Goal: Task Accomplishment & Management: Manage account settings

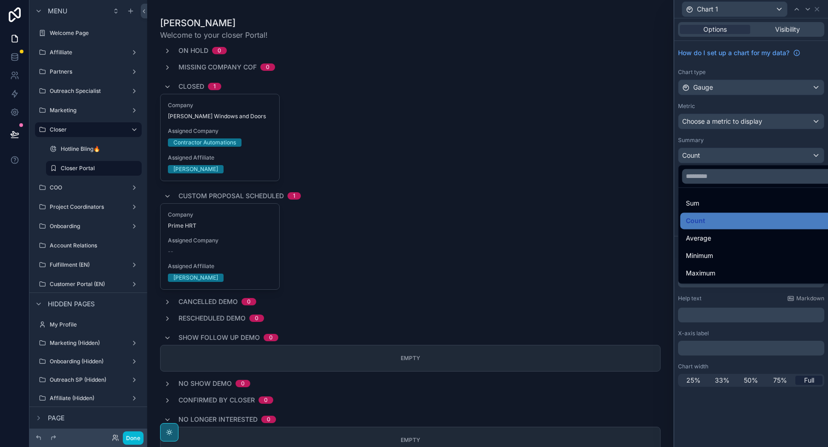
scroll to position [1856, 0]
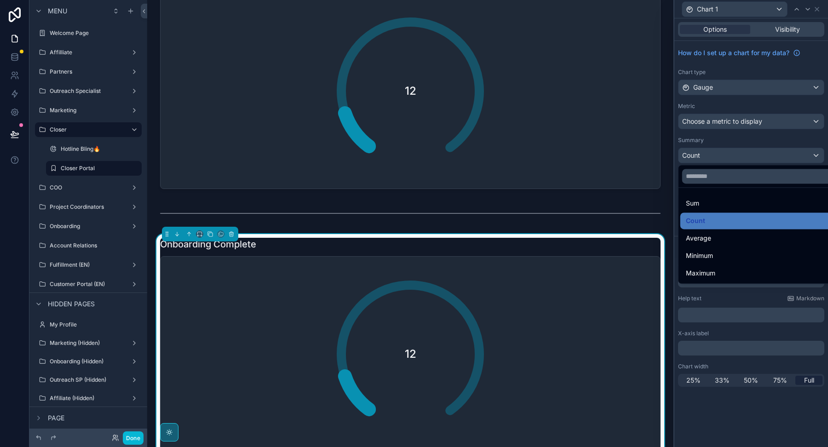
click at [725, 329] on div at bounding box center [751, 223] width 154 height 447
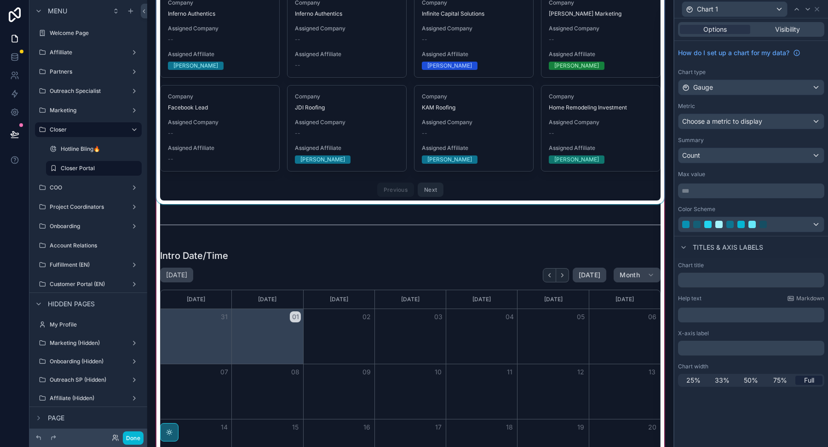
scroll to position [352, 0]
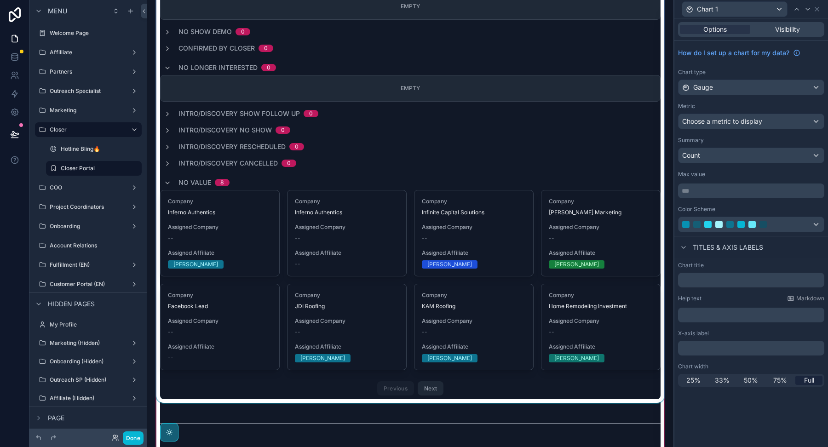
click at [321, 228] on div "scrollable content" at bounding box center [410, 32] width 511 height 742
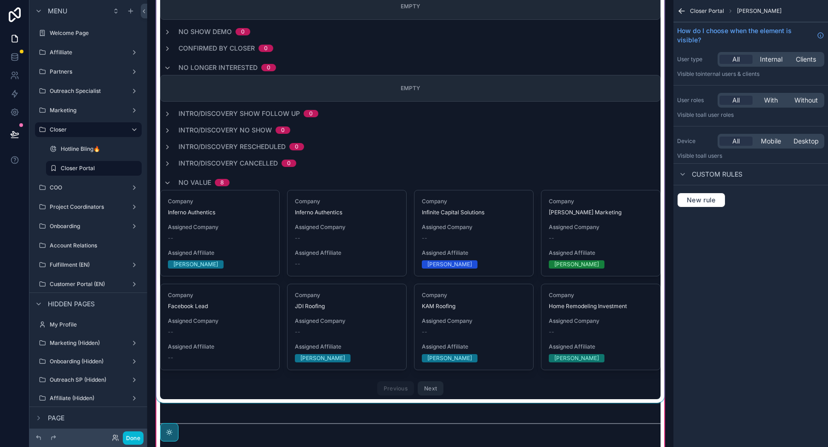
click at [321, 228] on div "scrollable content" at bounding box center [410, 32] width 511 height 742
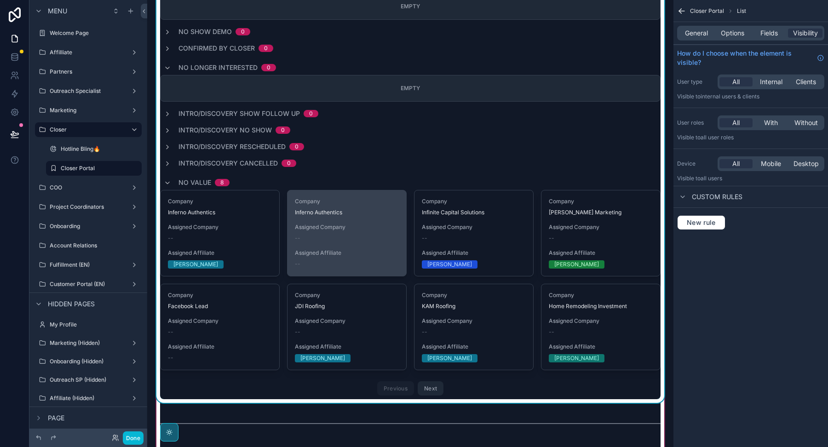
click at [321, 228] on span "Assigned Company" at bounding box center [347, 226] width 104 height 7
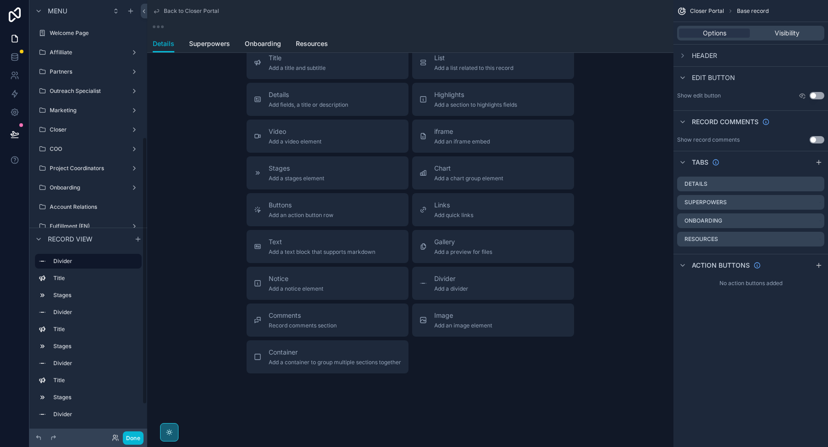
scroll to position [177, 0]
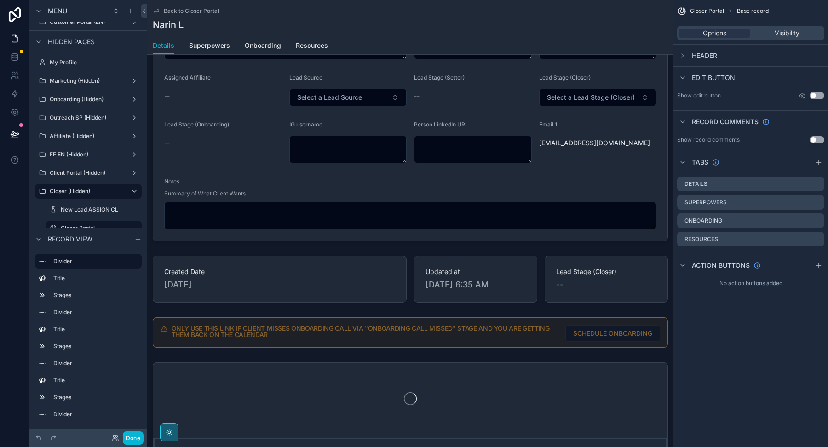
scroll to position [397, 0]
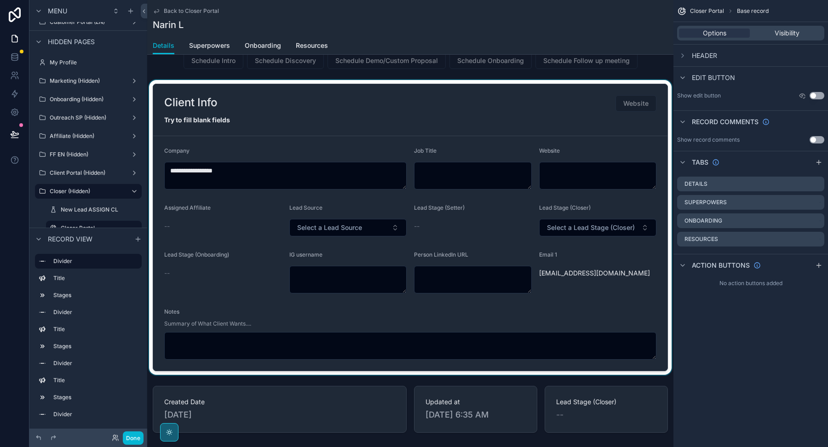
click at [309, 96] on div "scrollable content" at bounding box center [410, 227] width 526 height 295
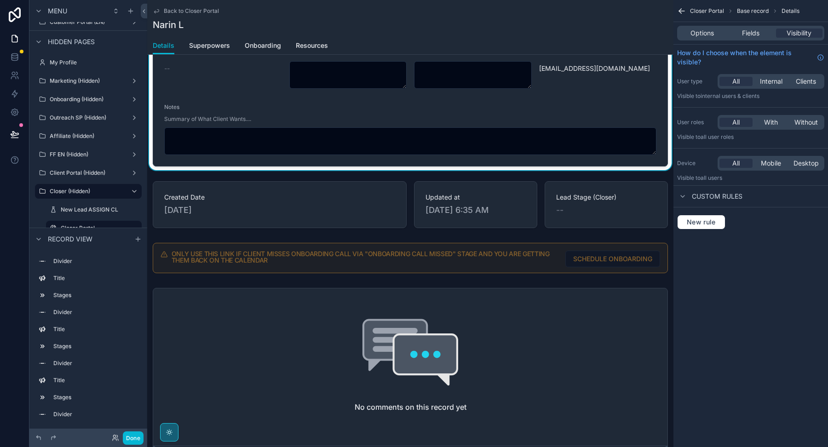
scroll to position [624, 0]
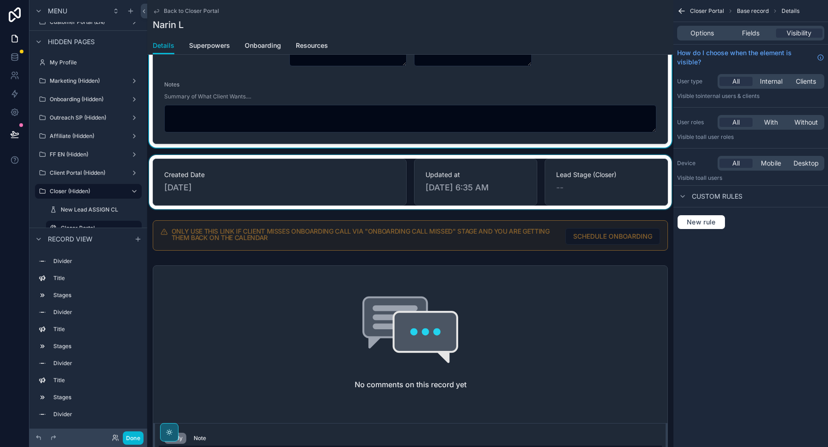
click at [304, 189] on div "scrollable content" at bounding box center [410, 182] width 526 height 54
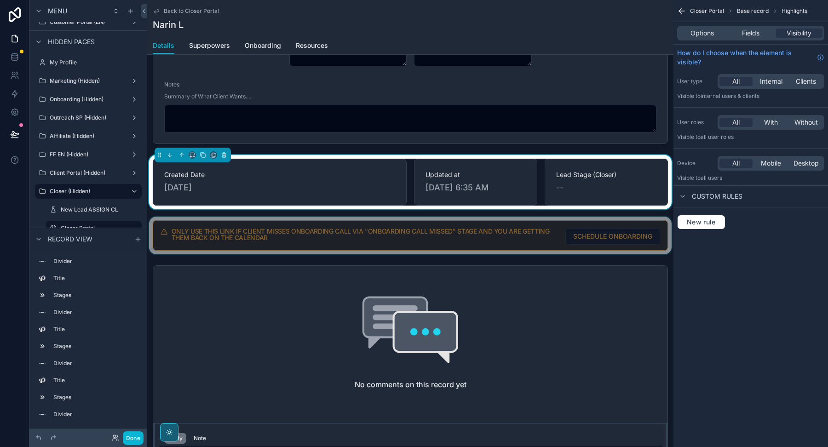
click at [306, 233] on div "scrollable content" at bounding box center [410, 236] width 526 height 38
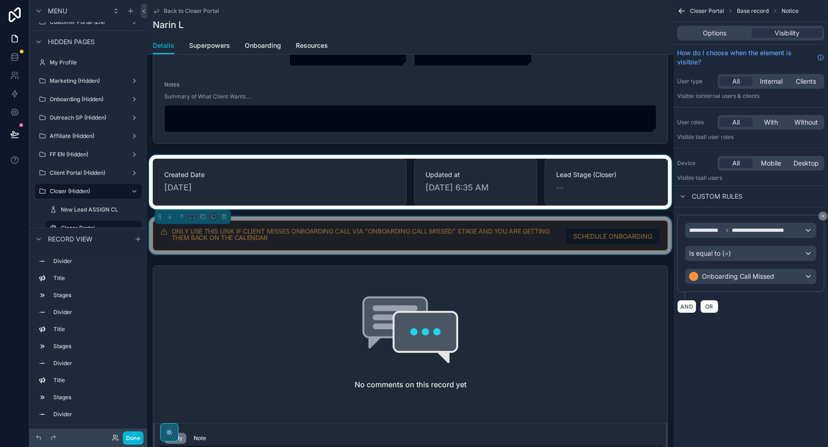
click at [303, 188] on div "scrollable content" at bounding box center [410, 182] width 526 height 54
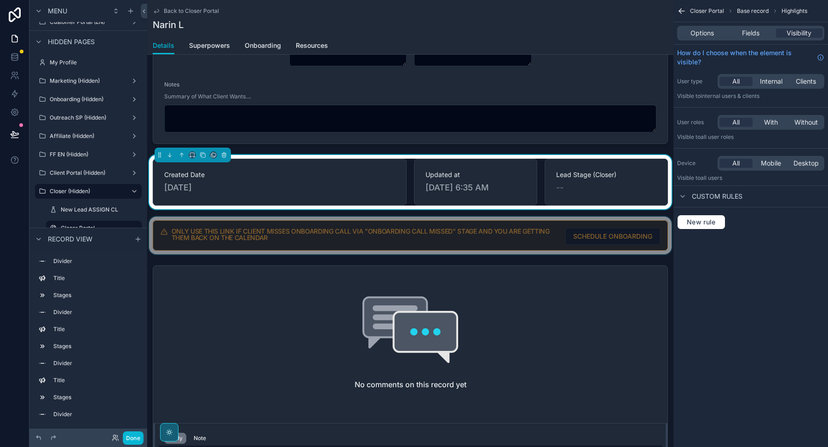
click at [303, 229] on div "scrollable content" at bounding box center [410, 236] width 526 height 38
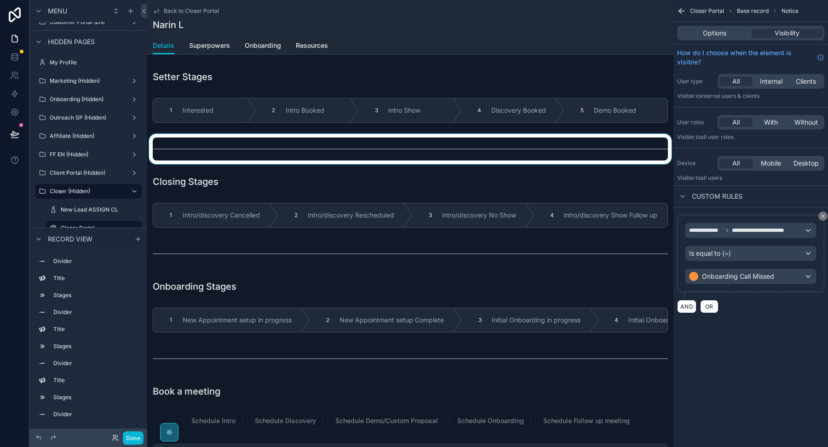
scroll to position [0, 0]
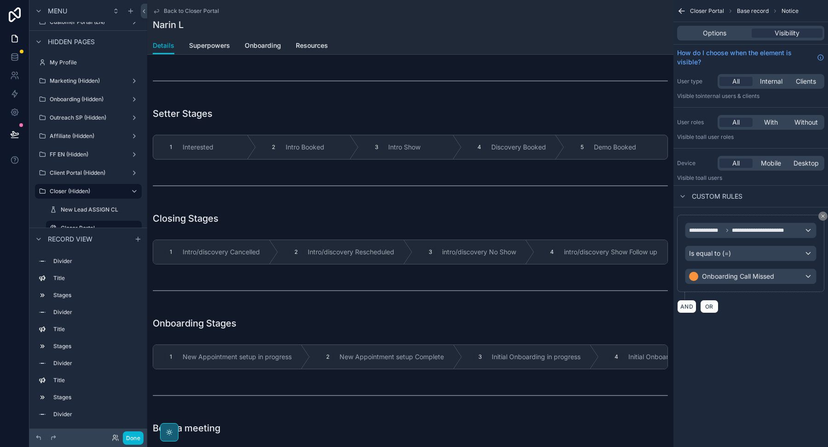
click at [177, 12] on span "Back to Closer Portal" at bounding box center [191, 10] width 55 height 7
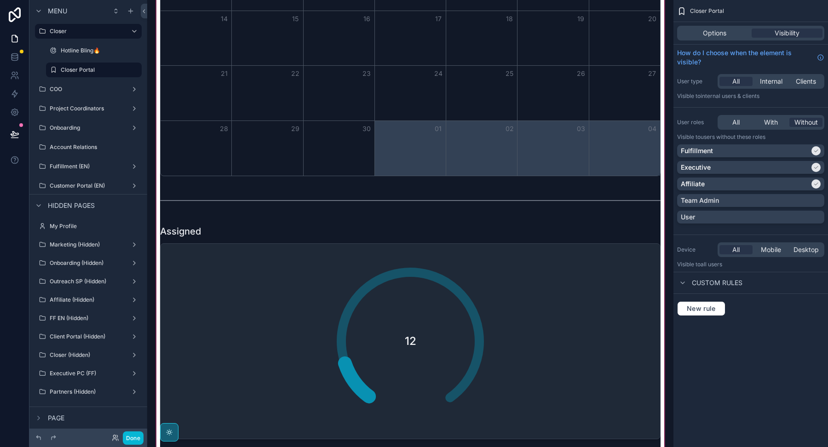
scroll to position [1359, 0]
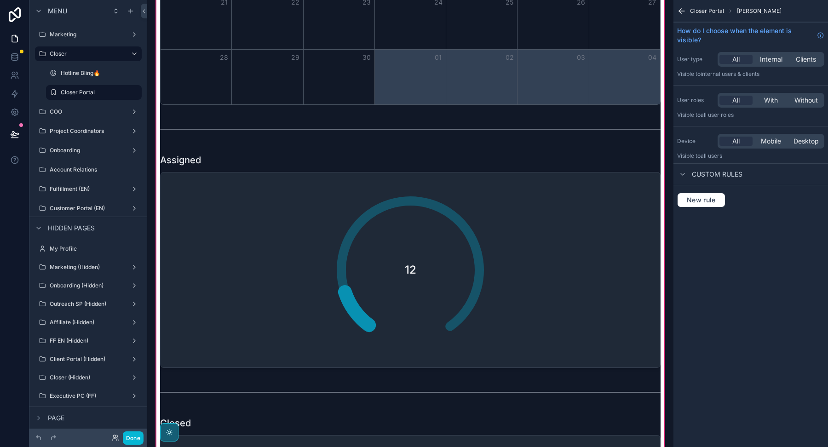
scroll to position [1436, 0]
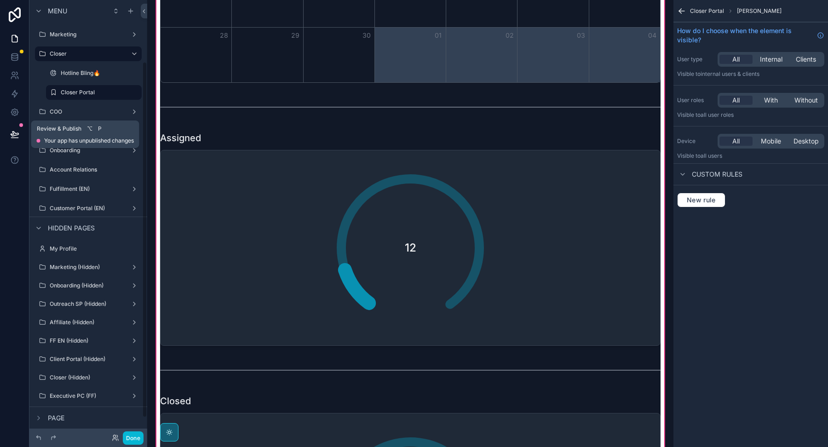
click at [7, 138] on button at bounding box center [15, 134] width 20 height 26
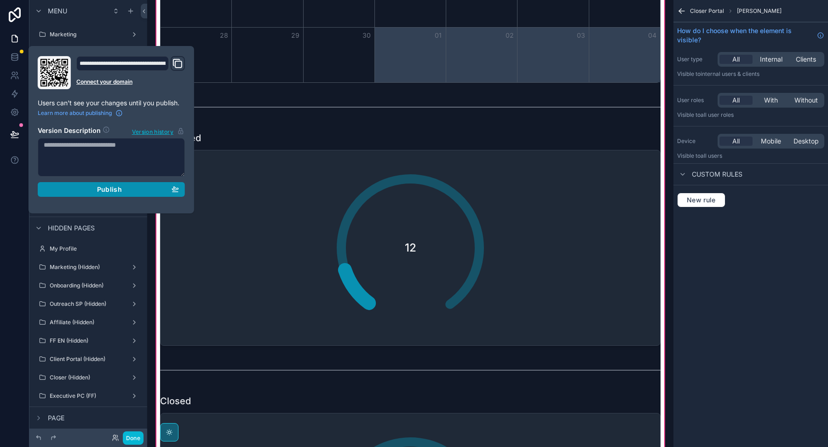
click at [59, 189] on div "Publish" at bounding box center [111, 189] width 135 height 8
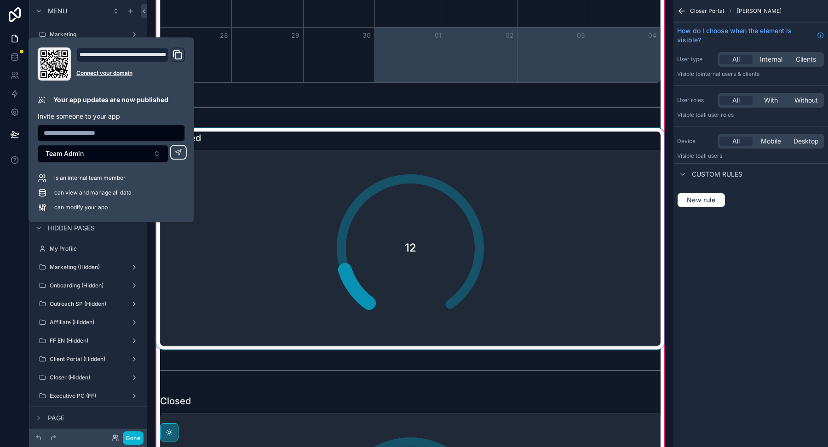
click at [229, 136] on div "scrollable content" at bounding box center [410, 239] width 511 height 222
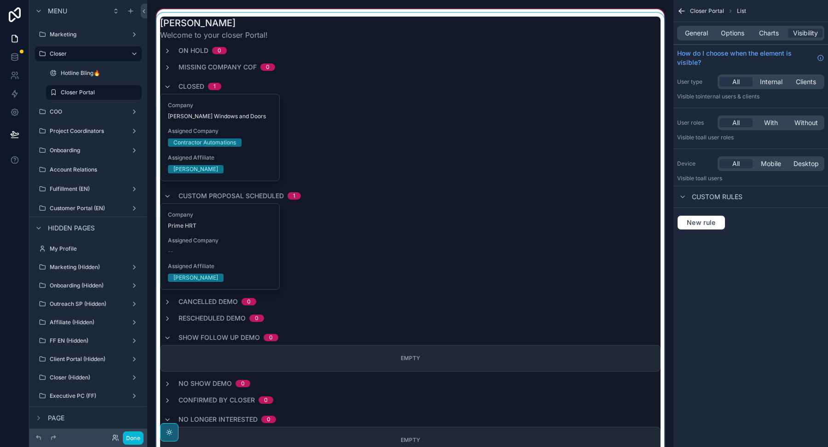
click at [307, 66] on div "scrollable content" at bounding box center [410, 384] width 511 height 742
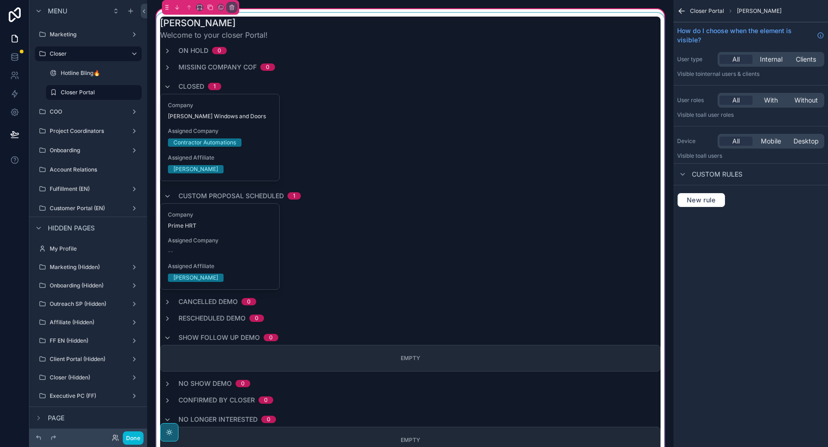
click at [552, 86] on div "scrollable content" at bounding box center [410, 384] width 511 height 742
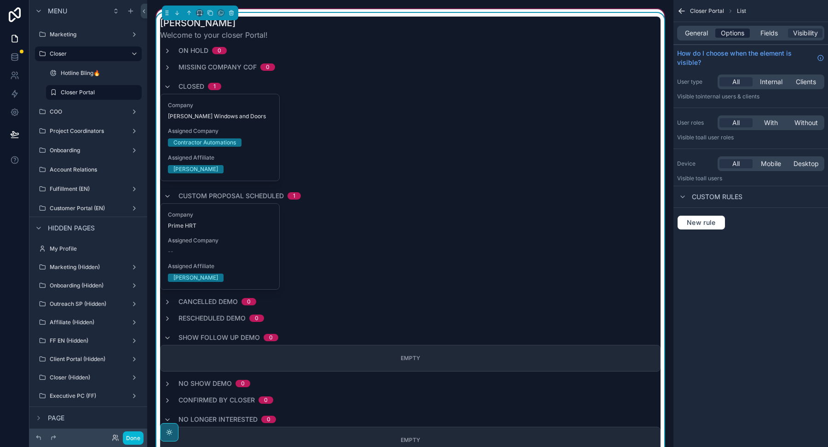
click at [725, 29] on span "Options" at bounding box center [732, 33] width 23 height 9
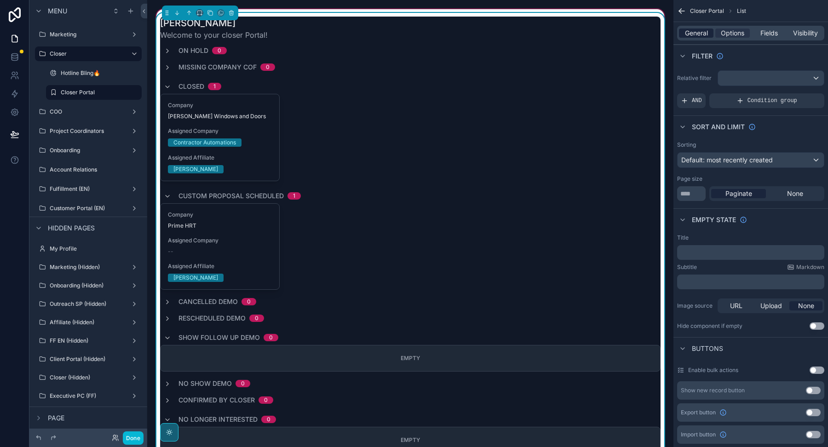
click at [698, 29] on span "General" at bounding box center [696, 33] width 23 height 9
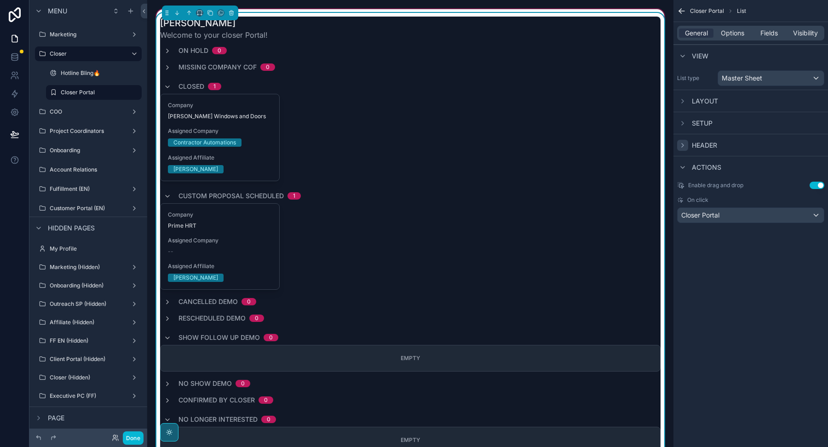
click at [680, 143] on icon "scrollable content" at bounding box center [682, 145] width 7 height 7
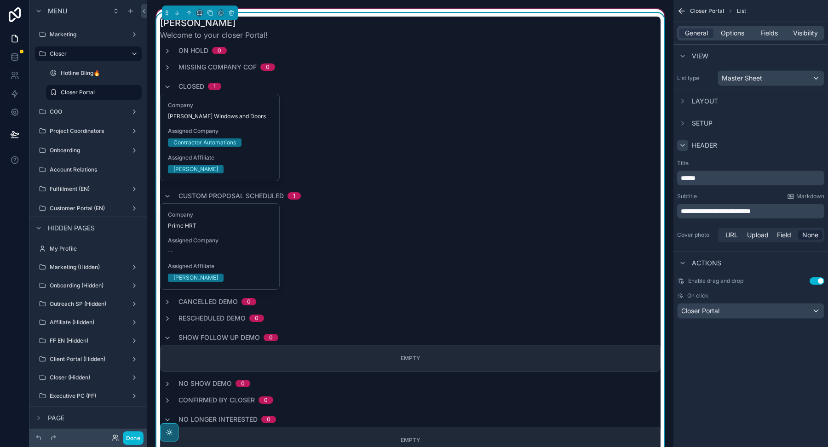
click at [681, 130] on div "Setup" at bounding box center [750, 123] width 155 height 22
click at [681, 129] on div "Setup" at bounding box center [750, 123] width 155 height 22
click at [681, 121] on icon "scrollable content" at bounding box center [682, 123] width 7 height 7
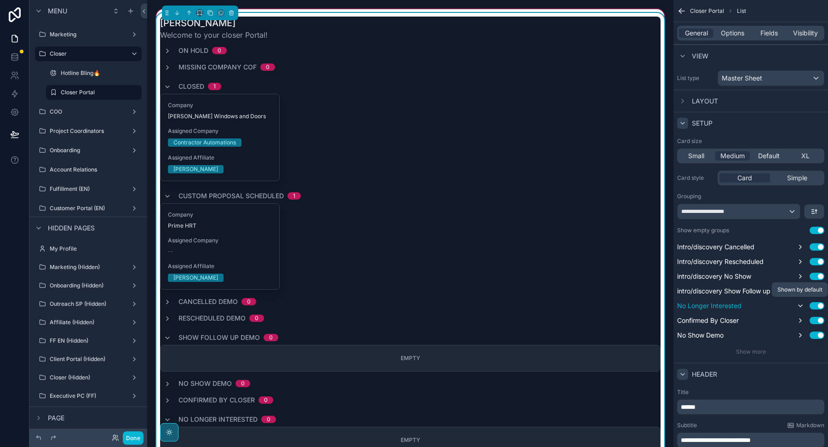
click at [800, 305] on icon "scrollable content" at bounding box center [800, 306] width 4 height 2
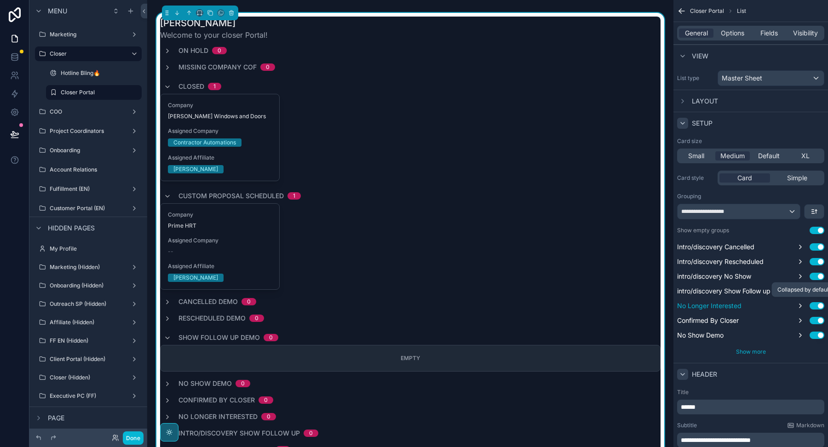
click at [751, 352] on span "Show more" at bounding box center [751, 351] width 30 height 7
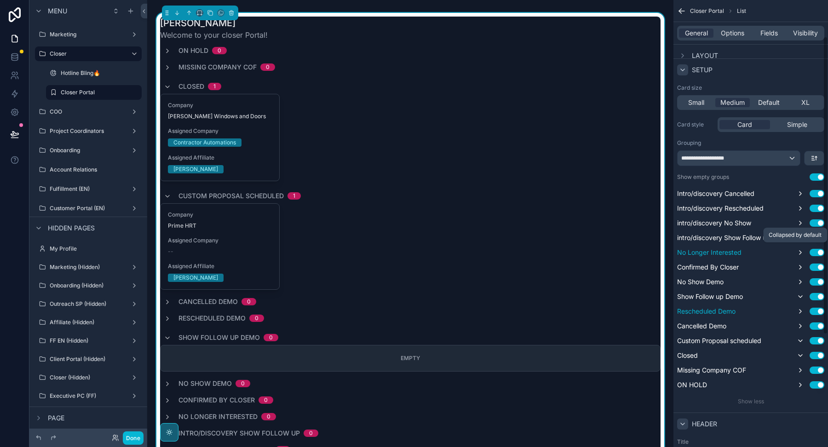
scroll to position [60, 0]
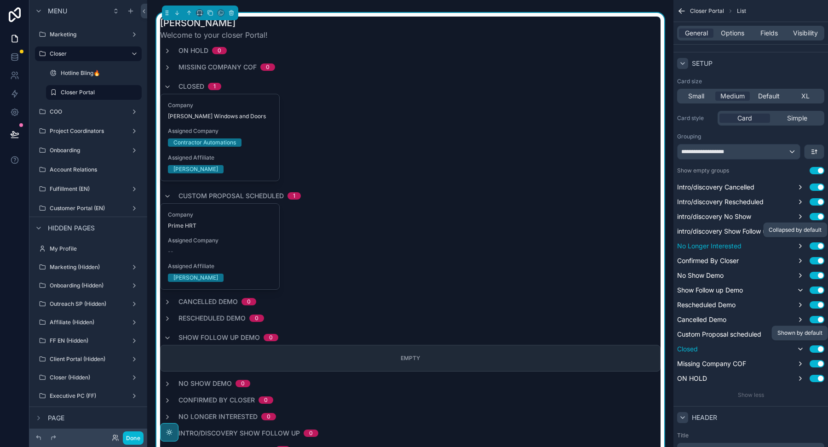
click at [802, 348] on icon "scrollable content" at bounding box center [800, 349] width 4 height 2
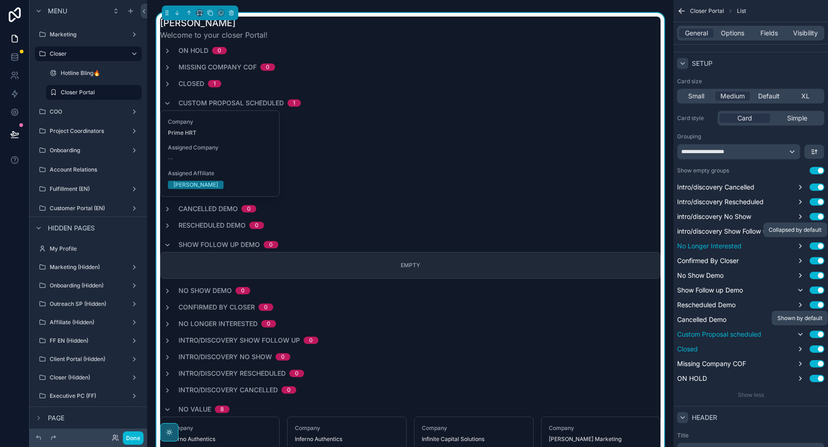
click at [801, 331] on icon "scrollable content" at bounding box center [799, 334] width 7 height 7
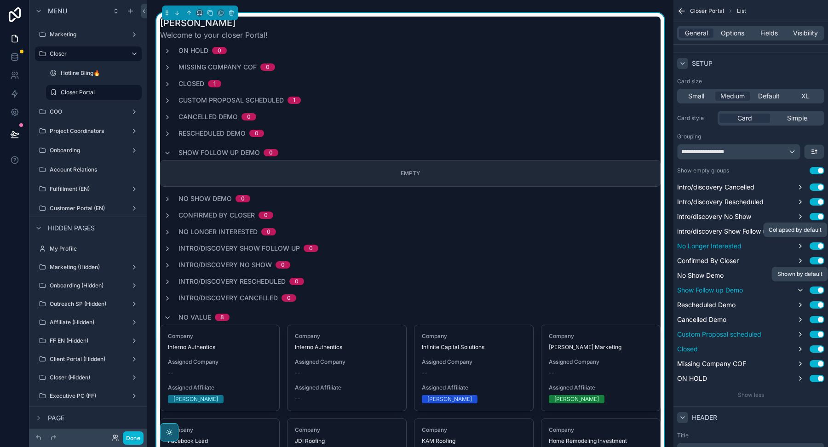
click at [798, 290] on icon "scrollable content" at bounding box center [799, 289] width 7 height 7
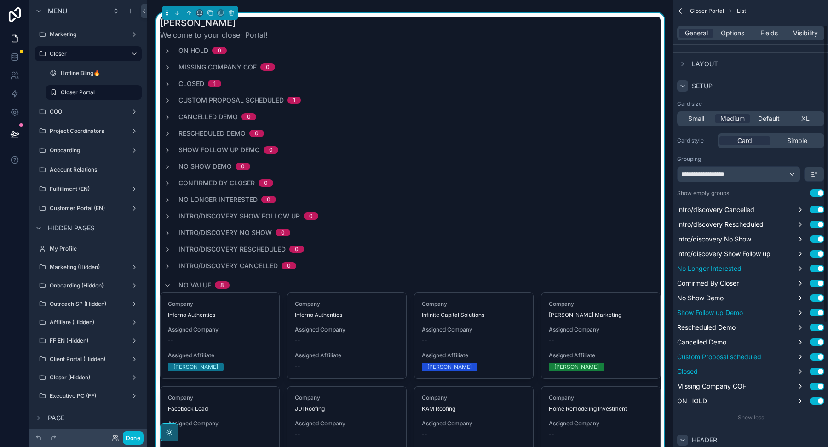
scroll to position [0, 0]
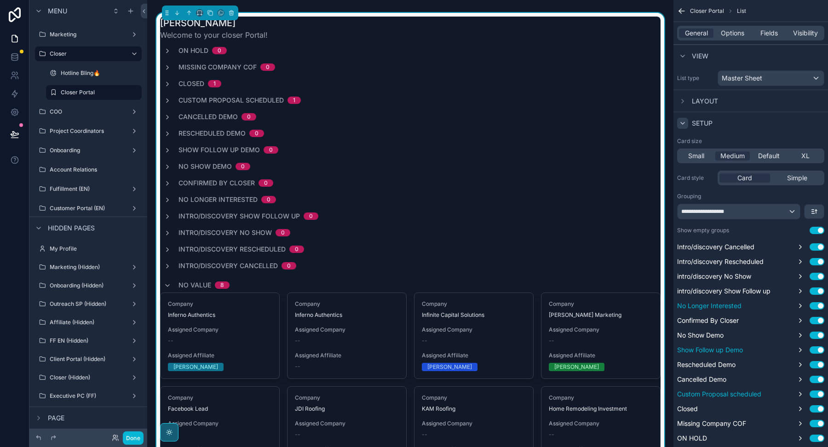
click at [685, 92] on div "Layout" at bounding box center [750, 101] width 155 height 22
click at [683, 102] on icon "scrollable content" at bounding box center [682, 100] width 7 height 7
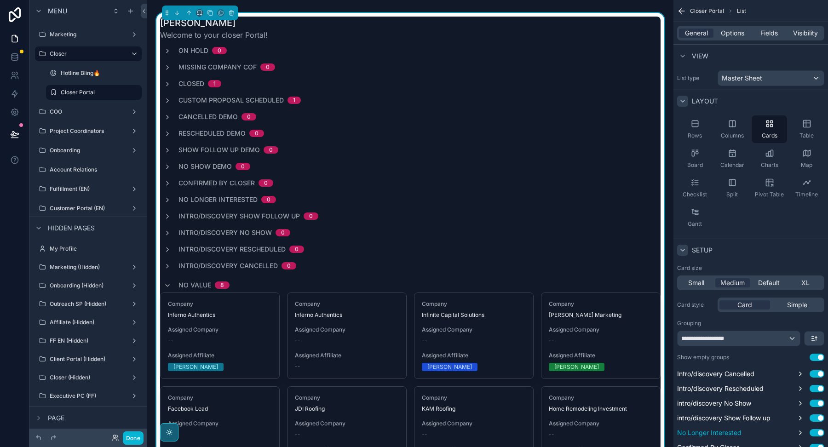
click at [683, 102] on icon "scrollable content" at bounding box center [682, 100] width 7 height 7
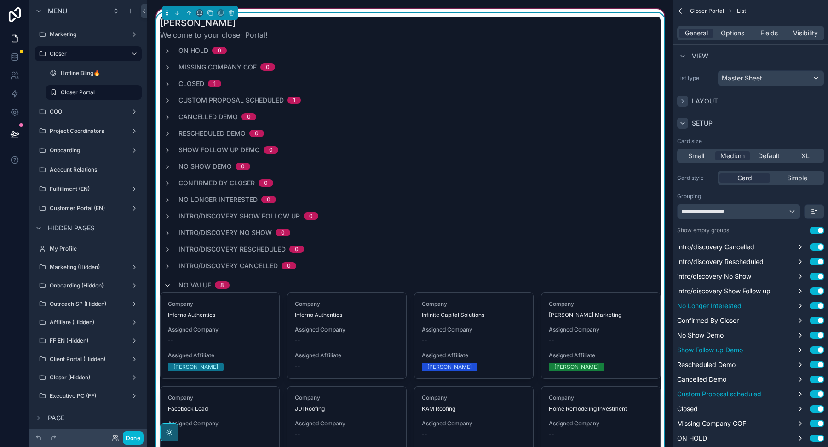
click at [167, 285] on icon "scrollable content" at bounding box center [167, 285] width 7 height 7
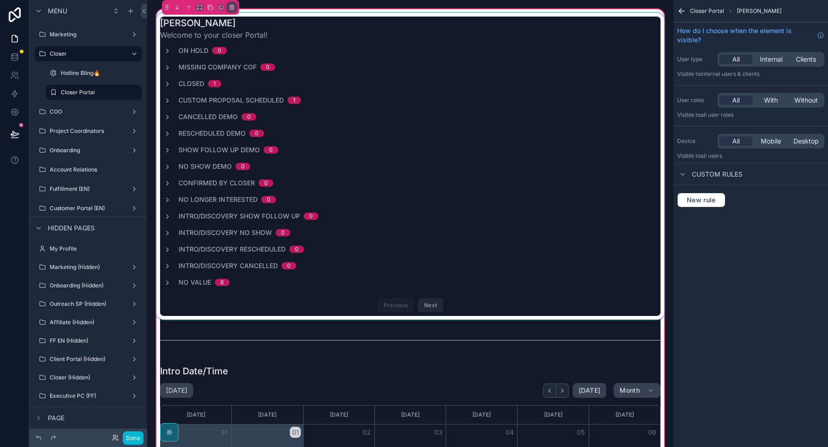
click at [168, 283] on div "scrollable content" at bounding box center [410, 166] width 511 height 307
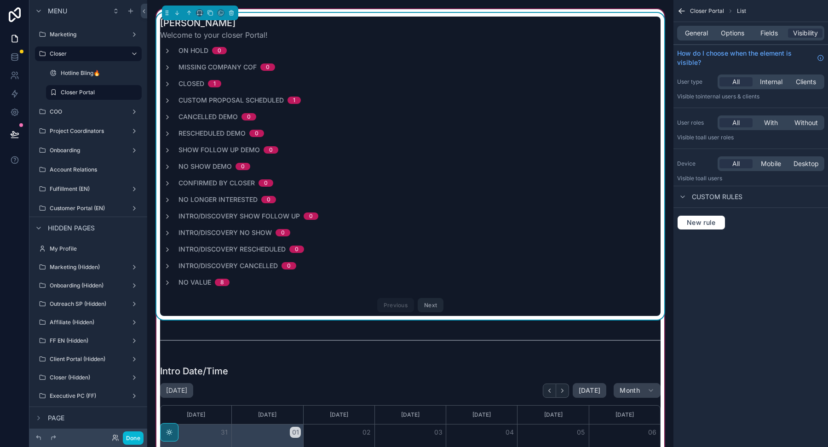
click at [168, 283] on icon "scrollable content" at bounding box center [167, 282] width 7 height 7
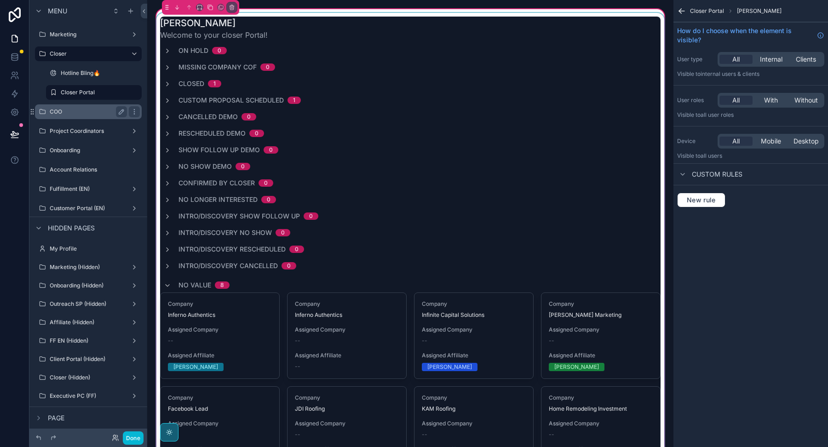
click at [86, 117] on div "COO" at bounding box center [88, 111] width 103 height 15
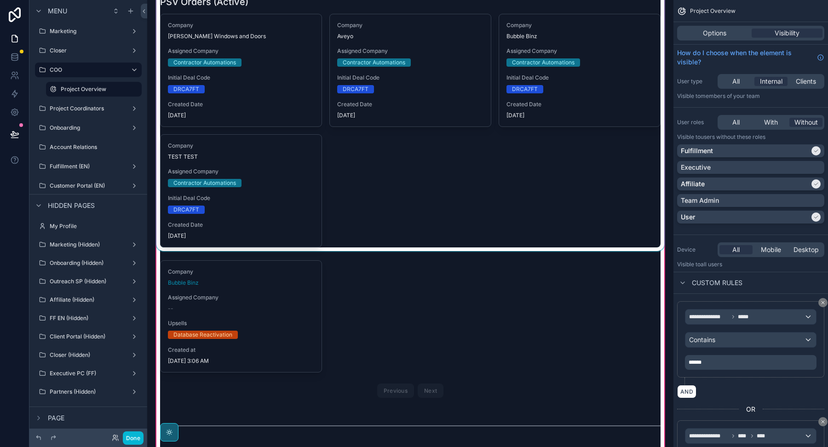
scroll to position [591, 0]
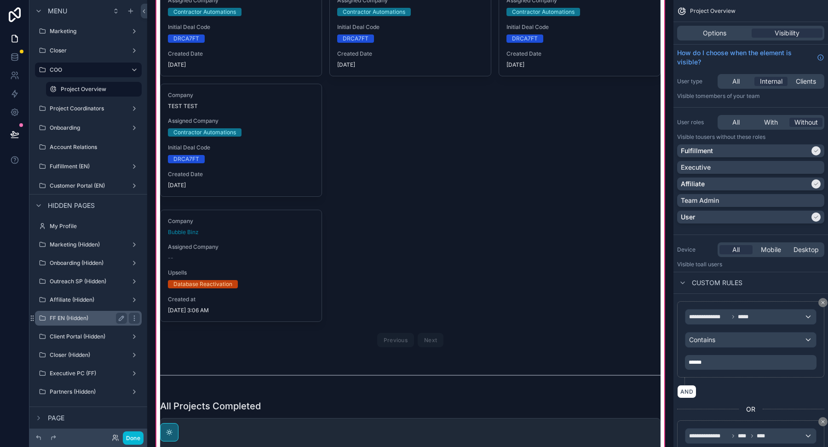
click at [91, 316] on label "FF EN (Hidden)" at bounding box center [87, 318] width 74 height 7
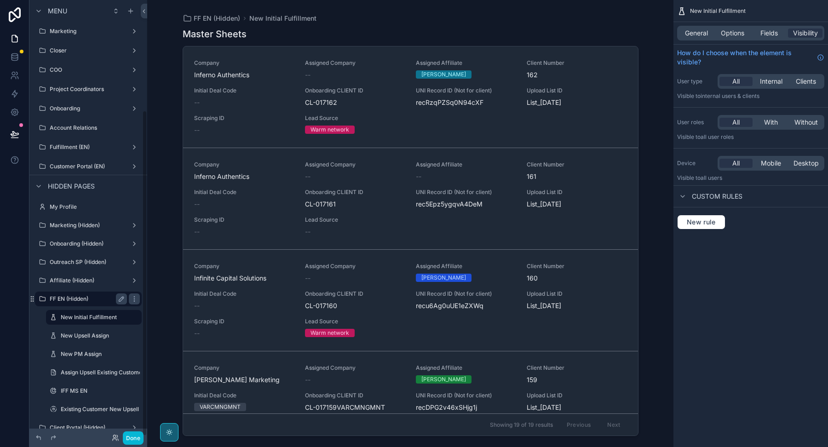
scroll to position [148, 0]
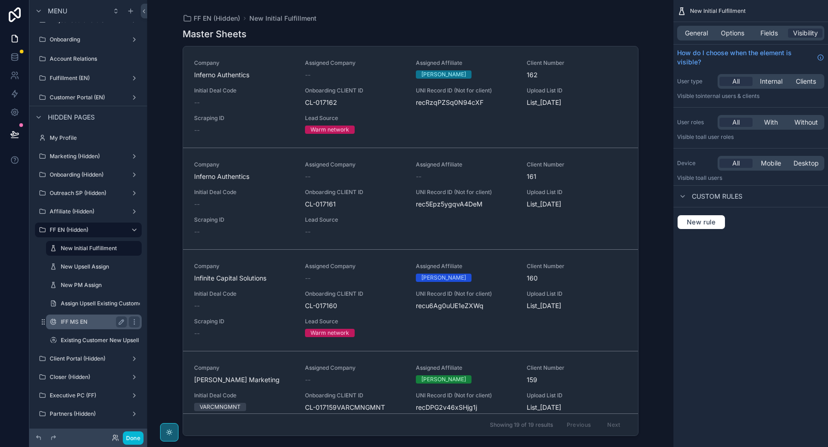
click at [92, 321] on label "IFF MS EN" at bounding box center [92, 321] width 63 height 7
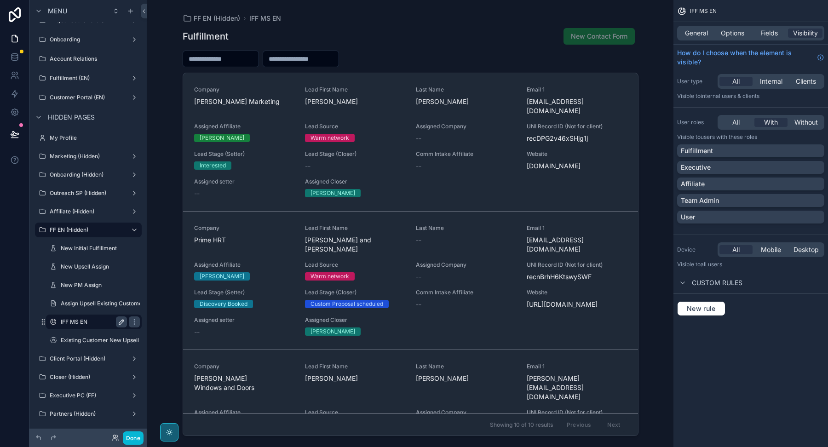
click at [122, 321] on icon "scrollable content" at bounding box center [121, 321] width 7 height 7
click at [66, 321] on input "*********" at bounding box center [87, 321] width 52 height 11
type input "********"
click at [131, 321] on icon "scrollable content" at bounding box center [134, 321] width 7 height 7
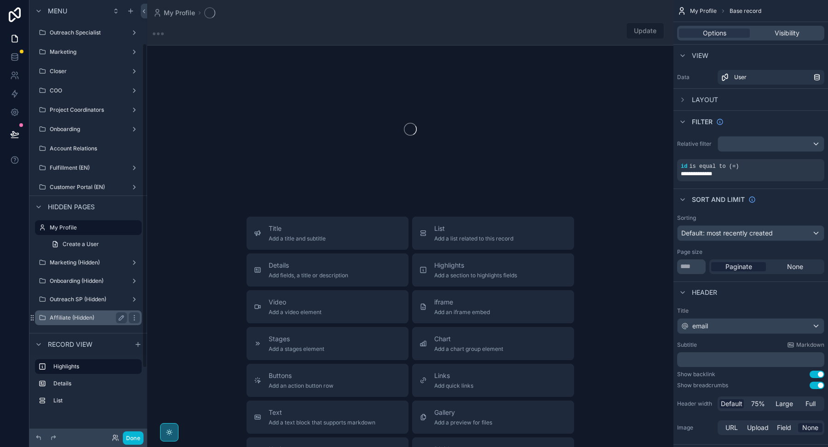
scroll to position [150, 0]
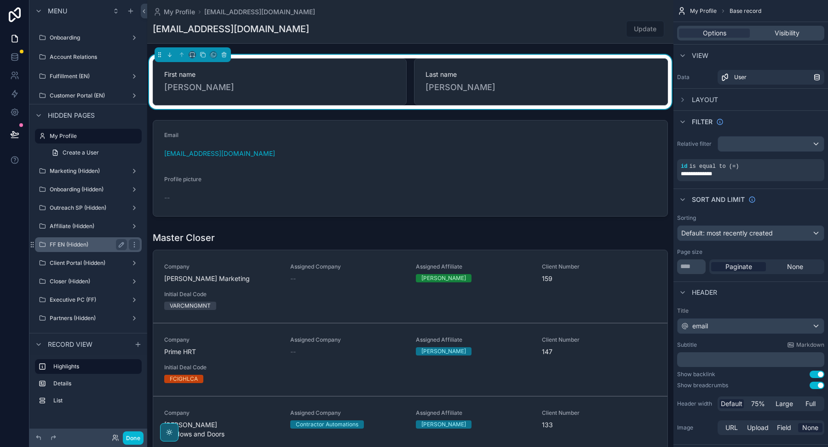
click at [94, 247] on label "FF EN (Hidden)" at bounding box center [87, 244] width 74 height 7
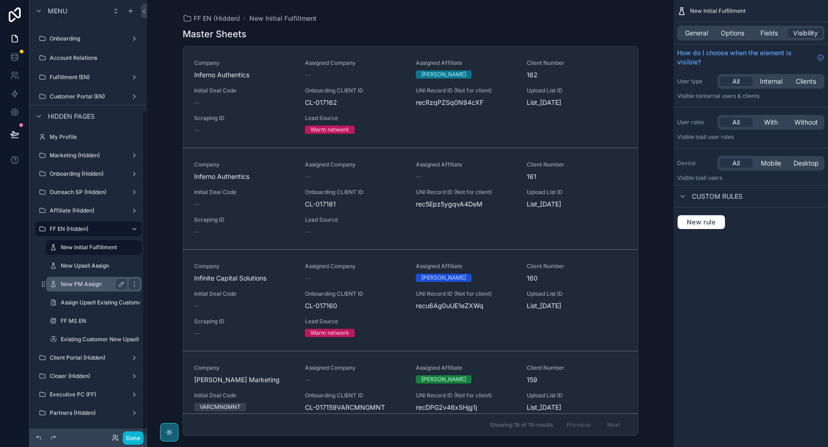
scroll to position [148, 0]
click at [133, 321] on icon "scrollable content" at bounding box center [134, 321] width 7 height 7
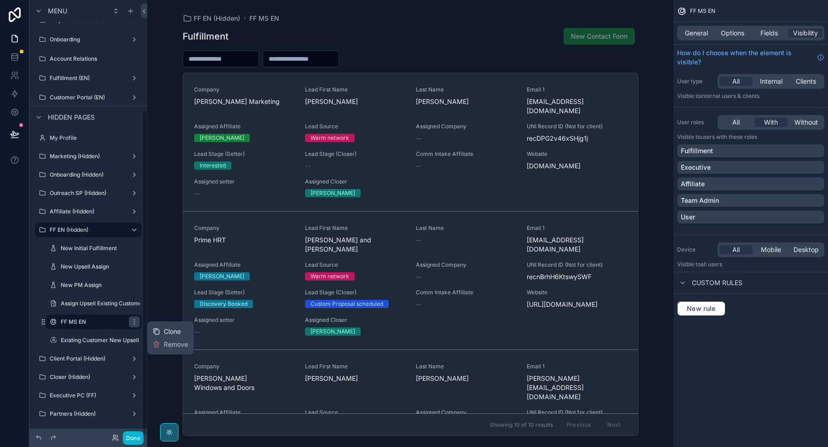
click at [165, 330] on span "Clone" at bounding box center [172, 331] width 17 height 9
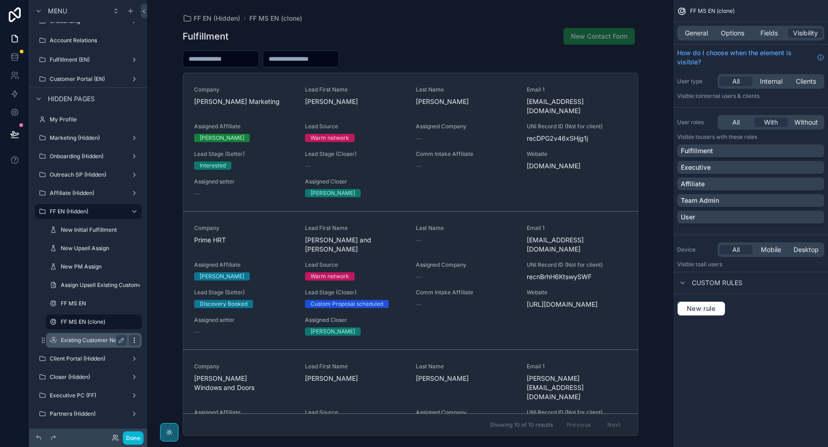
click at [134, 338] on icon "scrollable content" at bounding box center [134, 340] width 7 height 7
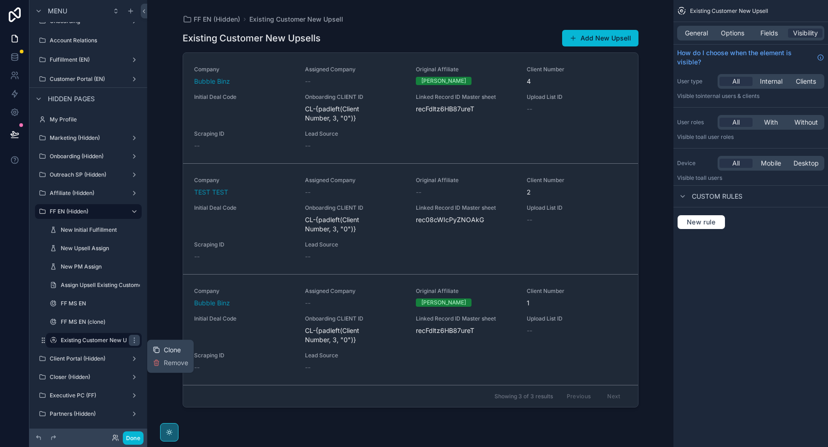
click at [161, 346] on div "Clone" at bounding box center [167, 349] width 28 height 9
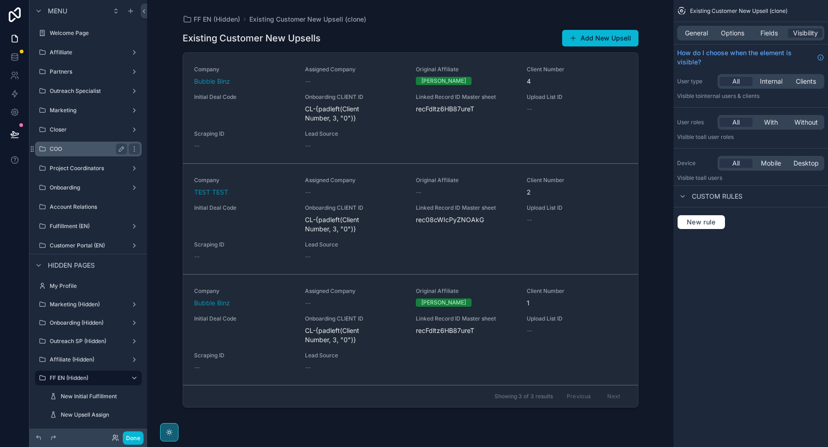
click at [64, 145] on label "COO" at bounding box center [87, 148] width 74 height 7
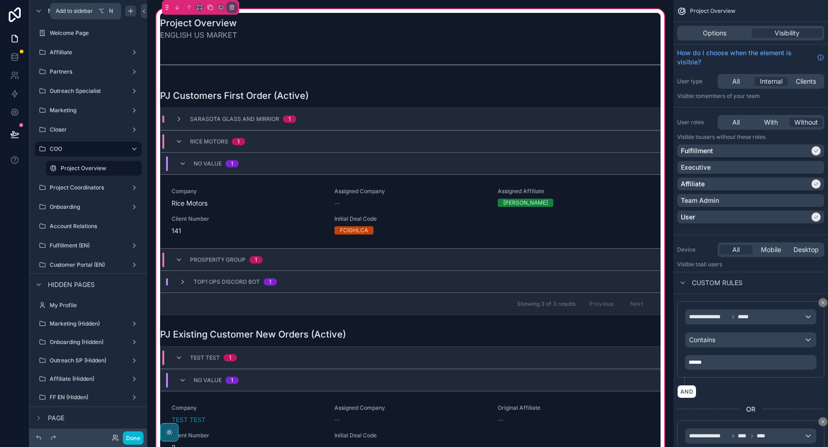
click at [131, 11] on icon "scrollable content" at bounding box center [130, 10] width 7 height 7
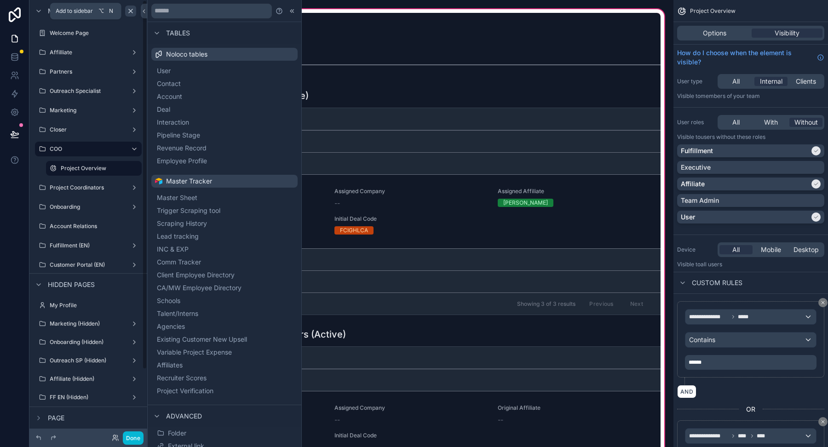
click at [132, 9] on icon "scrollable content" at bounding box center [130, 10] width 7 height 7
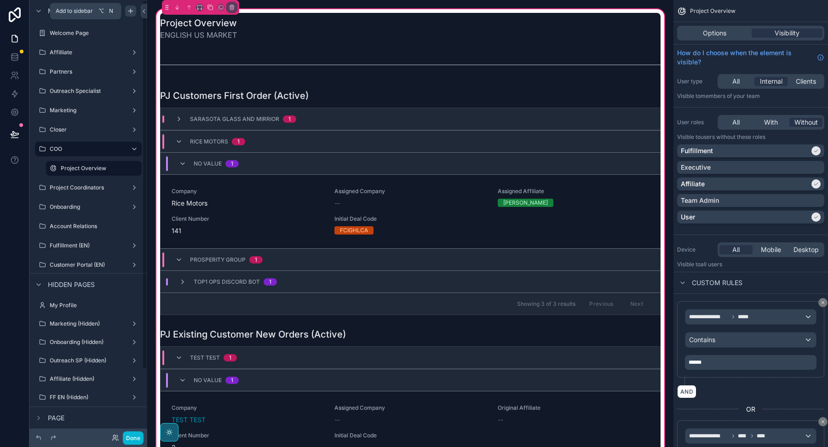
click at [130, 11] on icon "scrollable content" at bounding box center [130, 11] width 4 height 0
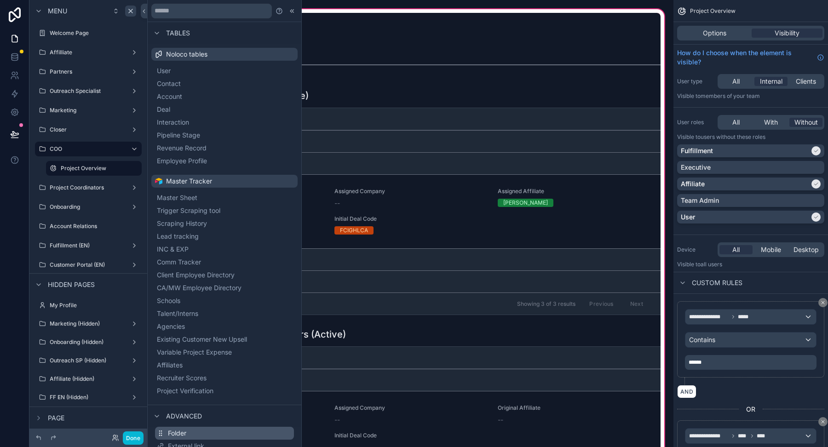
click at [189, 430] on button "Folder" at bounding box center [224, 433] width 139 height 13
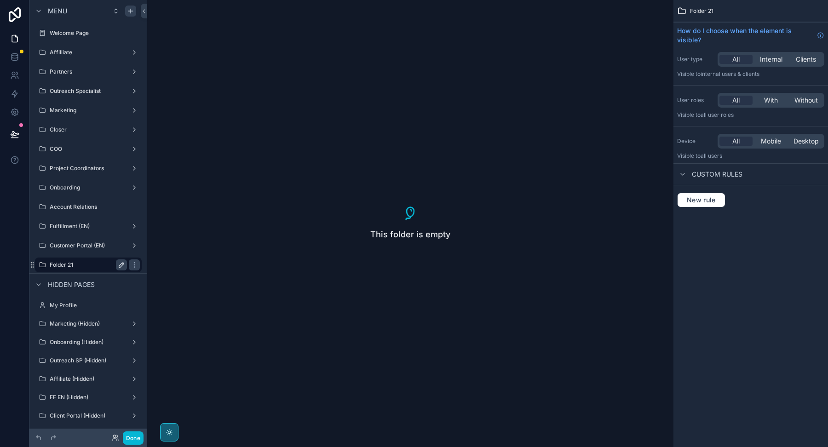
click at [121, 263] on icon "scrollable content" at bounding box center [121, 264] width 7 height 7
click at [82, 265] on input "*********" at bounding box center [81, 264] width 63 height 11
type input "**********"
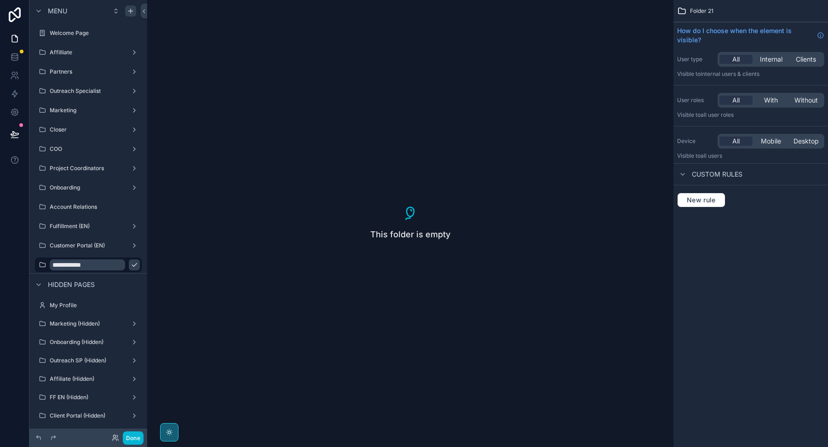
click at [131, 263] on icon "scrollable content" at bounding box center [134, 264] width 7 height 7
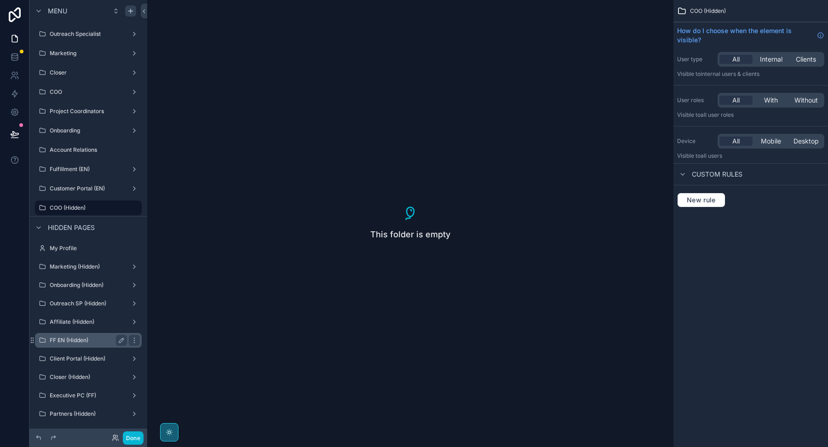
click at [72, 343] on label "FF EN (Hidden)" at bounding box center [87, 340] width 74 height 7
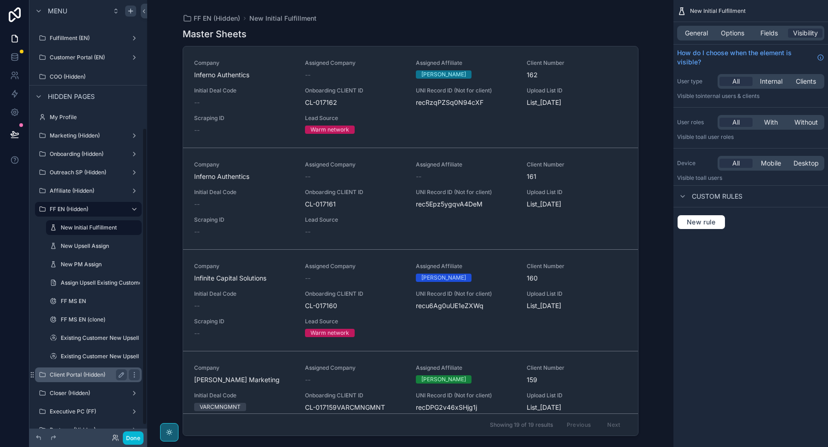
scroll to position [204, 0]
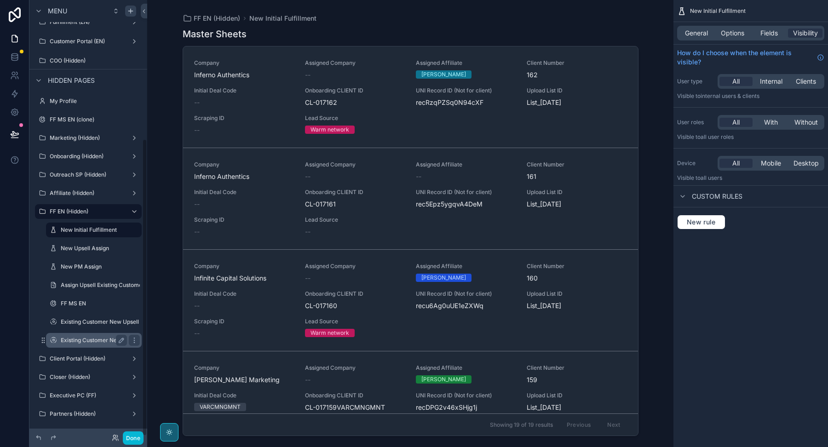
click at [83, 343] on div "Existing Customer New Upsell (clone)" at bounding box center [94, 340] width 66 height 11
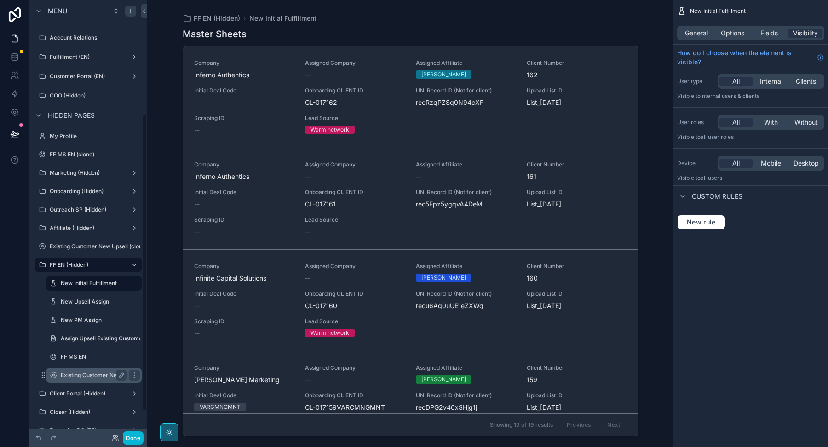
scroll to position [167, 0]
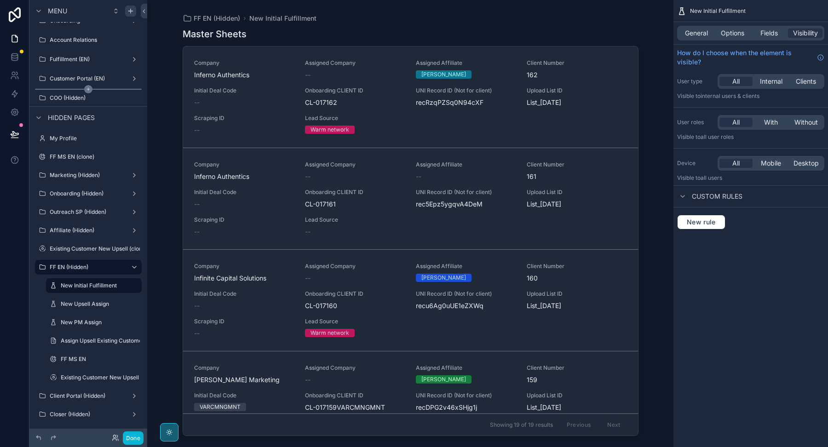
drag, startPoint x: 34, startPoint y: 153, endPoint x: 37, endPoint y: 159, distance: 6.8
click at [38, 155] on div "FF MS EN (clone)" at bounding box center [88, 156] width 103 height 15
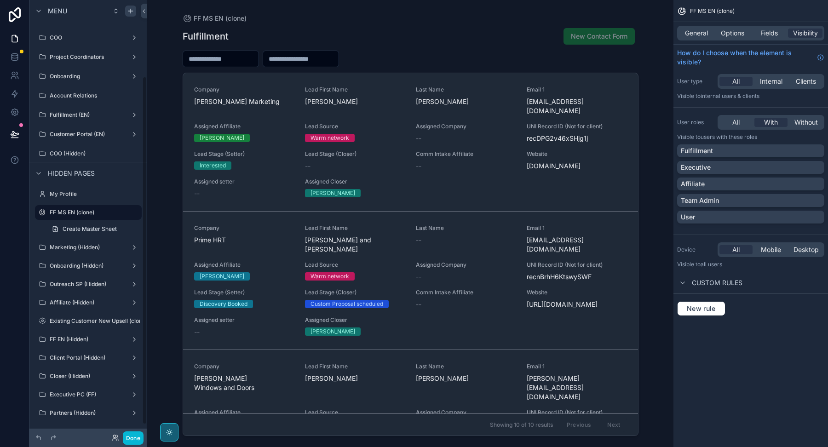
scroll to position [96, 0]
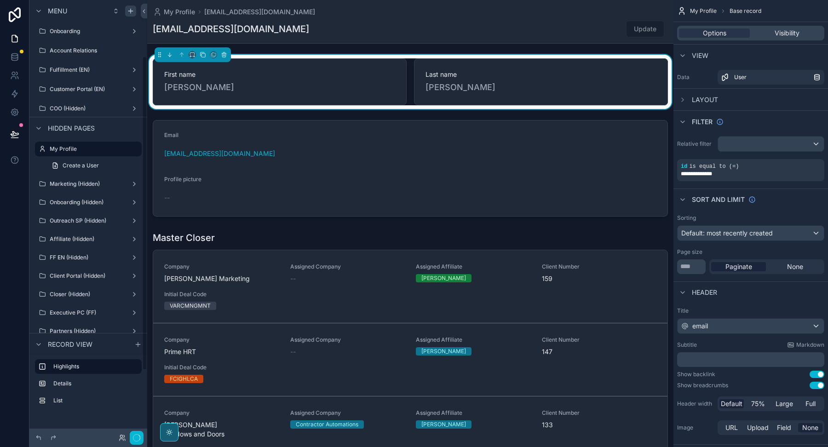
scroll to position [78, 0]
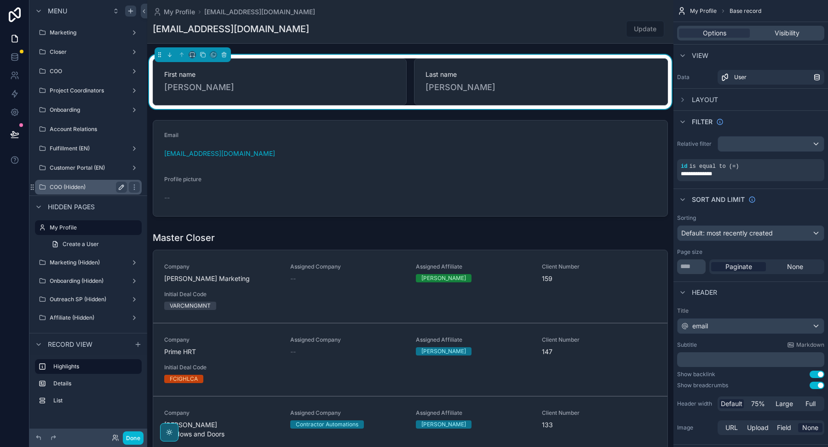
click at [72, 184] on label "COO (Hidden)" at bounding box center [87, 186] width 74 height 7
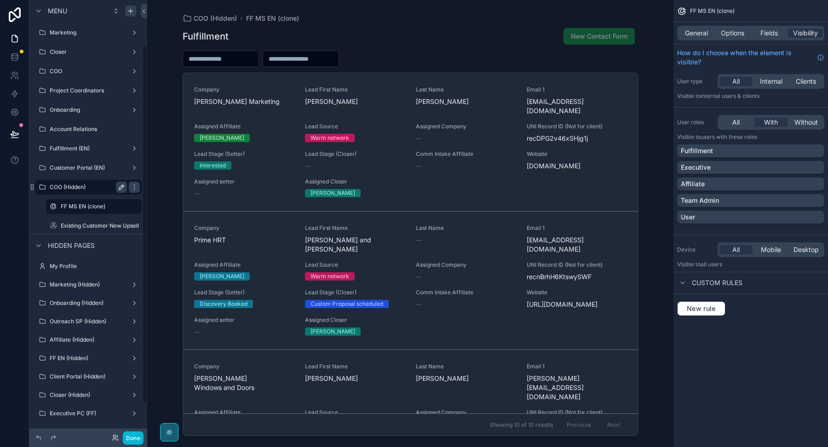
scroll to position [56, 0]
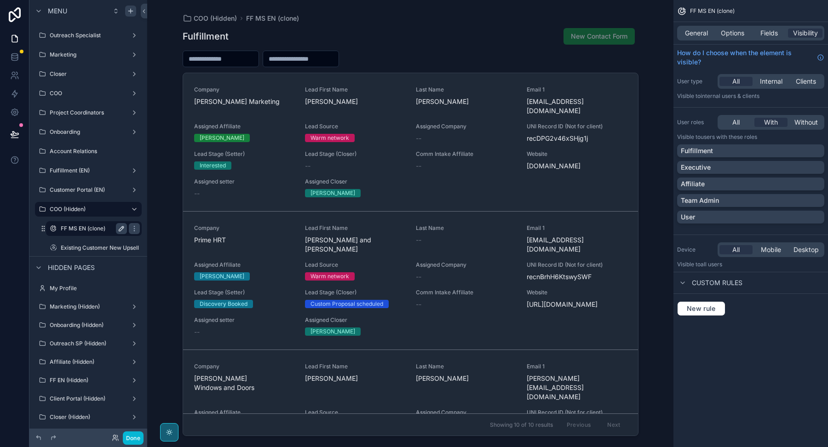
click at [122, 227] on icon "scrollable content" at bounding box center [122, 227] width 1 height 1
click at [70, 229] on input "**********" at bounding box center [87, 228] width 52 height 11
type input "******"
click at [131, 229] on icon "scrollable content" at bounding box center [134, 228] width 7 height 7
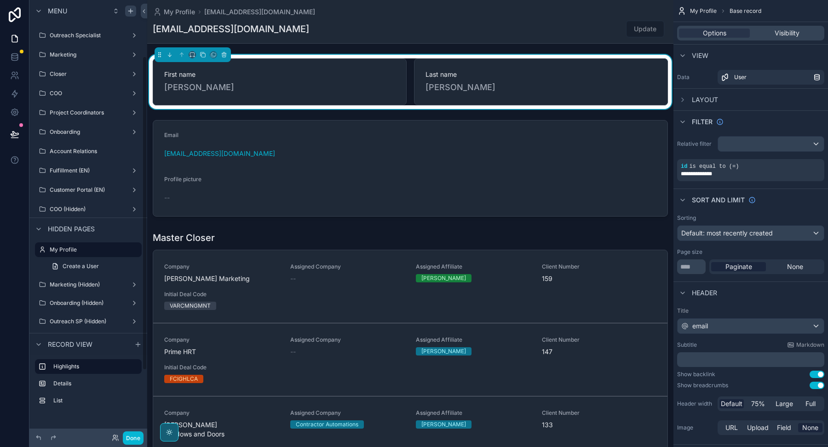
scroll to position [78, 0]
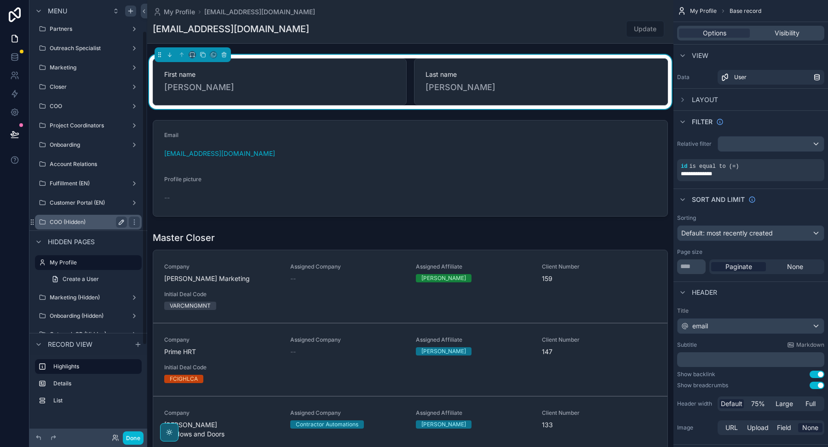
click at [99, 219] on label "COO (Hidden)" at bounding box center [87, 221] width 74 height 7
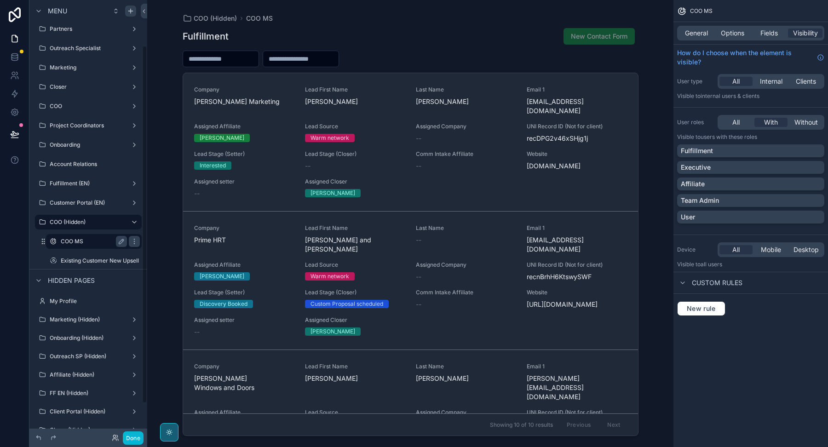
scroll to position [56, 0]
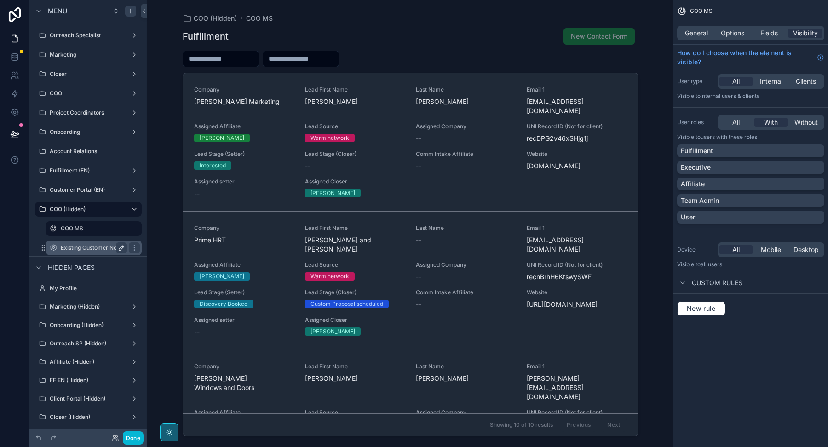
click at [119, 246] on icon "scrollable content" at bounding box center [121, 247] width 7 height 7
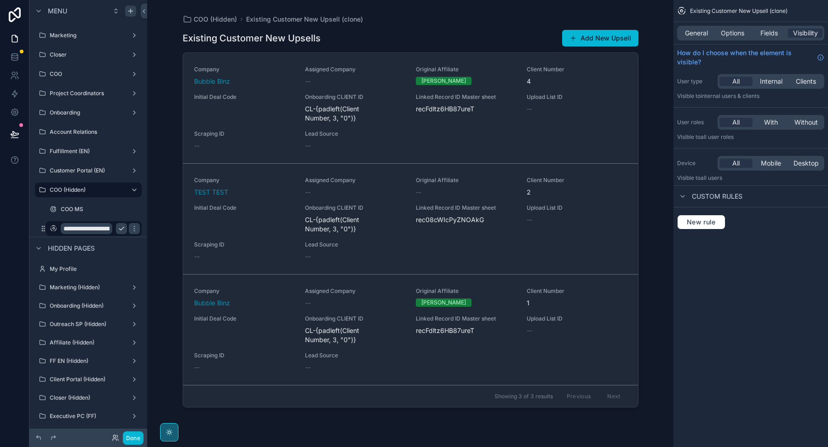
click at [64, 227] on input "**********" at bounding box center [87, 228] width 52 height 11
type input "**********"
click at [132, 229] on icon "scrollable content" at bounding box center [134, 228] width 5 height 3
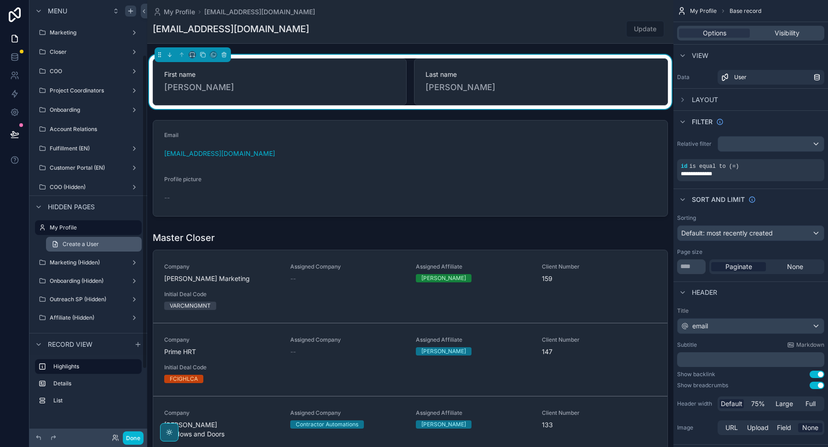
scroll to position [71, 0]
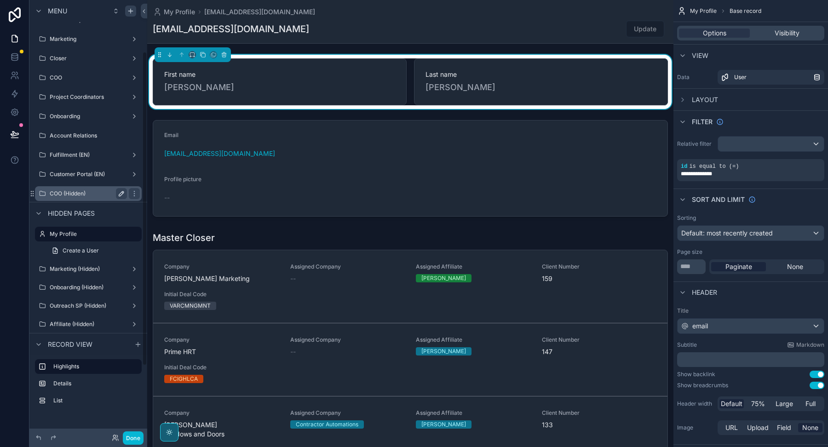
click at [94, 191] on label "COO (Hidden)" at bounding box center [87, 193] width 74 height 7
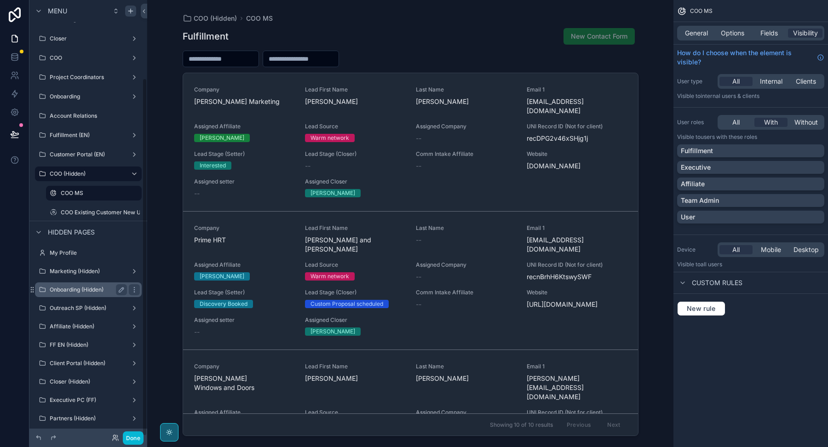
scroll to position [96, 0]
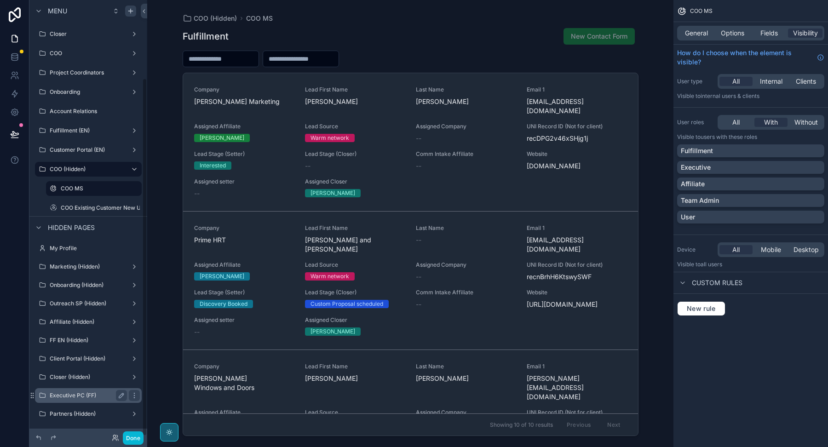
click at [87, 399] on div "Executive PC (FF)" at bounding box center [88, 395] width 77 height 11
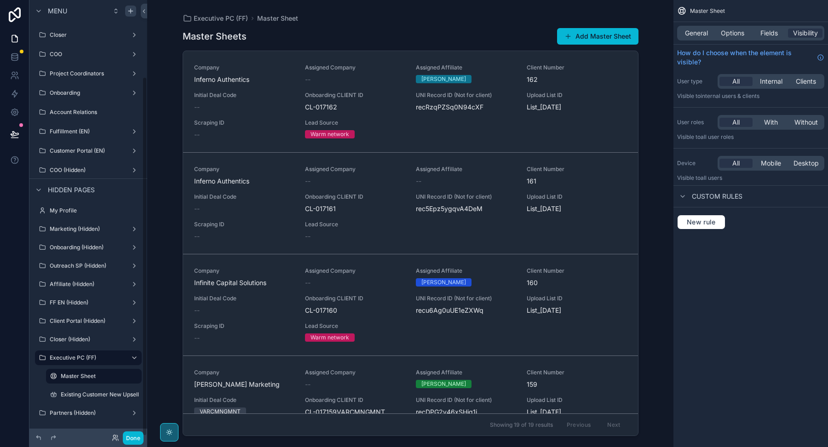
scroll to position [94, 0]
click at [80, 396] on label "Existing Customer New Upsell" at bounding box center [100, 395] width 78 height 7
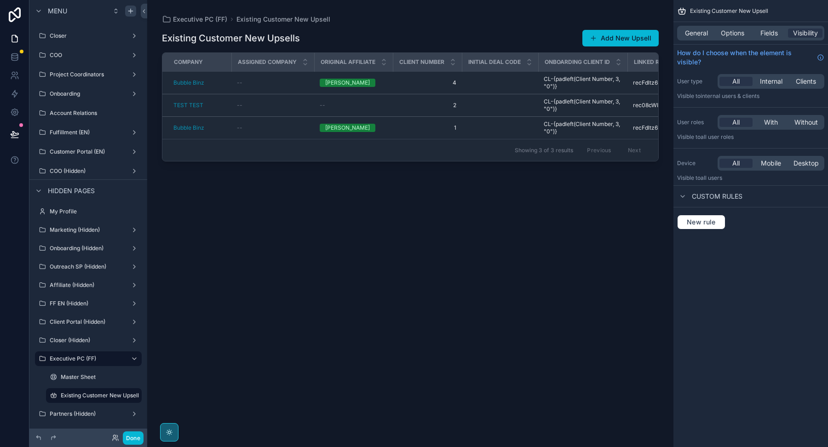
click at [202, 86] on div "scrollable content" at bounding box center [410, 218] width 526 height 436
click at [202, 86] on td "Bubble Binz" at bounding box center [196, 83] width 69 height 23
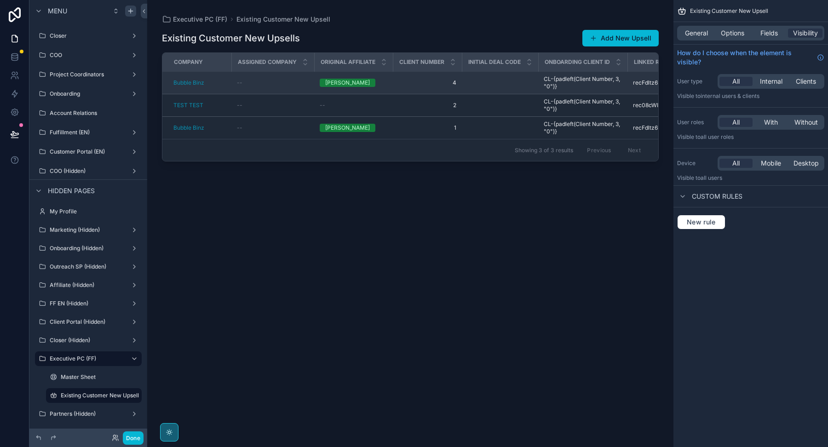
click at [206, 84] on div "Bubble Binz" at bounding box center [199, 82] width 52 height 7
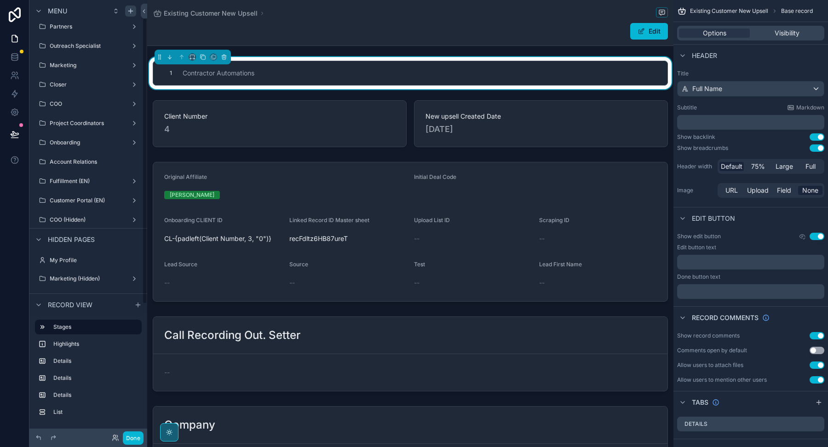
scroll to position [24, 0]
click at [83, 237] on label "COO (Hidden)" at bounding box center [87, 240] width 74 height 7
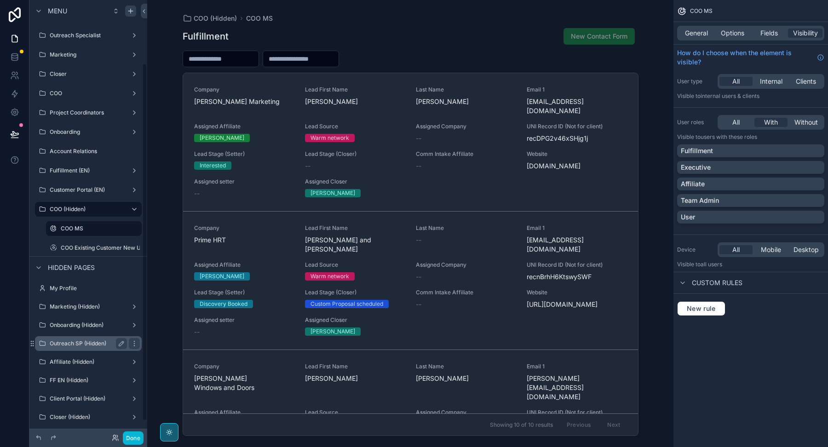
scroll to position [96, 0]
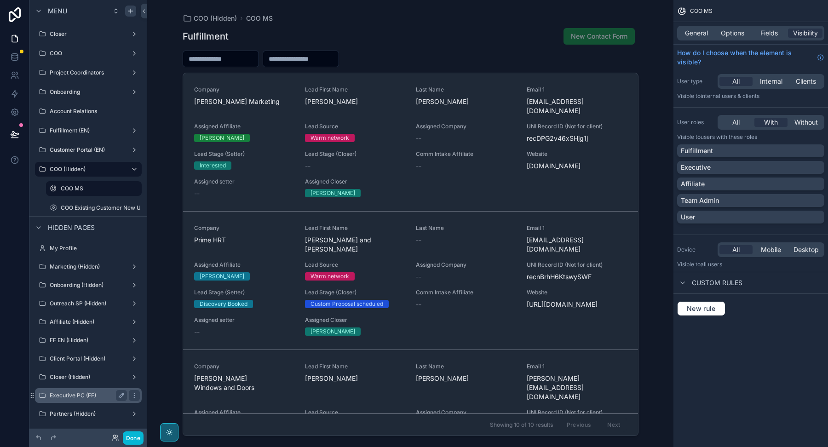
click at [85, 395] on label "Executive PC (FF)" at bounding box center [87, 395] width 74 height 7
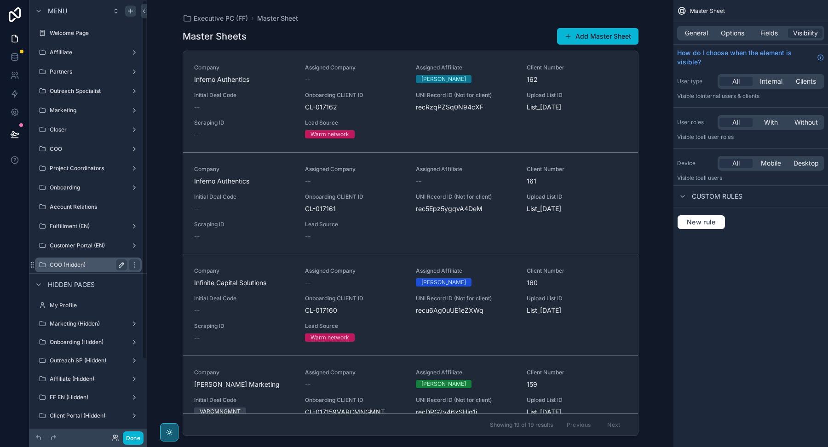
click at [78, 263] on label "COO (Hidden)" at bounding box center [87, 264] width 74 height 7
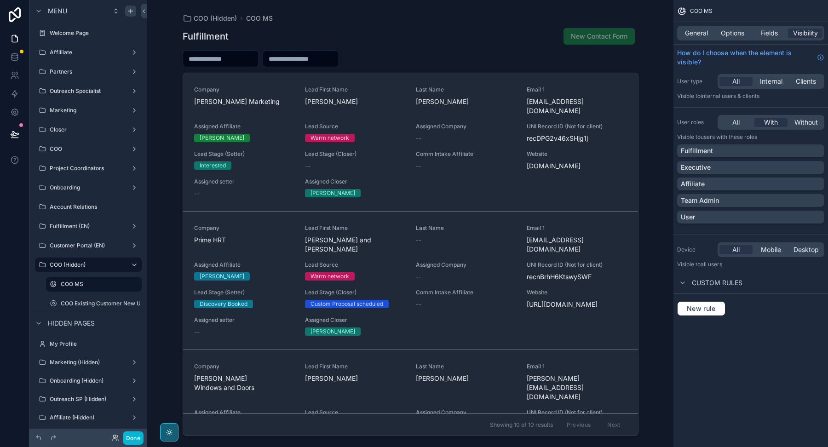
click at [254, 153] on div "scrollable content" at bounding box center [410, 218] width 470 height 436
click at [254, 161] on div "Interested" at bounding box center [244, 165] width 100 height 8
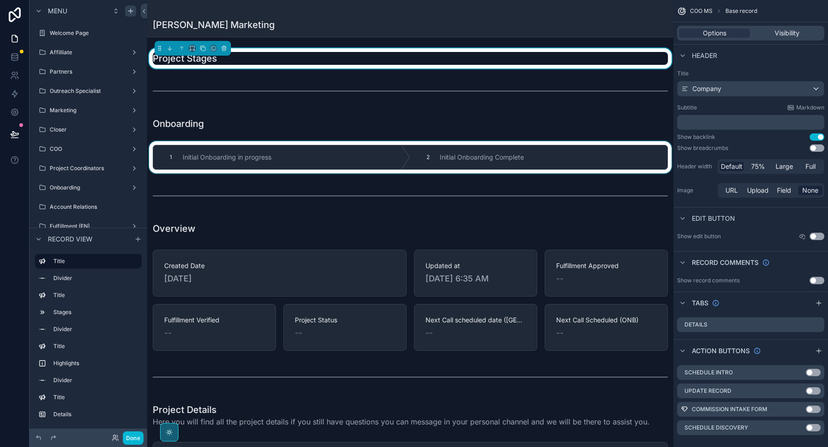
click at [251, 157] on div "scrollable content" at bounding box center [410, 157] width 526 height 32
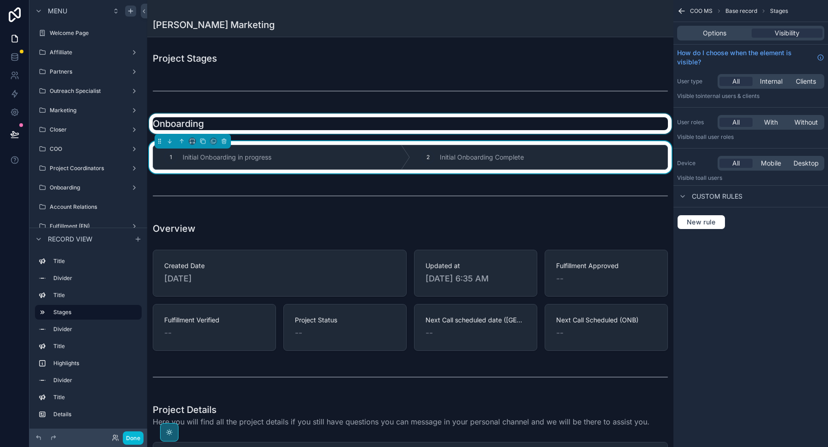
click at [252, 125] on div "scrollable content" at bounding box center [410, 124] width 526 height 20
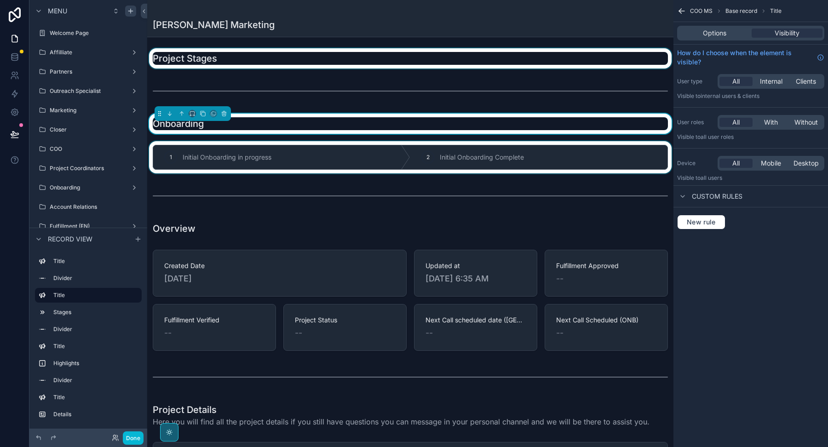
click at [254, 66] on div "scrollable content" at bounding box center [410, 58] width 526 height 20
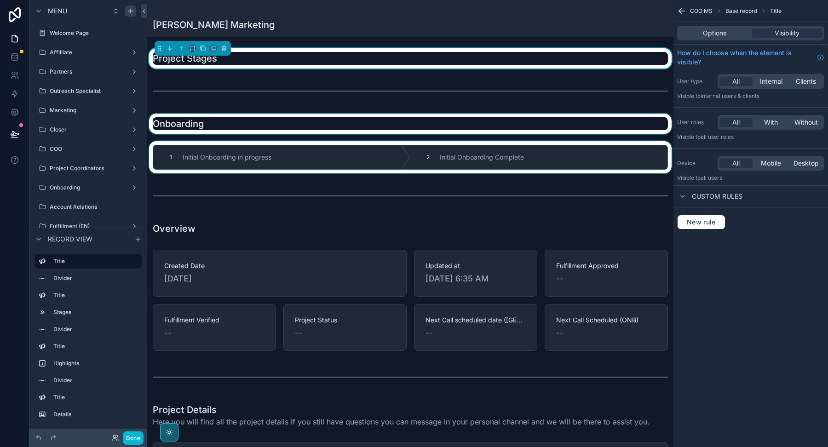
click at [258, 129] on div "scrollable content" at bounding box center [410, 124] width 526 height 20
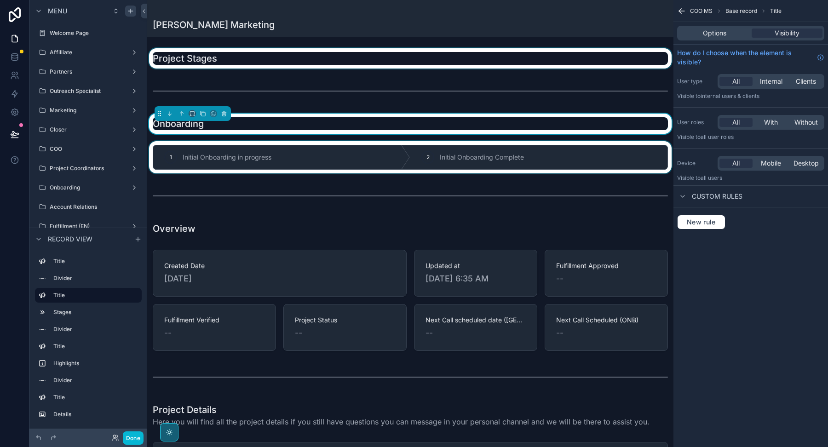
click at [258, 147] on div "scrollable content" at bounding box center [410, 157] width 526 height 32
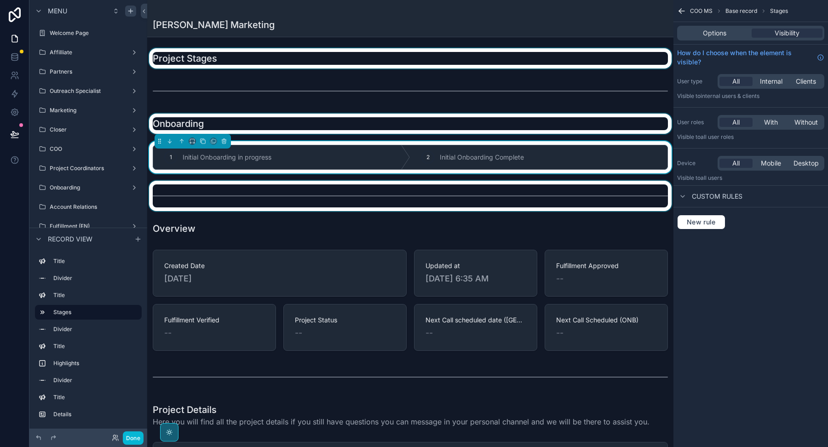
scroll to position [71, 0]
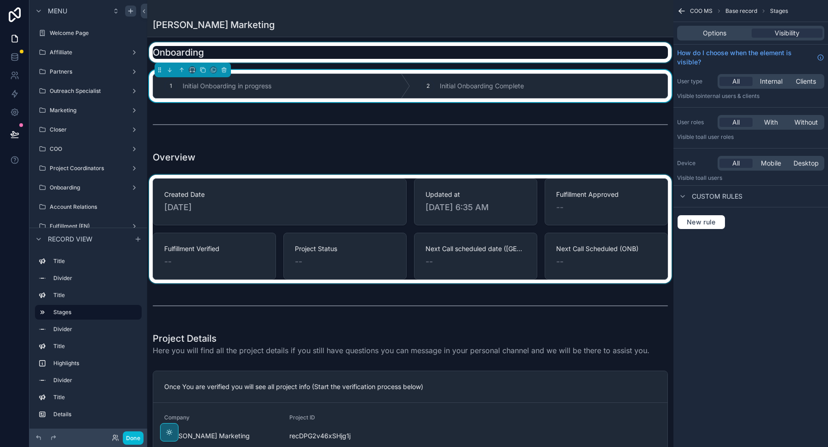
click at [269, 183] on div "scrollable content" at bounding box center [410, 229] width 526 height 109
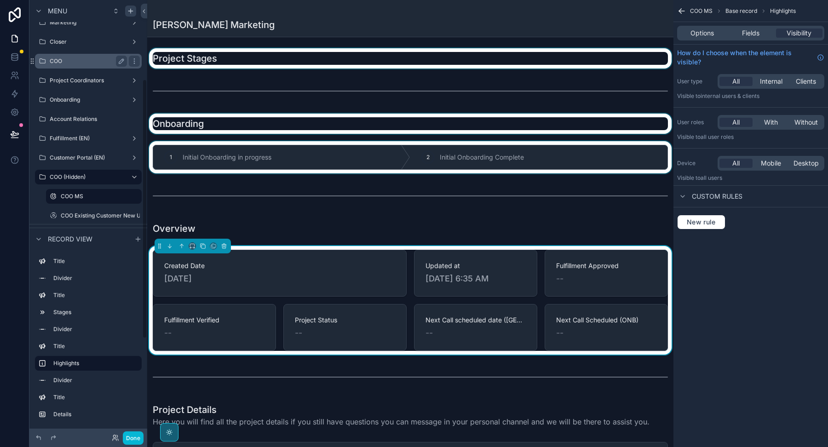
scroll to position [132, 0]
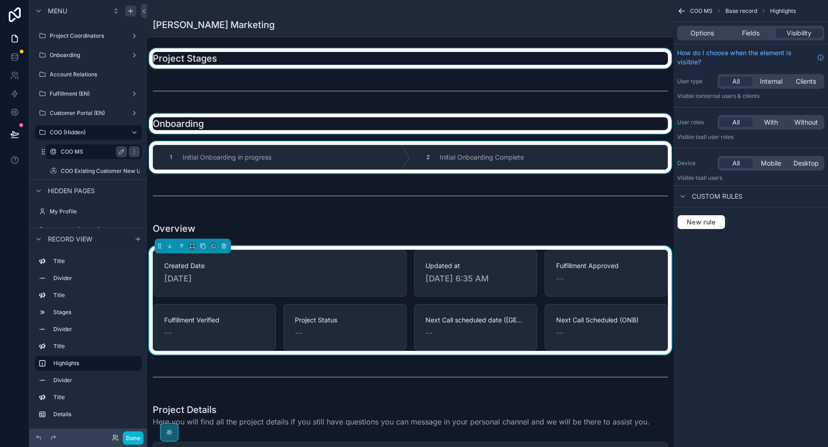
click at [83, 154] on label "COO MS" at bounding box center [92, 151] width 63 height 7
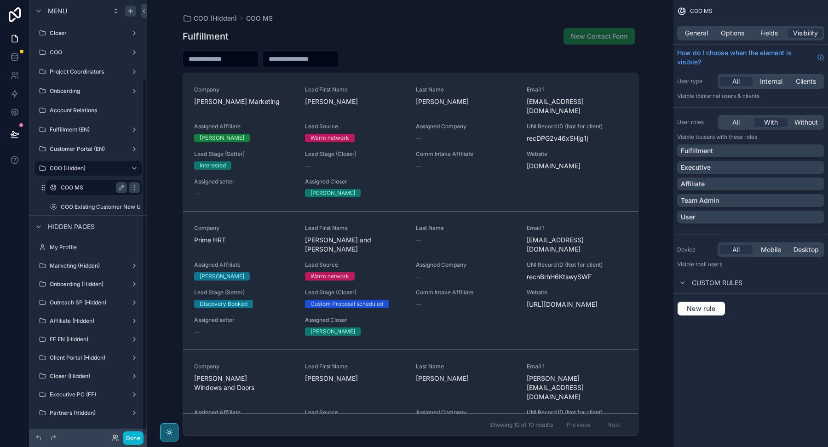
scroll to position [96, 0]
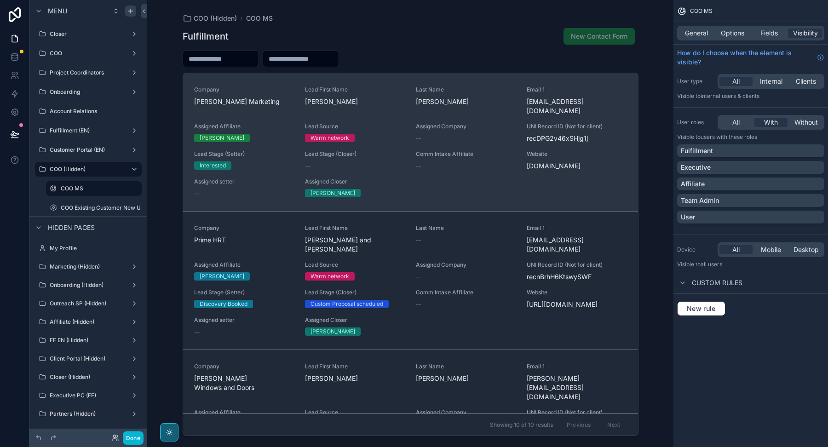
click at [248, 161] on div "Interested" at bounding box center [244, 165] width 100 height 8
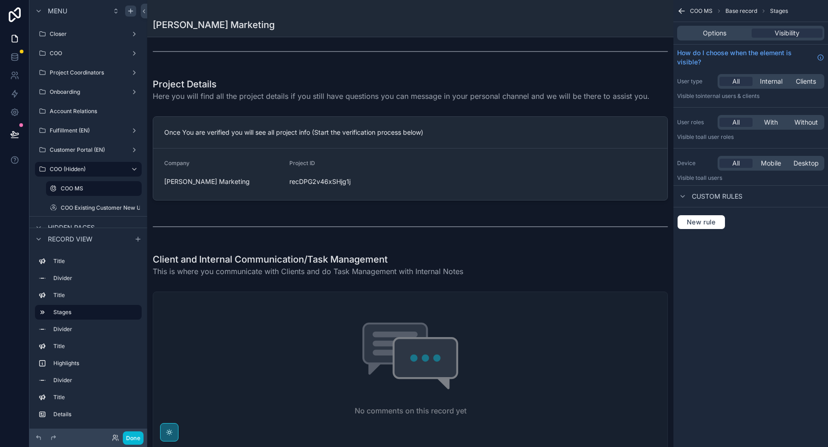
scroll to position [337, 0]
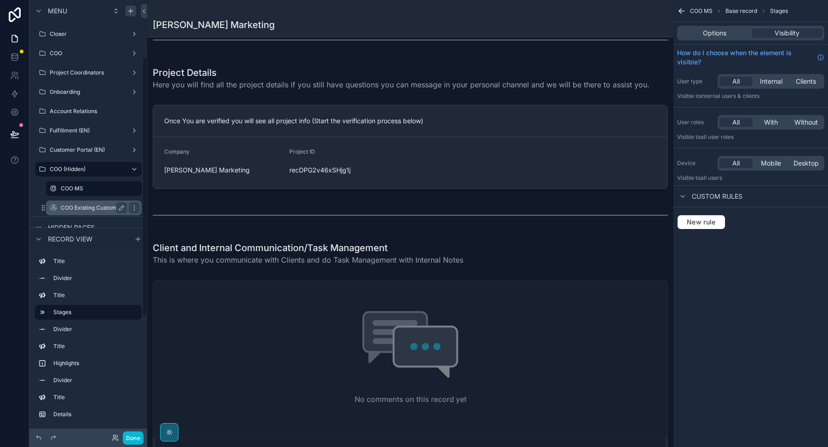
click at [103, 206] on label "COO Existing Customer New Upsell" at bounding box center [107, 207] width 92 height 7
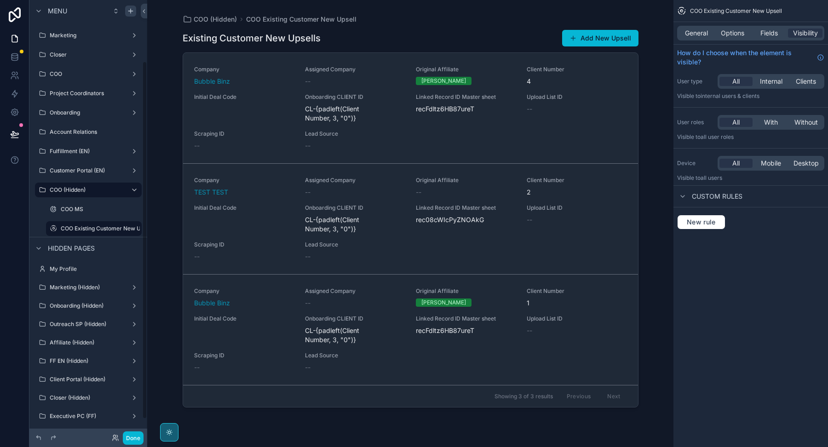
click at [262, 205] on div "scrollable content" at bounding box center [410, 218] width 470 height 436
click at [262, 205] on span "Initial Deal Code" at bounding box center [244, 207] width 100 height 7
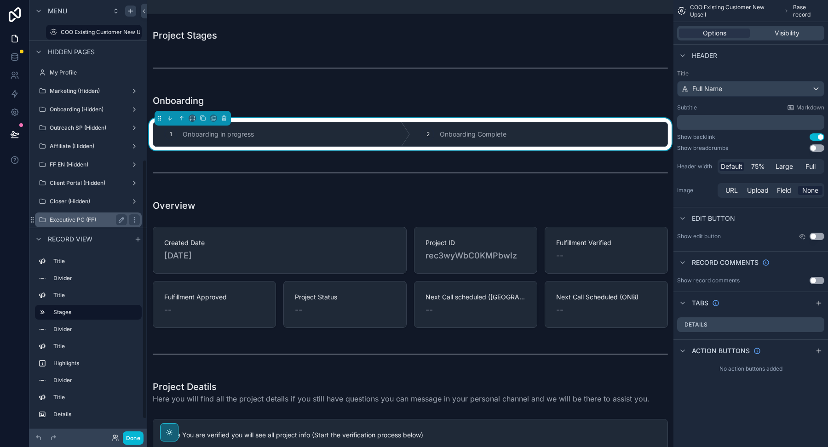
scroll to position [268, 0]
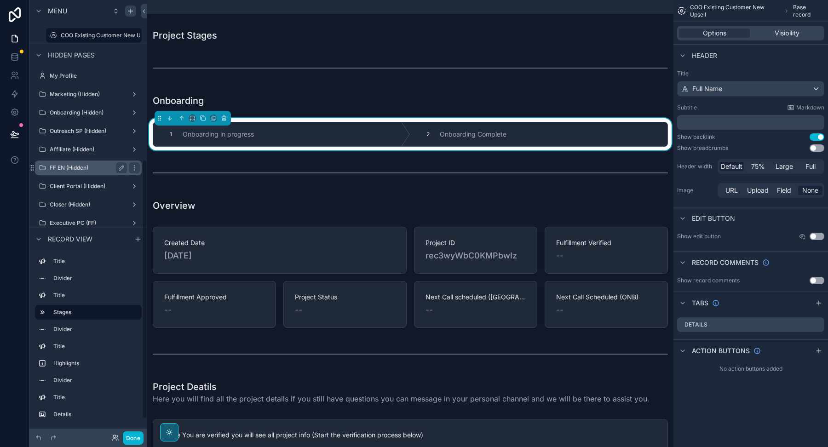
click at [83, 167] on label "FF EN (Hidden)" at bounding box center [87, 167] width 74 height 7
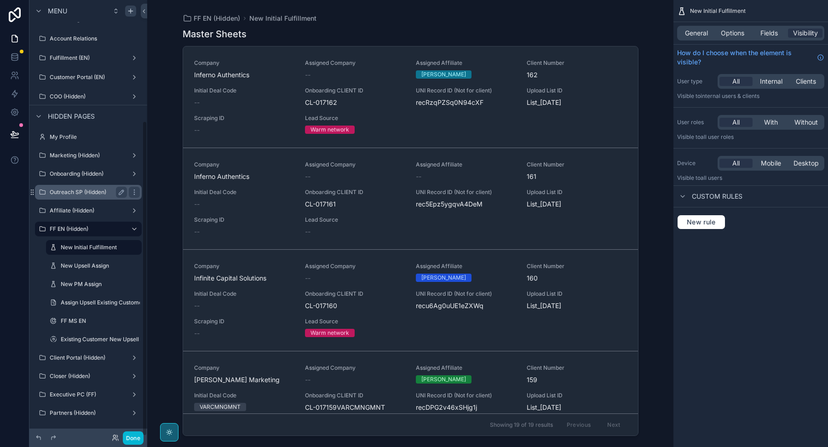
scroll to position [167, 0]
click at [96, 320] on label "FF MS EN" at bounding box center [92, 321] width 63 height 7
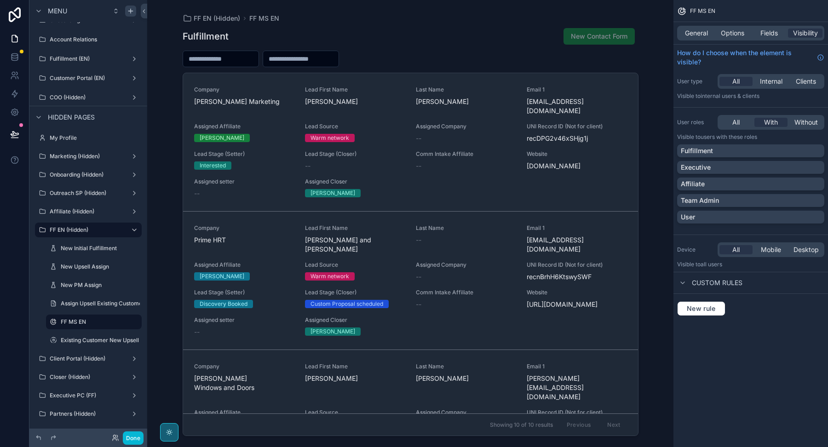
click at [257, 148] on div "scrollable content" at bounding box center [410, 218] width 470 height 436
click at [257, 150] on div "Lead Stage (Setter) Interested" at bounding box center [244, 159] width 100 height 19
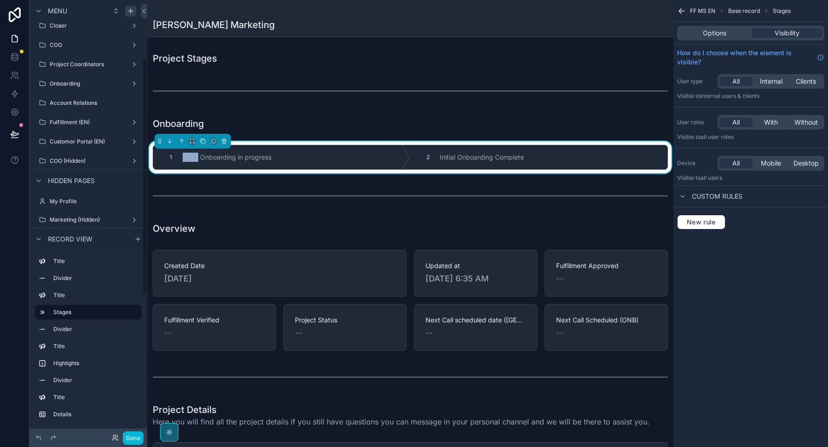
scroll to position [99, 0]
click at [89, 115] on div "Account Relations" at bounding box center [88, 108] width 118 height 17
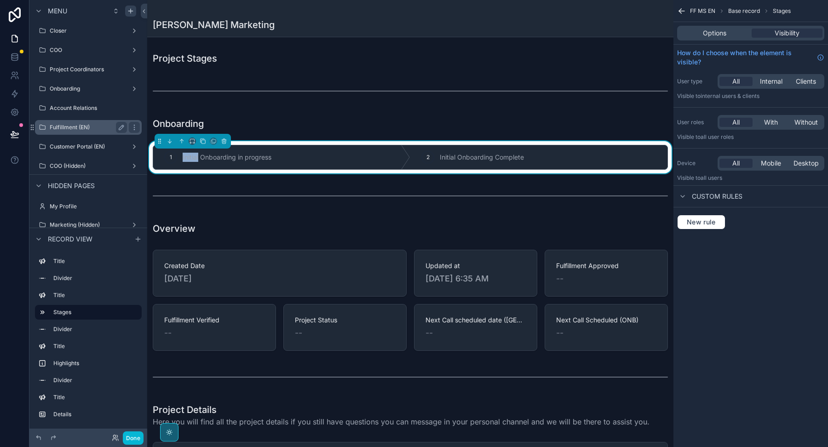
click at [86, 132] on div "Fulfillment (EN)" at bounding box center [88, 127] width 77 height 11
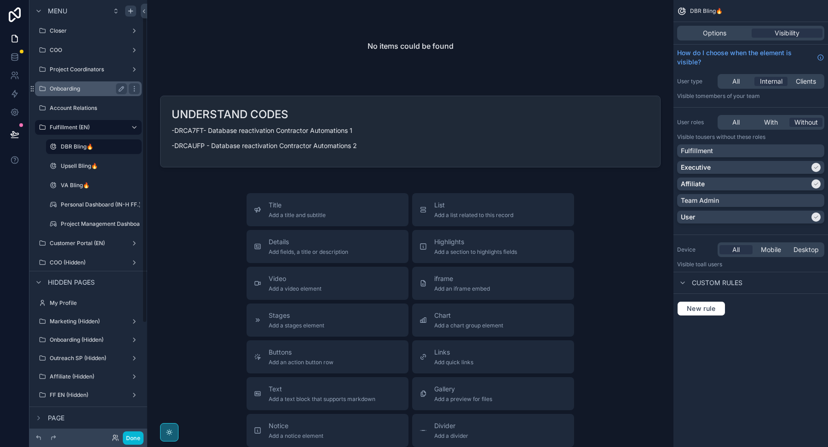
scroll to position [17, 0]
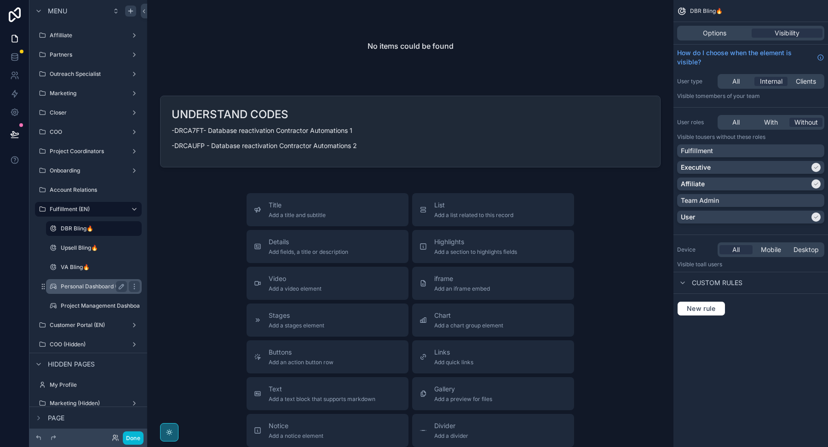
click at [96, 287] on label "Personal Dashboard (IN-H FF.)" at bounding box center [101, 286] width 80 height 7
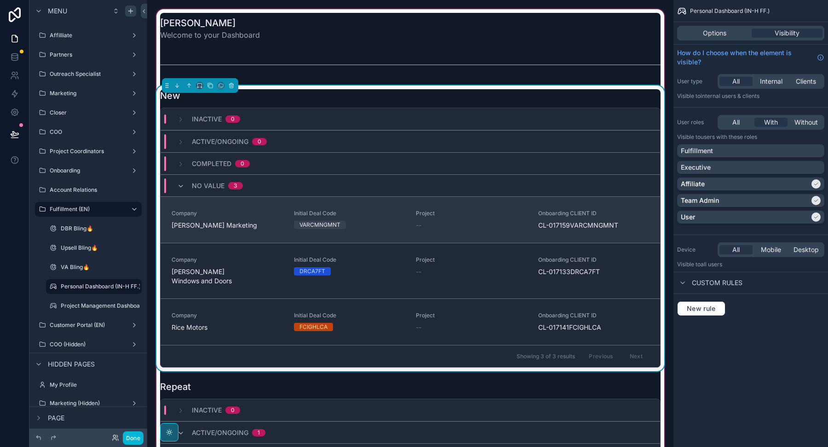
click at [229, 231] on link "Company [PERSON_NAME] Marketing Initial Deal Code VARCMNGMNT Project -- Onboard…" at bounding box center [409, 219] width 499 height 46
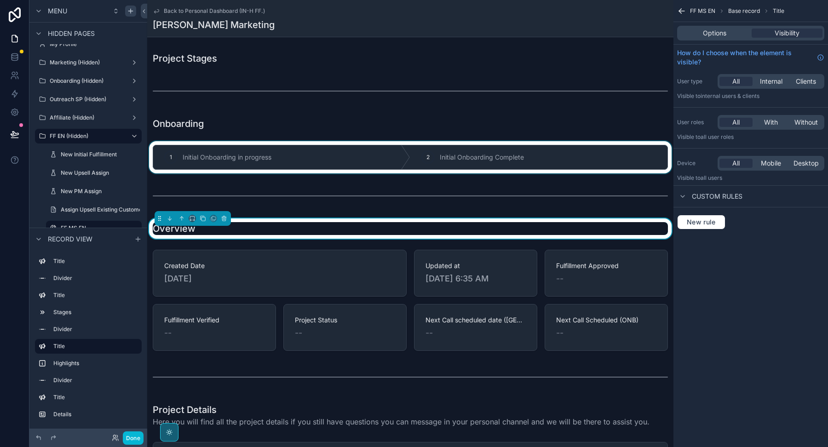
click at [312, 155] on div "scrollable content" at bounding box center [410, 157] width 526 height 32
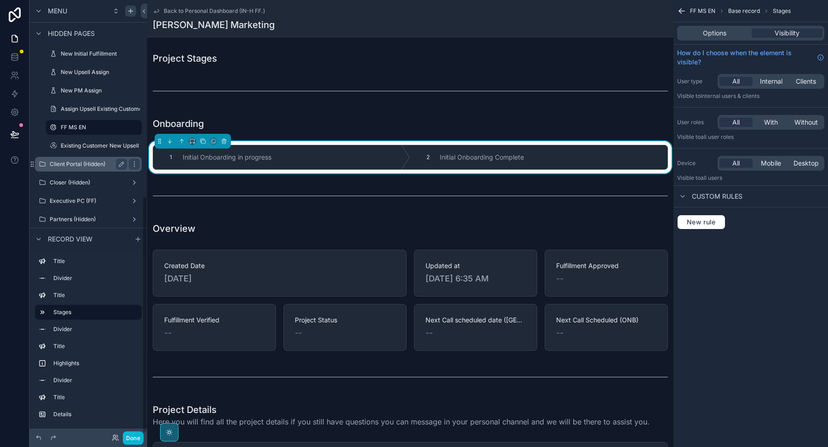
scroll to position [344, 0]
click at [88, 161] on label "Existing Customer New Upsell" at bounding box center [100, 163] width 78 height 7
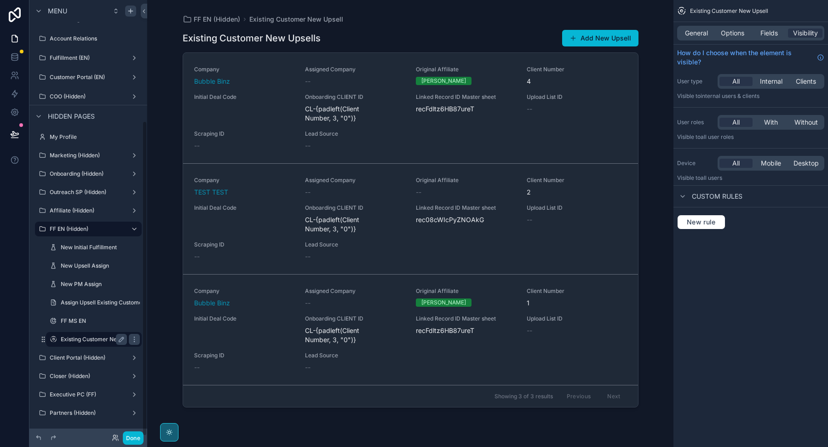
scroll to position [167, 0]
click at [110, 320] on label "FF MS EN" at bounding box center [92, 321] width 63 height 7
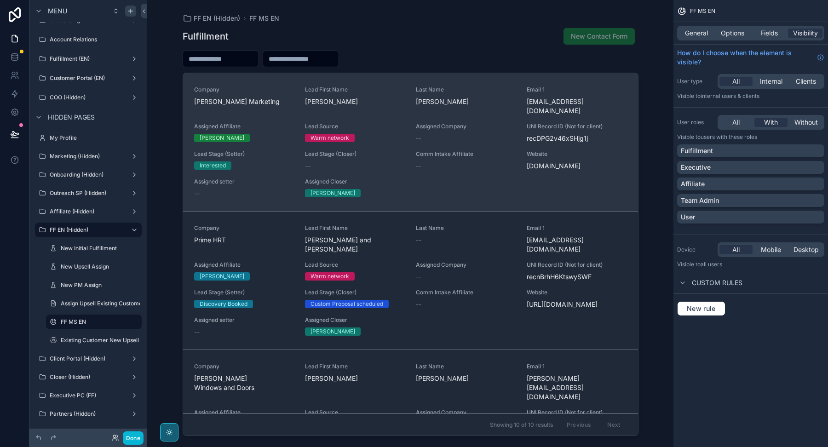
click at [273, 161] on div "Interested" at bounding box center [244, 165] width 100 height 8
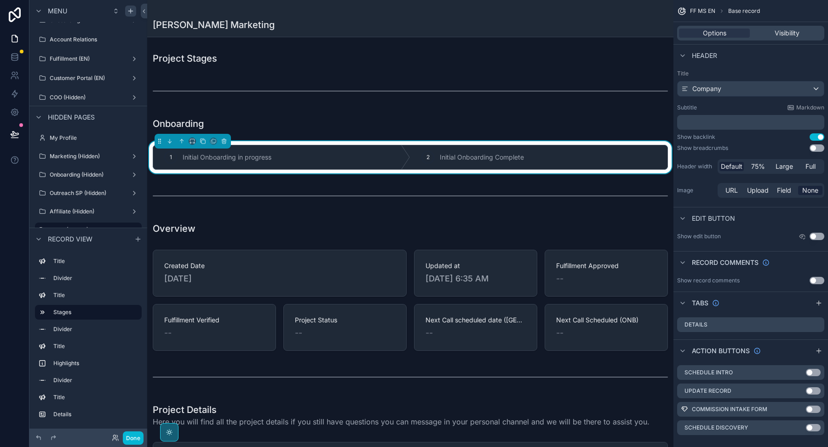
click at [273, 158] on div "1 Initial Onboarding in progress" at bounding box center [281, 157] width 257 height 24
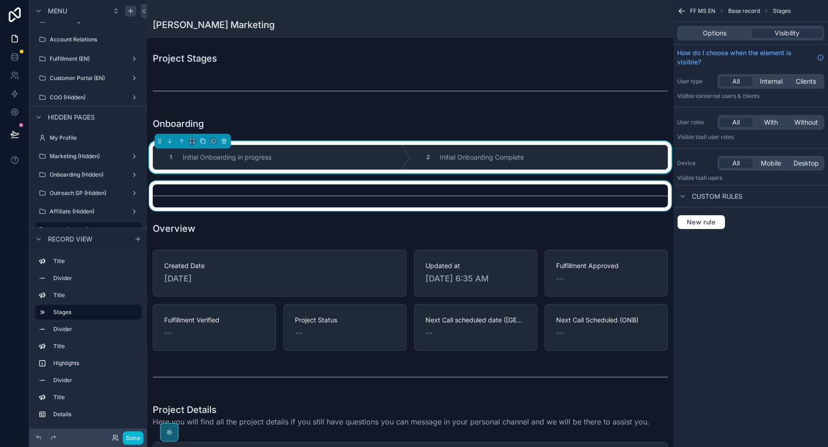
click at [272, 202] on div "scrollable content" at bounding box center [410, 196] width 526 height 30
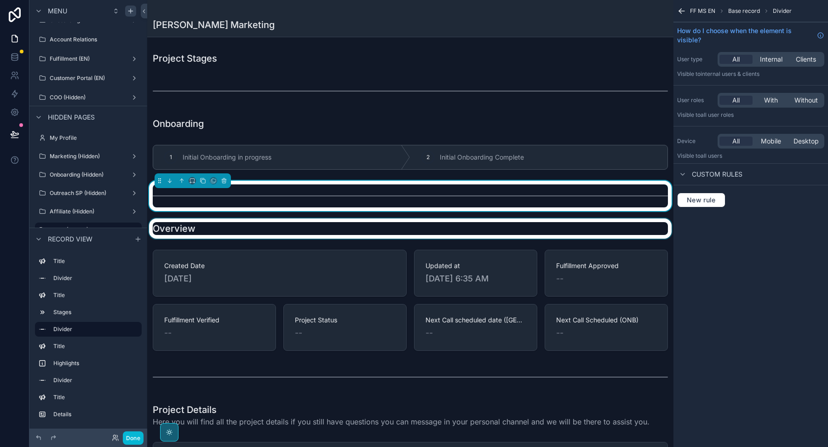
click at [265, 230] on div "scrollable content" at bounding box center [410, 228] width 526 height 20
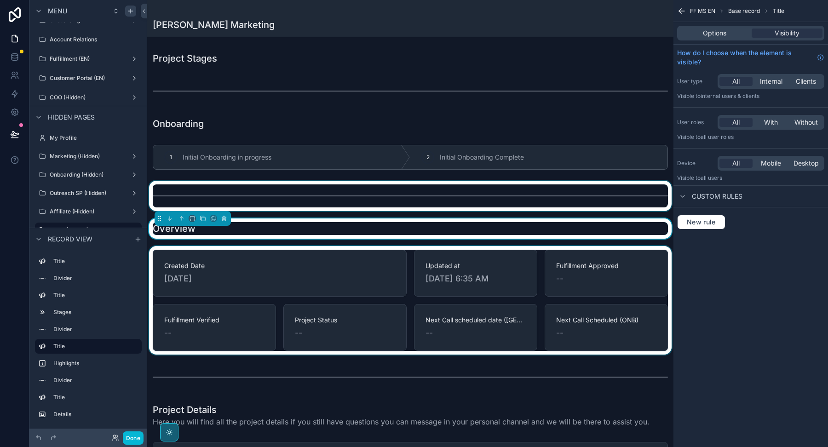
click at [263, 251] on div "scrollable content" at bounding box center [410, 300] width 526 height 109
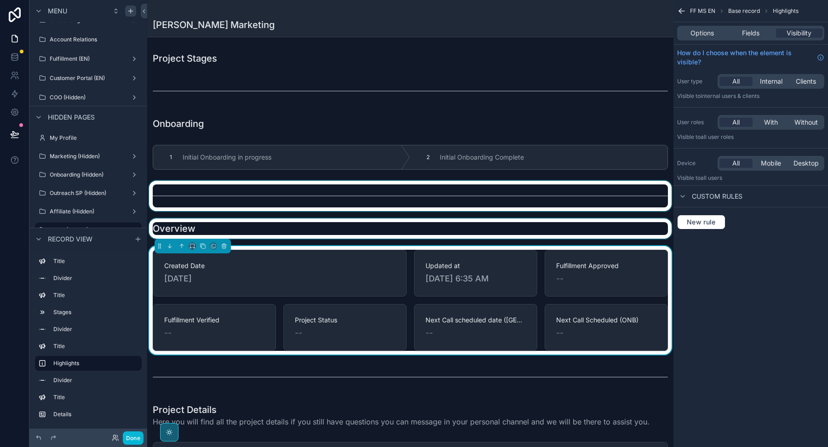
click at [261, 189] on div "scrollable content" at bounding box center [410, 196] width 526 height 30
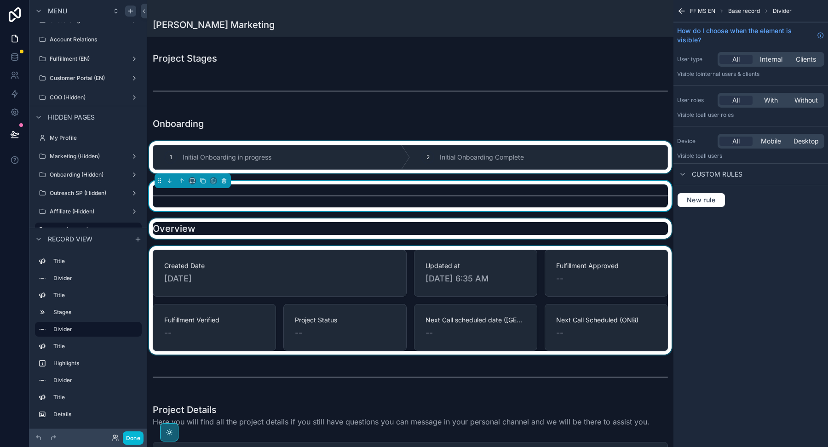
click at [261, 170] on div "scrollable content" at bounding box center [410, 157] width 526 height 32
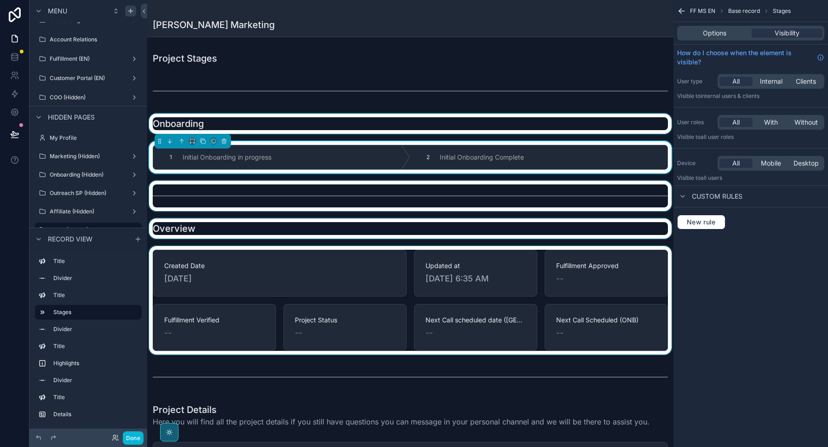
click at [262, 122] on div "scrollable content" at bounding box center [410, 124] width 526 height 20
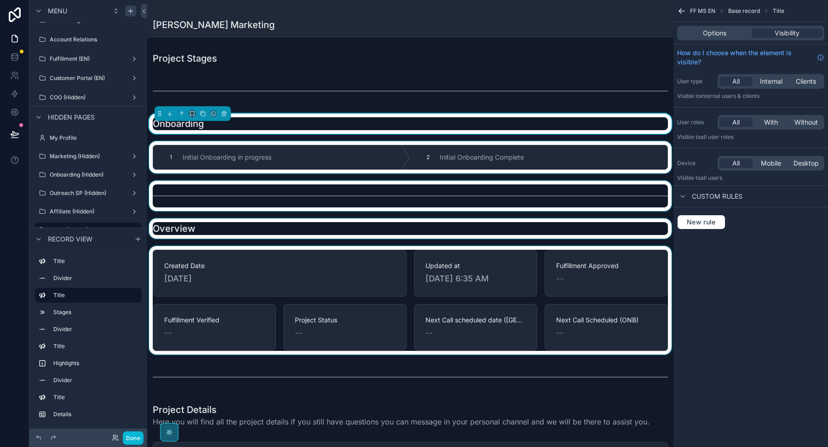
click at [262, 157] on div "scrollable content" at bounding box center [410, 157] width 526 height 32
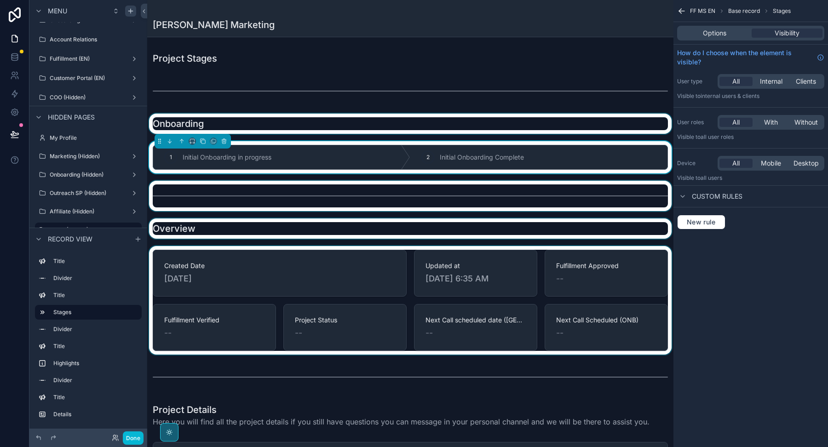
click at [260, 194] on div "scrollable content" at bounding box center [410, 196] width 526 height 30
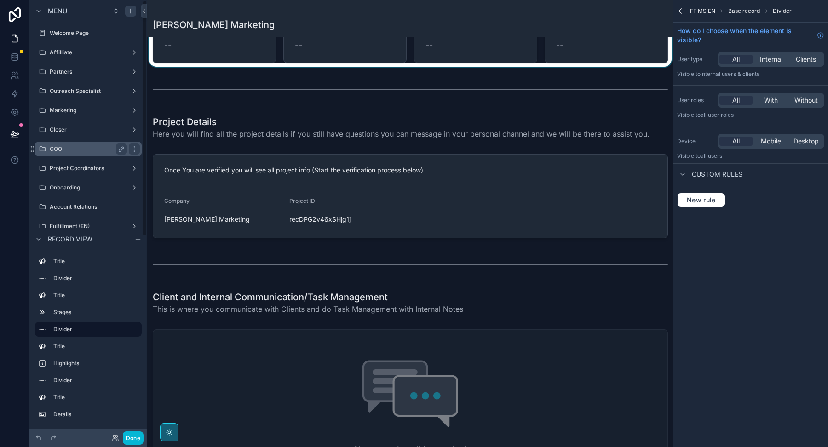
click at [80, 153] on div "COO" at bounding box center [88, 148] width 77 height 11
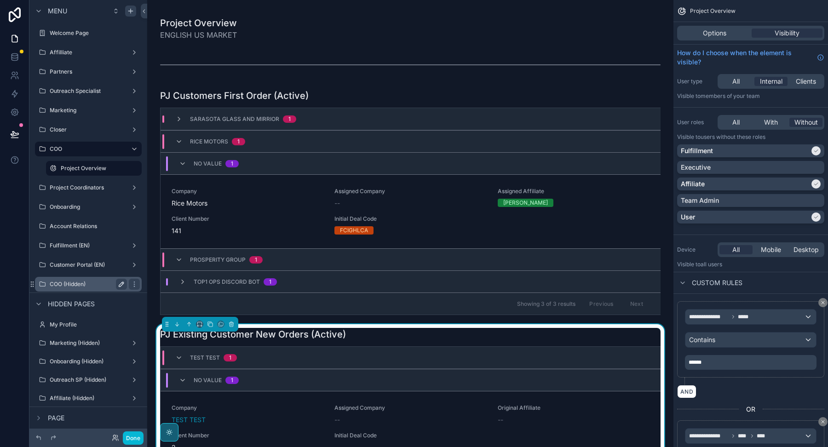
click at [93, 281] on label "COO (Hidden)" at bounding box center [87, 284] width 74 height 7
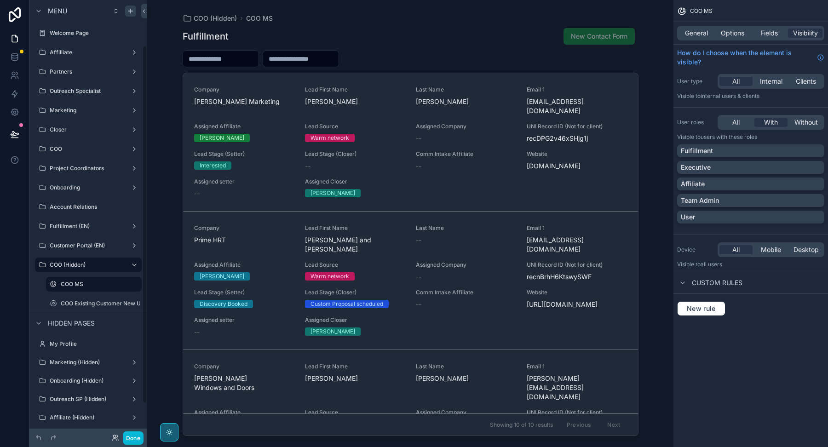
scroll to position [56, 0]
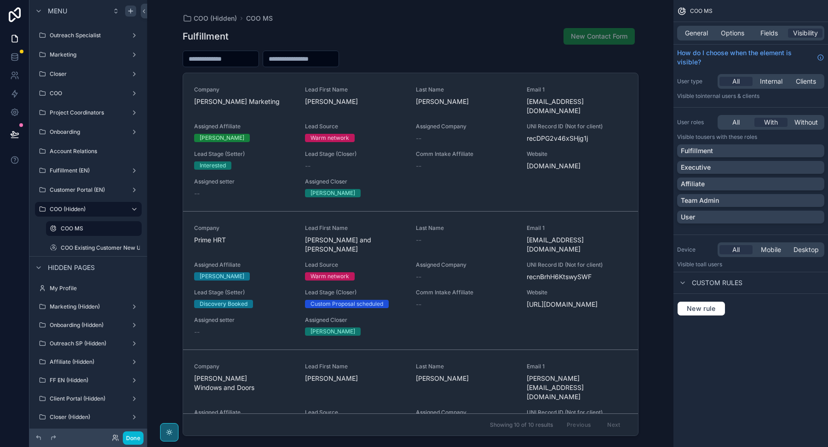
click at [279, 143] on div "scrollable content" at bounding box center [410, 218] width 470 height 436
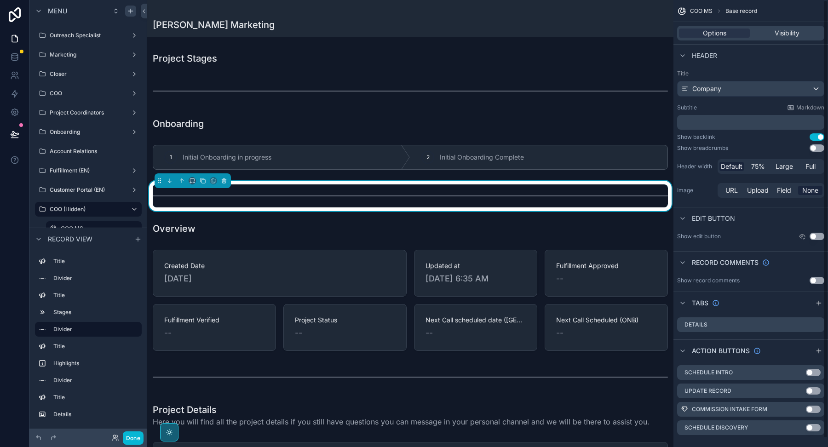
click at [819, 136] on button "Use setting" at bounding box center [816, 136] width 15 height 7
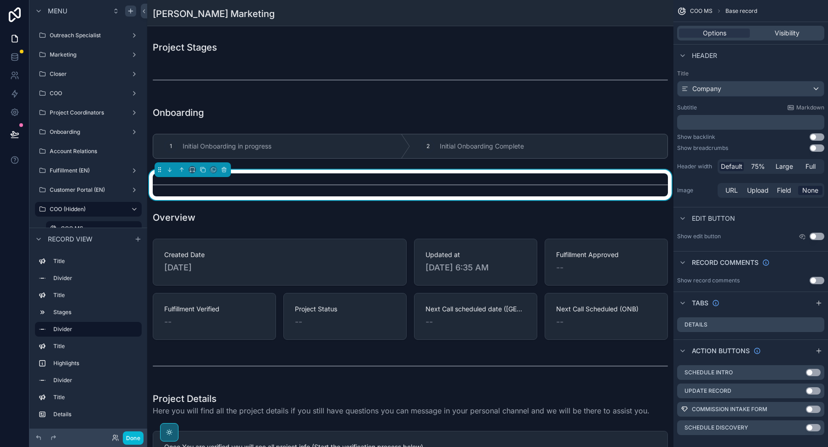
click at [819, 135] on button "Use setting" at bounding box center [816, 136] width 15 height 7
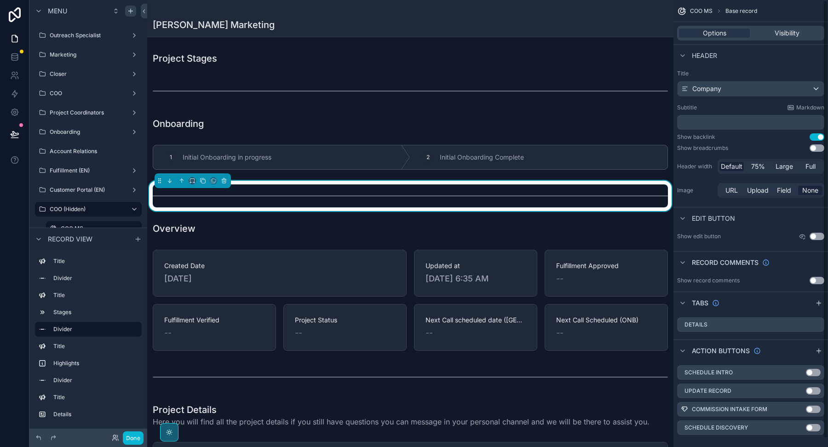
click at [815, 150] on button "Use setting" at bounding box center [816, 147] width 15 height 7
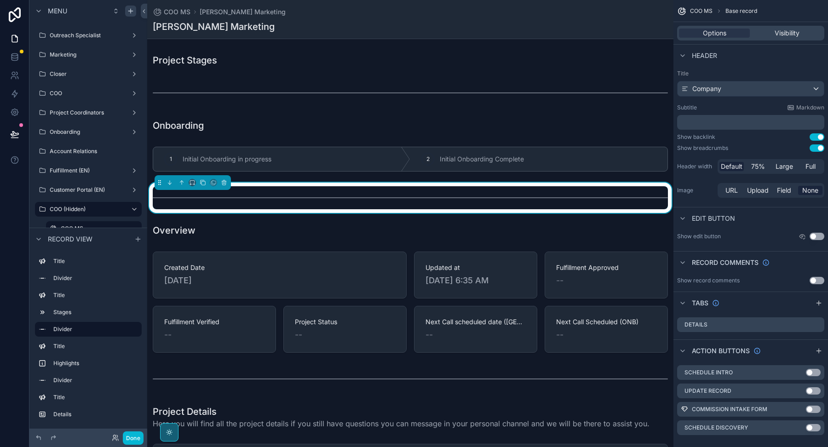
click at [815, 150] on button "Use setting" at bounding box center [816, 147] width 15 height 7
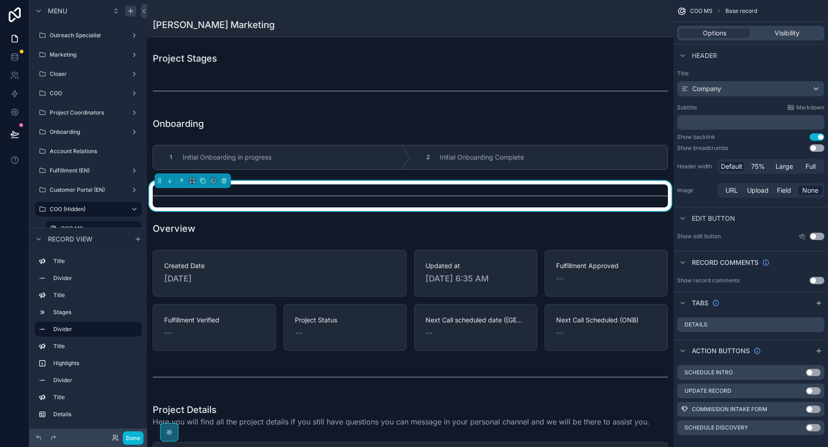
scroll to position [9, 0]
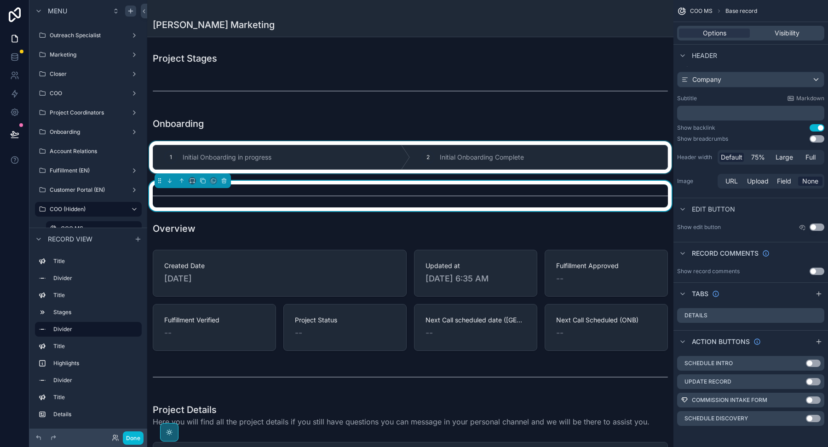
click at [430, 155] on div "scrollable content" at bounding box center [410, 157] width 526 height 32
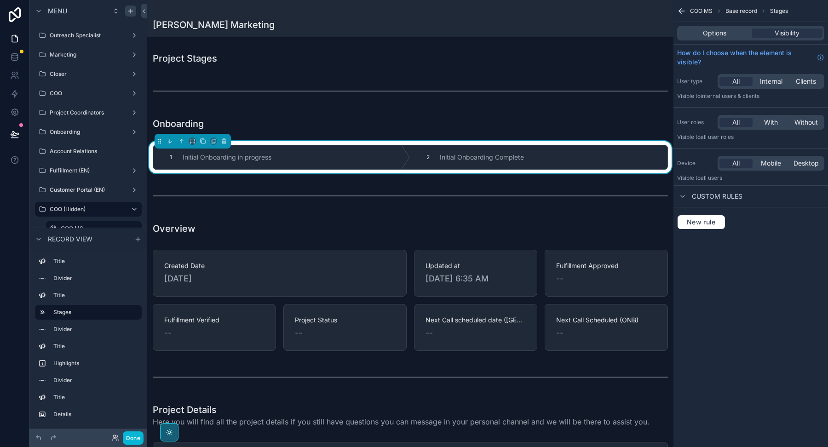
scroll to position [0, 0]
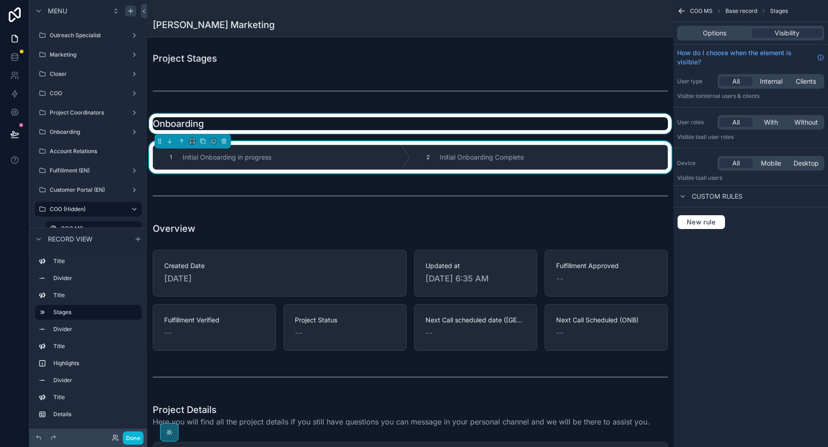
click at [361, 120] on div "scrollable content" at bounding box center [410, 124] width 526 height 20
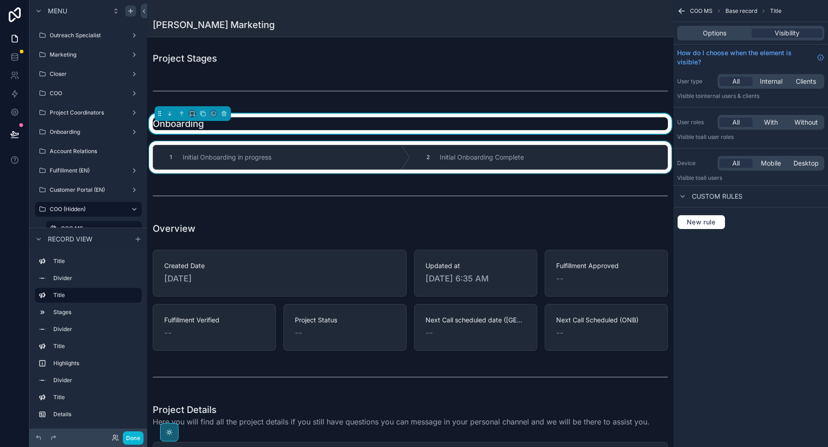
click at [359, 154] on div "scrollable content" at bounding box center [410, 157] width 526 height 32
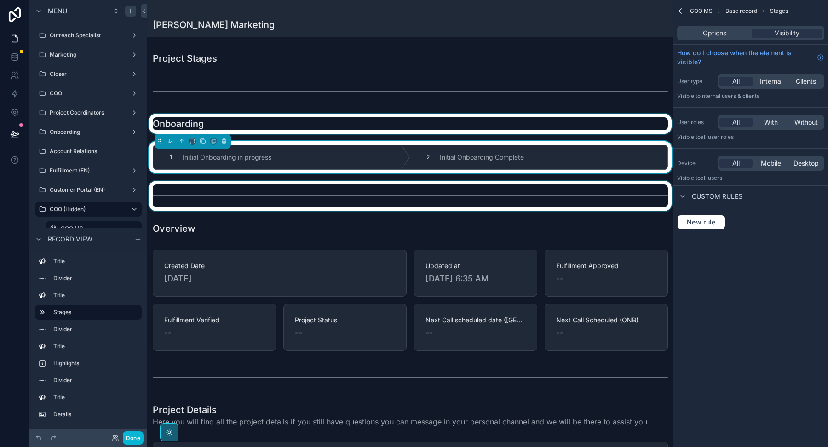
click at [347, 202] on div "scrollable content" at bounding box center [410, 196] width 526 height 30
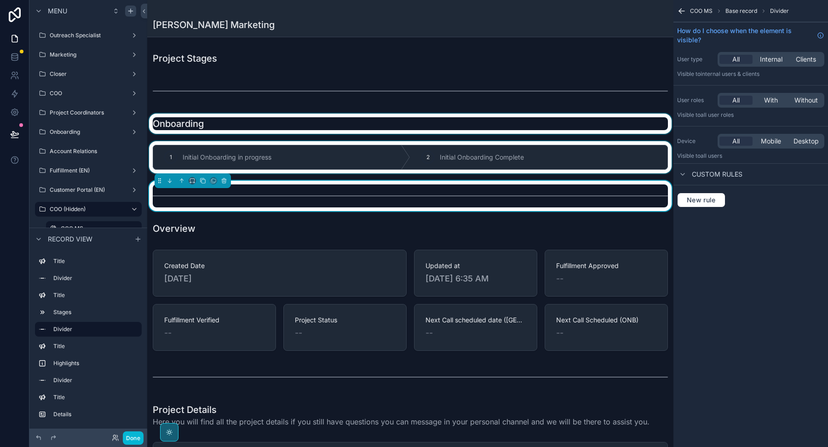
click at [271, 146] on div "scrollable content" at bounding box center [410, 157] width 526 height 32
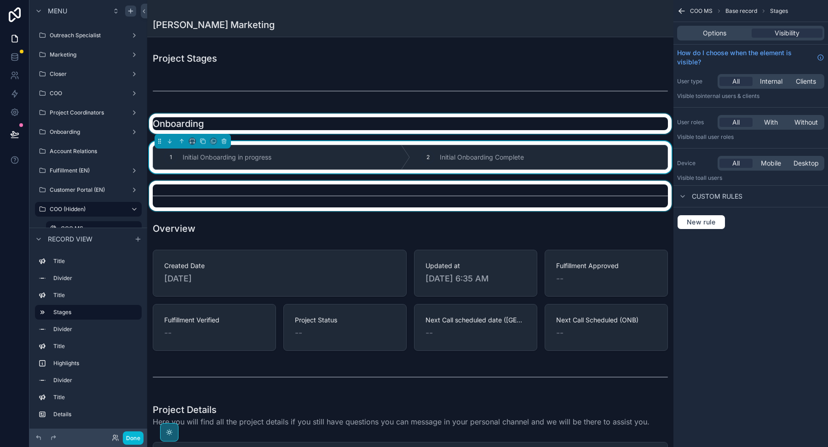
click at [258, 119] on div "scrollable content" at bounding box center [410, 124] width 526 height 20
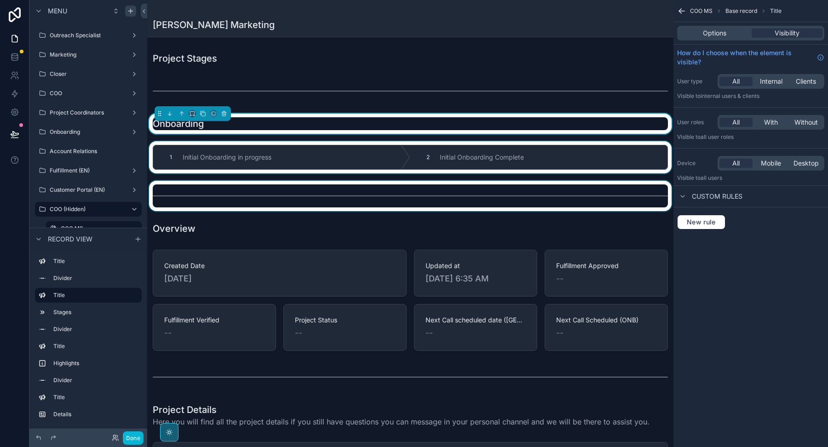
click at [259, 169] on div "scrollable content" at bounding box center [410, 157] width 526 height 32
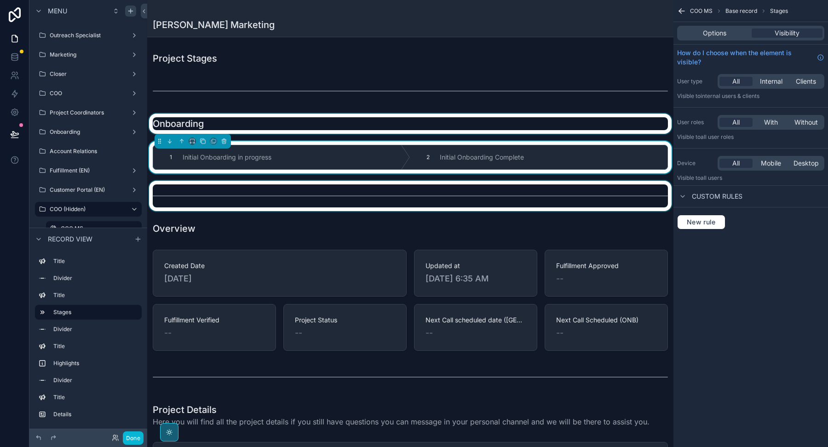
click at [258, 190] on div "scrollable content" at bounding box center [410, 196] width 526 height 30
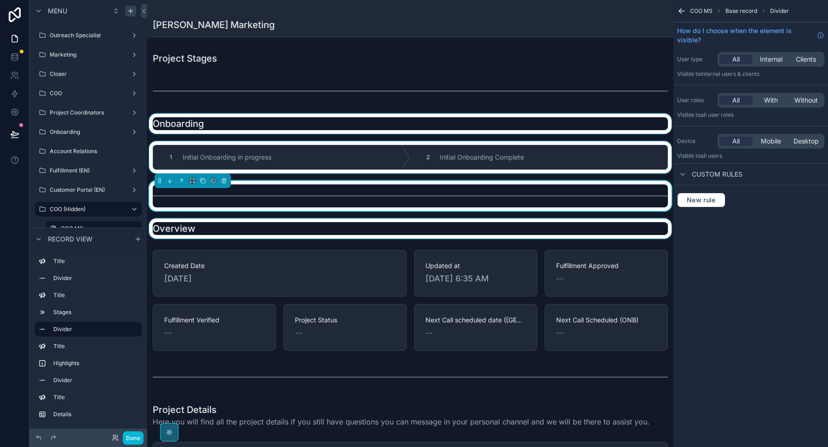
click at [253, 232] on div "scrollable content" at bounding box center [410, 228] width 526 height 20
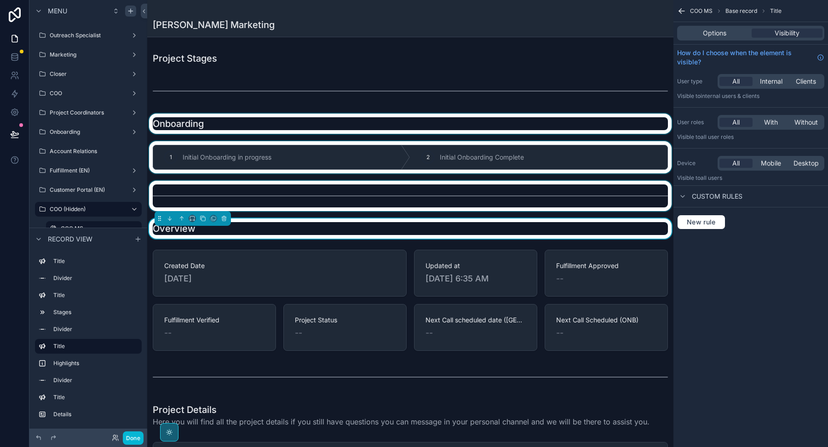
click at [246, 201] on div "scrollable content" at bounding box center [410, 196] width 526 height 30
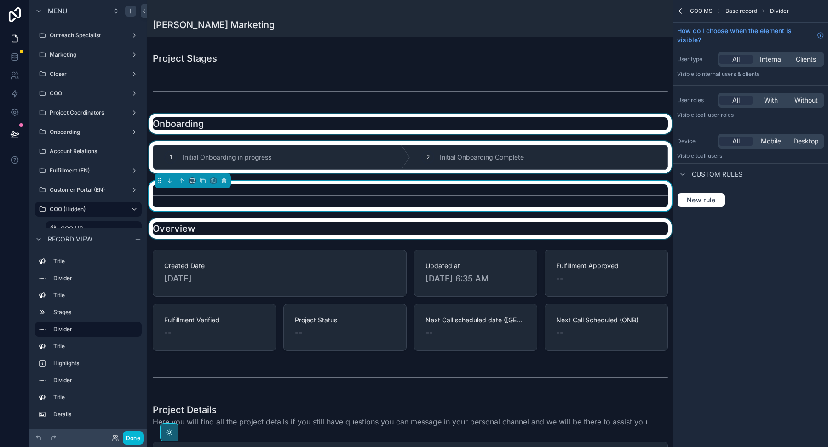
click at [255, 127] on div "scrollable content" at bounding box center [410, 124] width 526 height 20
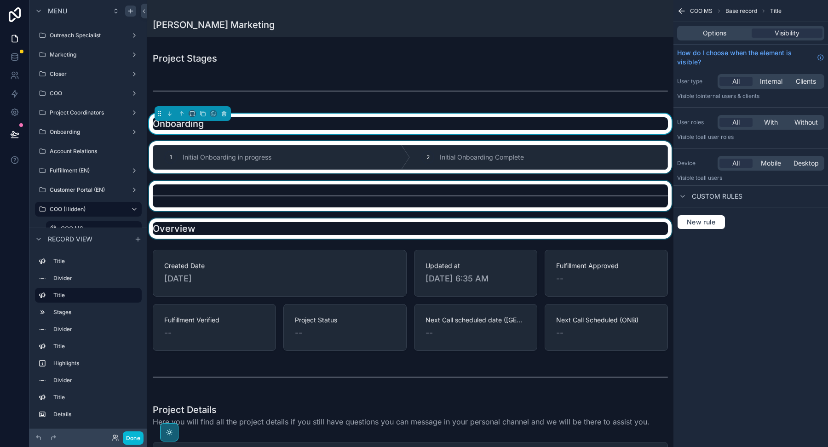
click at [255, 209] on div "scrollable content" at bounding box center [410, 196] width 526 height 30
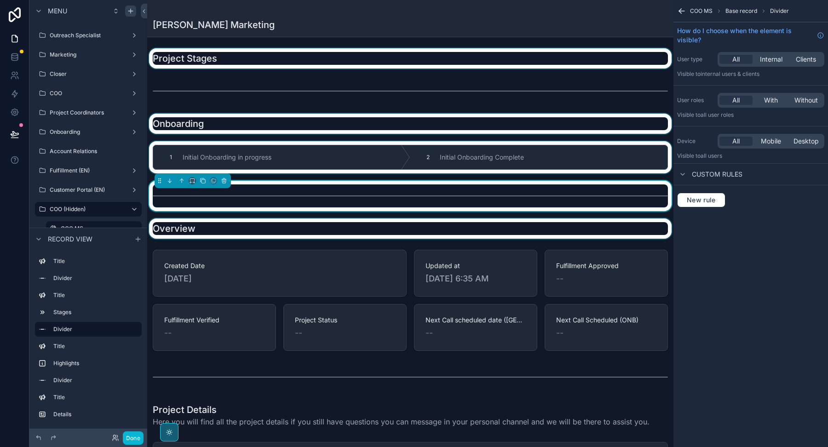
click at [289, 64] on div "scrollable content" at bounding box center [410, 58] width 526 height 20
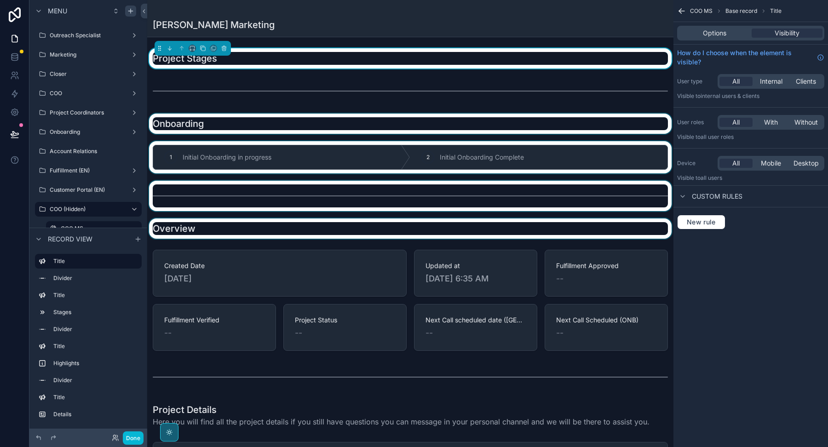
click at [278, 200] on div "scrollable content" at bounding box center [410, 196] width 526 height 30
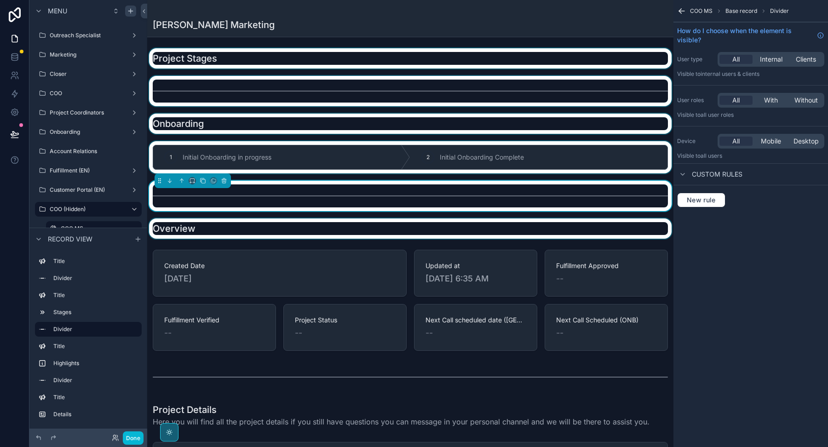
click at [281, 89] on div "scrollable content" at bounding box center [410, 91] width 526 height 30
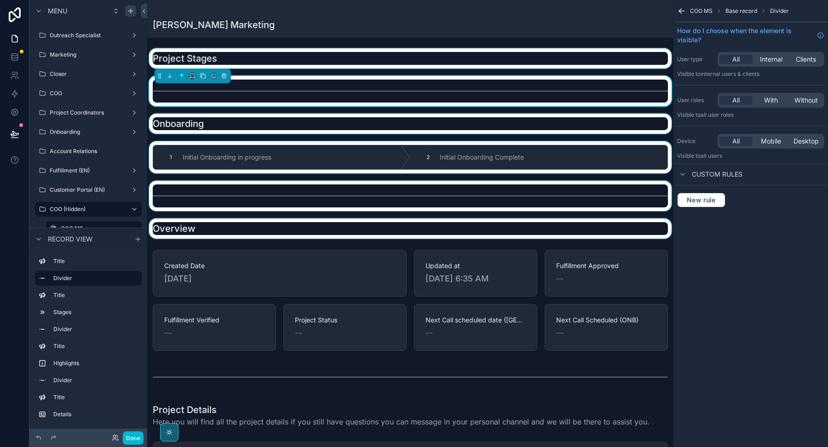
click at [276, 191] on div "scrollable content" at bounding box center [410, 196] width 526 height 30
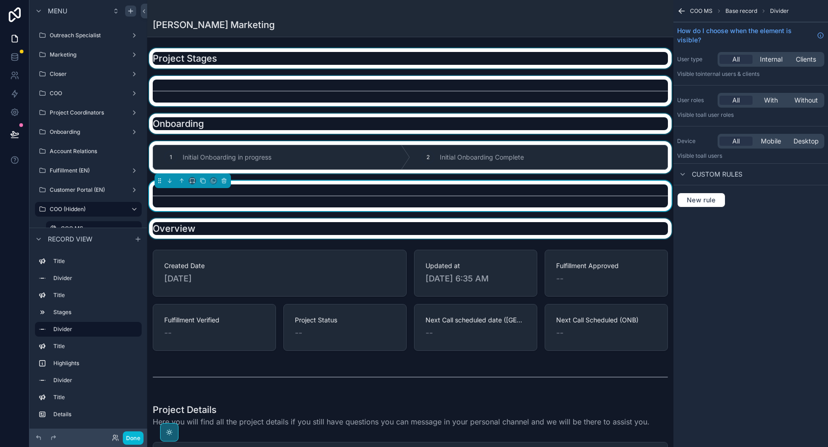
click at [278, 100] on div "scrollable content" at bounding box center [410, 91] width 526 height 30
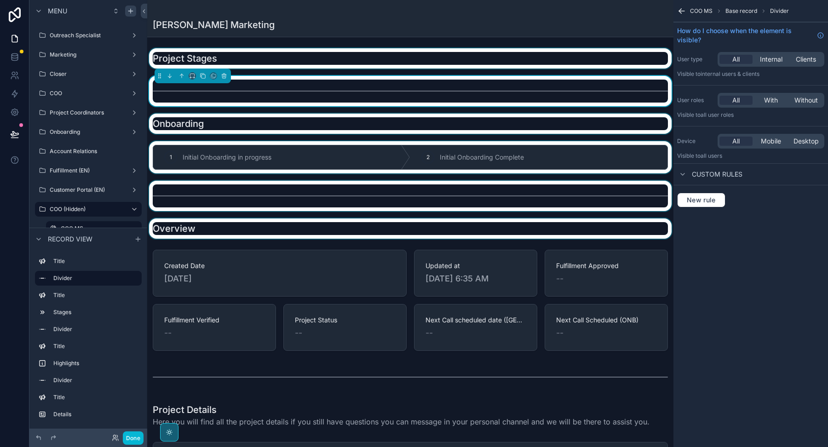
click at [266, 192] on div "scrollable content" at bounding box center [410, 196] width 526 height 30
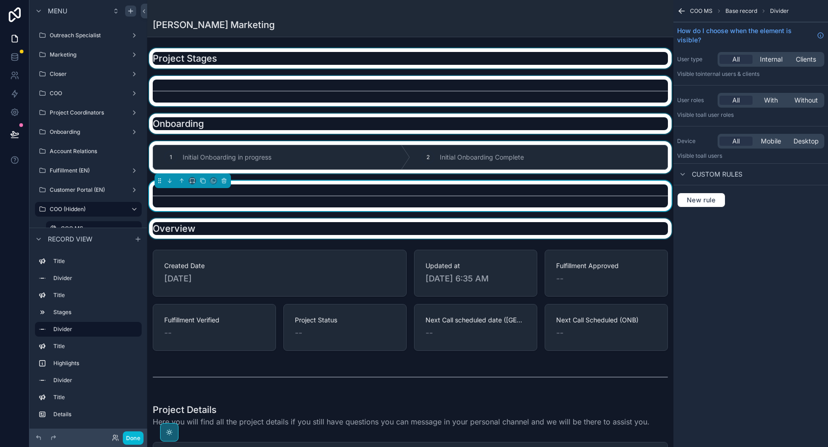
click at [339, 58] on div "scrollable content" at bounding box center [410, 58] width 526 height 20
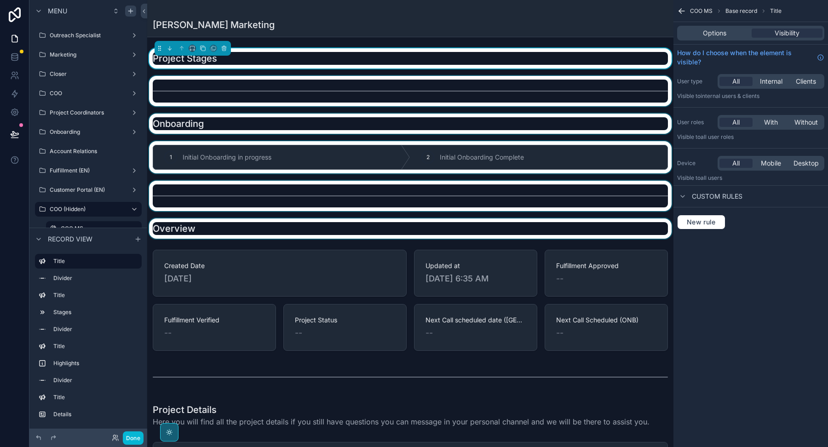
click at [302, 123] on div "scrollable content" at bounding box center [410, 124] width 526 height 20
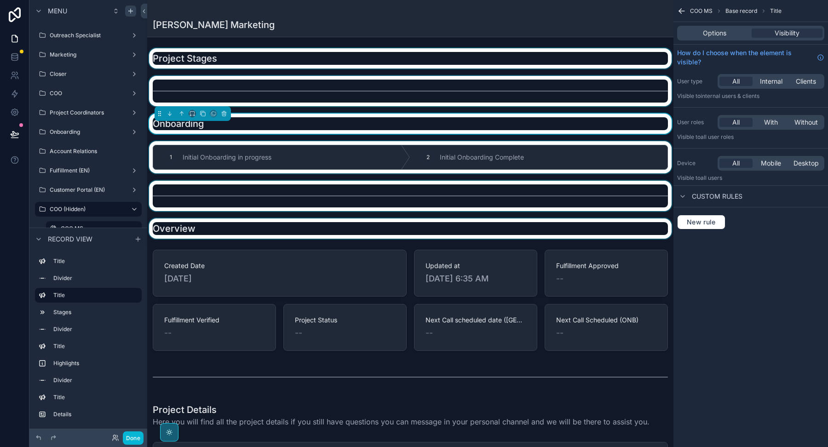
click at [299, 155] on div "scrollable content" at bounding box center [410, 157] width 526 height 32
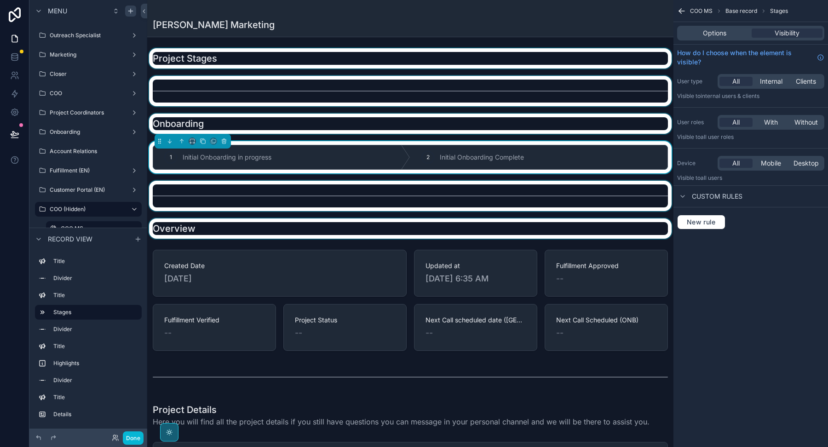
click at [298, 189] on div "scrollable content" at bounding box center [410, 196] width 526 height 30
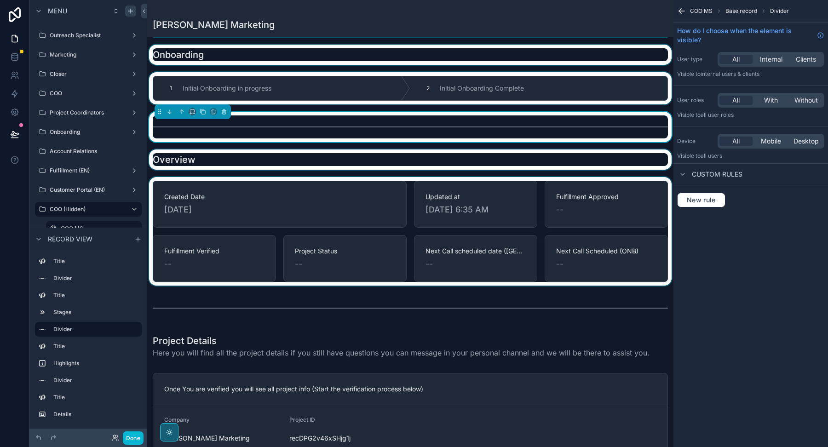
scroll to position [77, 0]
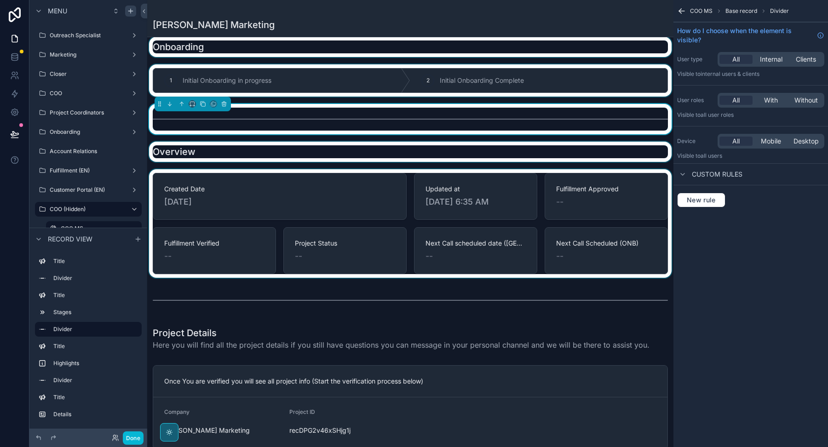
click at [294, 267] on div "scrollable content" at bounding box center [410, 223] width 526 height 109
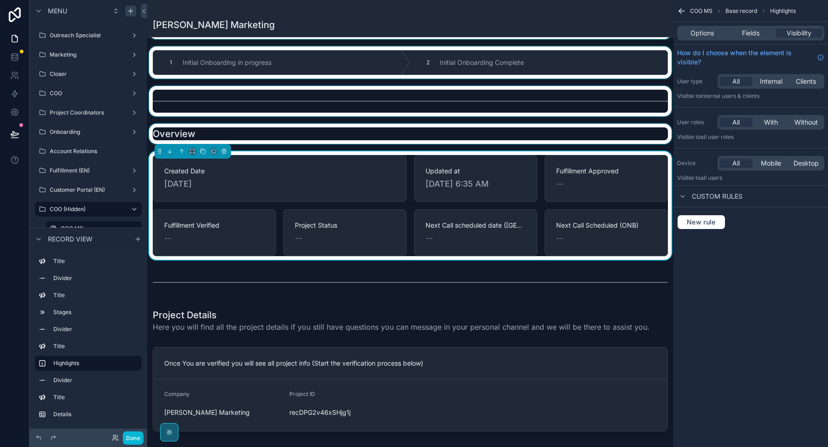
scroll to position [97, 0]
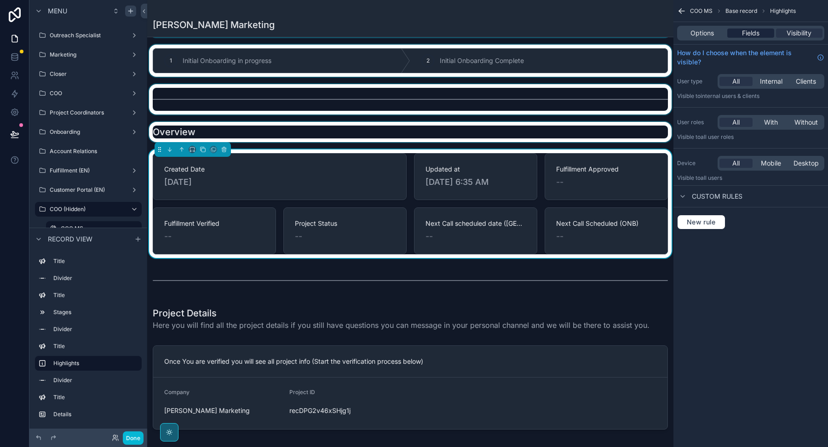
click at [761, 29] on div "Fields" at bounding box center [750, 33] width 46 height 9
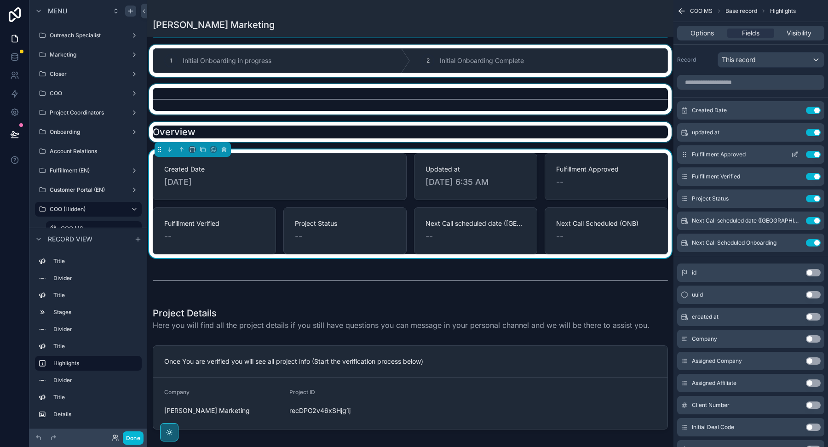
click at [794, 155] on icon "scrollable content" at bounding box center [794, 154] width 7 height 7
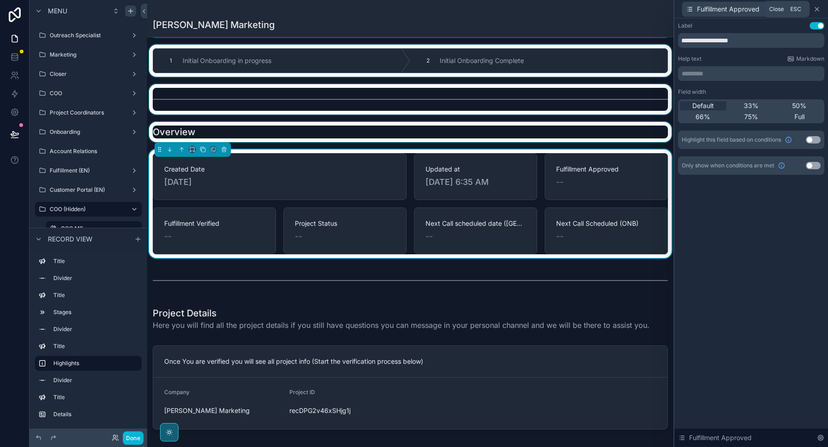
click at [816, 11] on icon at bounding box center [816, 9] width 7 height 7
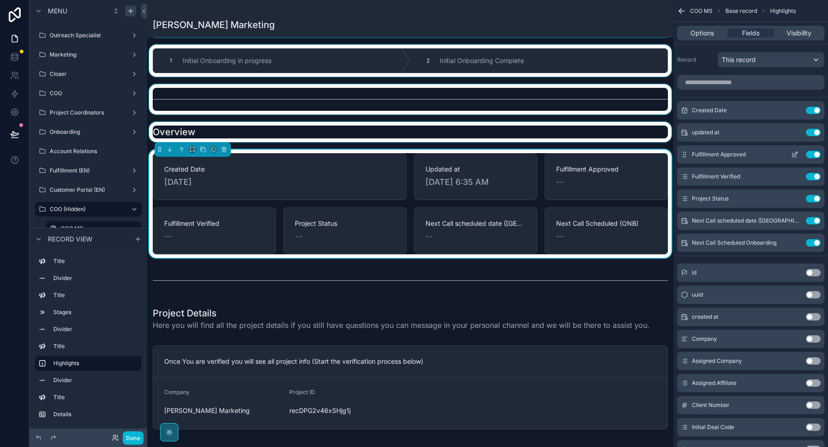
click at [796, 153] on icon "scrollable content" at bounding box center [796, 154] width 4 height 4
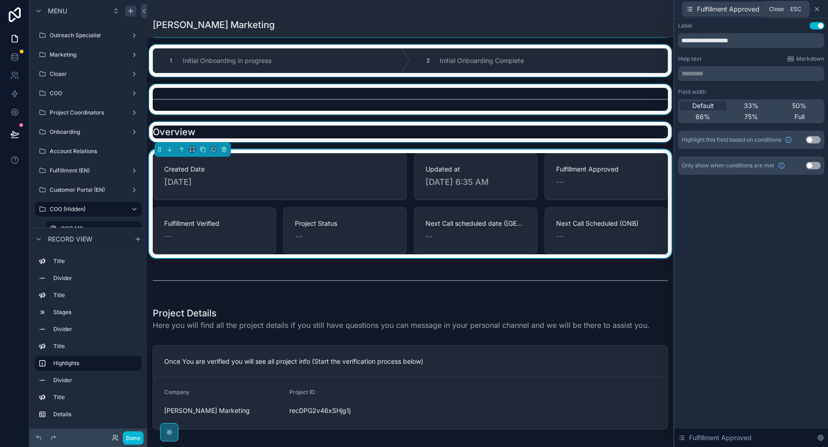
click at [819, 11] on icon at bounding box center [817, 9] width 4 height 4
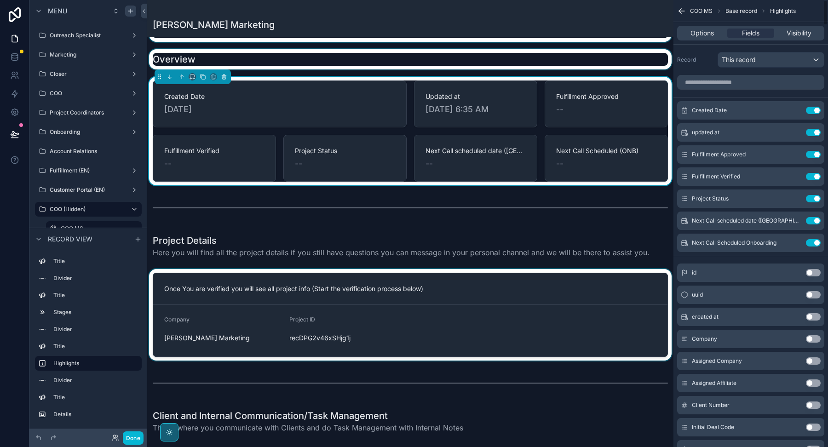
scroll to position [180, 0]
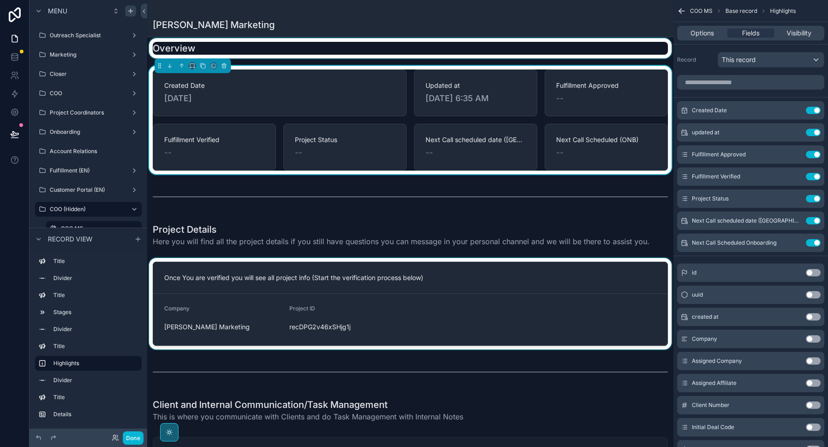
drag, startPoint x: 549, startPoint y: 301, endPoint x: 545, endPoint y: 292, distance: 9.9
click at [549, 301] on div "scrollable content" at bounding box center [410, 304] width 526 height 92
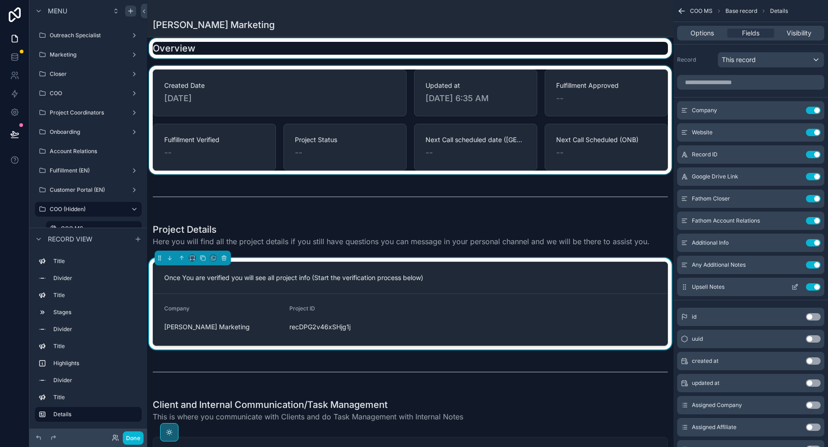
click at [796, 285] on icon "scrollable content" at bounding box center [794, 286] width 7 height 7
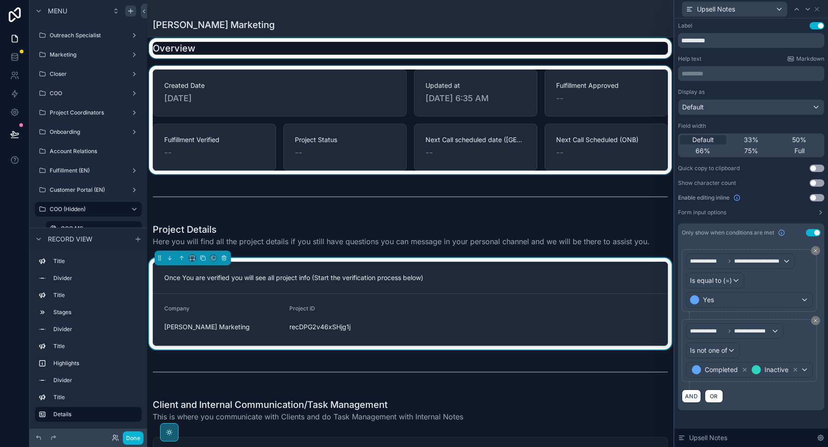
click at [814, 232] on button "Use setting" at bounding box center [813, 232] width 15 height 7
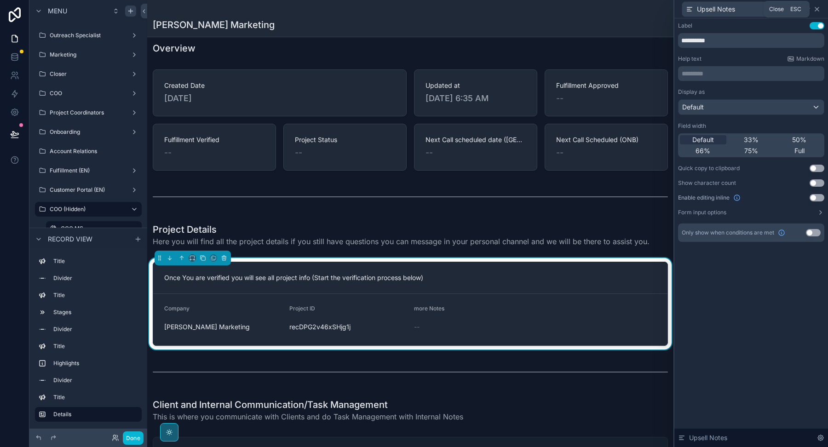
click at [817, 8] on icon at bounding box center [816, 9] width 7 height 7
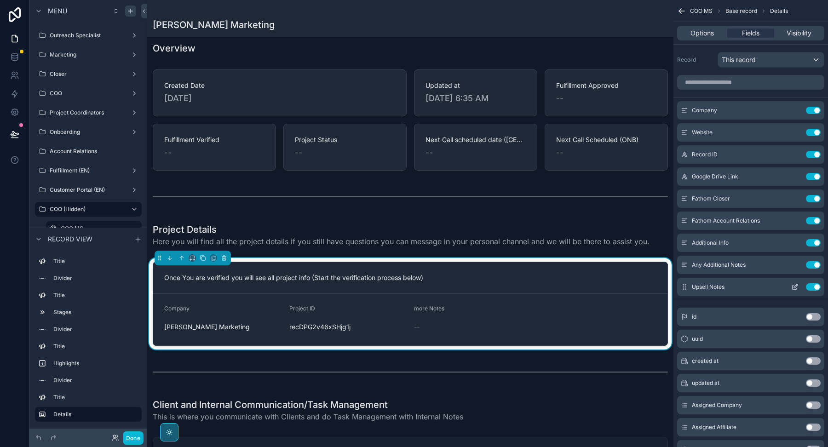
click at [796, 286] on icon "scrollable content" at bounding box center [794, 286] width 7 height 7
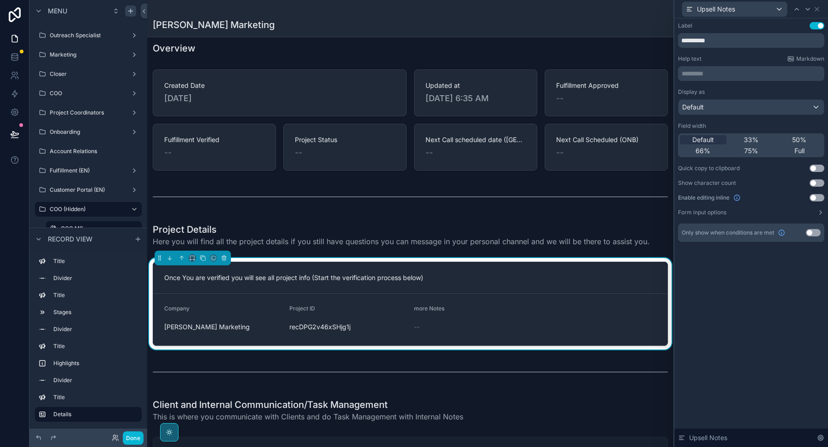
click at [816, 196] on button "Use setting" at bounding box center [816, 197] width 15 height 7
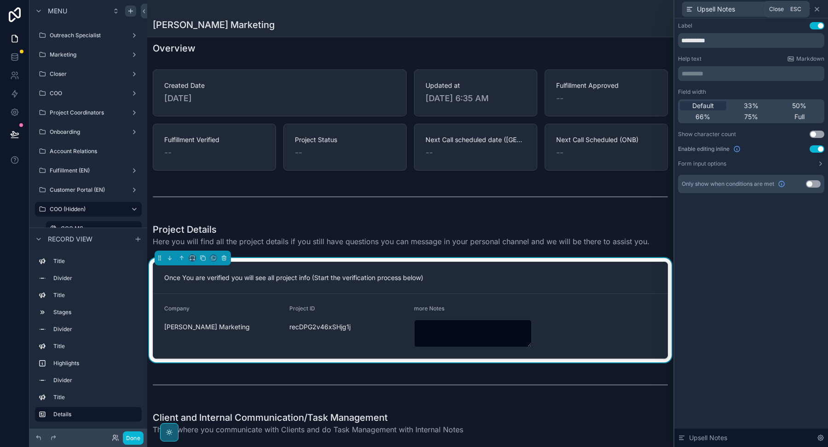
click at [819, 11] on icon at bounding box center [817, 9] width 4 height 4
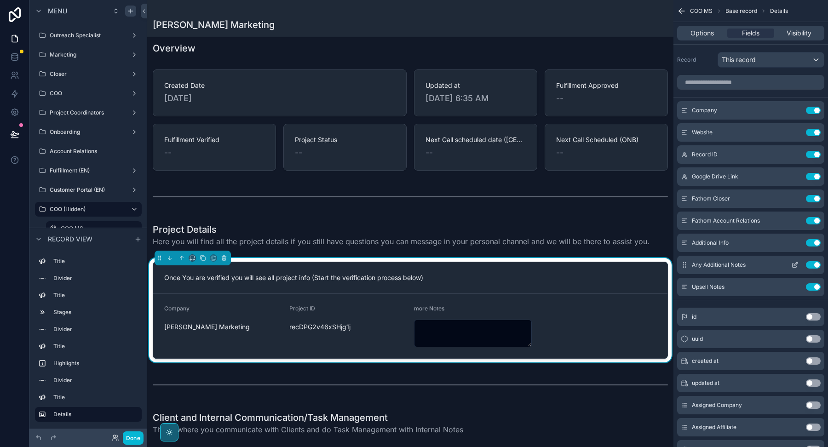
click at [797, 261] on icon "scrollable content" at bounding box center [794, 264] width 7 height 7
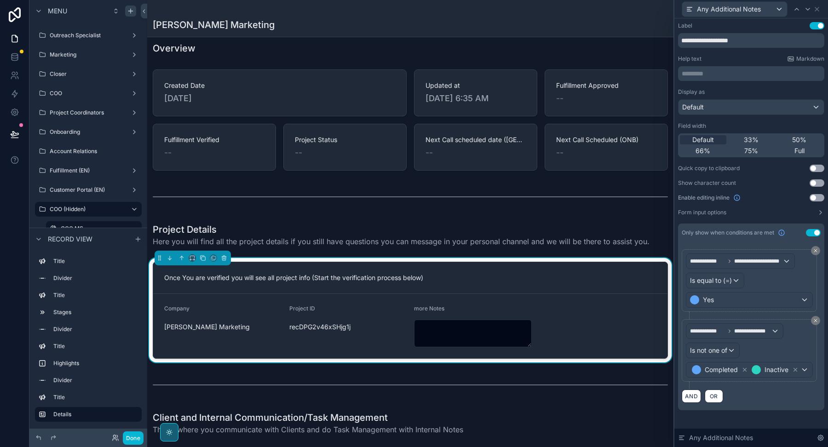
click at [818, 229] on button "Use setting" at bounding box center [813, 232] width 15 height 7
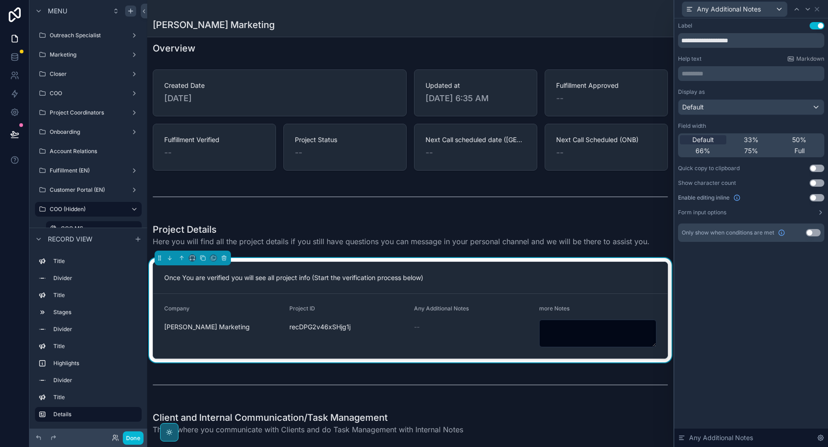
click at [814, 192] on div "Display as Default Field width Default 33% 50% 66% 75% Full Quick copy to clipb…" at bounding box center [751, 152] width 146 height 128
click at [815, 198] on button "Use setting" at bounding box center [816, 197] width 15 height 7
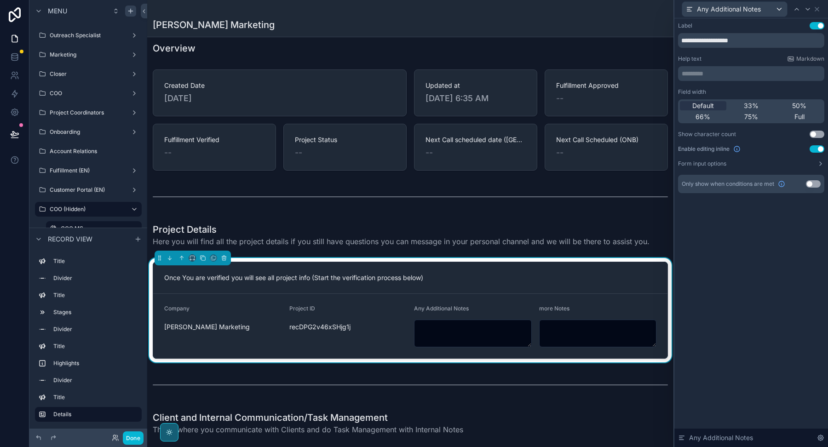
click at [820, 6] on div "Any Additional Notes" at bounding box center [751, 9] width 146 height 18
click at [819, 11] on icon at bounding box center [816, 9] width 7 height 7
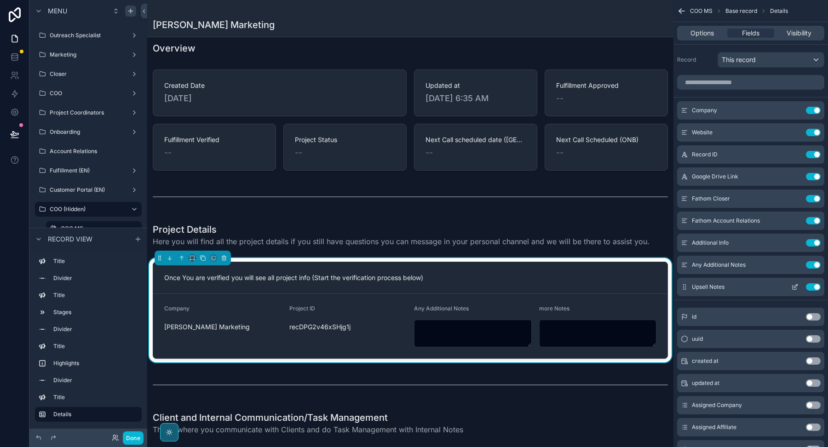
click at [794, 283] on icon "scrollable content" at bounding box center [794, 286] width 7 height 7
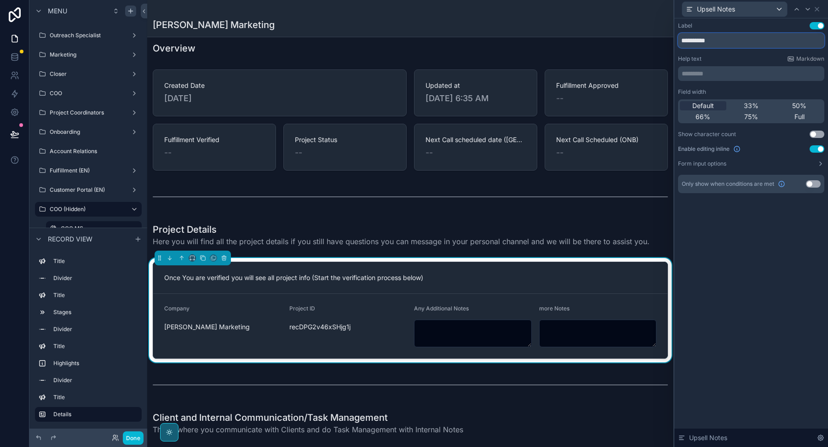
click at [689, 39] on input "**********" at bounding box center [751, 40] width 146 height 15
click at [702, 41] on input "**********" at bounding box center [751, 40] width 146 height 15
click at [705, 41] on input "**********" at bounding box center [751, 40] width 146 height 15
type input "**********"
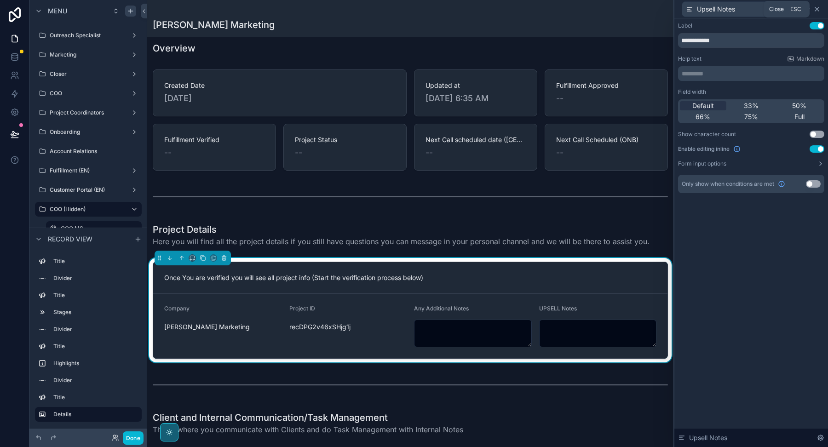
click at [819, 6] on icon at bounding box center [816, 9] width 7 height 7
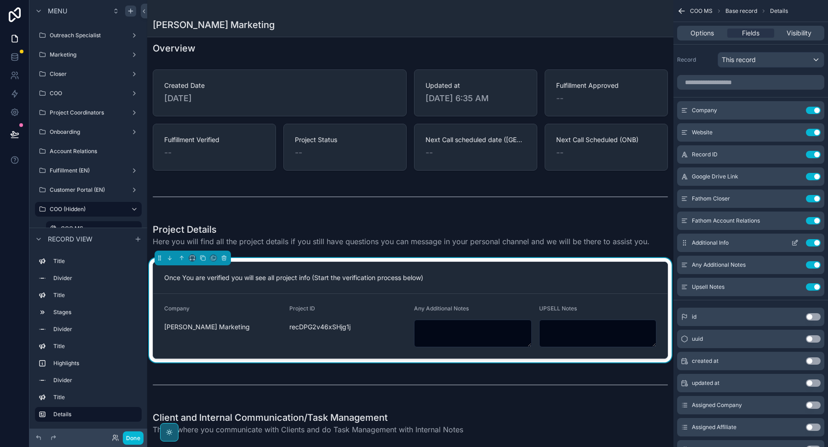
click at [795, 240] on icon "scrollable content" at bounding box center [794, 242] width 7 height 7
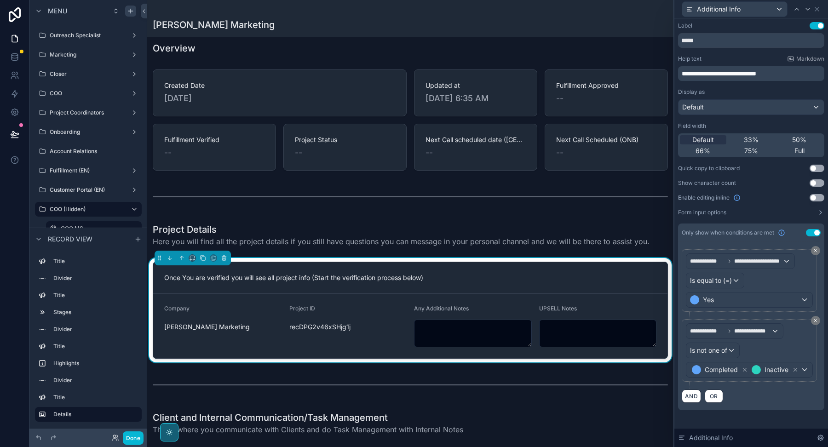
click at [823, 6] on div "Additional Info" at bounding box center [751, 9] width 146 height 18
click at [820, 8] on div "Additional Info" at bounding box center [751, 9] width 146 height 18
click at [818, 10] on icon at bounding box center [816, 9] width 7 height 7
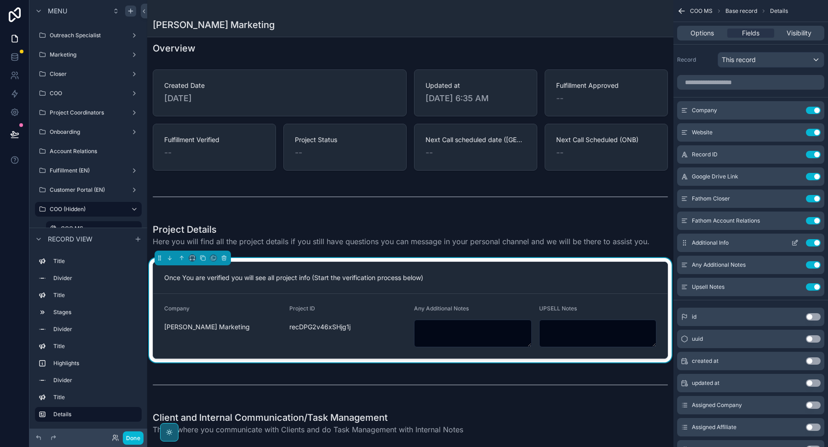
click at [792, 242] on icon "scrollable content" at bounding box center [794, 242] width 7 height 7
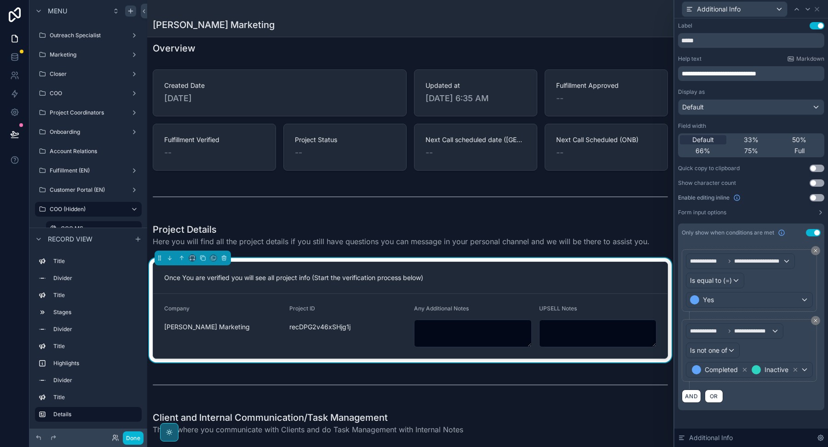
click at [811, 229] on button "Use setting" at bounding box center [813, 232] width 15 height 7
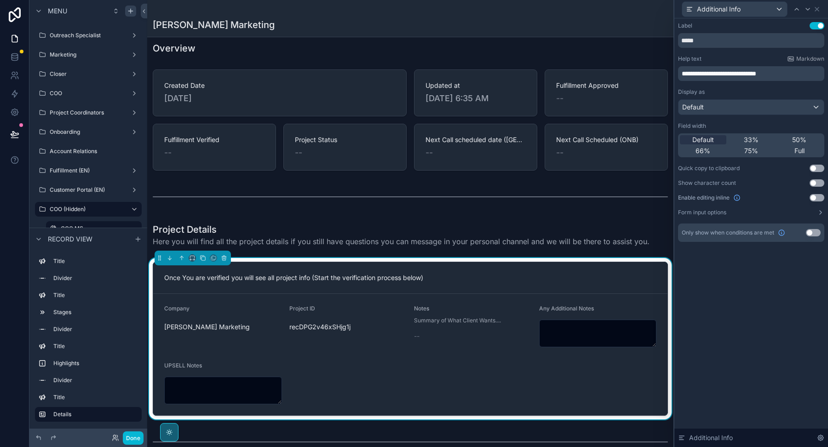
click at [812, 195] on button "Use setting" at bounding box center [816, 197] width 15 height 7
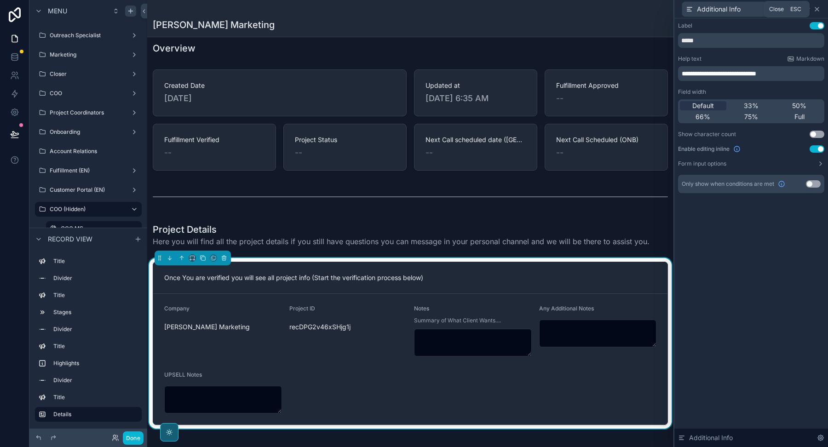
click at [818, 8] on icon at bounding box center [817, 9] width 4 height 4
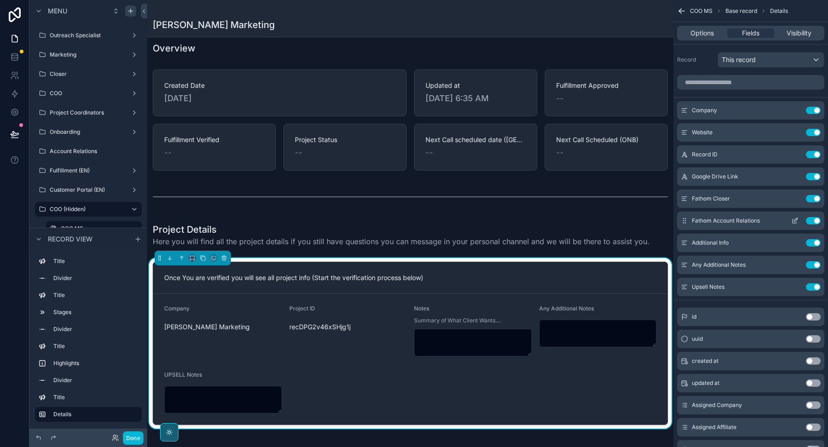
click at [796, 220] on icon "scrollable content" at bounding box center [796, 220] width 4 height 4
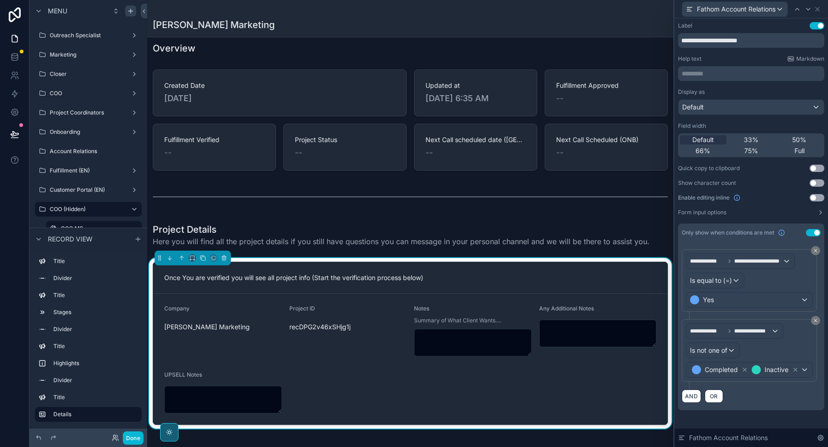
click at [815, 233] on button "Use setting" at bounding box center [813, 232] width 15 height 7
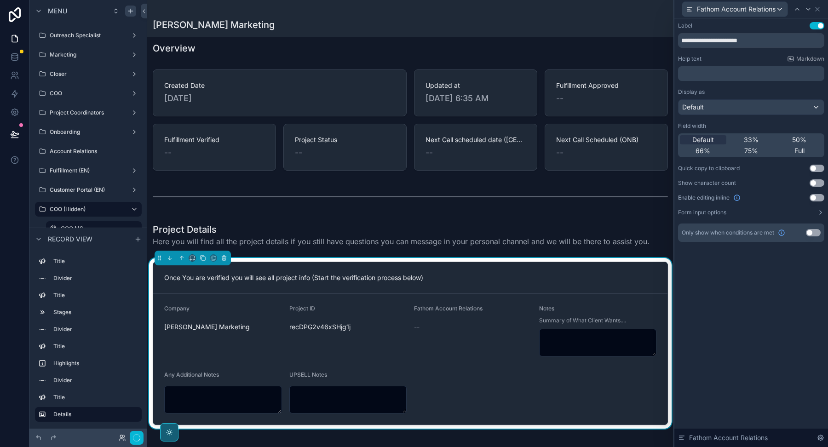
click at [814, 229] on div "Use setting" at bounding box center [813, 232] width 15 height 7
click at [813, 199] on button "Use setting" at bounding box center [816, 197] width 15 height 7
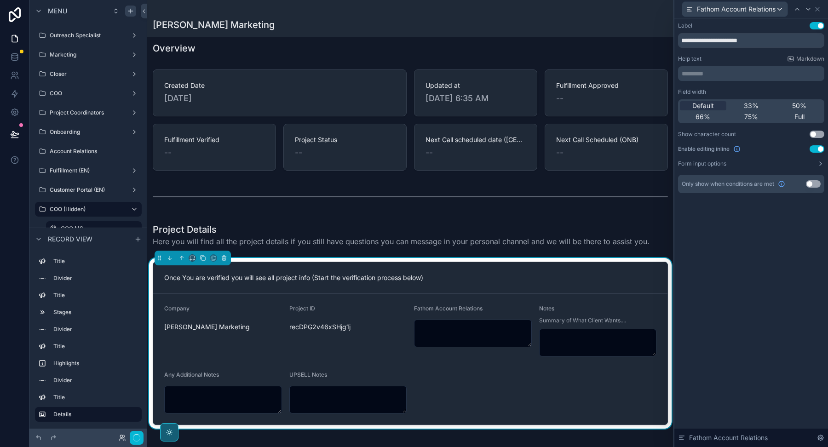
click at [813, 183] on button "Use setting" at bounding box center [813, 183] width 15 height 7
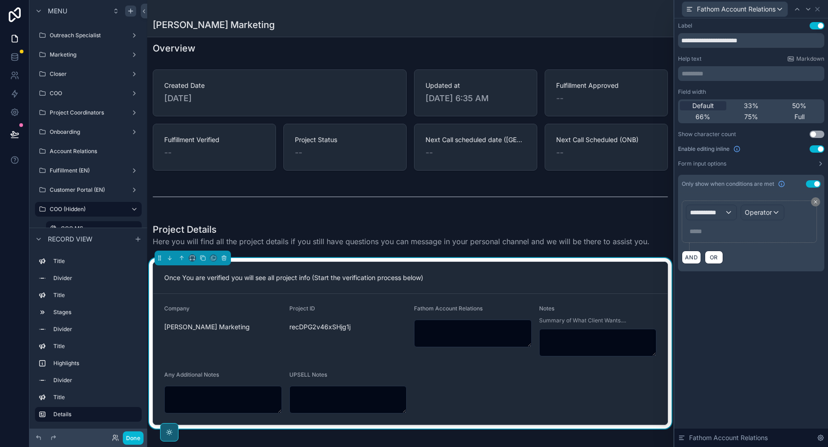
click at [813, 183] on button "Use setting" at bounding box center [813, 183] width 15 height 7
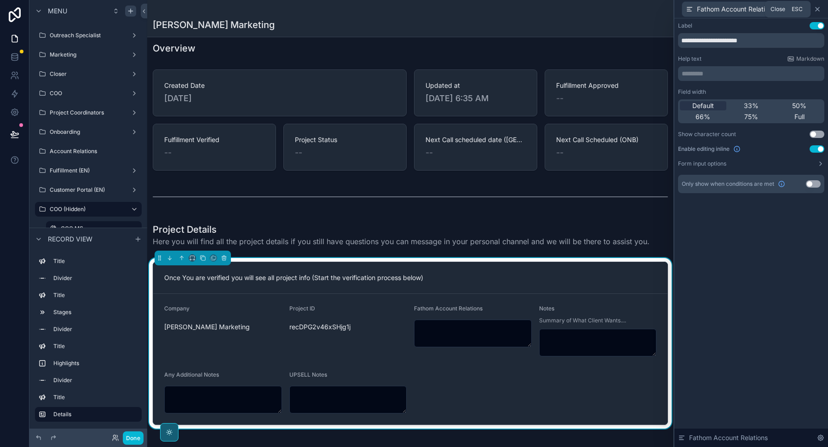
click at [819, 9] on icon at bounding box center [816, 9] width 7 height 7
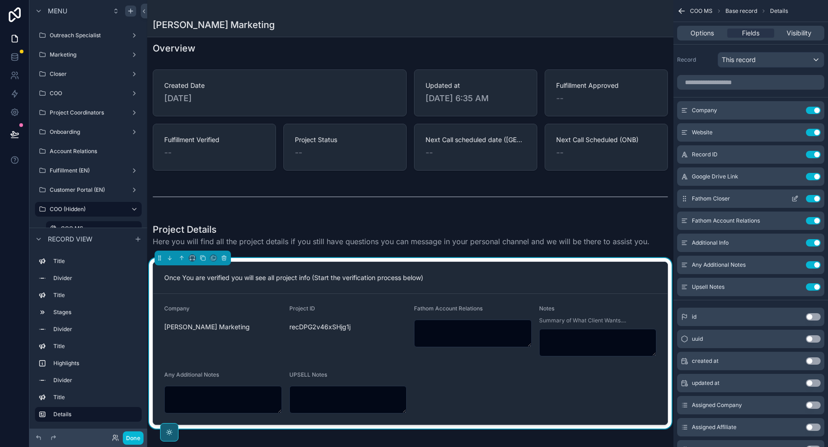
click at [795, 196] on icon "scrollable content" at bounding box center [794, 198] width 7 height 7
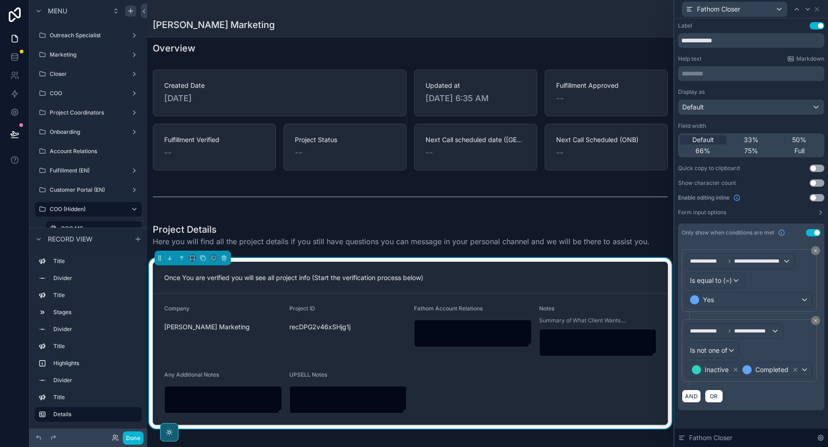
click at [813, 234] on button "Use setting" at bounding box center [813, 232] width 15 height 7
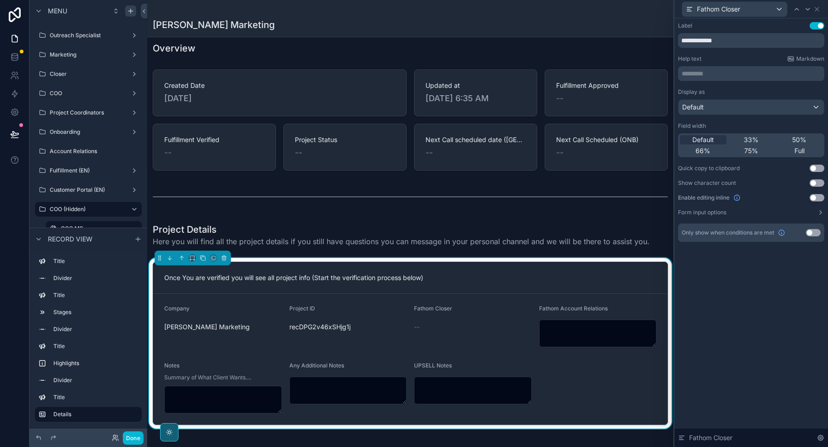
click at [813, 196] on button "Use setting" at bounding box center [816, 197] width 15 height 7
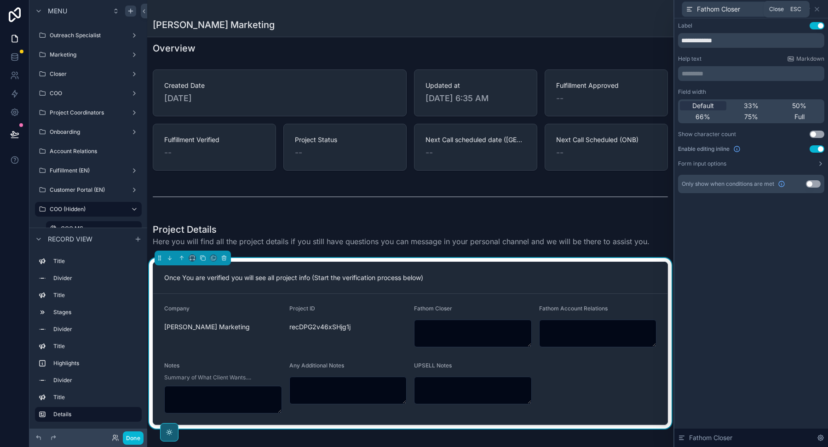
click at [818, 5] on div "Fathom Closer" at bounding box center [751, 9] width 146 height 18
click at [818, 11] on icon at bounding box center [817, 9] width 4 height 4
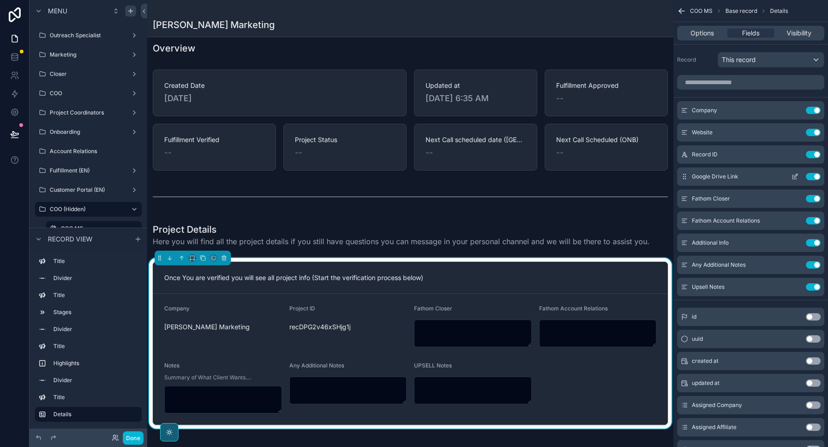
click at [796, 174] on icon "scrollable content" at bounding box center [794, 176] width 7 height 7
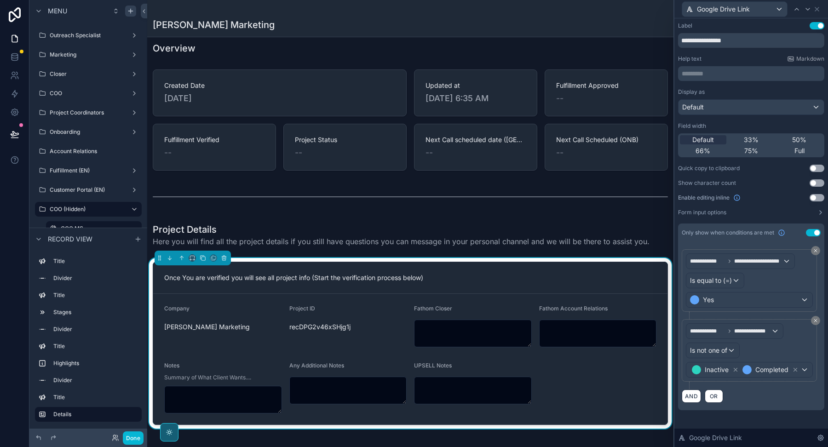
click at [813, 234] on button "Use setting" at bounding box center [813, 232] width 15 height 7
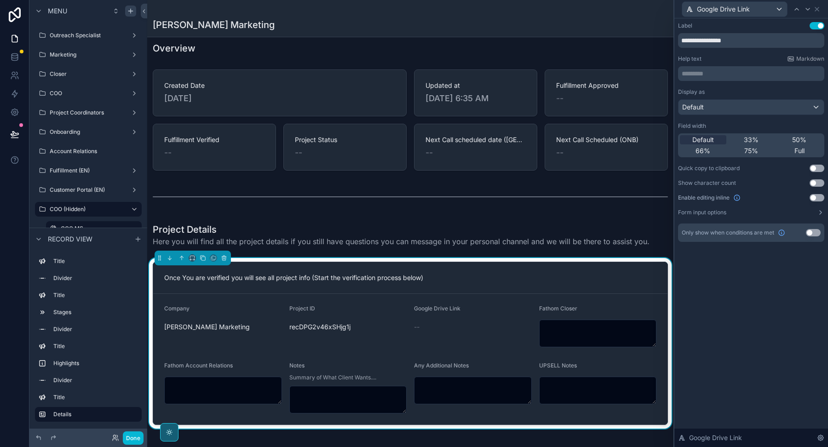
click at [817, 196] on button "Use setting" at bounding box center [816, 197] width 15 height 7
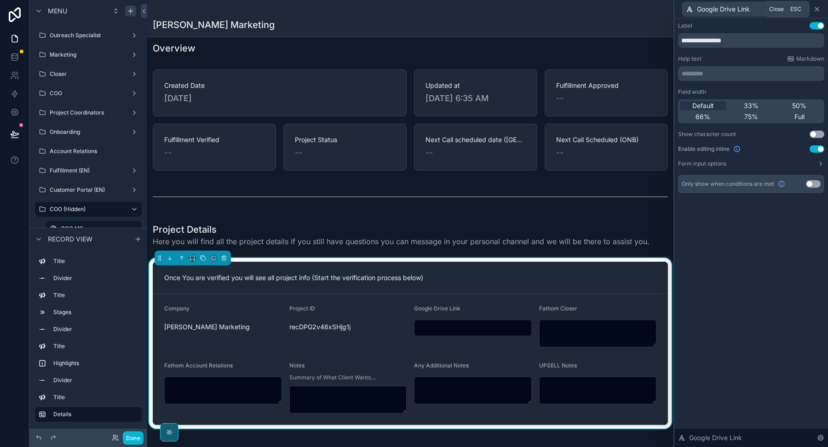
click at [819, 6] on icon at bounding box center [816, 9] width 7 height 7
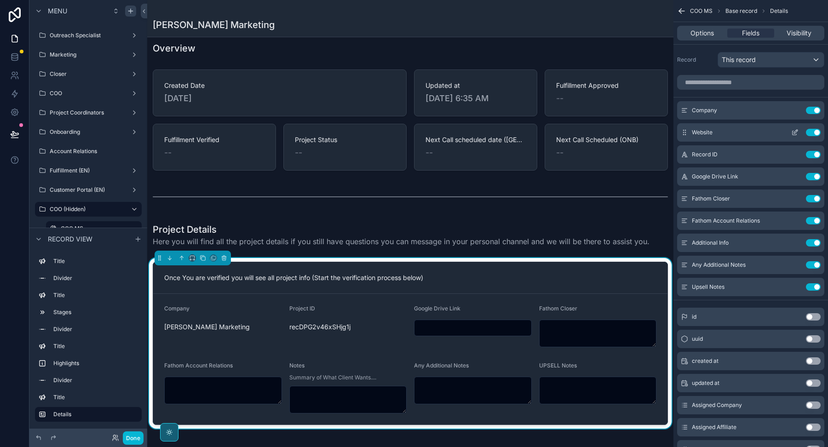
click at [796, 129] on icon "scrollable content" at bounding box center [794, 132] width 7 height 7
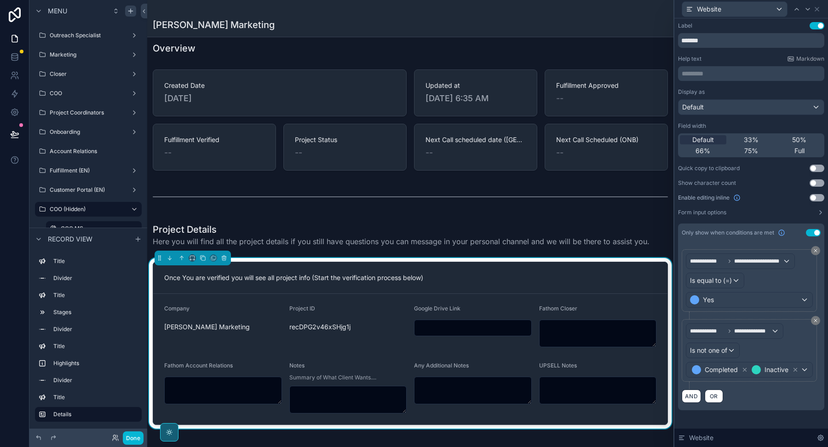
click at [812, 231] on button "Use setting" at bounding box center [813, 232] width 15 height 7
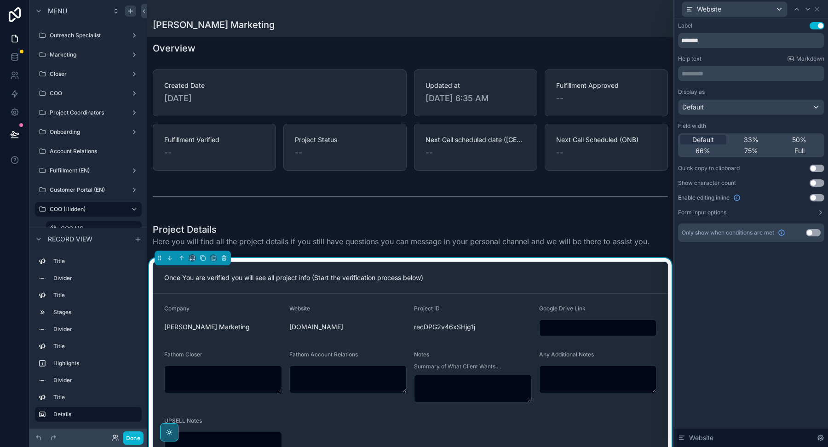
click at [817, 193] on div "Display as Default Field width Default 33% 50% 66% 75% Full Quick copy to clipb…" at bounding box center [751, 152] width 146 height 128
click at [816, 200] on button "Use setting" at bounding box center [816, 197] width 15 height 7
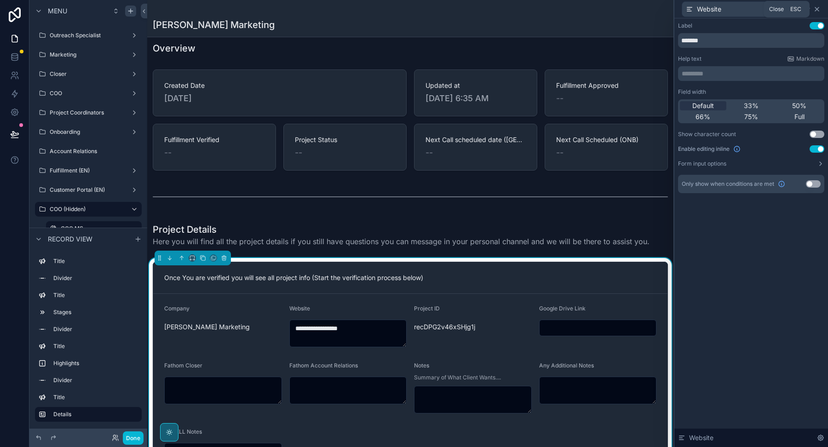
click at [816, 8] on icon at bounding box center [816, 9] width 7 height 7
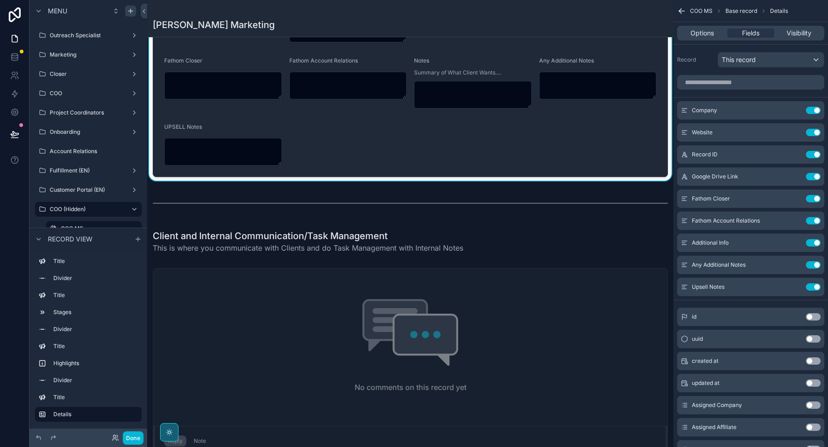
scroll to position [282, 0]
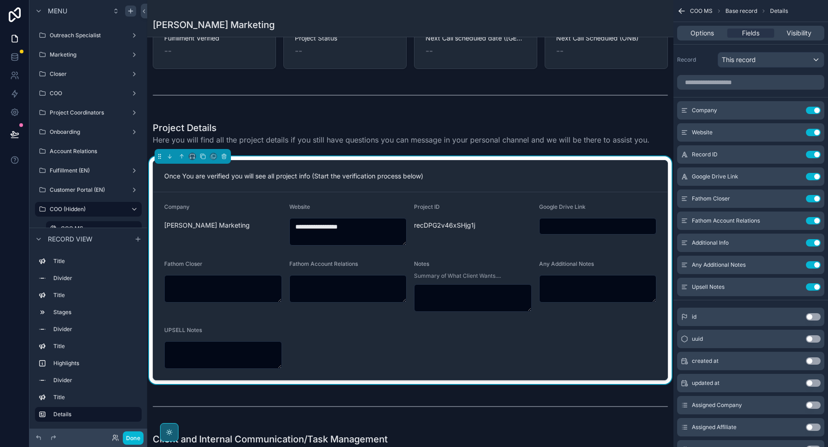
click at [427, 338] on form "**********" at bounding box center [410, 286] width 514 height 188
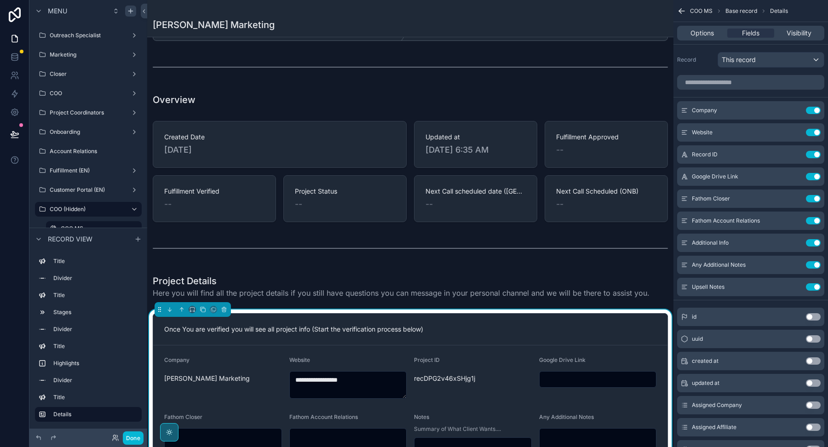
scroll to position [183, 0]
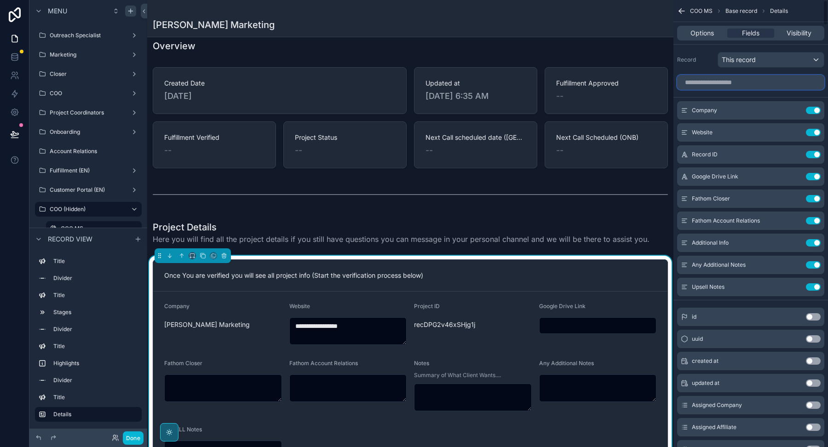
click at [701, 79] on input "scrollable content" at bounding box center [750, 82] width 147 height 15
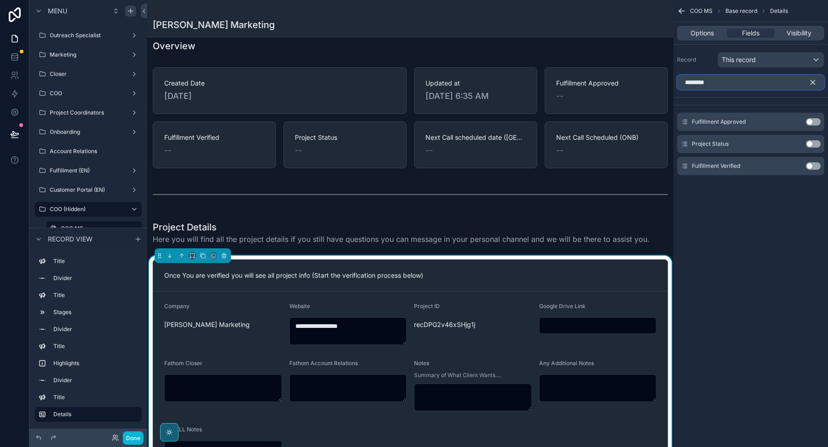
type input "********"
click at [808, 121] on button "Use setting" at bounding box center [813, 121] width 15 height 7
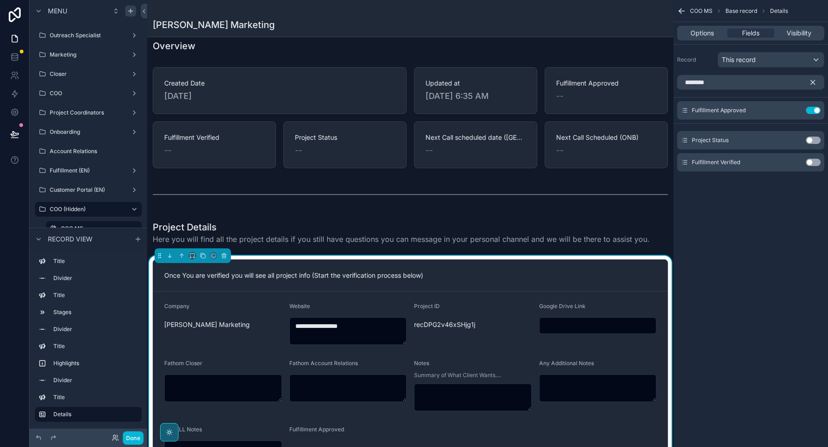
click at [810, 138] on button "Use setting" at bounding box center [813, 140] width 15 height 7
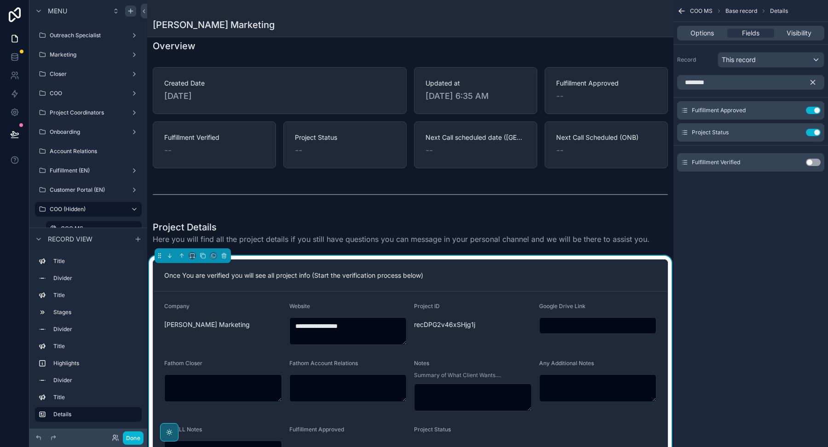
click at [810, 165] on button "Use setting" at bounding box center [813, 162] width 15 height 7
click at [796, 130] on icon "scrollable content" at bounding box center [796, 132] width 4 height 4
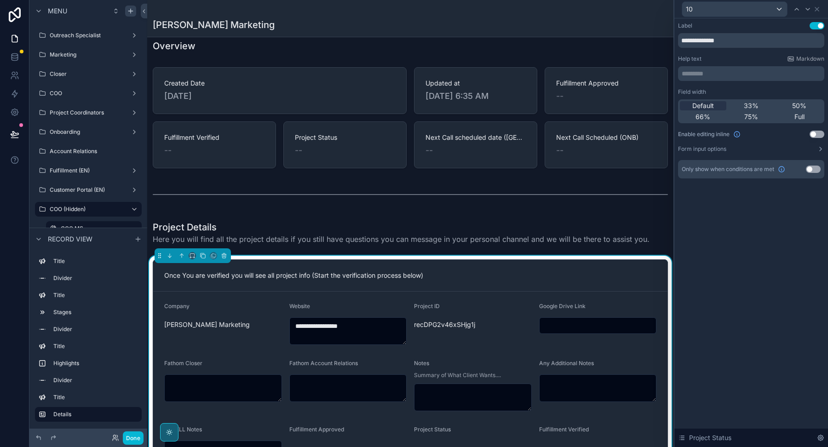
click at [815, 132] on button "Use setting" at bounding box center [816, 134] width 15 height 7
click at [820, 5] on div "10" at bounding box center [751, 9] width 146 height 18
click at [817, 10] on icon at bounding box center [817, 9] width 4 height 4
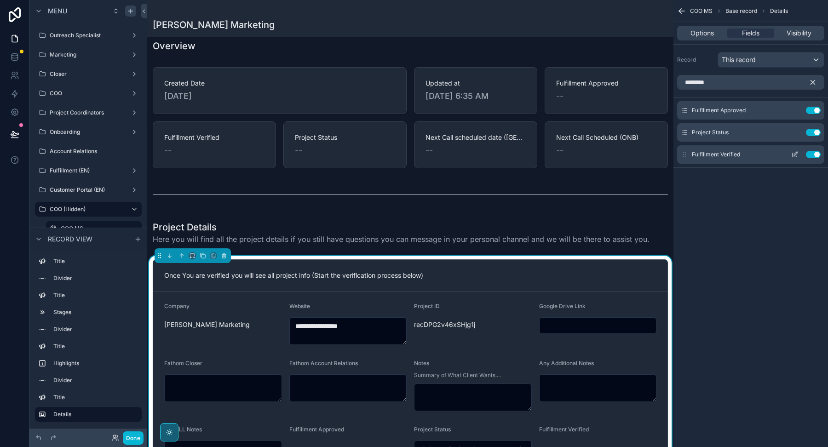
click at [792, 154] on icon "scrollable content" at bounding box center [794, 155] width 4 height 4
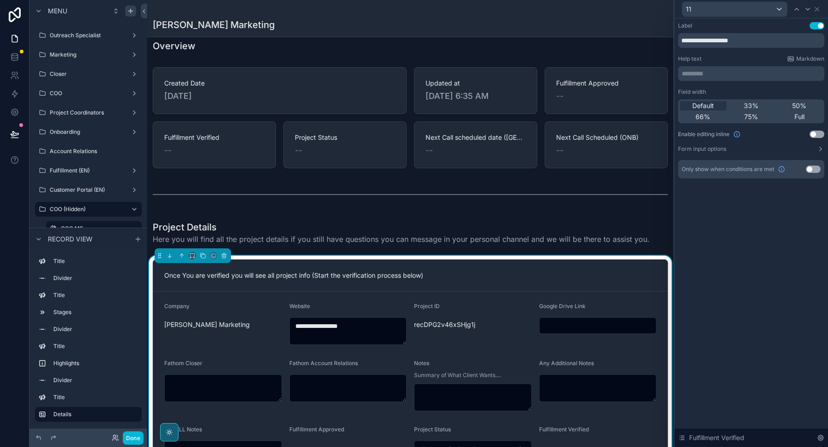
click at [817, 136] on button "Use setting" at bounding box center [816, 134] width 15 height 7
click at [816, 5] on div "11" at bounding box center [751, 9] width 146 height 18
click at [818, 11] on icon at bounding box center [816, 9] width 7 height 7
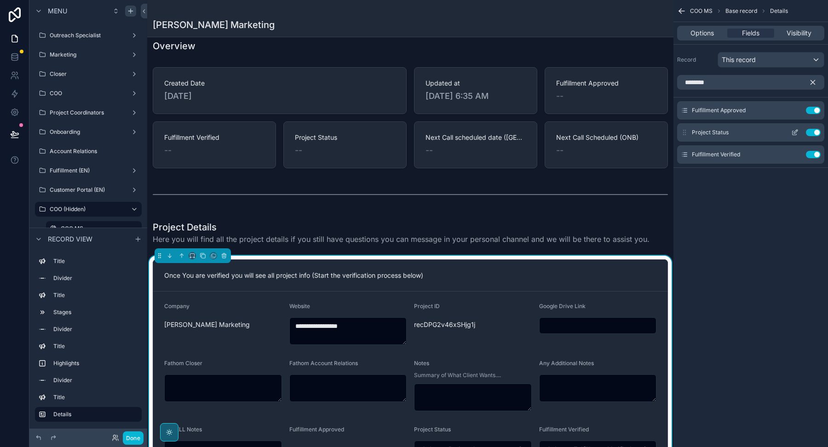
click at [794, 132] on icon "scrollable content" at bounding box center [794, 132] width 7 height 7
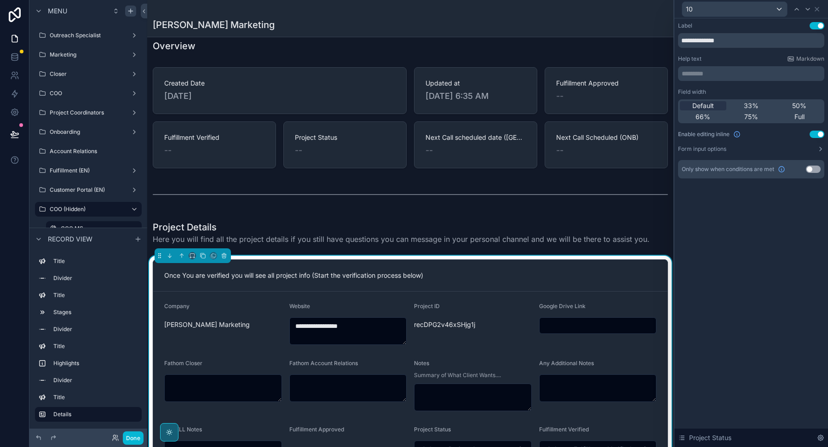
click at [821, 4] on div "10" at bounding box center [751, 9] width 146 height 18
click at [820, 9] on icon at bounding box center [816, 9] width 7 height 7
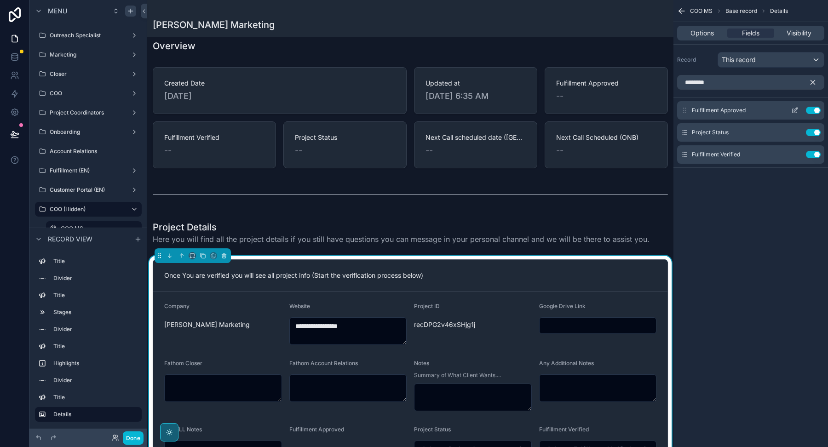
click at [792, 109] on icon "scrollable content" at bounding box center [794, 110] width 7 height 7
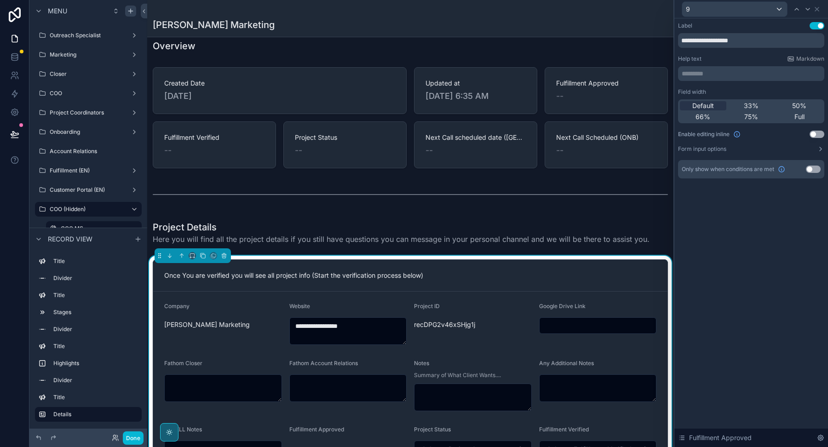
click at [812, 131] on button "Use setting" at bounding box center [816, 134] width 15 height 7
click at [819, 8] on icon at bounding box center [816, 9] width 7 height 7
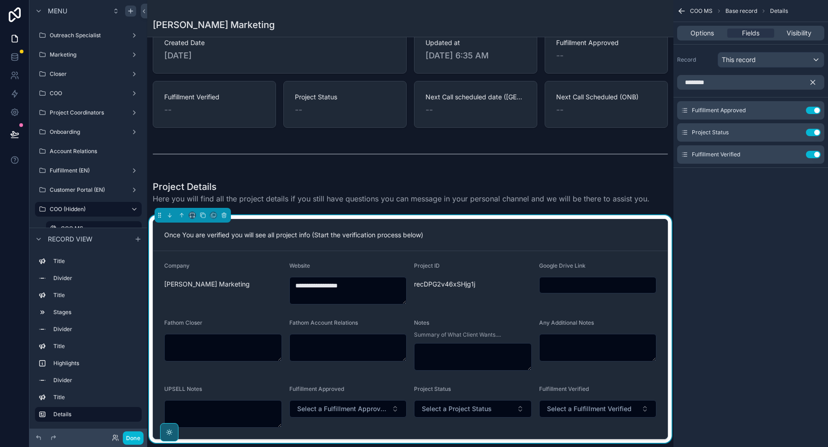
scroll to position [291, 0]
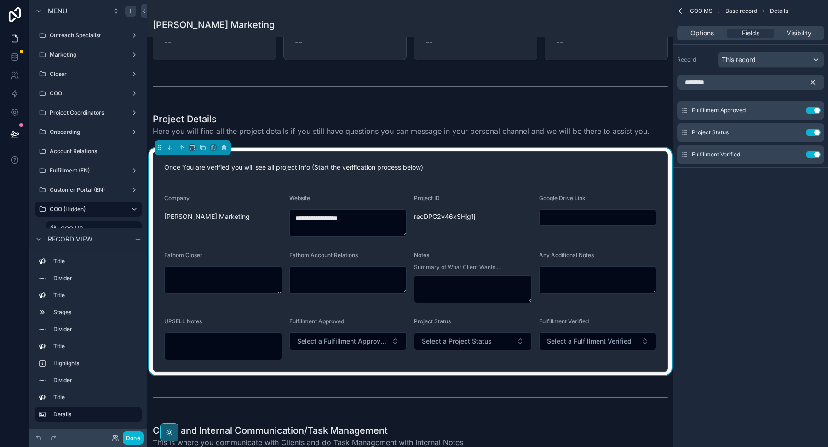
click at [814, 81] on icon "scrollable content" at bounding box center [812, 82] width 8 height 8
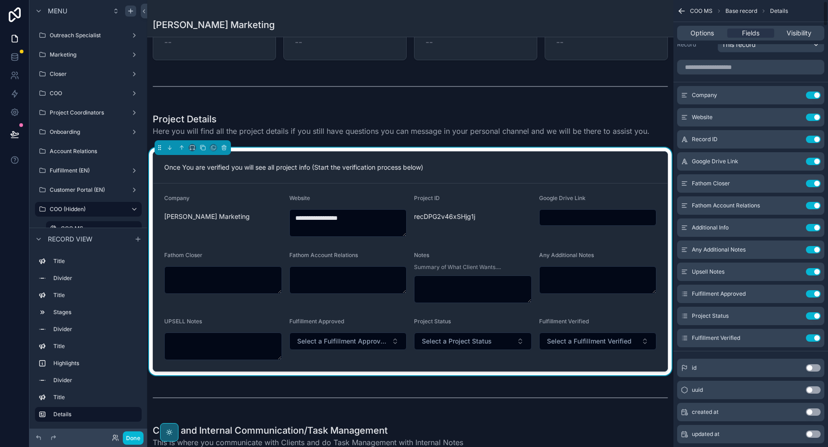
scroll to position [0, 0]
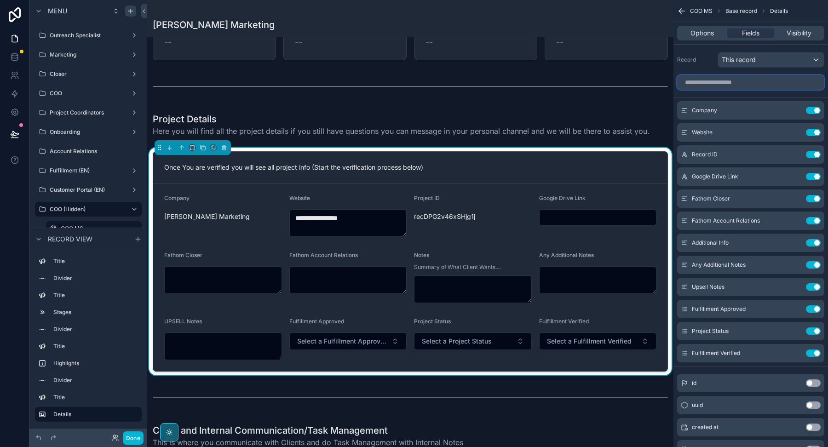
click at [739, 82] on input "scrollable content" at bounding box center [750, 82] width 147 height 15
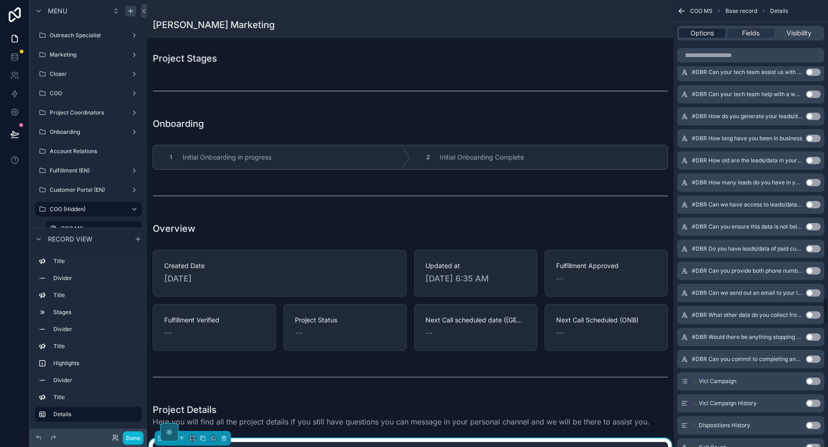
click at [694, 35] on span "Options" at bounding box center [701, 33] width 23 height 9
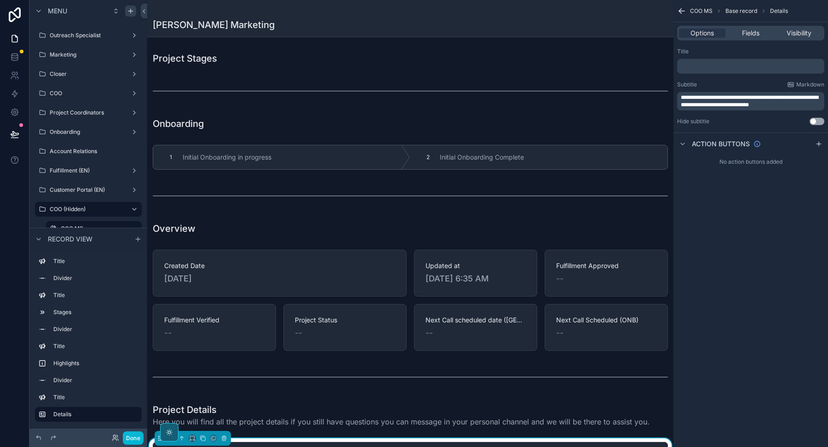
click at [541, 34] on div "[PERSON_NAME] Marketing" at bounding box center [410, 18] width 515 height 37
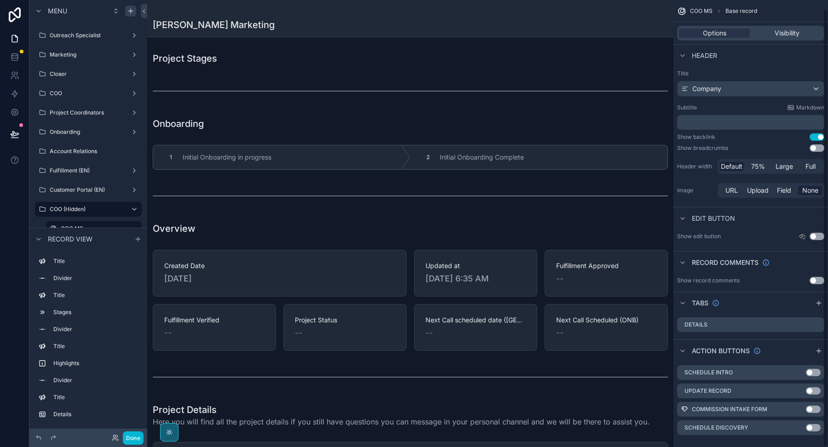
scroll to position [9, 0]
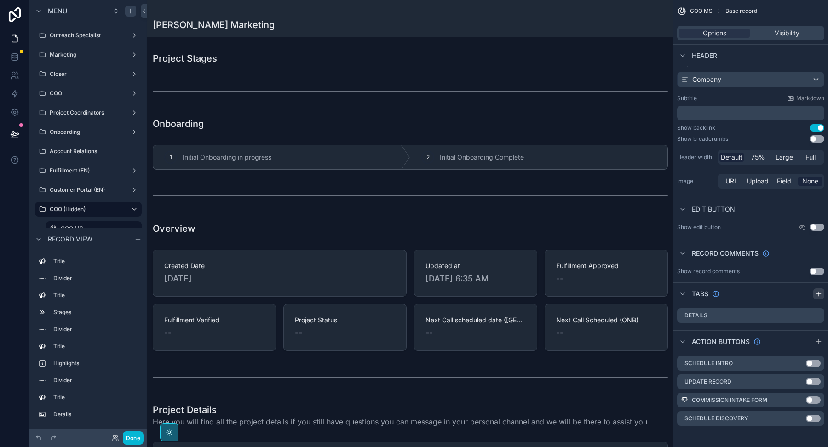
click at [822, 292] on div "scrollable content" at bounding box center [818, 293] width 11 height 11
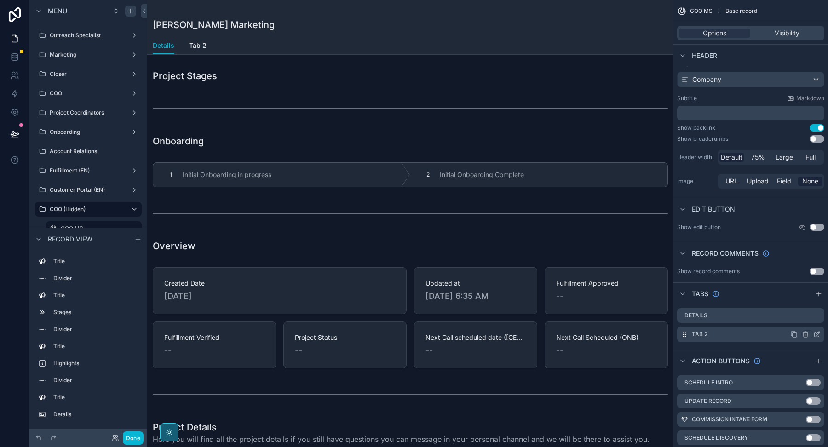
click at [816, 332] on icon "scrollable content" at bounding box center [818, 334] width 4 height 4
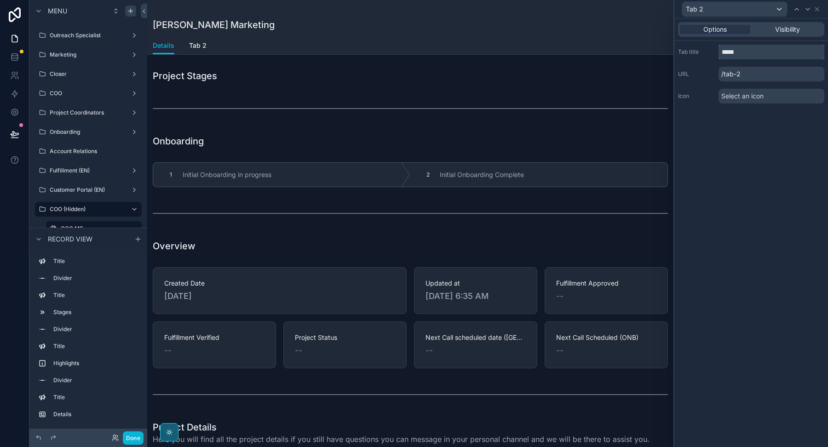
click at [739, 54] on input "*****" at bounding box center [771, 52] width 106 height 15
type input "******"
click at [815, 7] on icon at bounding box center [817, 9] width 4 height 4
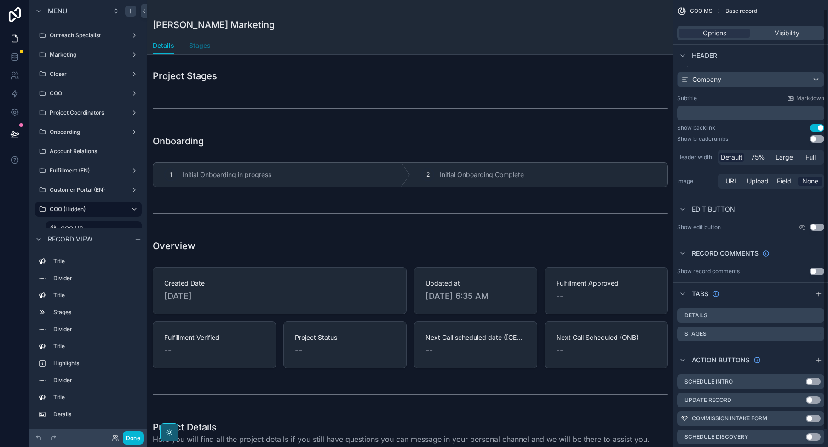
click at [194, 50] on span "Stages" at bounding box center [200, 45] width 22 height 9
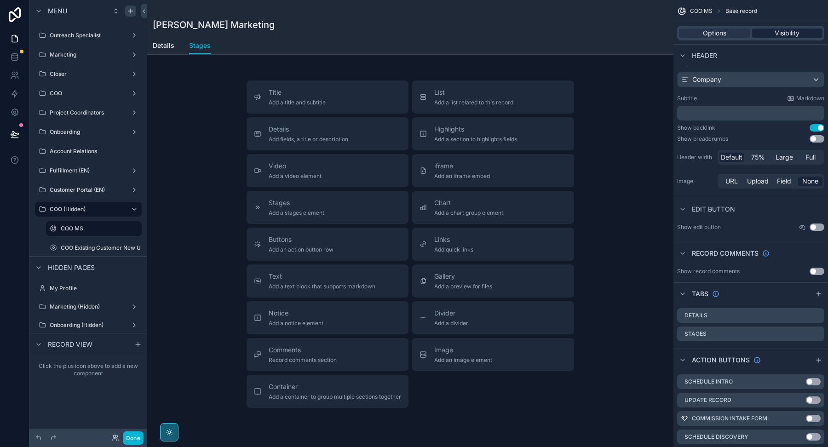
click at [776, 30] on span "Visibility" at bounding box center [786, 33] width 25 height 9
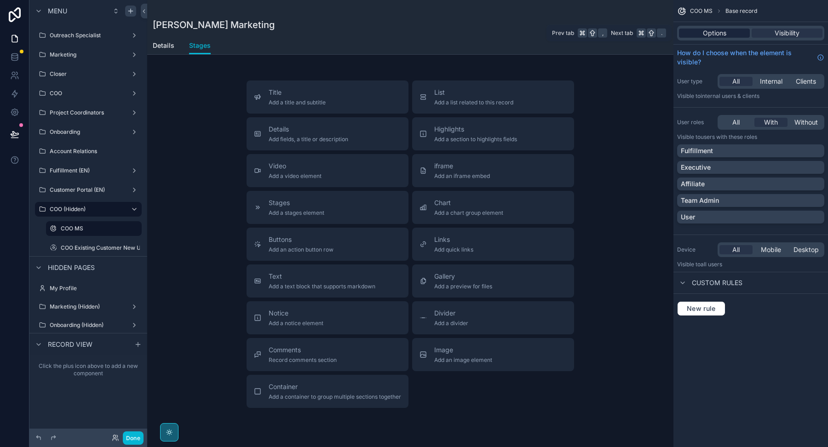
click at [721, 29] on span "Options" at bounding box center [714, 33] width 23 height 9
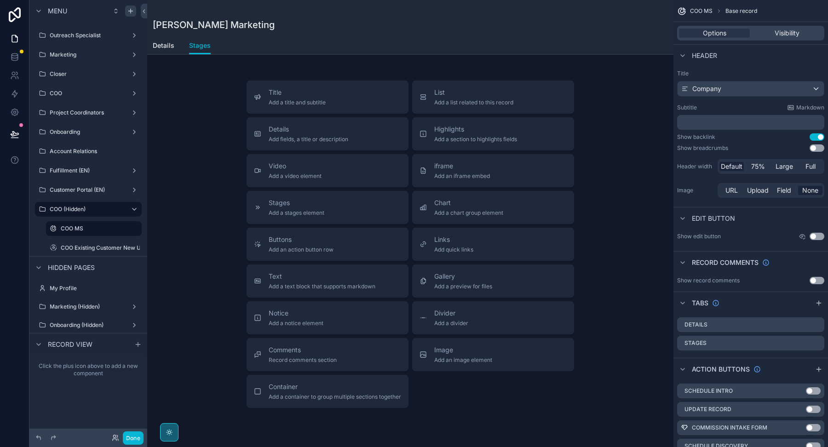
click at [180, 87] on div "Title Add a title and subtitle List Add a list related to this record Details A…" at bounding box center [410, 243] width 526 height 327
click at [286, 210] on span "Add a stages element" at bounding box center [297, 212] width 56 height 7
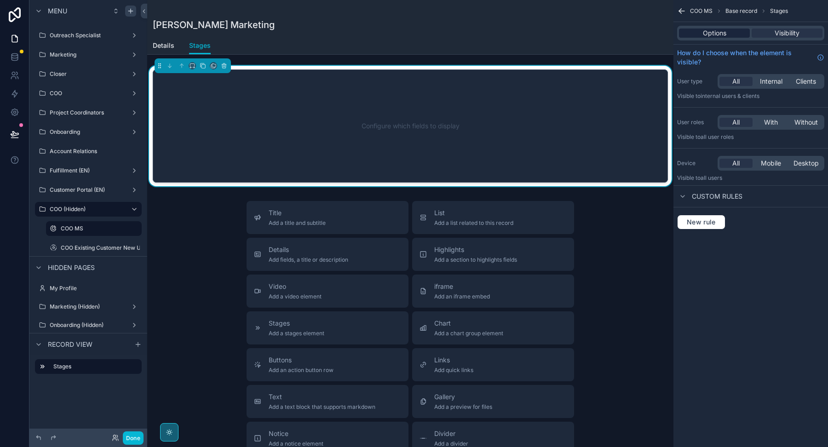
click at [719, 34] on span "Options" at bounding box center [714, 33] width 23 height 9
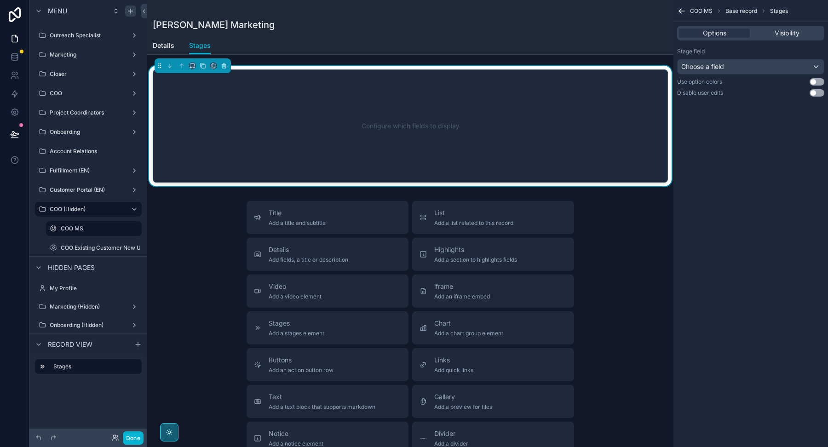
click at [746, 75] on div "Stage field Choose a field Use option colors Use setting Disable user edits Use…" at bounding box center [750, 72] width 155 height 56
click at [747, 69] on div "Choose a field" at bounding box center [750, 66] width 146 height 15
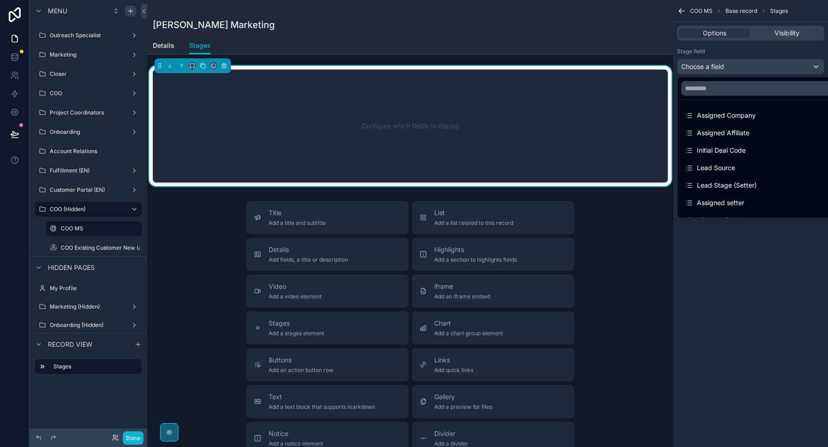
click at [744, 63] on div "scrollable content" at bounding box center [414, 223] width 828 height 447
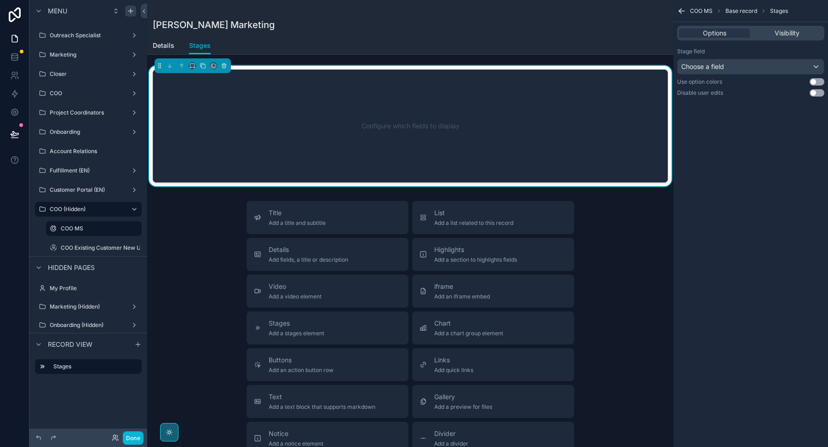
click at [812, 80] on button "Use setting" at bounding box center [816, 81] width 15 height 7
click at [770, 68] on div "Choose a field" at bounding box center [750, 66] width 146 height 15
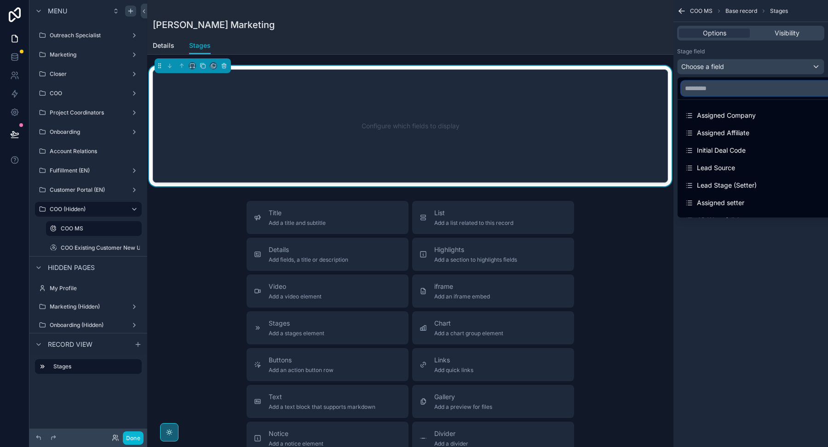
click at [750, 86] on input "text" at bounding box center [761, 88] width 160 height 15
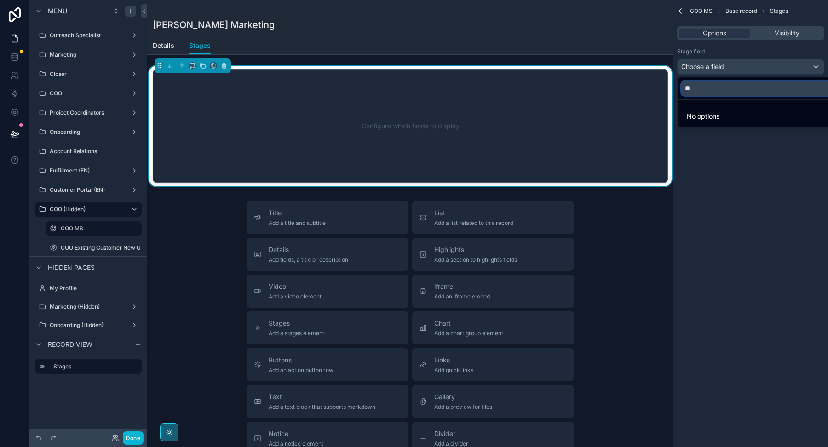
type input "*"
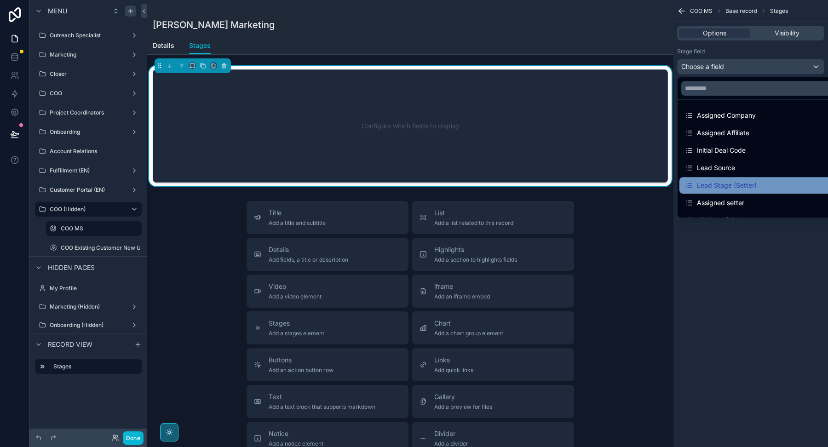
click at [736, 182] on div "Lead Stage (Setter)" at bounding box center [721, 185] width 72 height 11
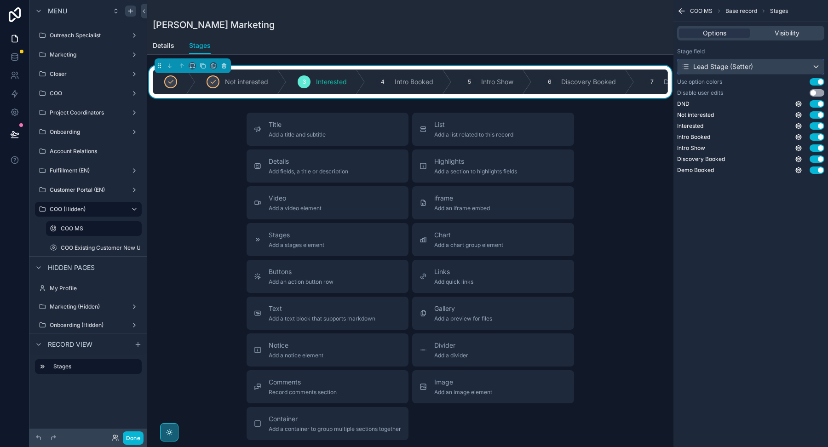
click at [764, 66] on div "Lead Stage (Setter)" at bounding box center [750, 66] width 146 height 15
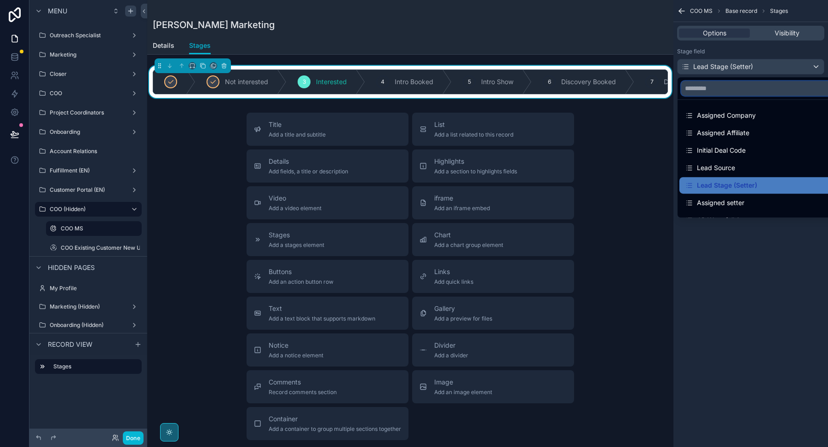
click at [731, 84] on input "text" at bounding box center [761, 88] width 160 height 15
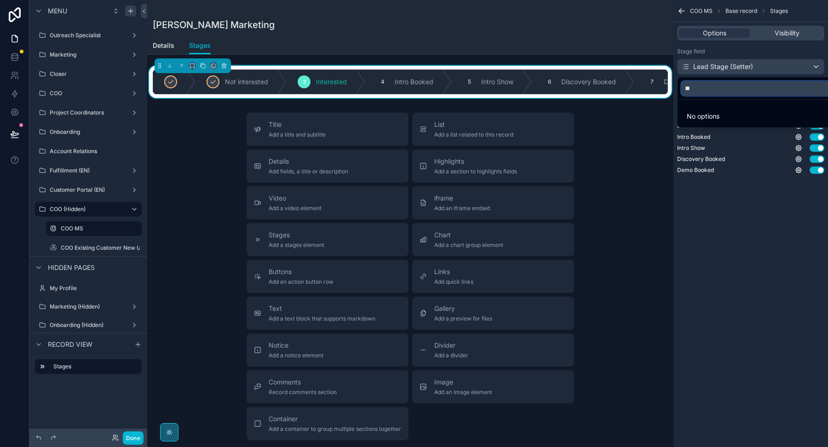
type input "*"
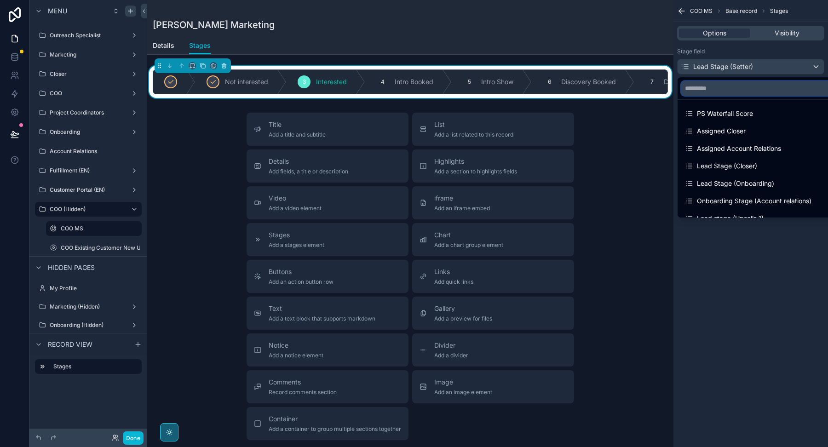
scroll to position [132, 0]
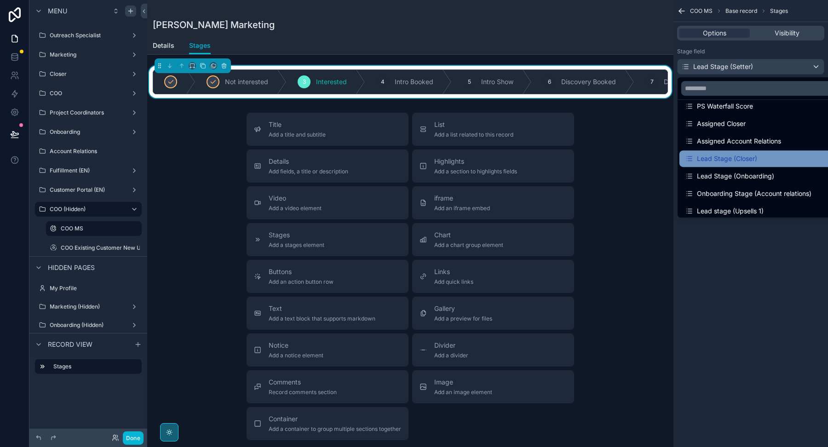
click at [739, 163] on div "Lead Stage (Closer)" at bounding box center [721, 158] width 72 height 11
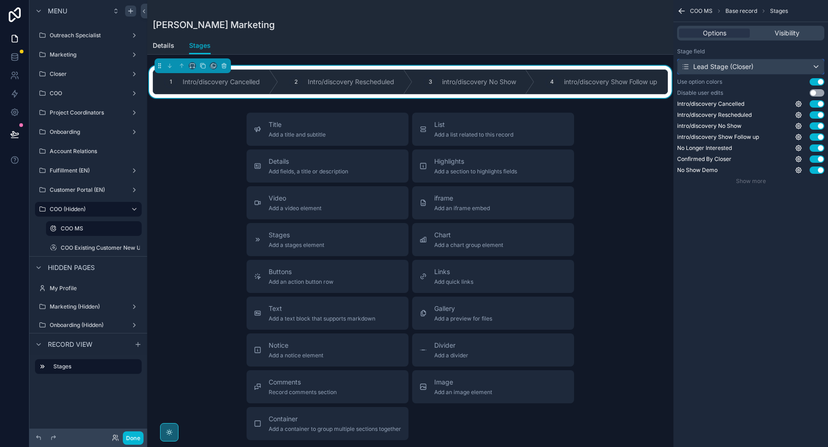
click at [719, 65] on div "Lead Stage (Closer)" at bounding box center [717, 66] width 72 height 9
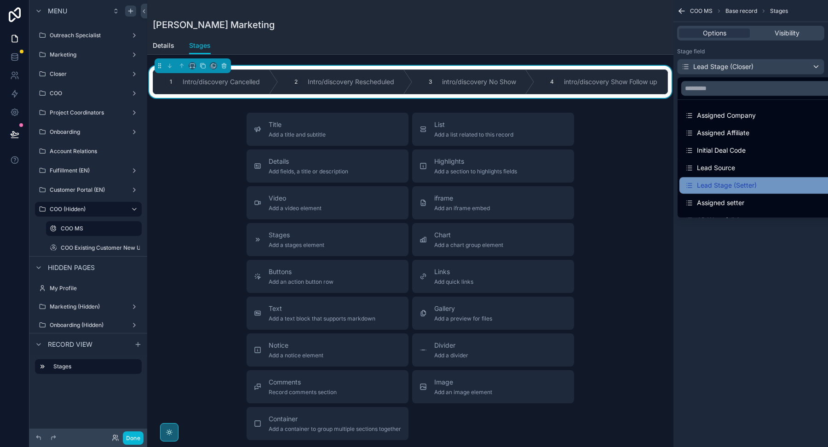
click at [732, 180] on div "Lead Stage (Setter)" at bounding box center [721, 185] width 72 height 11
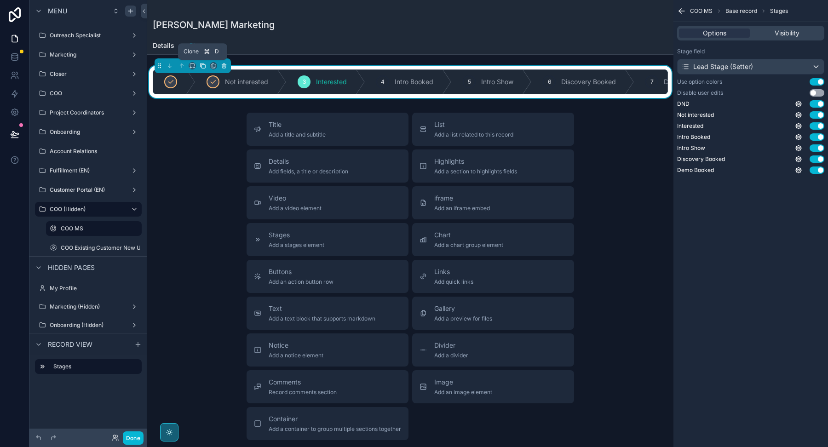
click at [204, 65] on icon "scrollable content" at bounding box center [203, 66] width 6 height 6
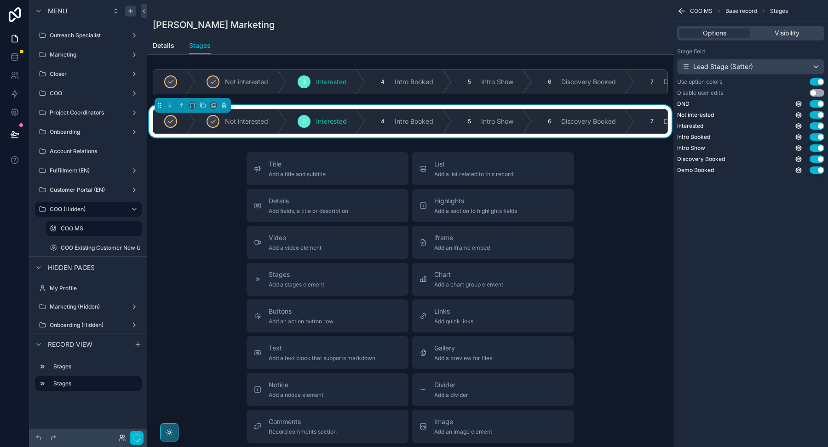
click at [341, 130] on div "3 Interested" at bounding box center [325, 121] width 79 height 24
click at [710, 67] on div "Lead Stage (Setter)" at bounding box center [717, 66] width 72 height 9
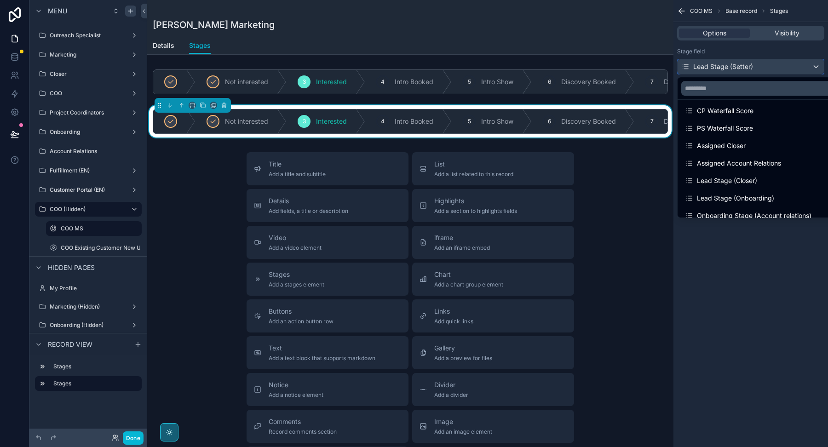
scroll to position [114, 0]
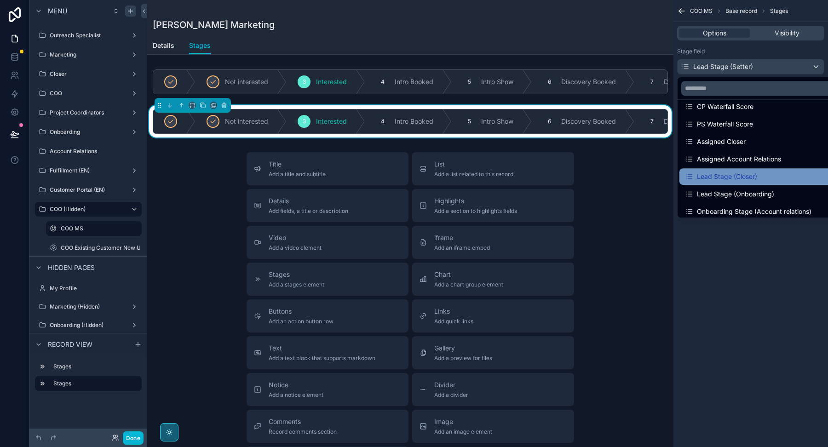
click at [735, 177] on div "Lead Stage (Closer)" at bounding box center [721, 176] width 72 height 11
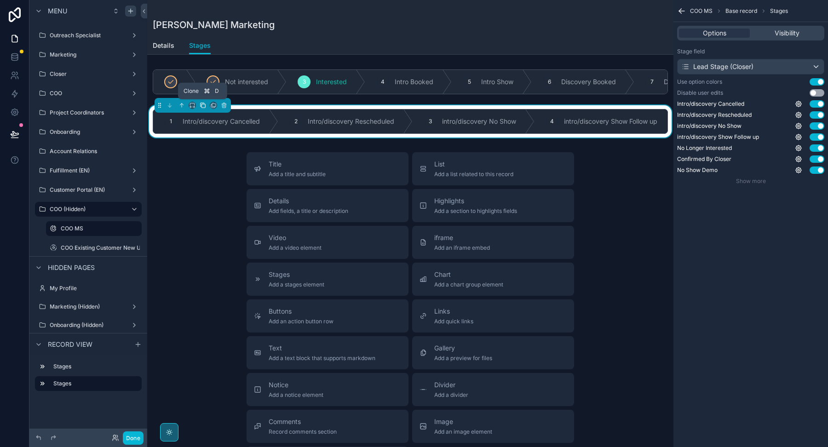
click at [204, 105] on icon "scrollable content" at bounding box center [203, 105] width 6 height 6
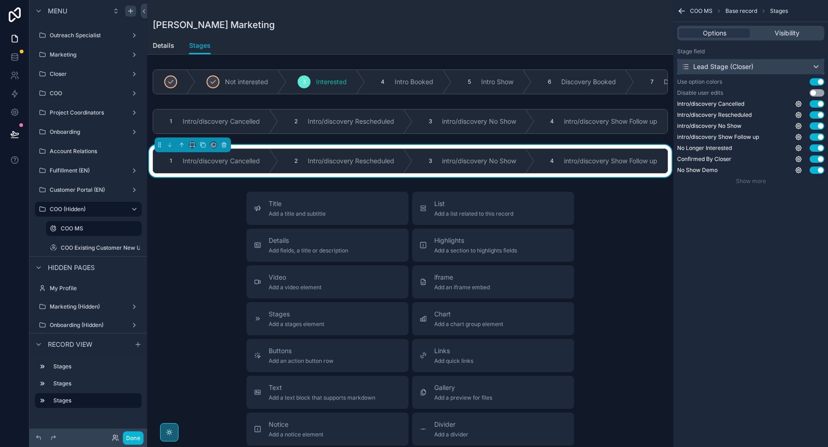
click at [779, 63] on div "Lead Stage (Closer)" at bounding box center [750, 66] width 146 height 15
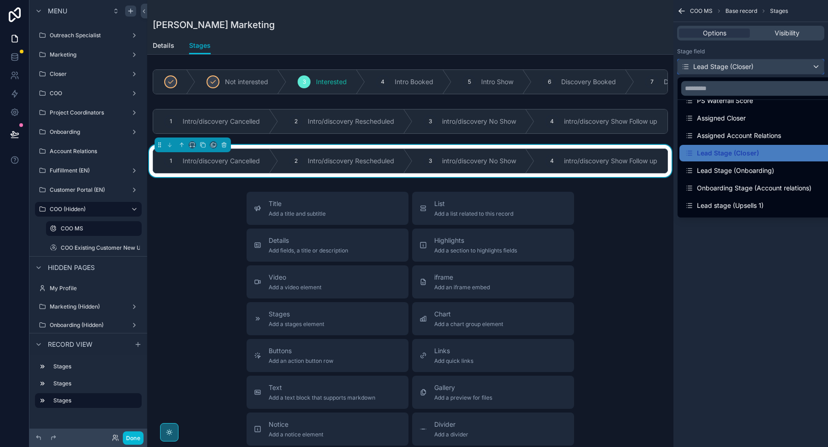
scroll to position [139, 0]
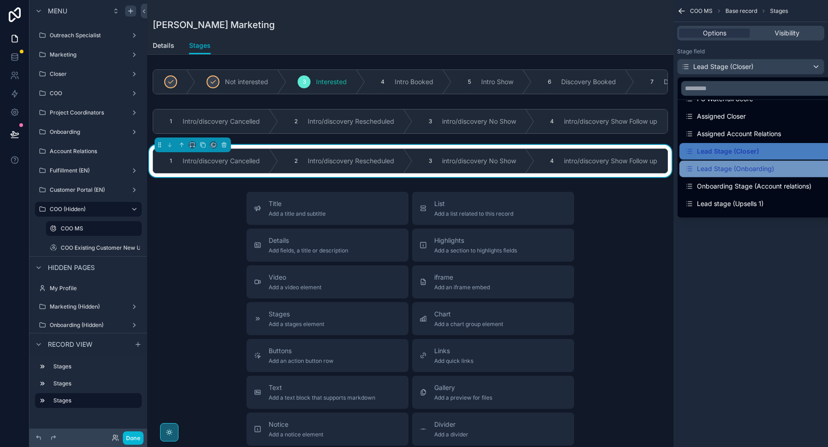
click at [734, 168] on div "Lead Stage (Onboarding)" at bounding box center [729, 168] width 89 height 11
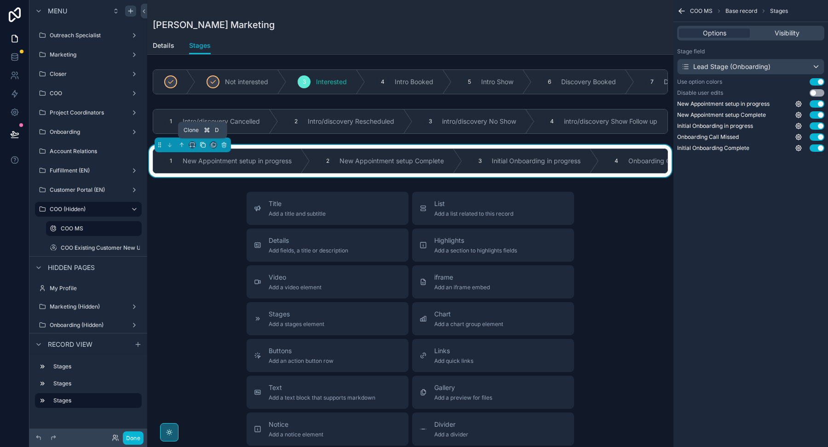
click at [200, 146] on icon "scrollable content" at bounding box center [203, 145] width 6 height 6
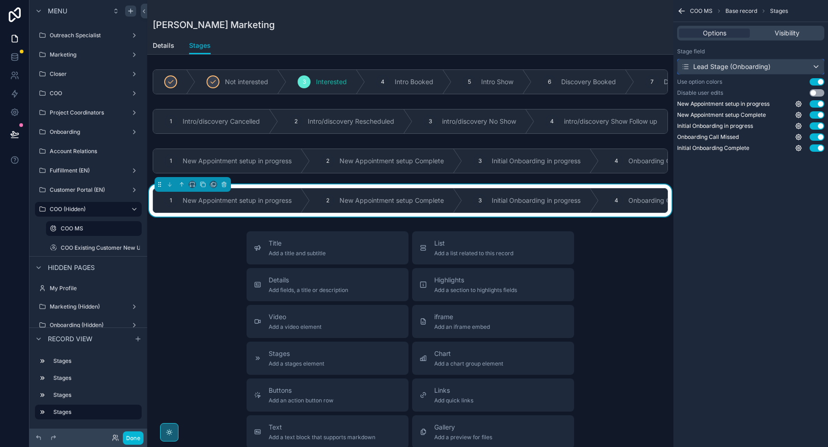
click at [709, 69] on div "Lead Stage (Onboarding)" at bounding box center [725, 66] width 89 height 9
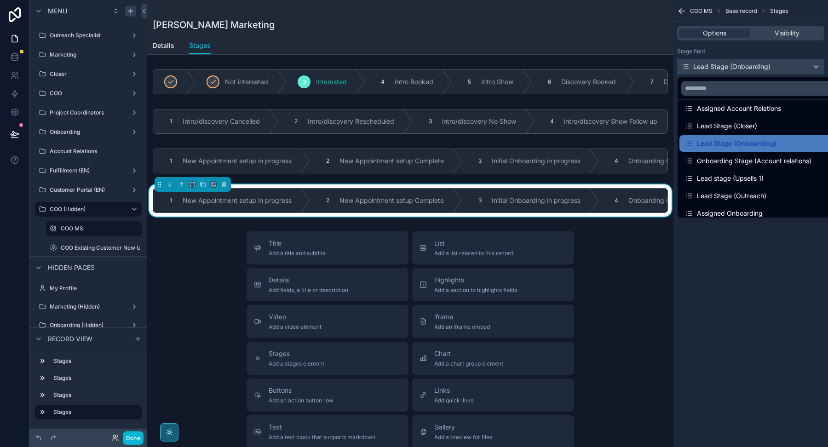
scroll to position [168, 0]
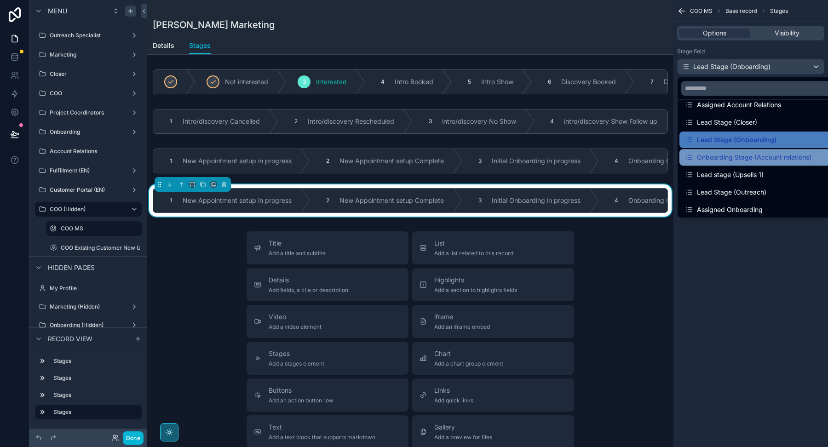
click at [713, 153] on div "Onboarding Stage (Account relations)" at bounding box center [748, 157] width 126 height 11
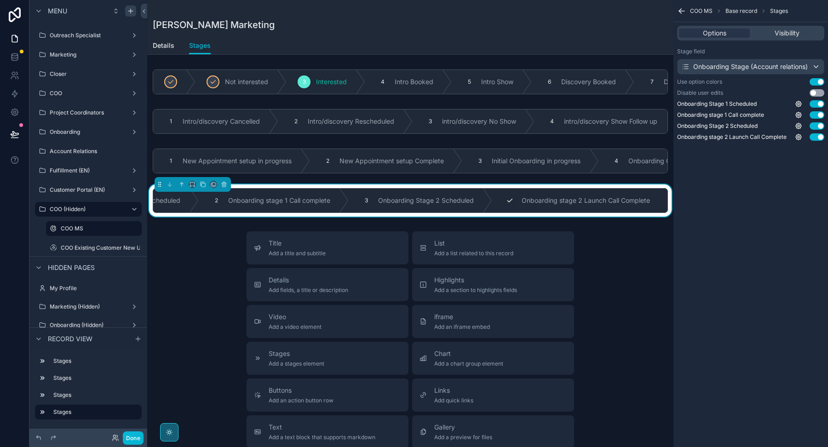
scroll to position [0, 0]
click at [724, 60] on div "Onboarding Stage (Account relations)" at bounding box center [750, 66] width 146 height 15
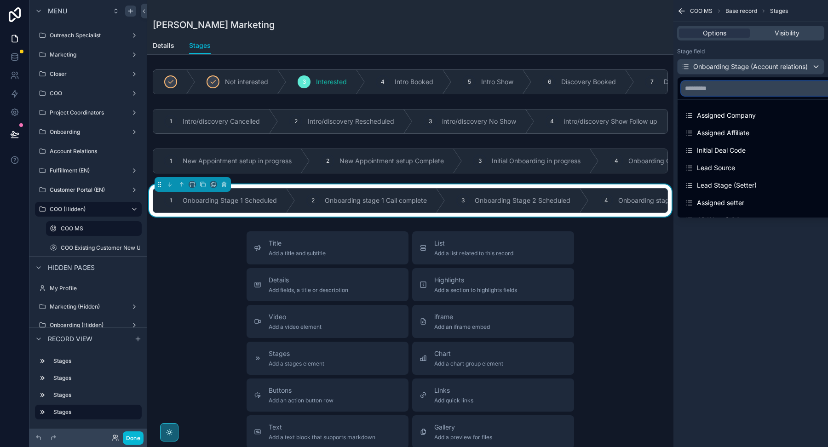
click at [720, 93] on input "text" at bounding box center [761, 88] width 160 height 15
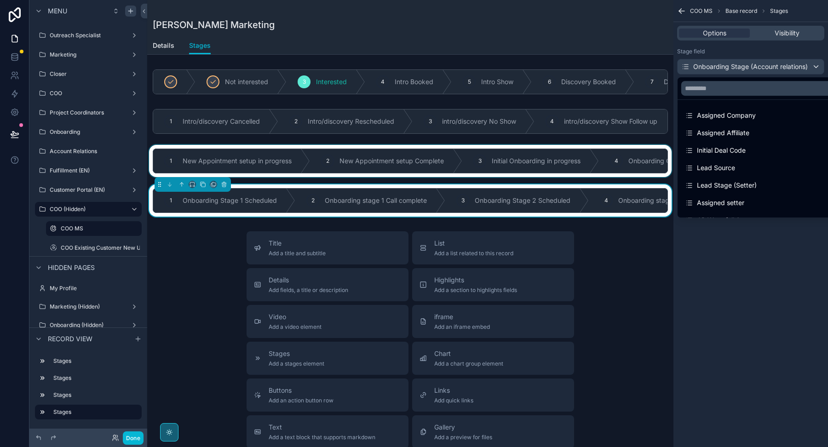
click at [557, 161] on div "scrollable content" at bounding box center [410, 161] width 526 height 32
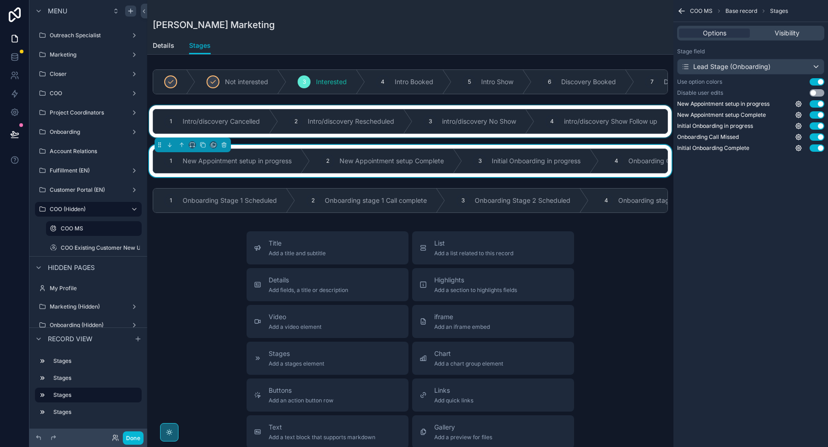
click at [551, 121] on div "scrollable content" at bounding box center [410, 121] width 526 height 32
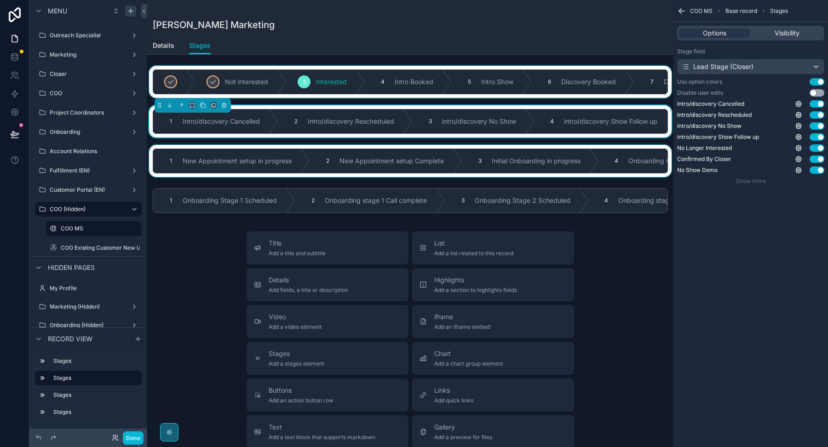
click at [547, 82] on div "scrollable content" at bounding box center [410, 82] width 526 height 32
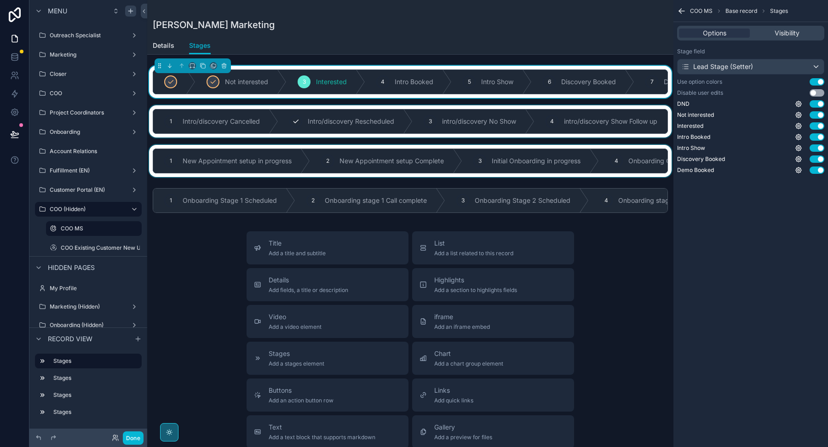
click at [310, 115] on div "scrollable content" at bounding box center [410, 121] width 526 height 32
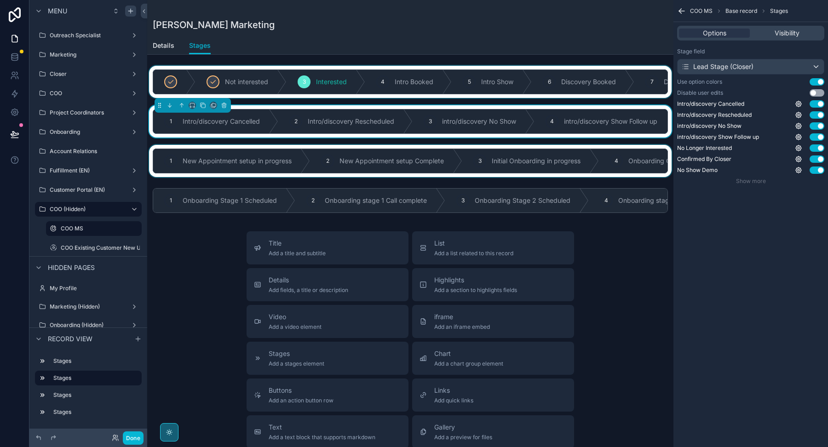
click at [263, 157] on div "scrollable content" at bounding box center [410, 161] width 526 height 32
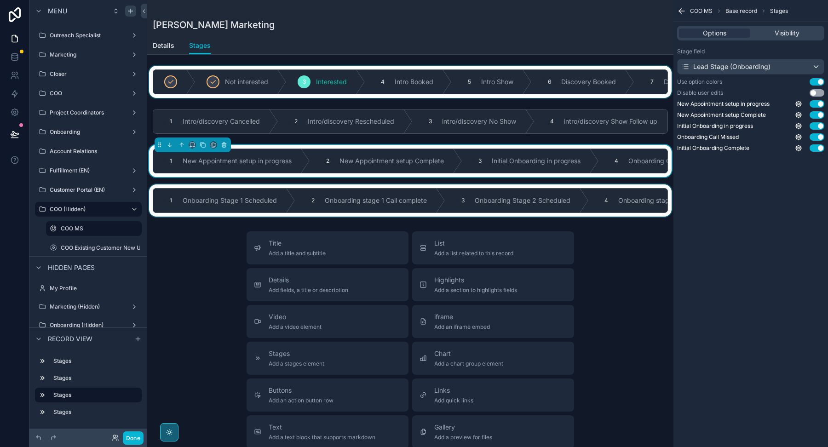
click at [269, 197] on div "scrollable content" at bounding box center [410, 200] width 526 height 32
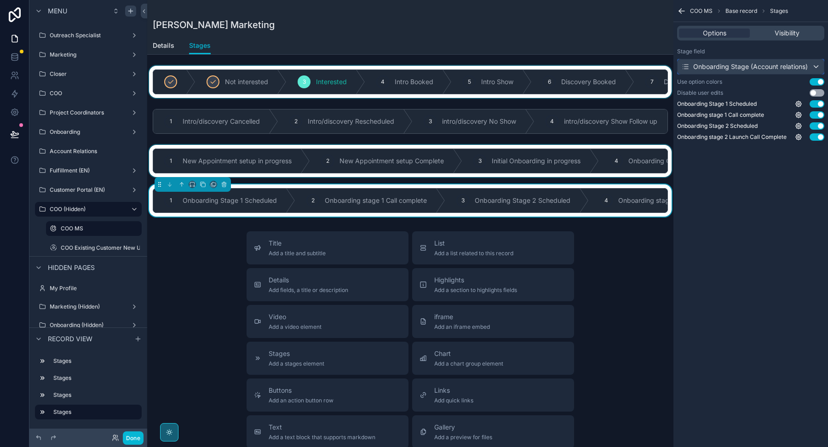
click at [782, 68] on div "Onboarding Stage (Account relations)" at bounding box center [744, 66] width 126 height 9
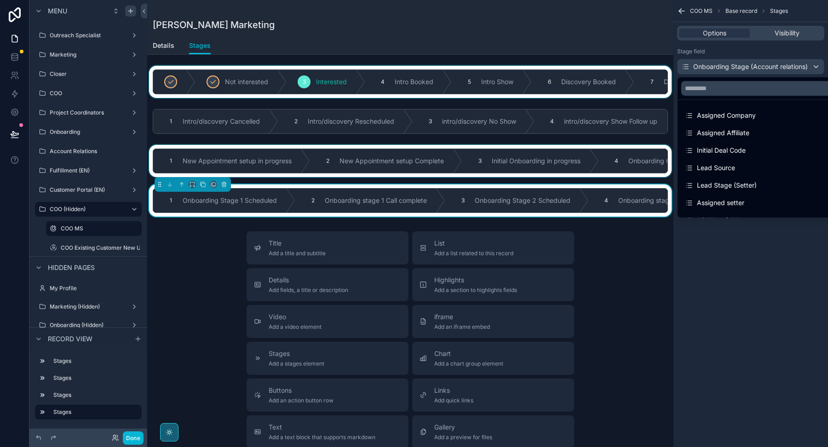
click at [782, 68] on div "scrollable content" at bounding box center [414, 223] width 828 height 447
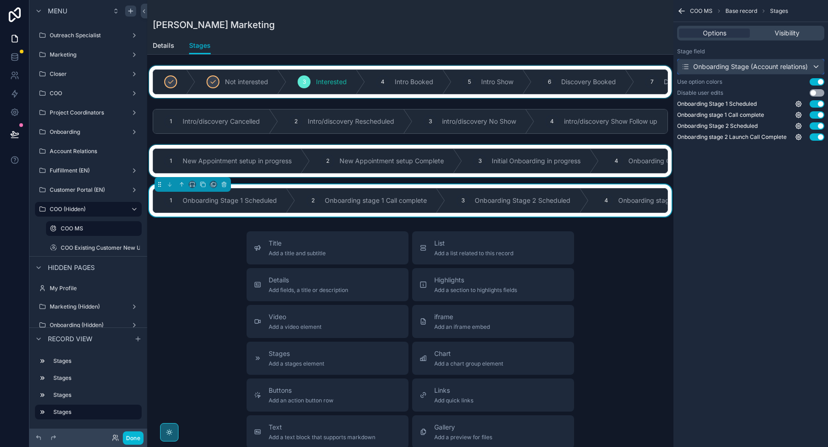
click at [721, 68] on div "Onboarding Stage (Account relations)" at bounding box center [744, 66] width 126 height 9
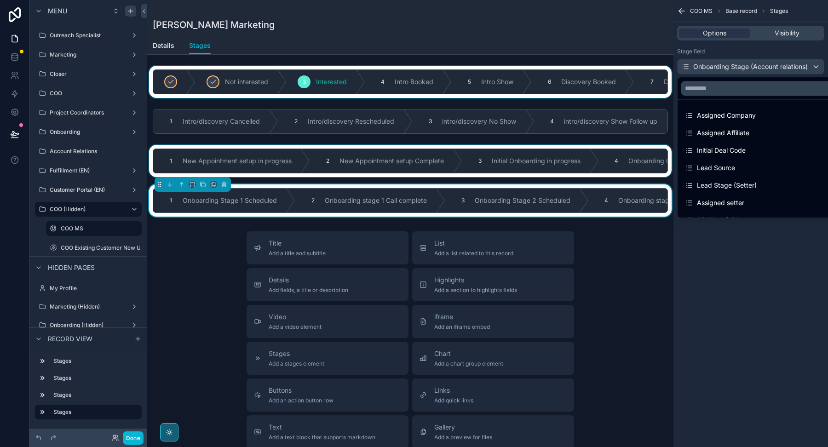
click at [688, 97] on div at bounding box center [761, 88] width 168 height 22
click at [696, 91] on input "text" at bounding box center [761, 88] width 160 height 15
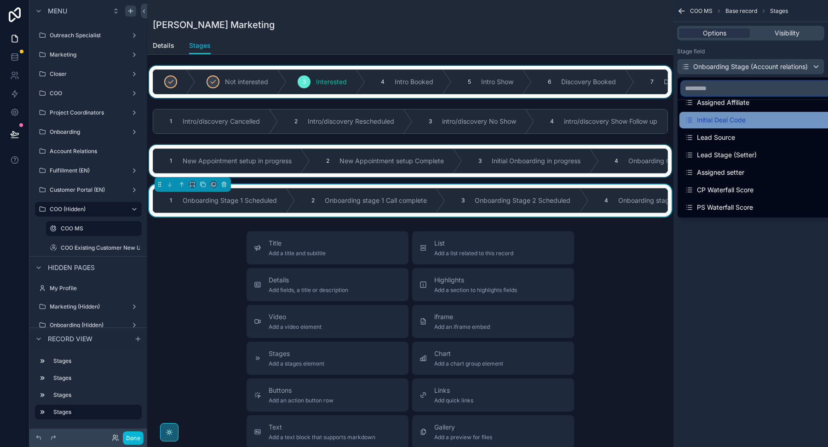
scroll to position [44, 0]
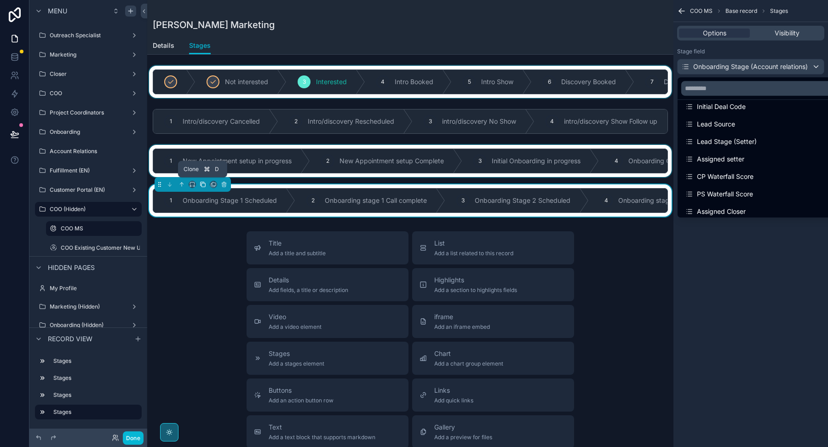
click at [201, 183] on icon "scrollable content" at bounding box center [203, 185] width 4 height 4
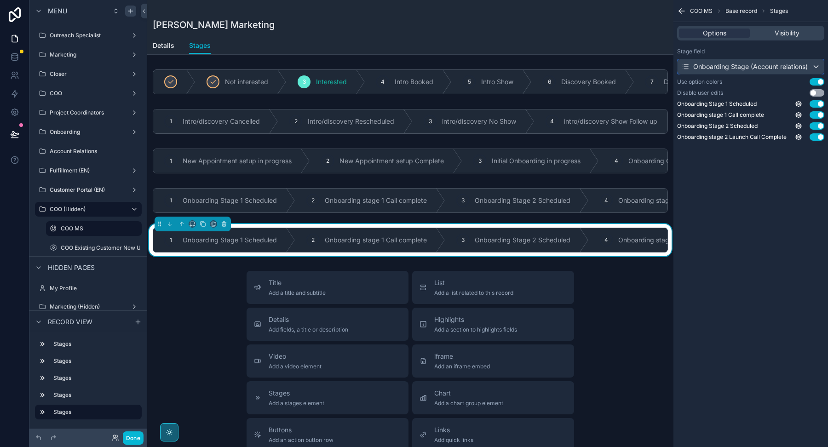
click at [766, 71] on div "Onboarding Stage (Account relations)" at bounding box center [750, 66] width 146 height 15
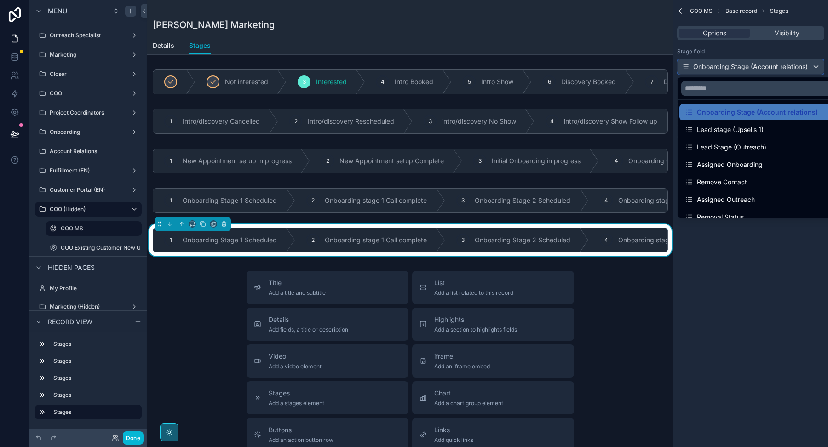
scroll to position [229, 0]
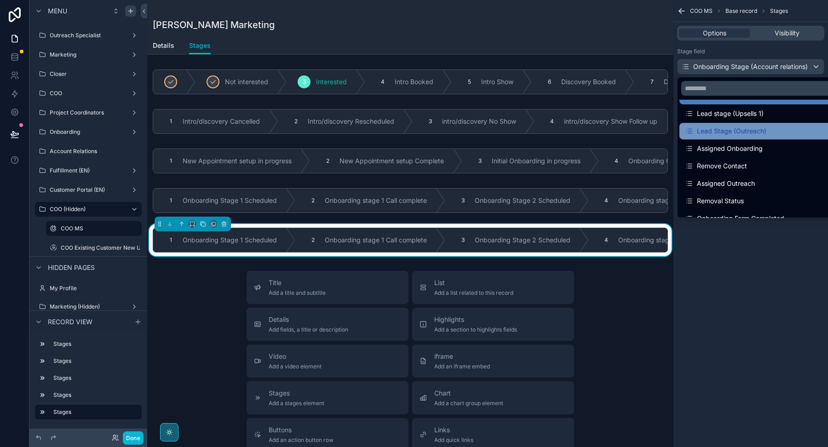
click at [743, 128] on div "Lead Stage (Outreach)" at bounding box center [725, 131] width 81 height 11
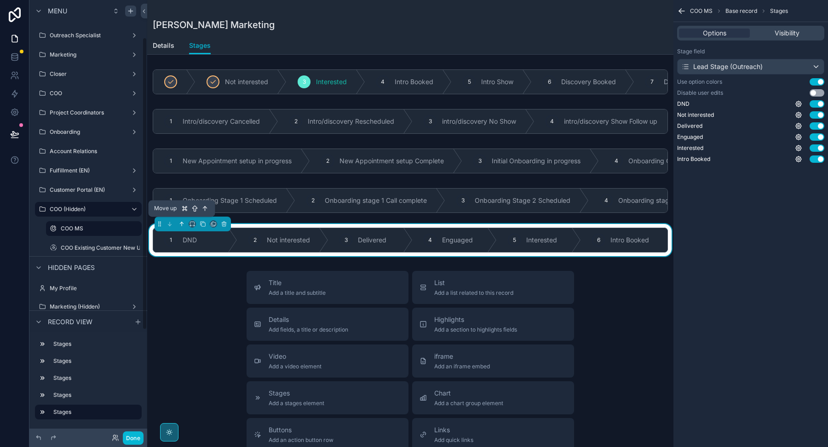
click at [183, 221] on icon "scrollable content" at bounding box center [181, 224] width 6 height 6
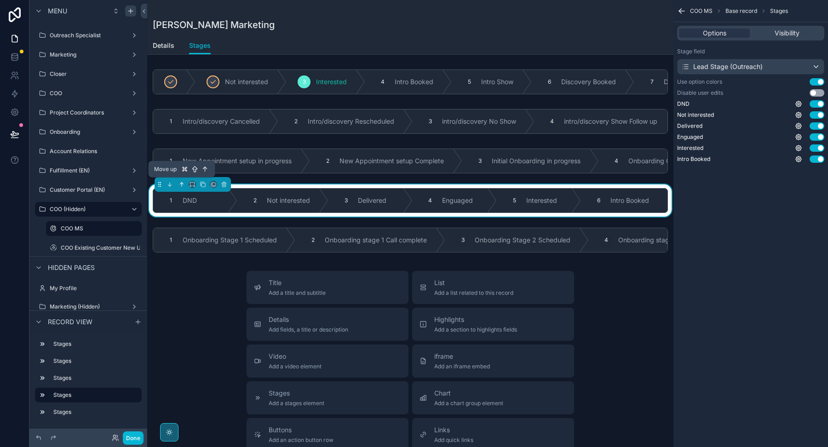
click at [182, 181] on icon "scrollable content" at bounding box center [181, 184] width 6 height 6
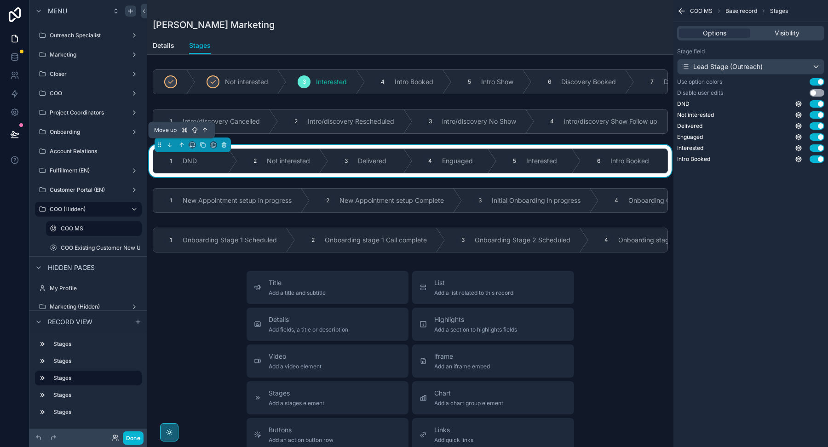
click at [183, 144] on icon "scrollable content" at bounding box center [181, 145] width 6 height 6
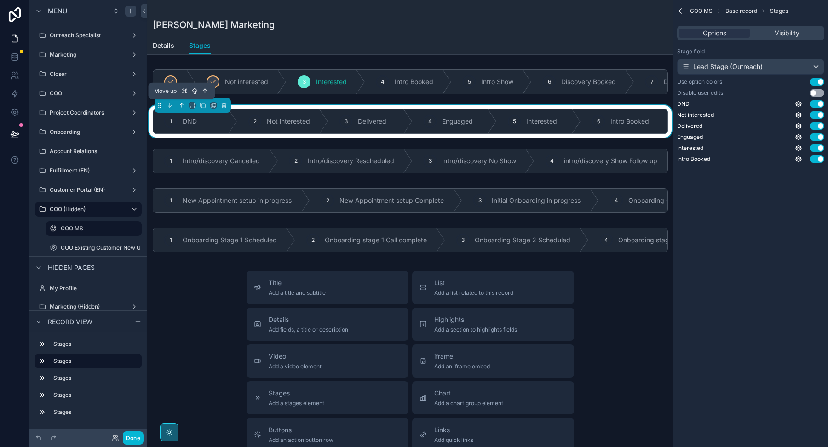
click at [183, 105] on icon "scrollable content" at bounding box center [181, 105] width 6 height 6
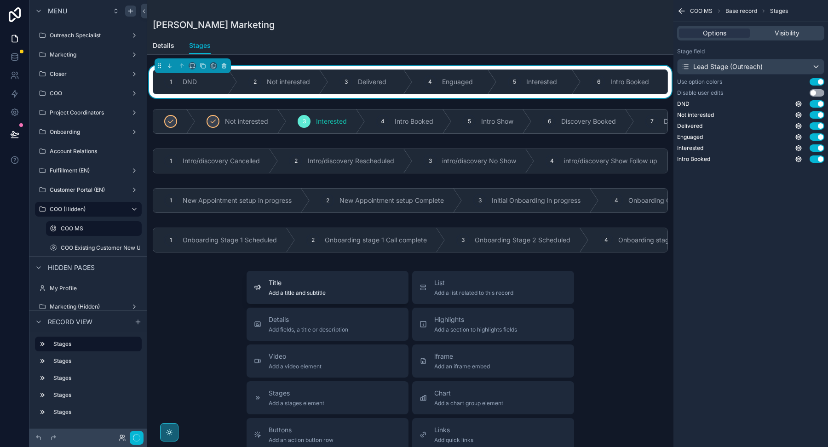
click at [269, 289] on span "Add a title and subtitle" at bounding box center [297, 292] width 57 height 7
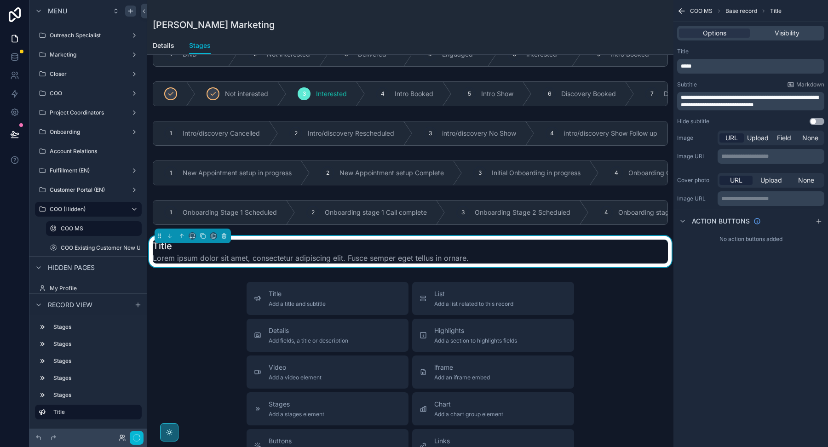
scroll to position [53, 0]
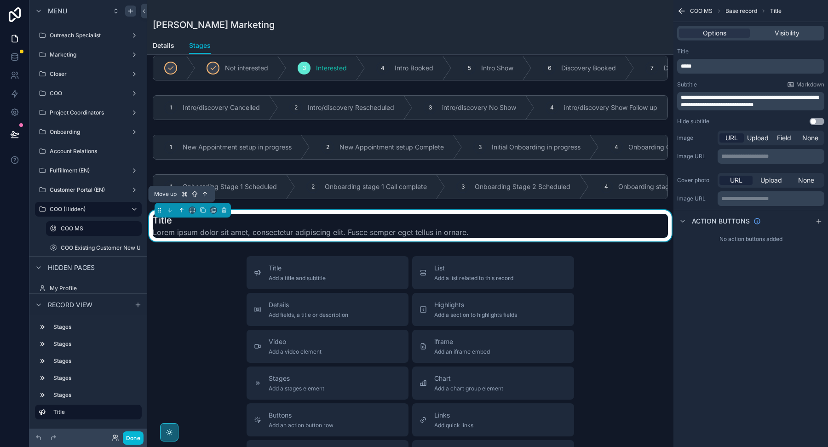
click at [183, 208] on icon "scrollable content" at bounding box center [181, 210] width 6 height 6
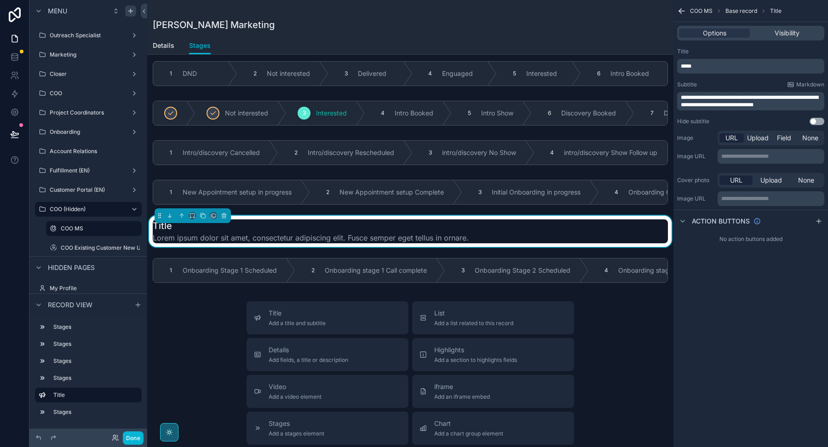
scroll to position [0, 0]
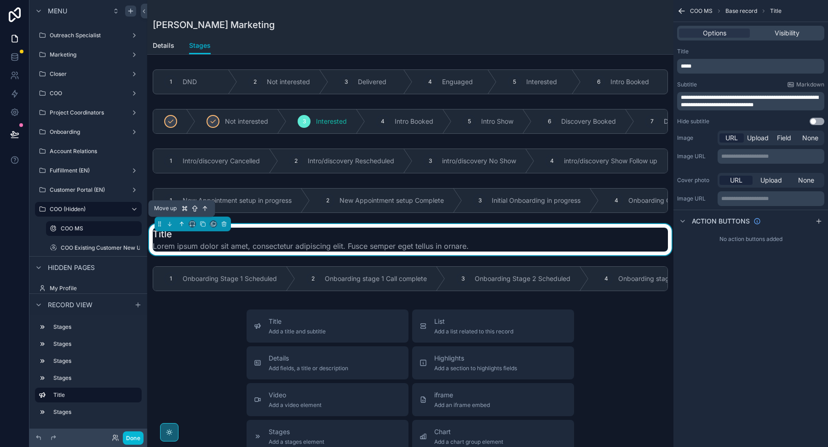
click at [180, 219] on button "scrollable content" at bounding box center [182, 224] width 10 height 10
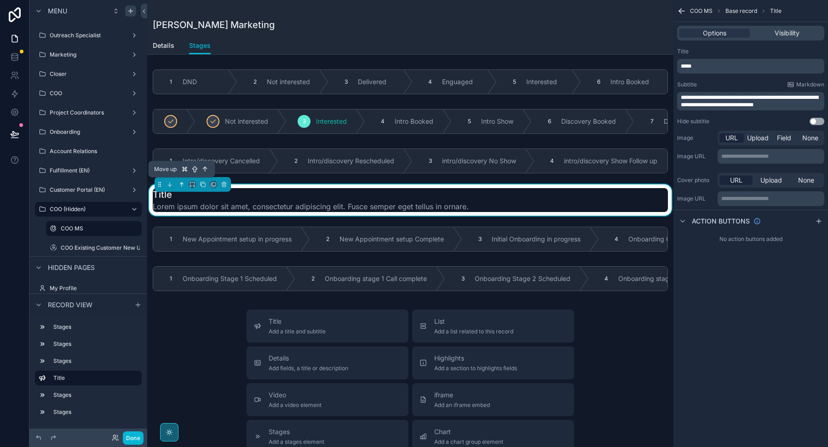
click at [180, 181] on icon "scrollable content" at bounding box center [181, 184] width 6 height 6
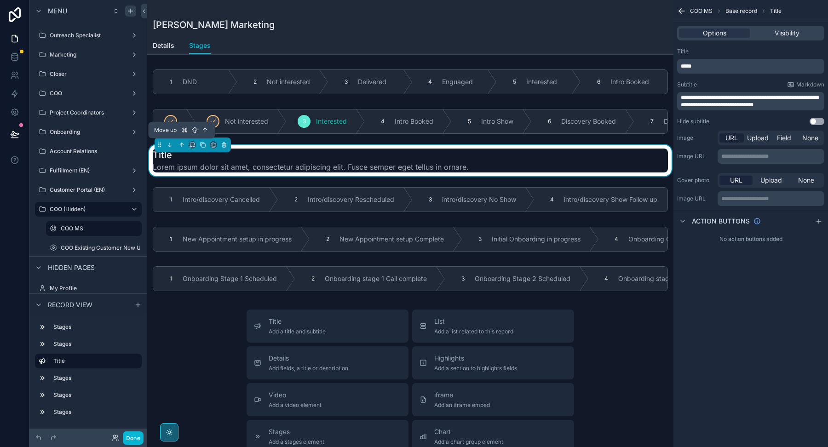
click at [180, 142] on icon "scrollable content" at bounding box center [181, 145] width 6 height 6
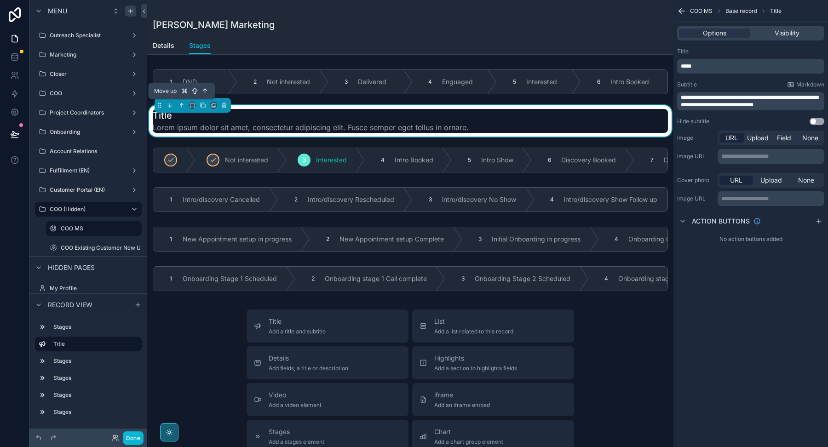
click at [182, 103] on icon "scrollable content" at bounding box center [182, 105] width 0 height 4
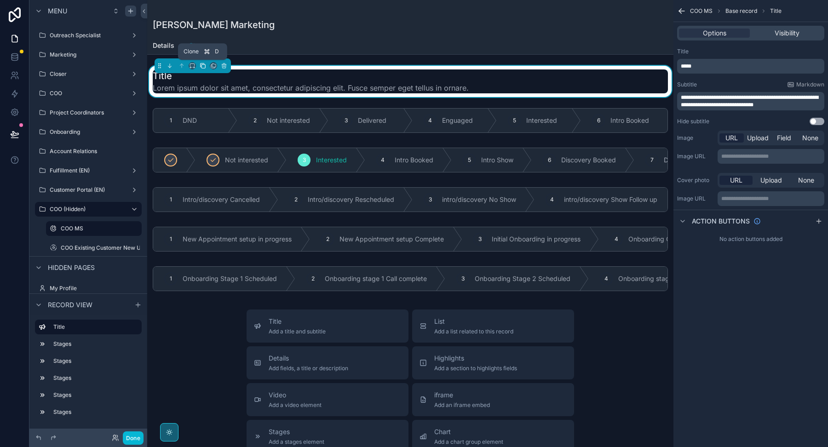
click at [202, 66] on icon "scrollable content" at bounding box center [203, 66] width 6 height 6
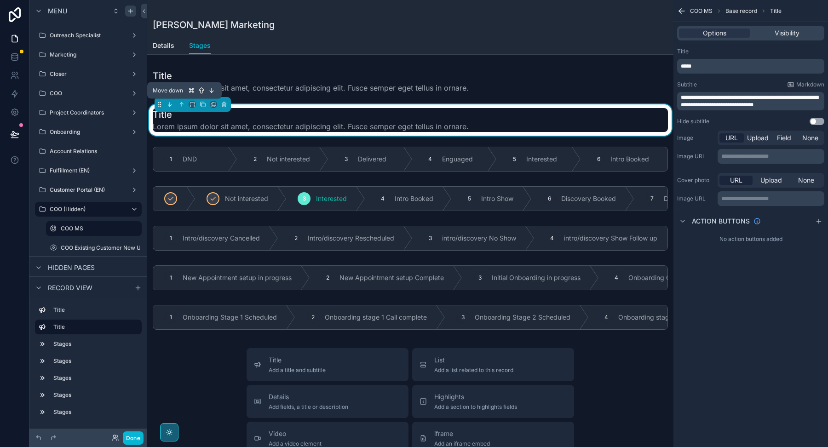
click at [171, 105] on icon "scrollable content" at bounding box center [169, 104] width 6 height 6
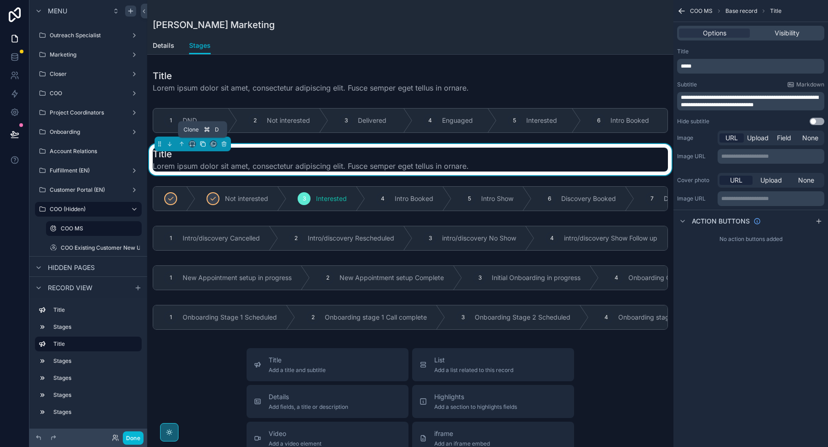
click at [202, 143] on icon "scrollable content" at bounding box center [203, 145] width 4 height 4
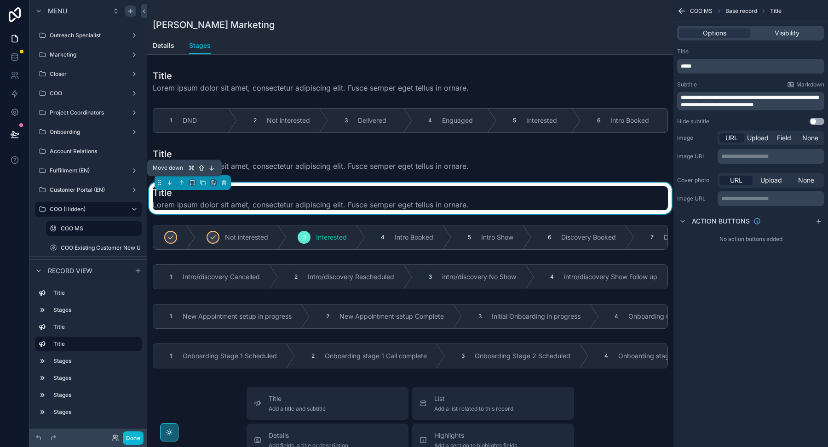
click at [171, 183] on icon "scrollable content" at bounding box center [171, 184] width 2 height 2
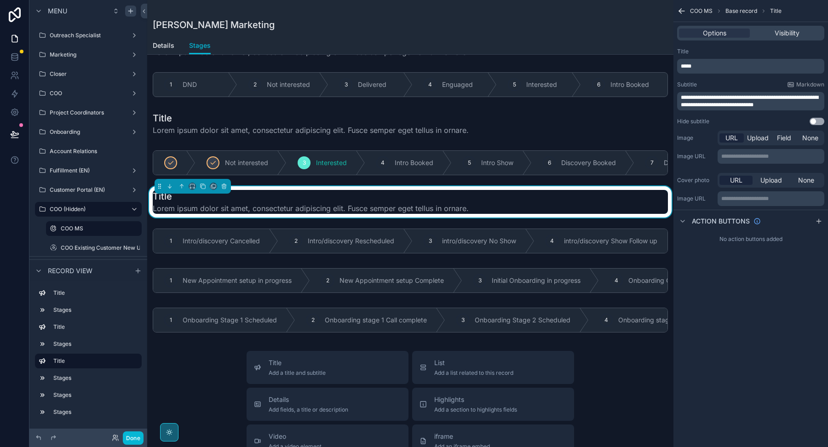
scroll to position [49, 0]
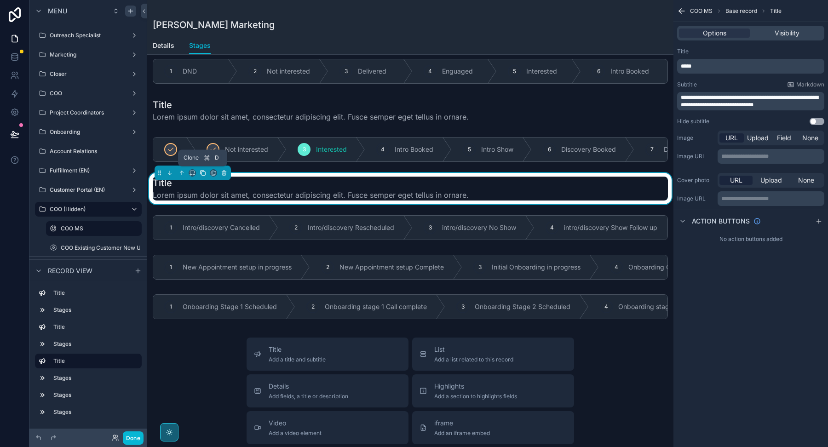
click at [202, 176] on button "scrollable content" at bounding box center [203, 173] width 10 height 10
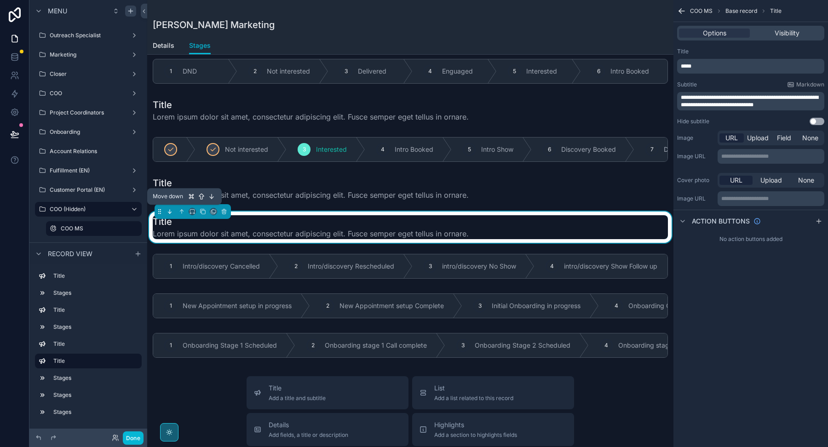
click at [172, 209] on icon "scrollable content" at bounding box center [169, 211] width 6 height 6
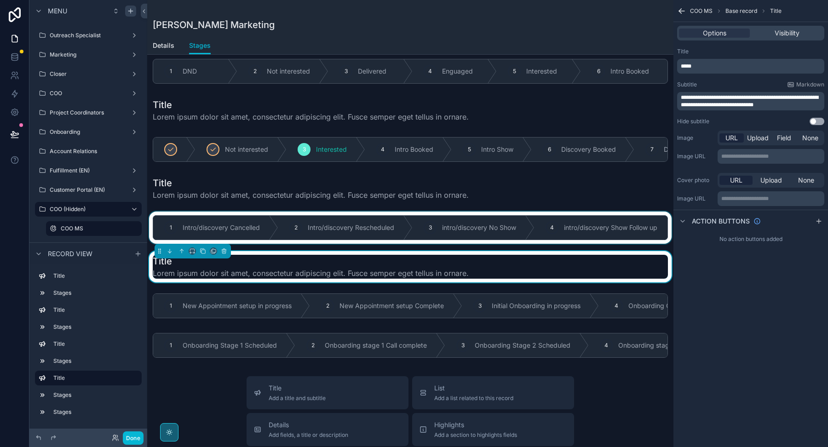
scroll to position [91, 0]
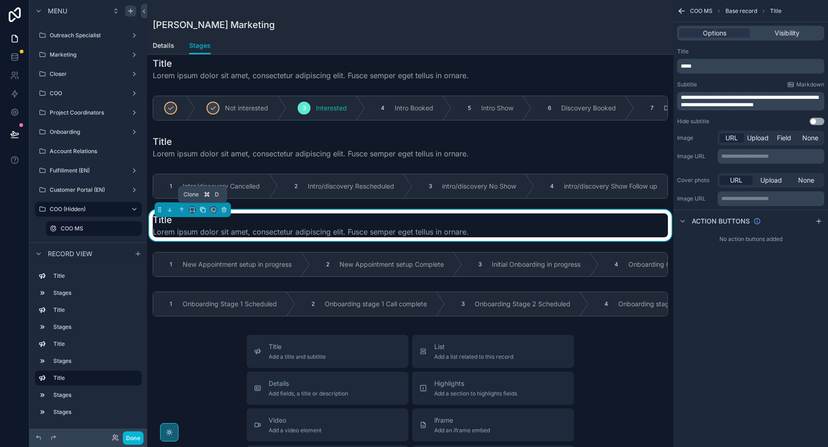
click at [201, 210] on icon "scrollable content" at bounding box center [203, 209] width 6 height 6
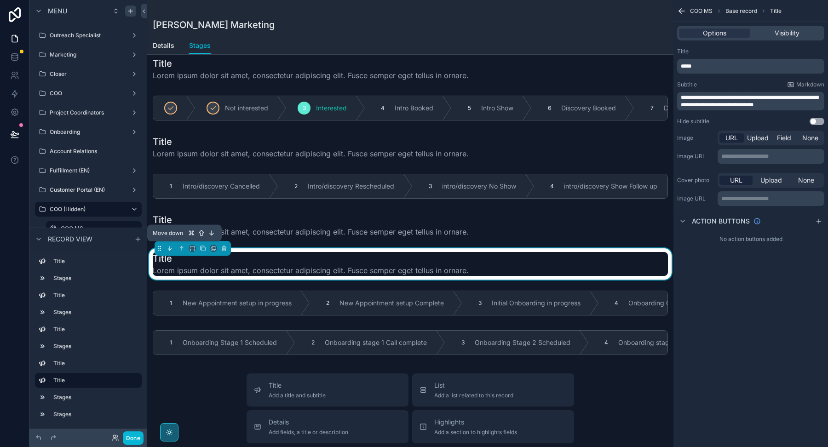
click at [168, 250] on icon "scrollable content" at bounding box center [169, 248] width 6 height 6
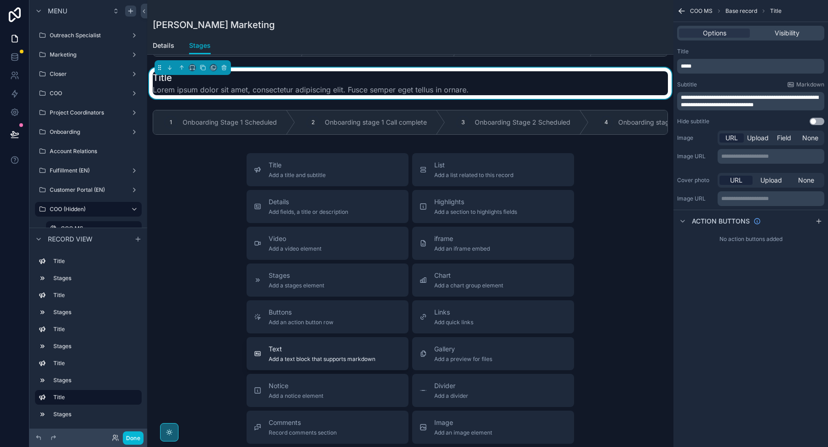
scroll to position [316, 0]
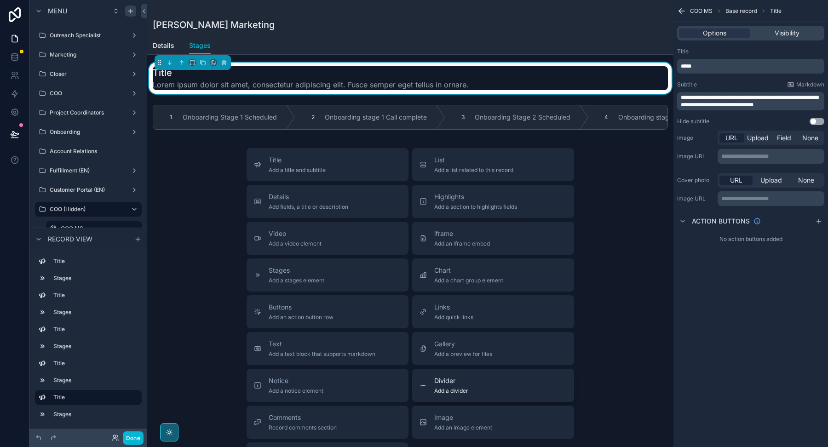
click at [452, 380] on span "Divider" at bounding box center [451, 380] width 34 height 9
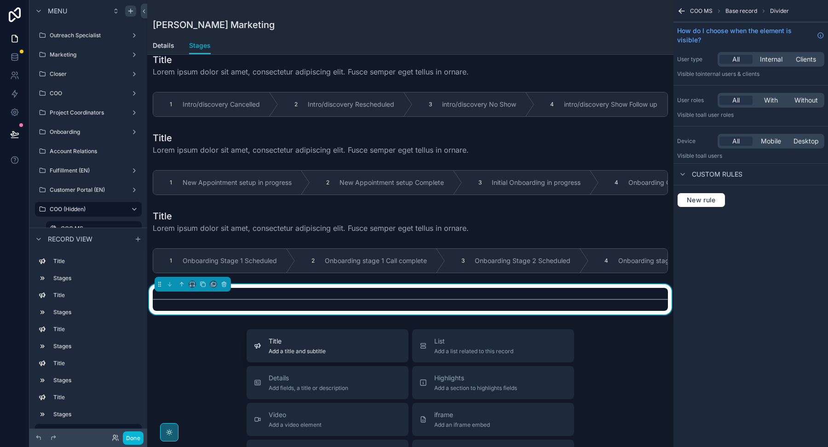
scroll to position [161, 0]
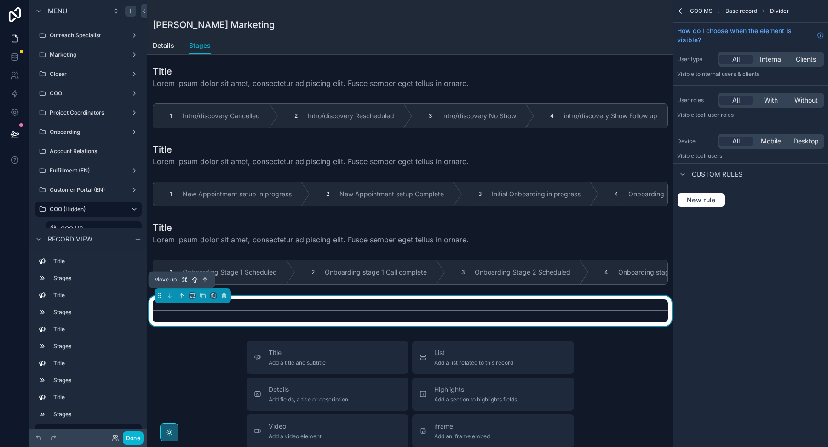
click at [183, 292] on icon "scrollable content" at bounding box center [181, 295] width 6 height 6
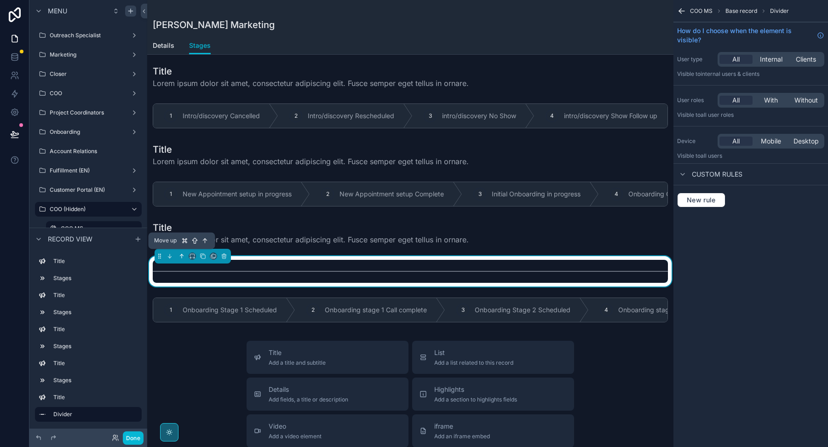
click at [183, 253] on icon "scrollable content" at bounding box center [181, 256] width 6 height 6
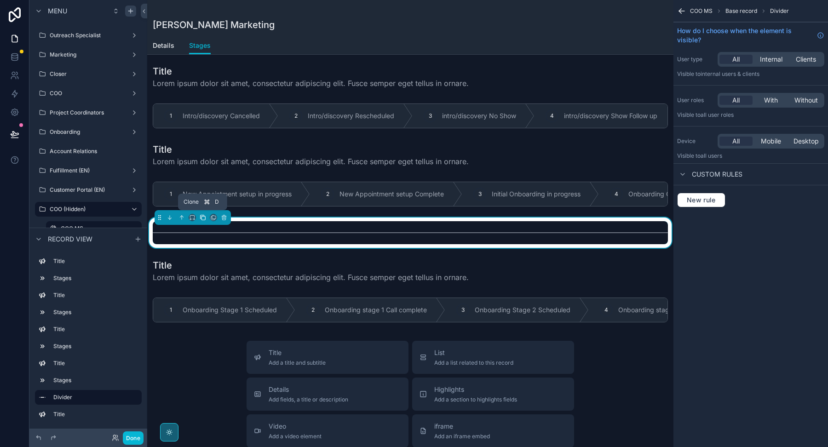
click at [203, 216] on icon "scrollable content" at bounding box center [203, 217] width 6 height 6
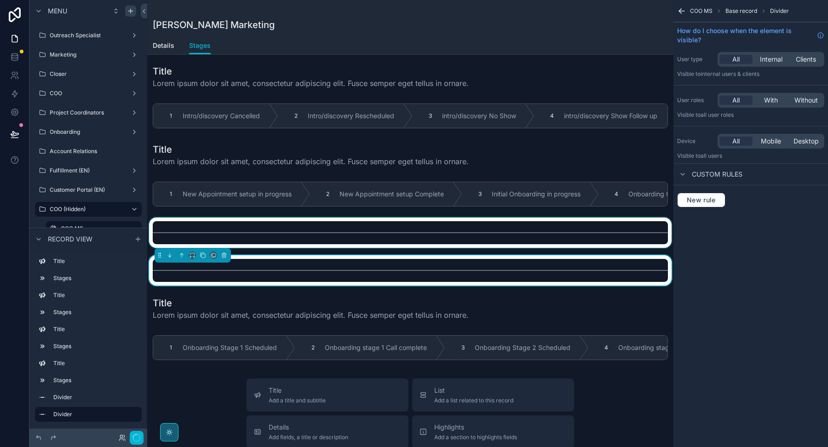
click at [182, 233] on div "scrollable content" at bounding box center [410, 233] width 526 height 30
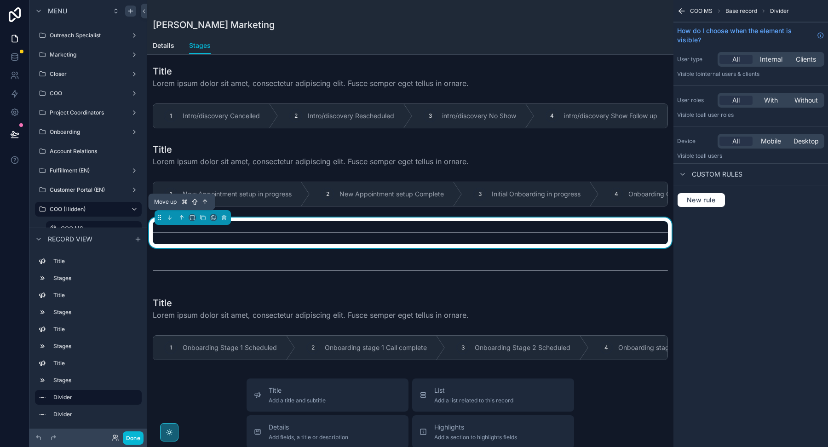
click at [182, 218] on icon "scrollable content" at bounding box center [181, 217] width 6 height 6
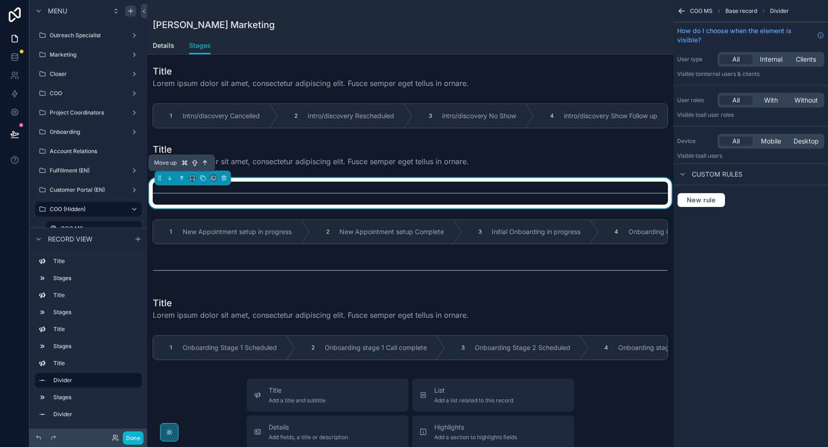
click at [186, 176] on button "scrollable content" at bounding box center [182, 178] width 10 height 10
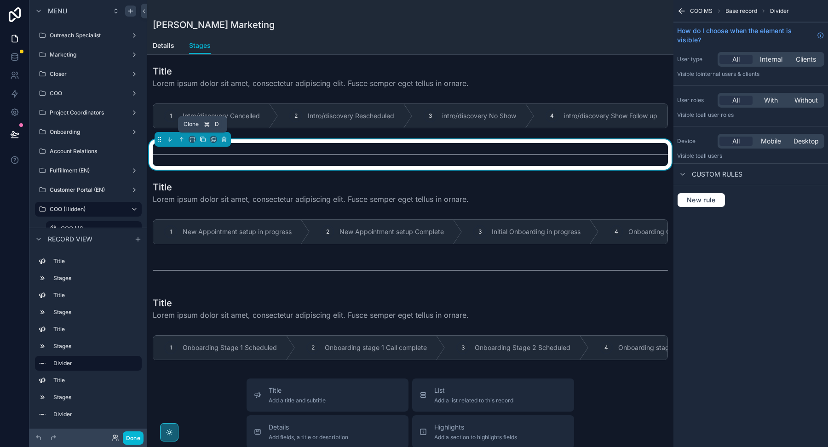
click at [202, 138] on icon "scrollable content" at bounding box center [203, 140] width 4 height 4
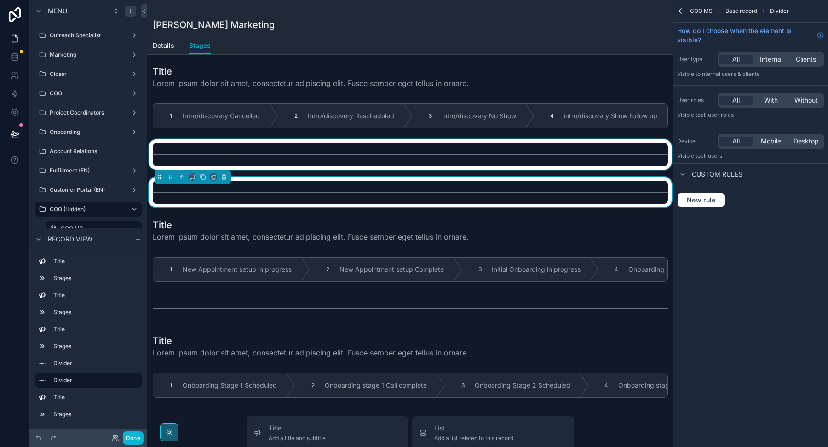
click at [177, 155] on div "scrollable content" at bounding box center [410, 154] width 526 height 30
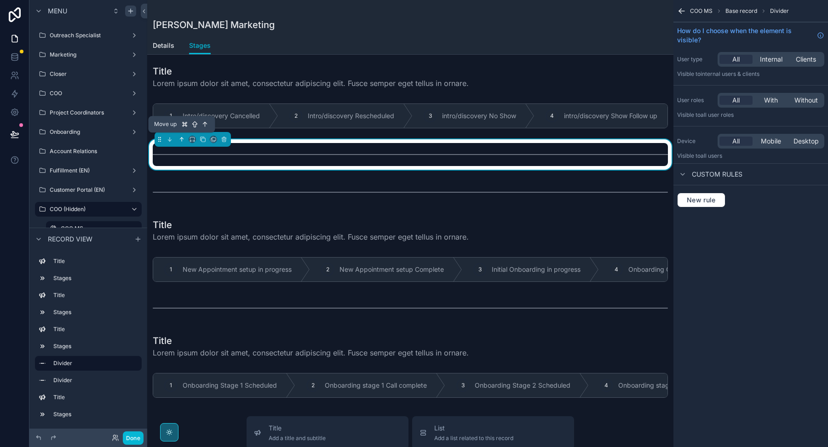
click at [182, 140] on icon "scrollable content" at bounding box center [181, 139] width 6 height 6
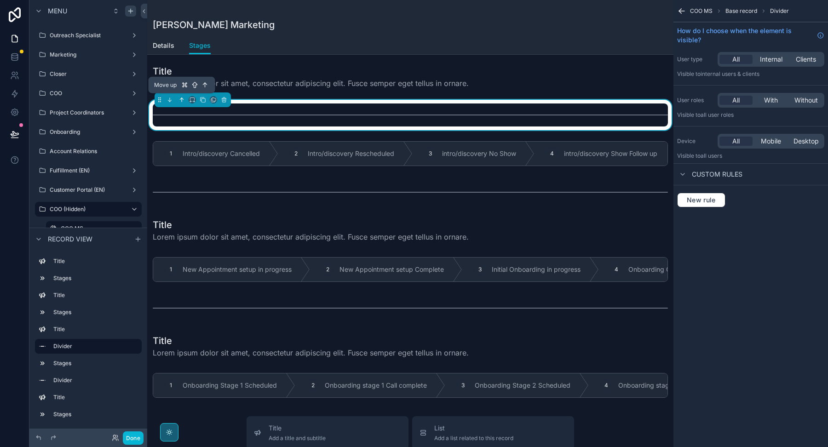
click at [182, 100] on icon "scrollable content" at bounding box center [181, 100] width 6 height 6
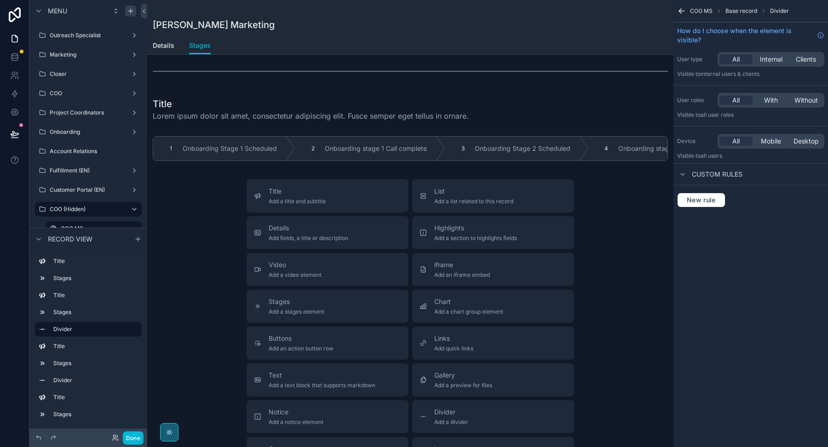
scroll to position [406, 0]
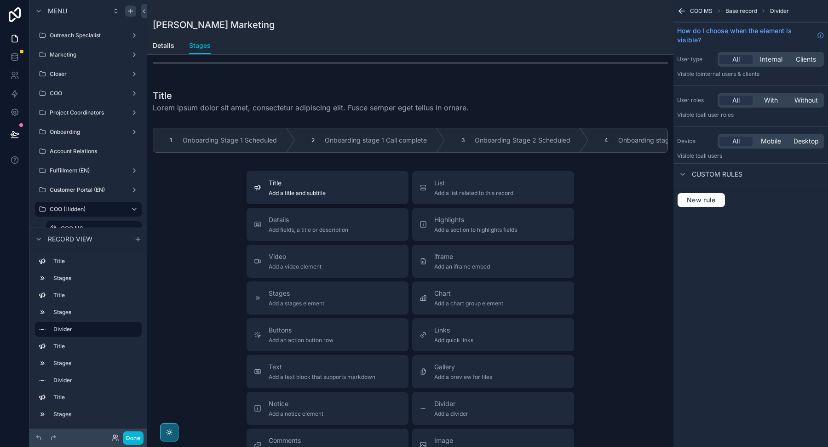
click at [318, 190] on span "Add a title and subtitle" at bounding box center [297, 192] width 57 height 7
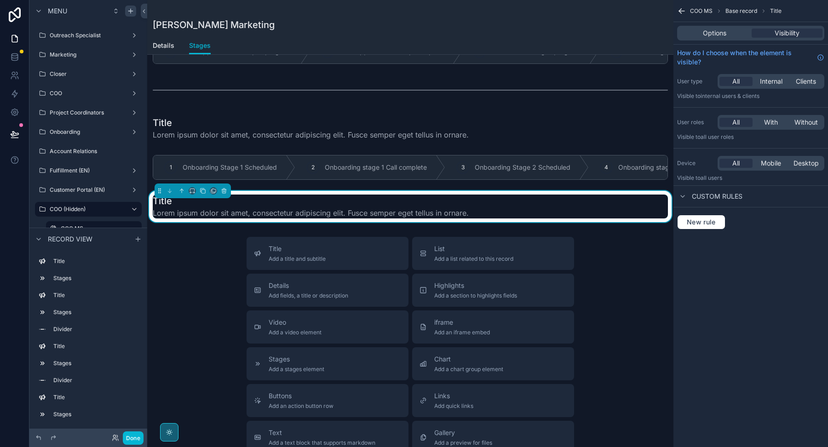
scroll to position [359, 0]
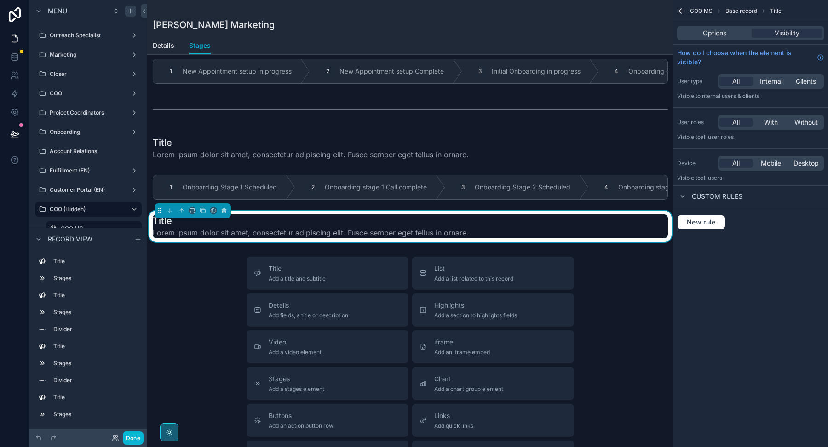
click at [313, 231] on span "Lorem ipsum dolor sit amet, consectetur adipiscing elit. Fusce semper eget tell…" at bounding box center [311, 232] width 316 height 11
click at [226, 207] on icon "scrollable content" at bounding box center [224, 210] width 6 height 6
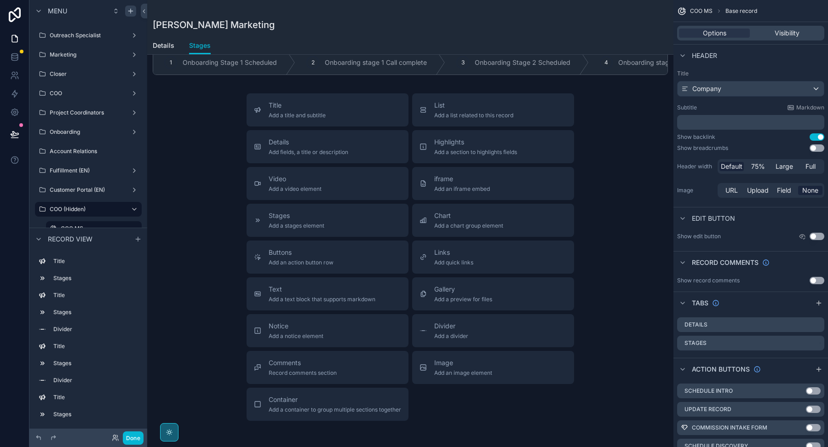
scroll to position [485, 0]
click at [487, 323] on div "Divider Add a divider" at bounding box center [492, 329] width 147 height 18
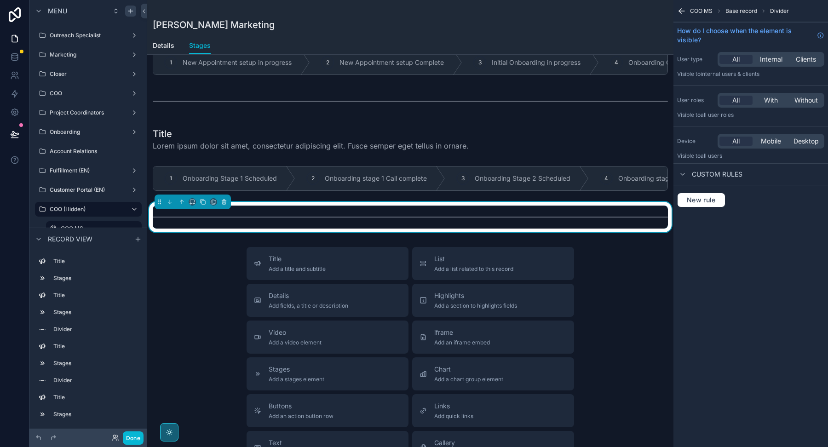
scroll to position [359, 0]
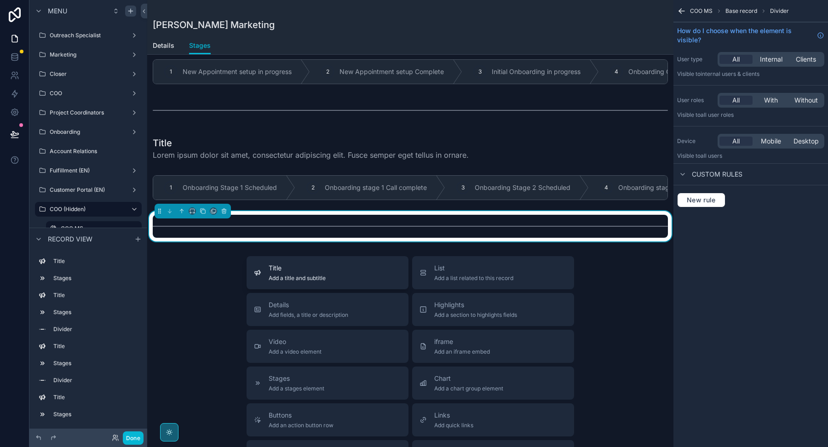
click at [289, 275] on span "Add a title and subtitle" at bounding box center [297, 278] width 57 height 7
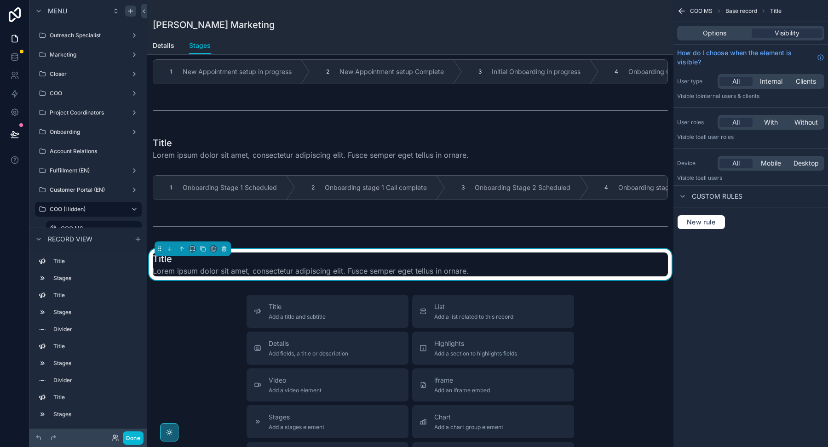
scroll to position [397, 0]
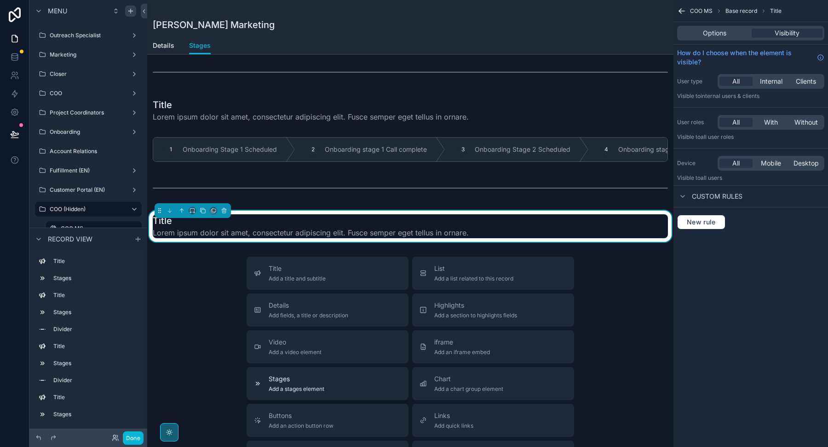
click at [303, 385] on span "Add a stages element" at bounding box center [297, 388] width 56 height 7
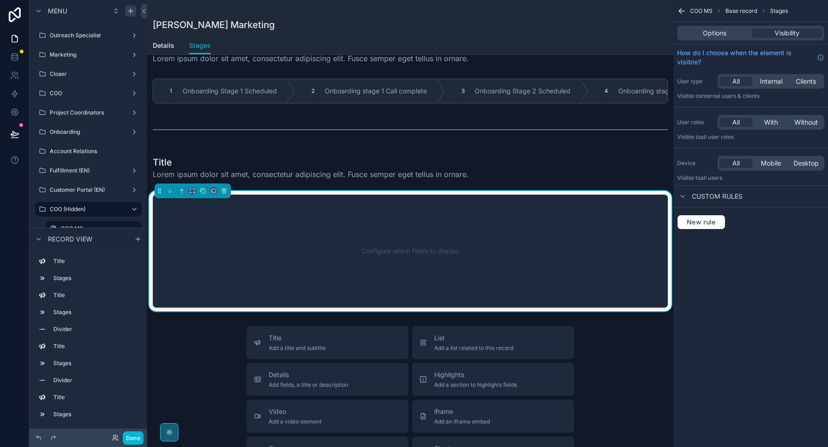
scroll to position [453, 0]
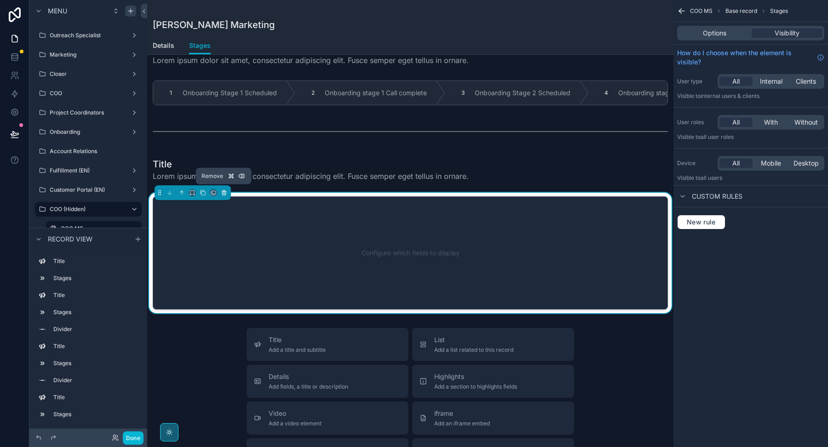
click at [224, 190] on icon "scrollable content" at bounding box center [224, 192] width 6 height 6
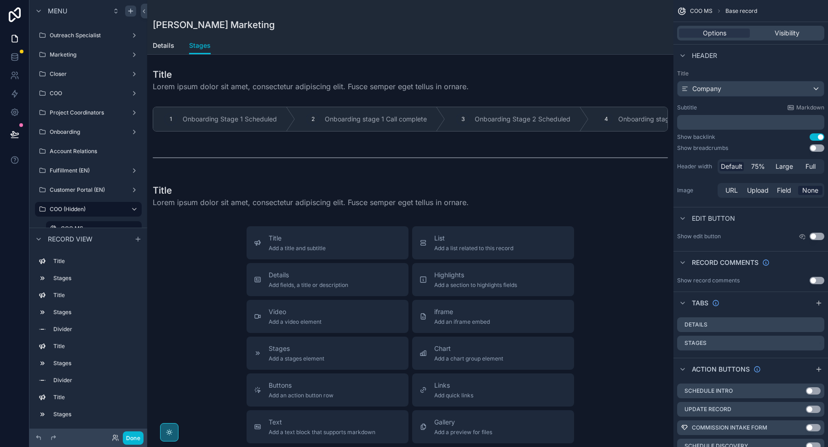
scroll to position [437, 0]
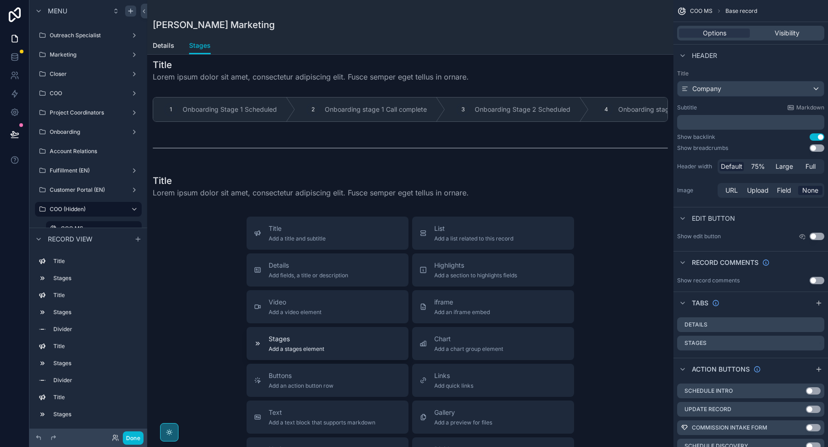
click at [282, 336] on span "Stages" at bounding box center [297, 338] width 56 height 9
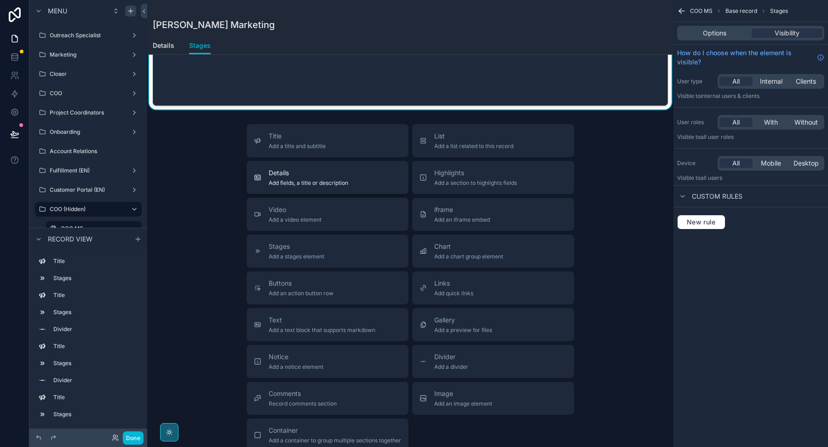
scroll to position [658, 0]
click at [435, 363] on span "Add a divider" at bounding box center [451, 366] width 34 height 7
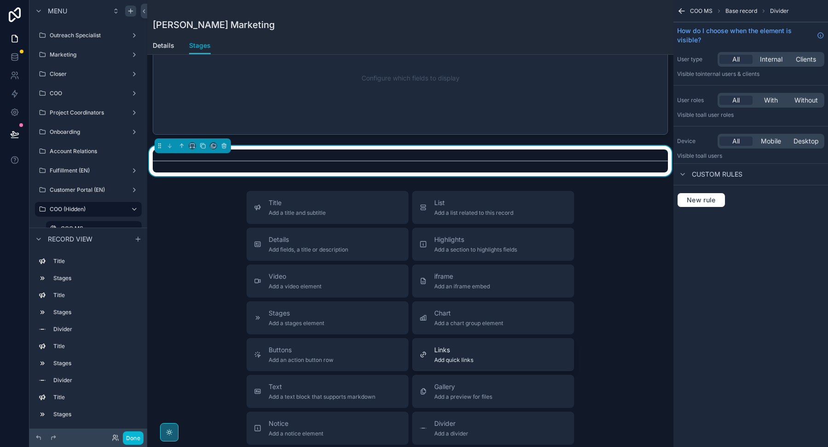
scroll to position [474, 0]
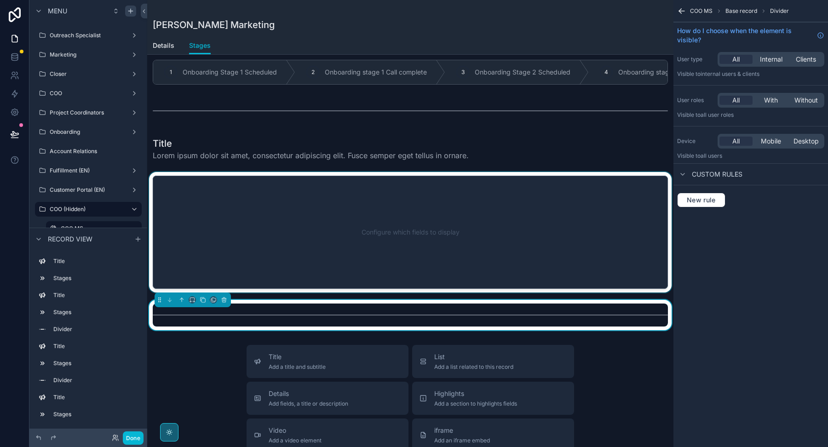
click at [423, 253] on div "scrollable content" at bounding box center [410, 232] width 526 height 120
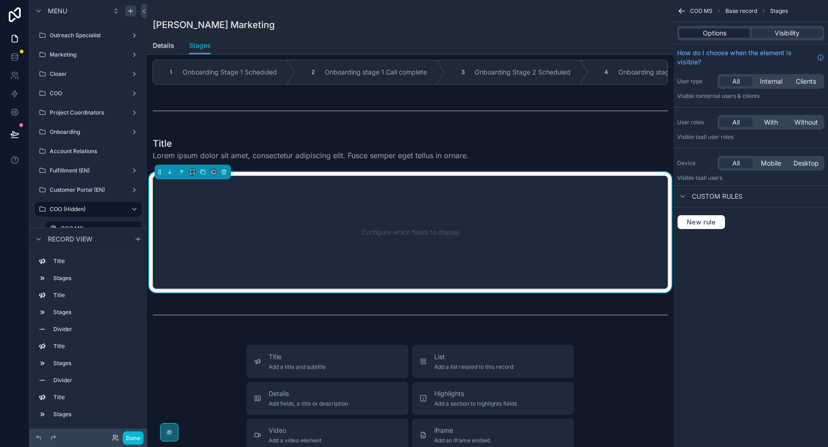
click at [723, 29] on span "Options" at bounding box center [714, 33] width 23 height 9
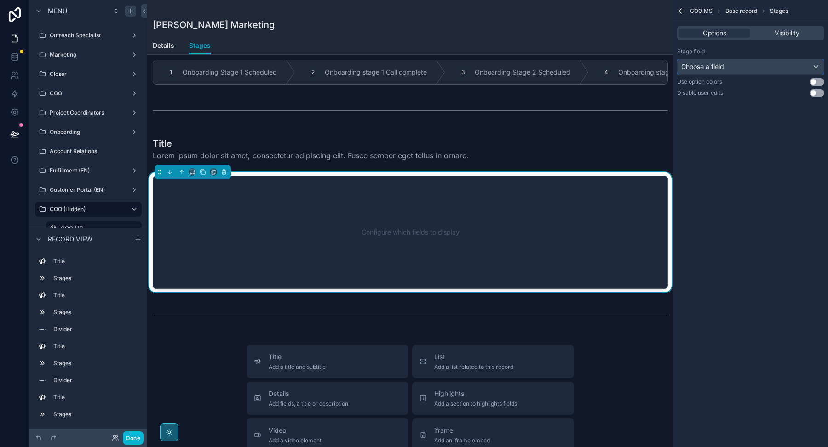
click at [720, 65] on span "Choose a field" at bounding box center [702, 67] width 43 height 8
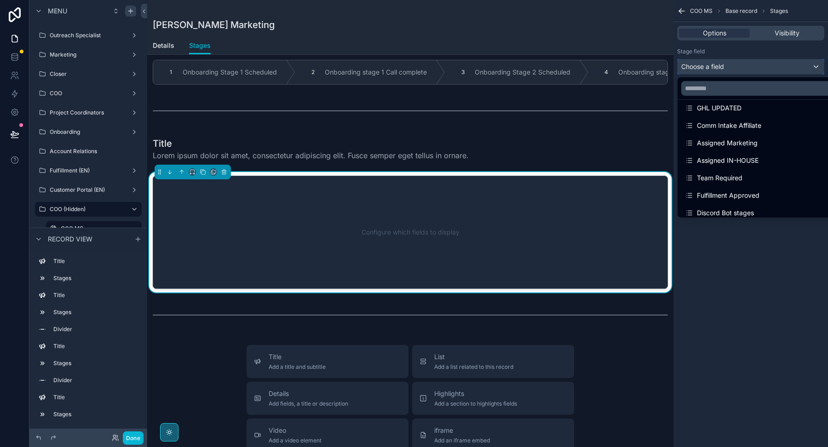
scroll to position [518, 0]
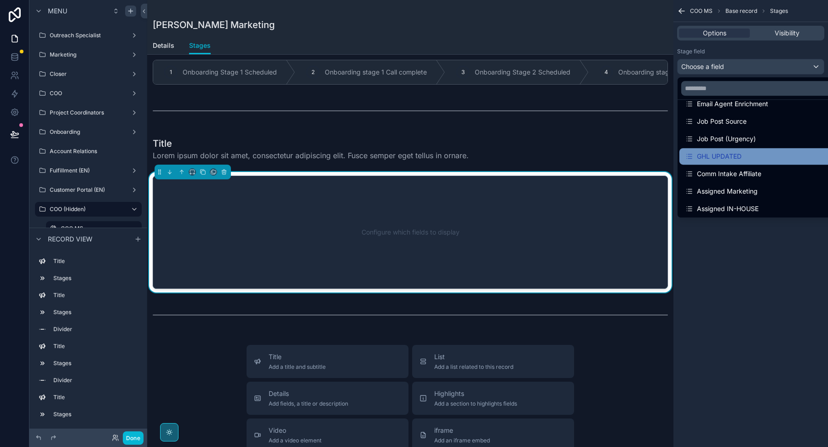
click at [737, 155] on div "GHL UPDATED" at bounding box center [713, 156] width 57 height 11
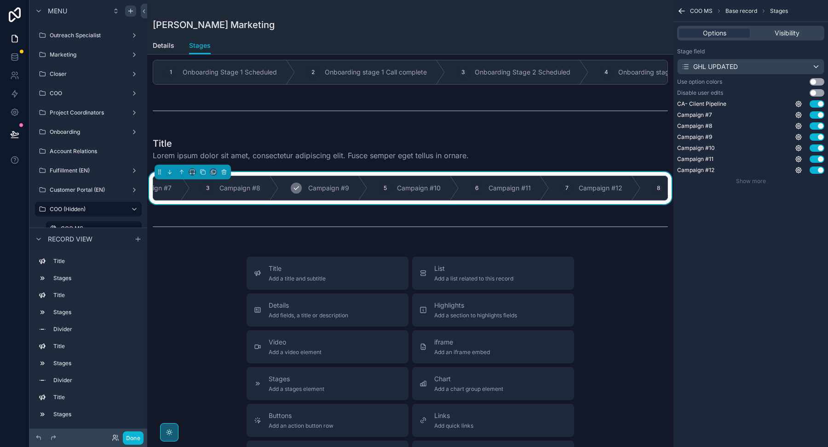
scroll to position [0, 225]
click at [723, 70] on div "GHL UPDATED" at bounding box center [709, 66] width 57 height 9
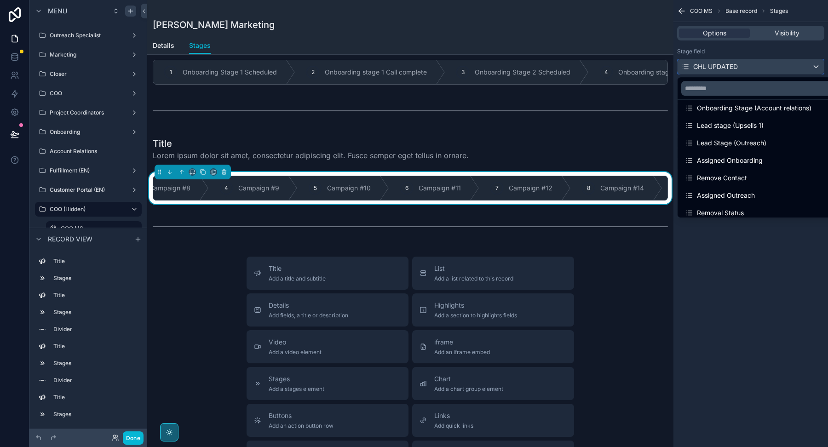
scroll to position [218, 0]
click at [736, 129] on div "Lead stage (Upsells 1)" at bounding box center [761, 124] width 164 height 17
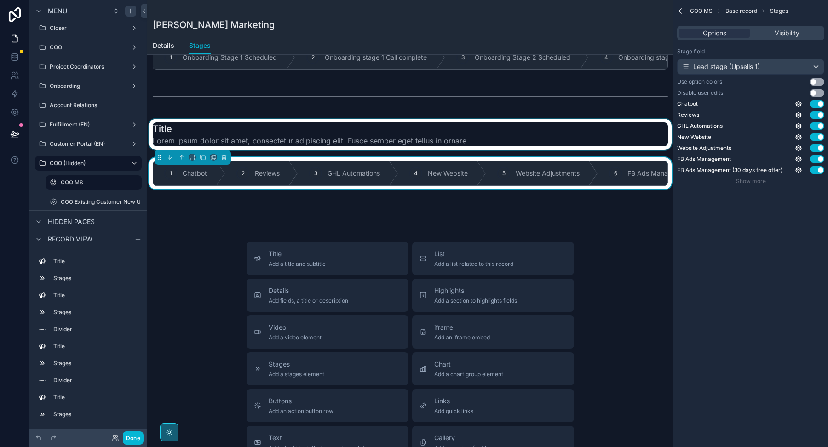
scroll to position [485, 0]
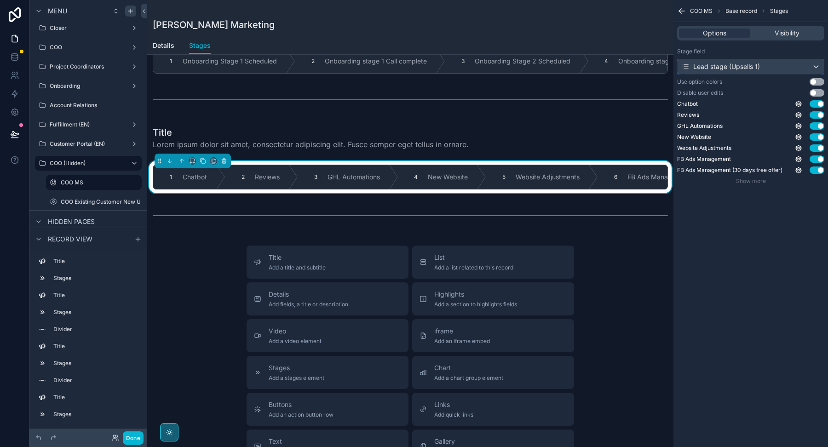
click at [772, 66] on div "Lead stage (Upsells 1)" at bounding box center [750, 66] width 146 height 15
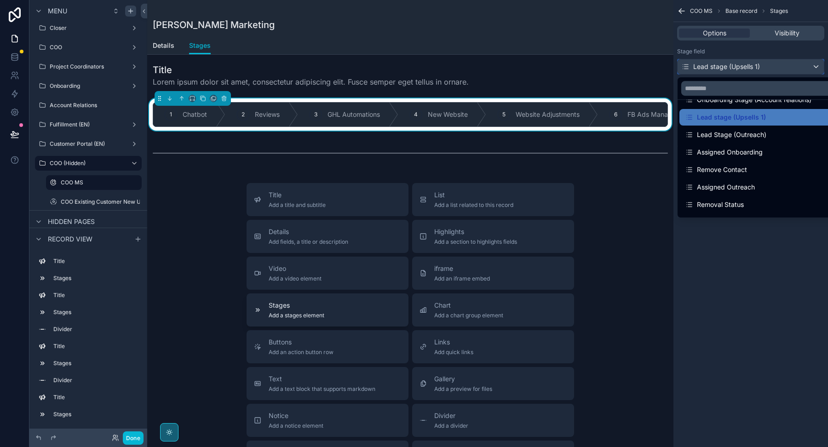
scroll to position [545, 0]
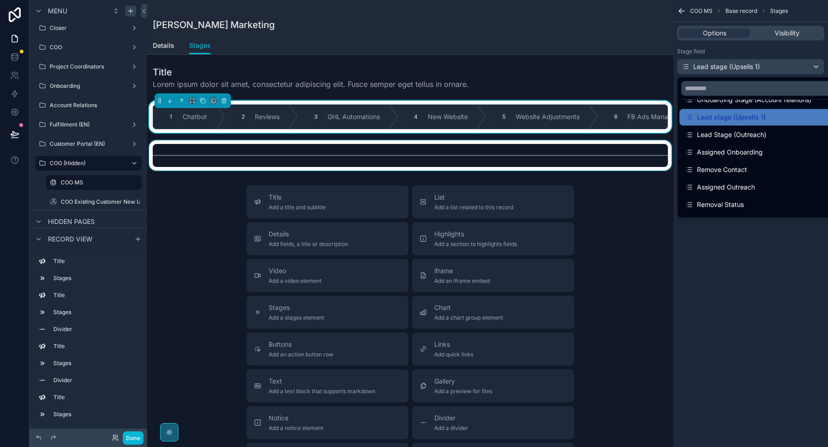
click at [255, 151] on div "scrollable content" at bounding box center [410, 155] width 526 height 30
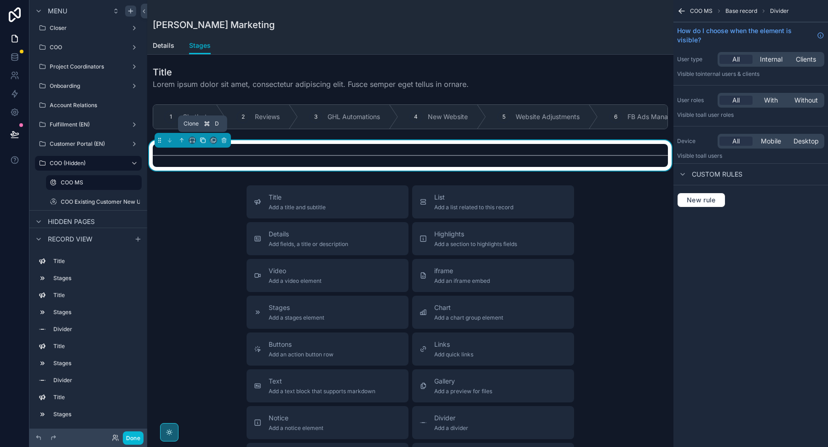
click at [202, 141] on button "scrollable content" at bounding box center [203, 140] width 10 height 10
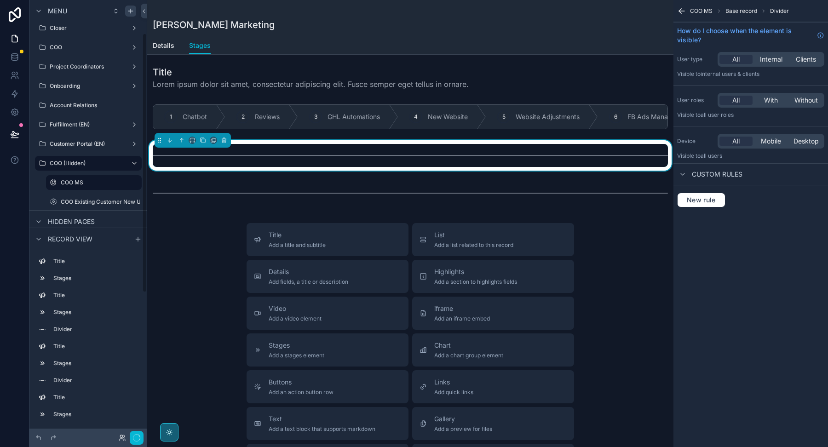
scroll to position [56, 0]
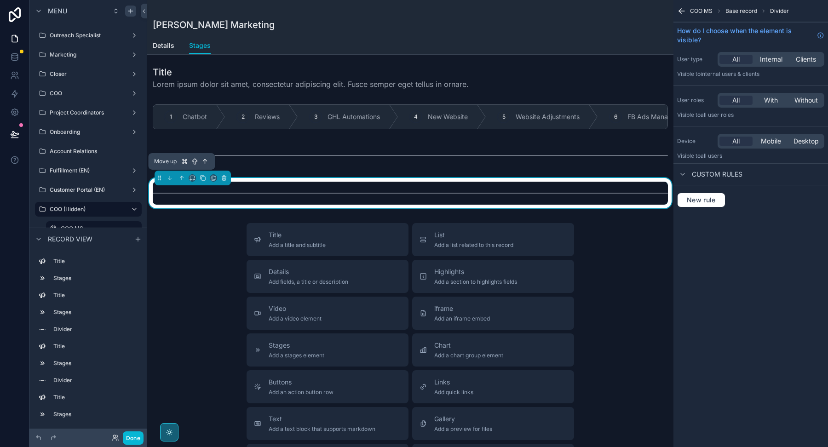
click at [186, 154] on div "Move up" at bounding box center [182, 161] width 67 height 17
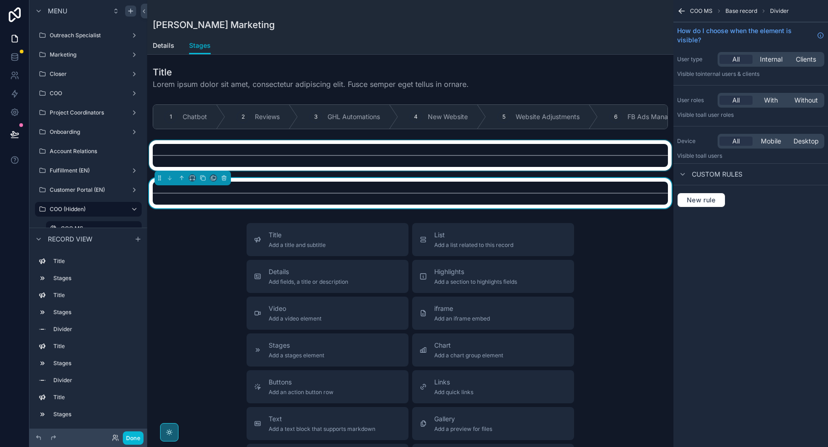
click at [240, 151] on div "scrollable content" at bounding box center [410, 155] width 526 height 30
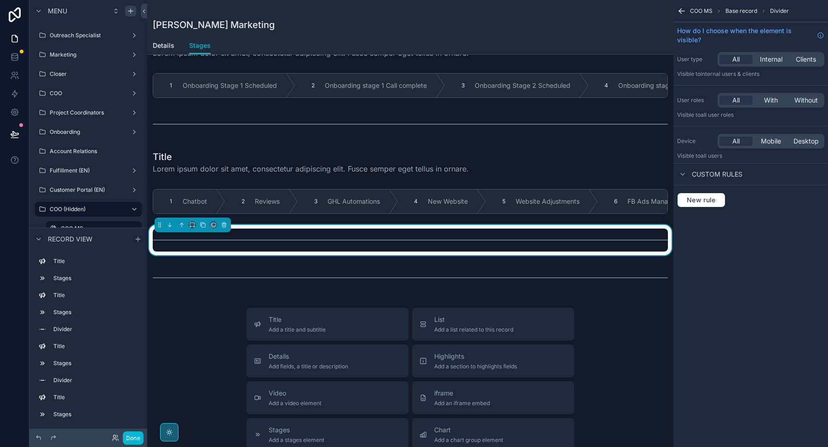
scroll to position [458, 0]
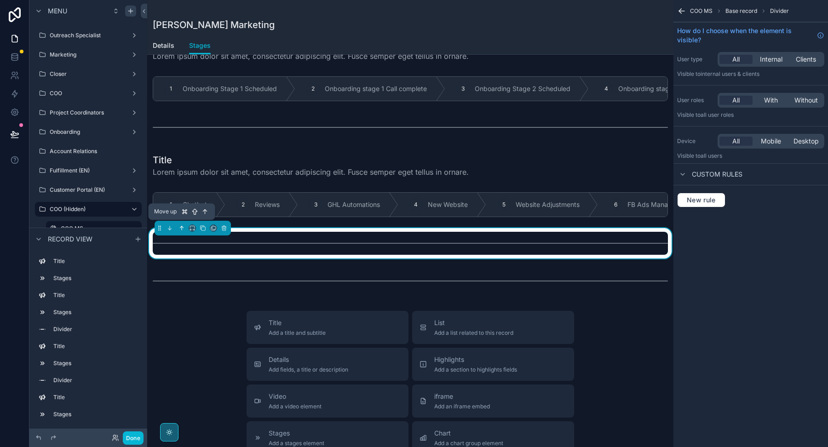
click at [183, 225] on icon "scrollable content" at bounding box center [181, 228] width 6 height 6
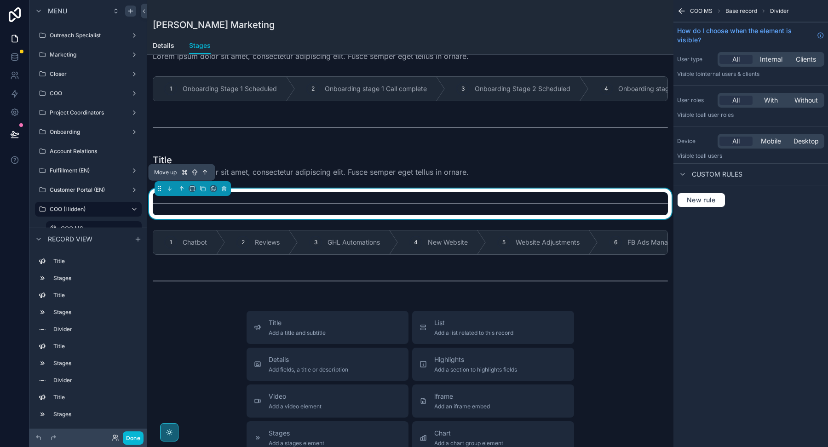
click at [182, 185] on icon "scrollable content" at bounding box center [181, 188] width 6 height 6
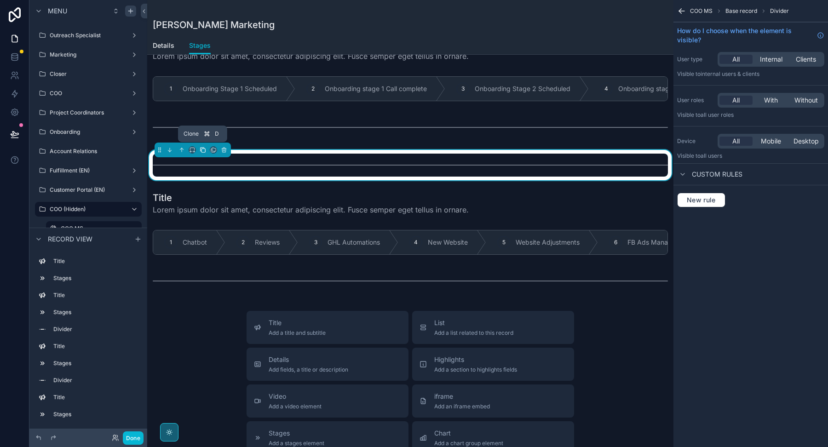
click at [203, 149] on icon "scrollable content" at bounding box center [203, 150] width 6 height 6
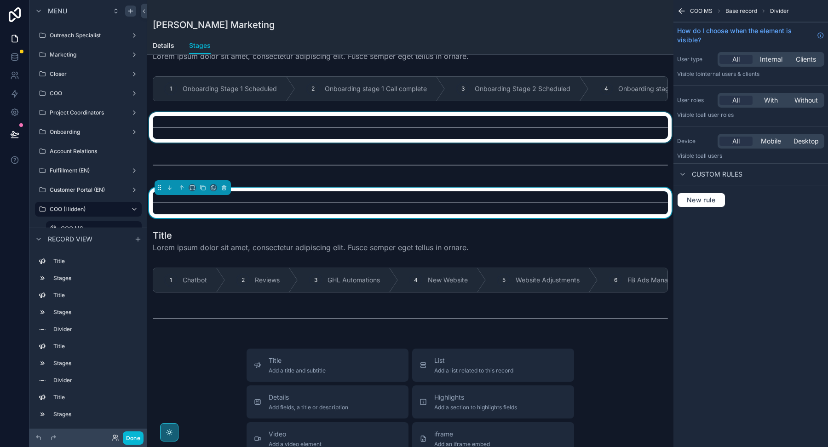
click at [346, 128] on div "scrollable content" at bounding box center [410, 127] width 526 height 30
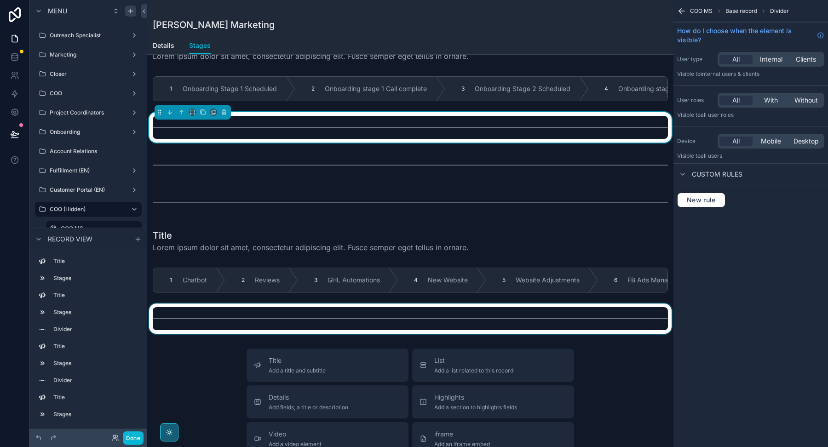
click at [310, 311] on div "scrollable content" at bounding box center [410, 318] width 526 height 30
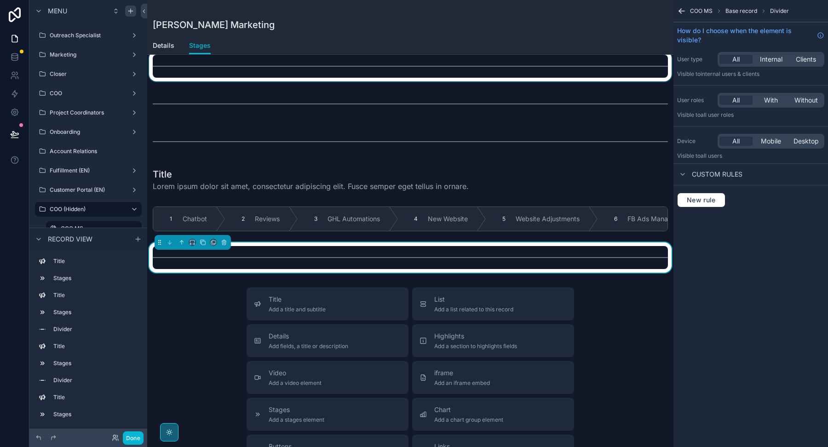
scroll to position [520, 0]
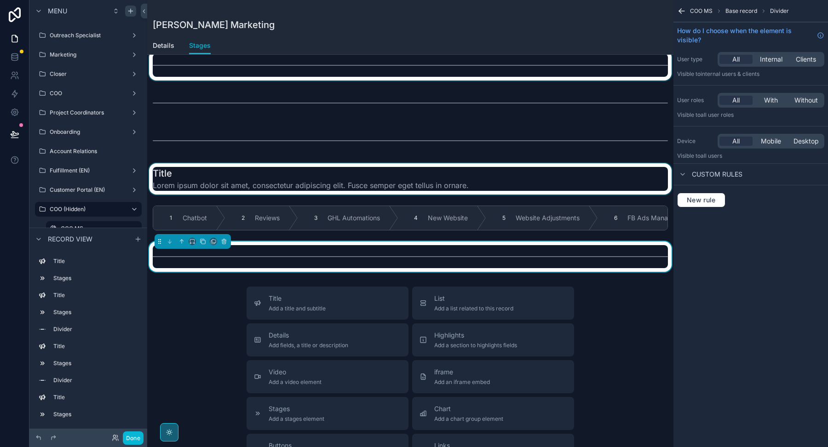
click at [327, 181] on div "scrollable content" at bounding box center [410, 178] width 526 height 31
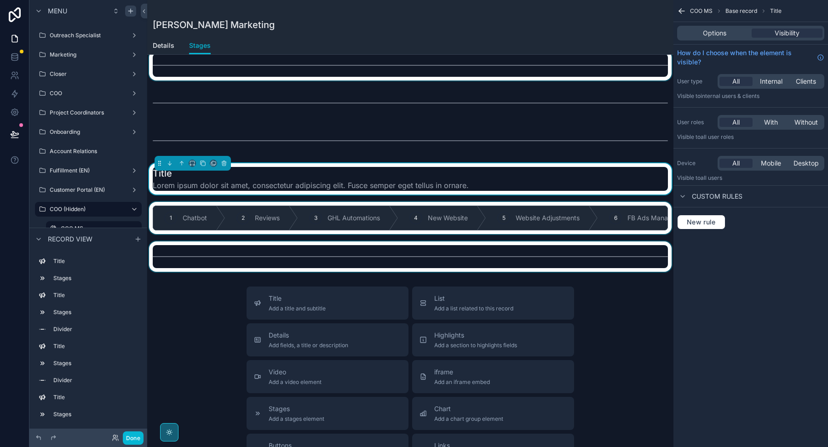
click at [327, 206] on div "scrollable content" at bounding box center [410, 218] width 526 height 32
click at [297, 243] on div "scrollable content" at bounding box center [410, 256] width 526 height 30
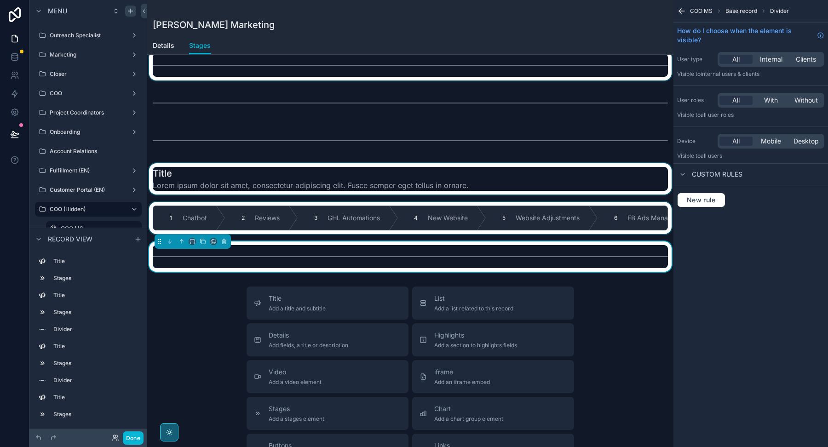
click at [218, 312] on div "Title Add a title and subtitle List Add a list related to this record Details A…" at bounding box center [410, 449] width 526 height 327
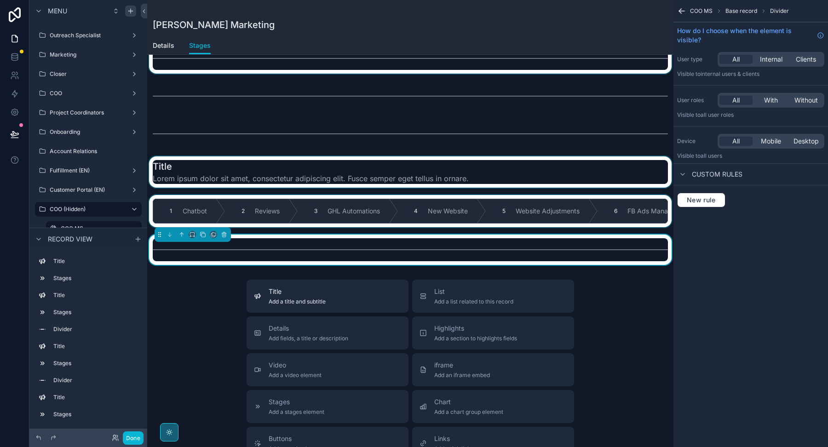
click at [298, 300] on span "Add a title and subtitle" at bounding box center [297, 301] width 57 height 7
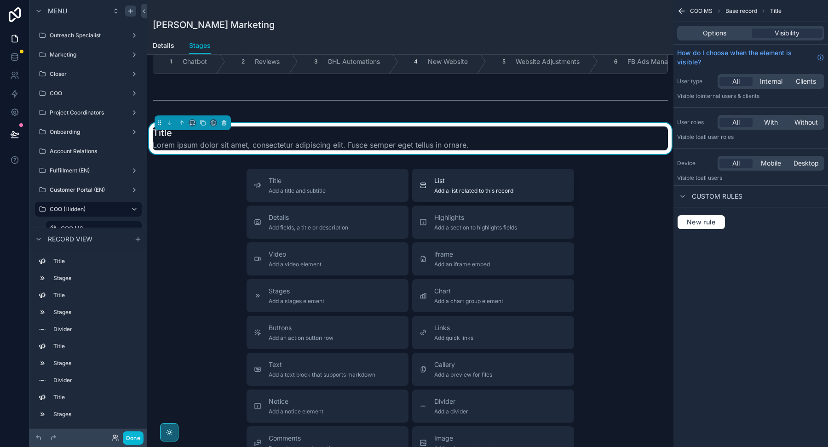
scroll to position [711, 0]
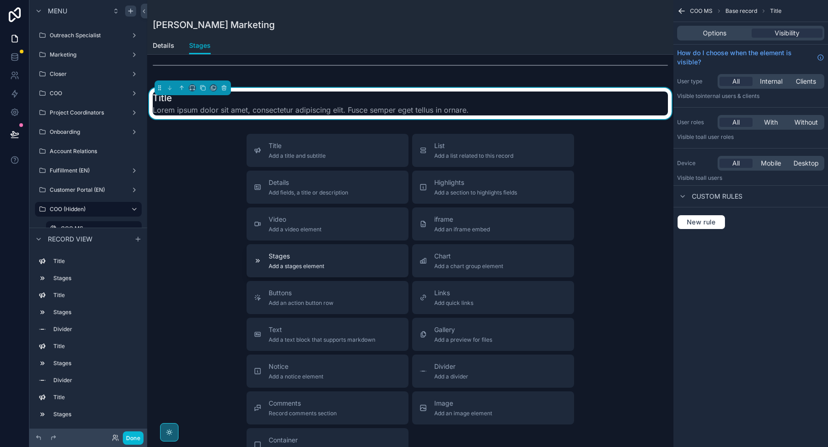
click at [336, 265] on div "Stages Add a stages element" at bounding box center [327, 261] width 147 height 18
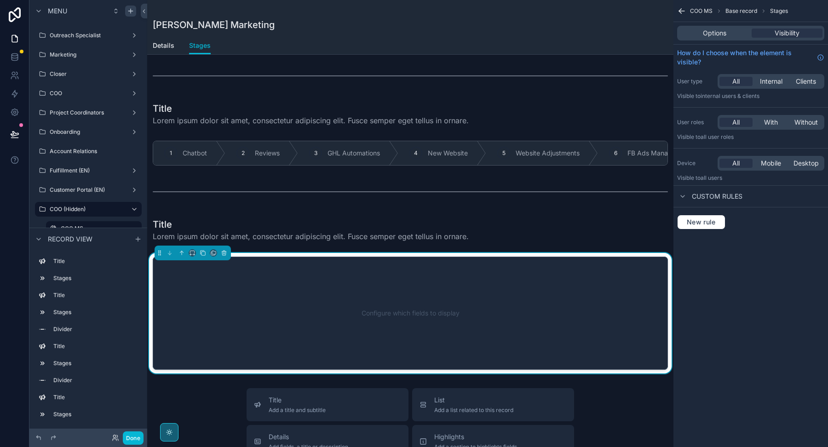
scroll to position [575, 0]
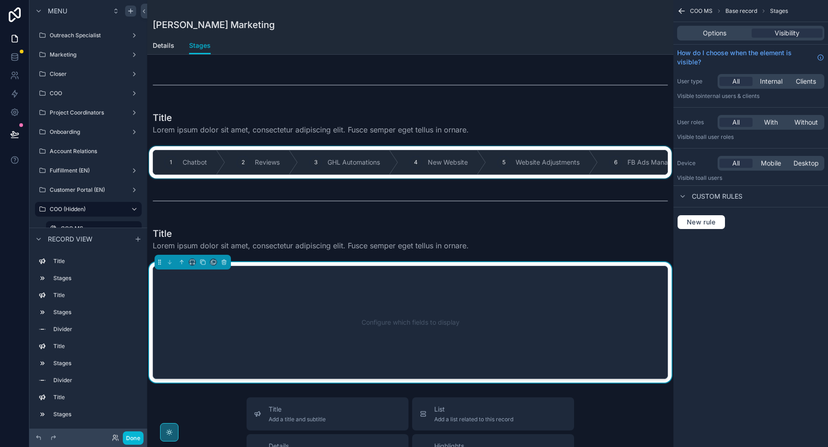
click at [596, 168] on div "scrollable content" at bounding box center [410, 162] width 526 height 32
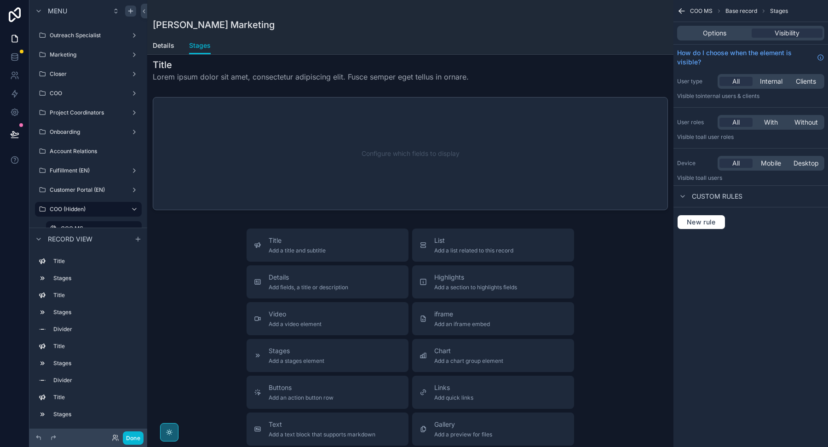
scroll to position [707, 0]
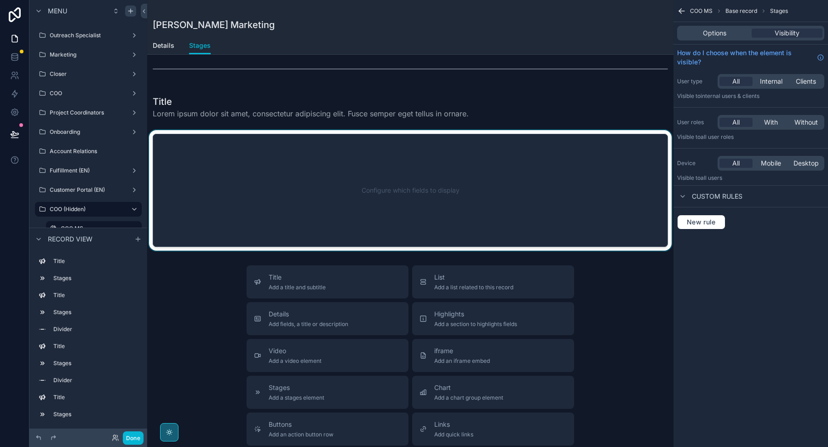
click at [446, 189] on div "scrollable content" at bounding box center [410, 190] width 526 height 120
click at [446, 189] on div "Configure which fields to display" at bounding box center [410, 190] width 485 height 83
click at [701, 35] on div "Options" at bounding box center [714, 33] width 71 height 9
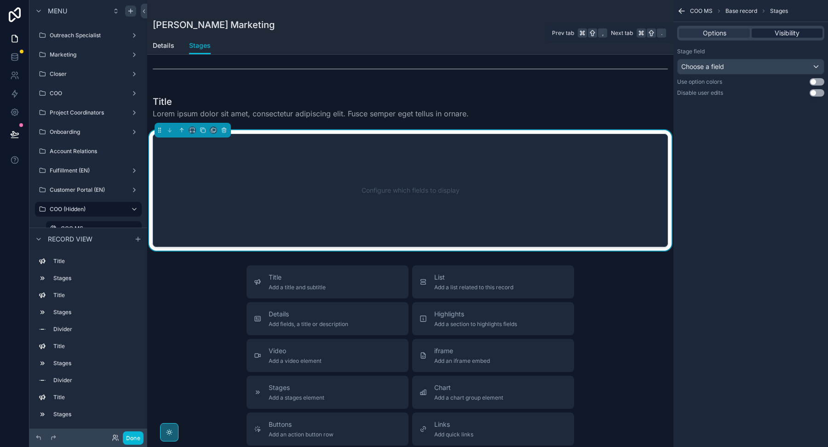
click at [787, 32] on span "Visibility" at bounding box center [786, 33] width 25 height 9
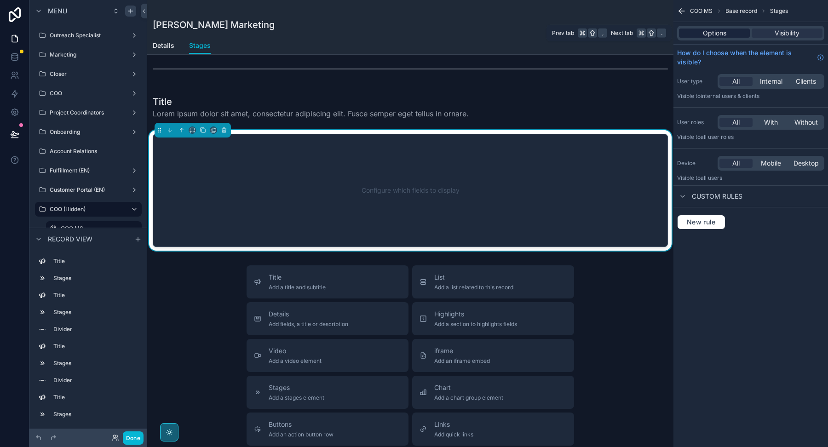
click at [712, 35] on span "Options" at bounding box center [714, 33] width 23 height 9
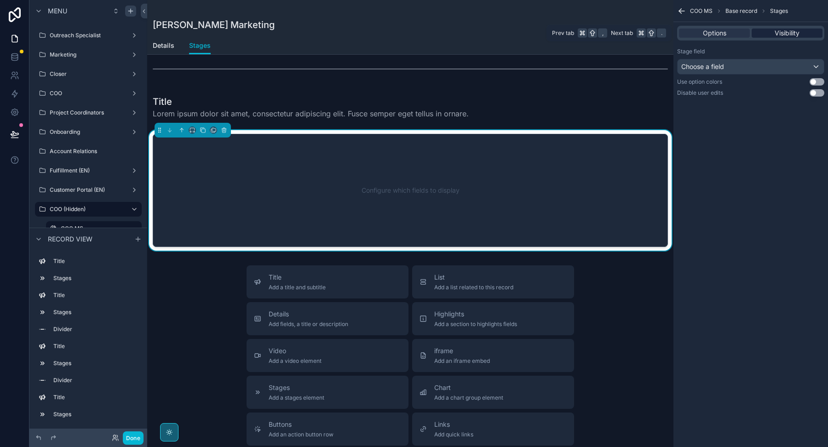
click at [781, 34] on span "Visibility" at bounding box center [786, 33] width 25 height 9
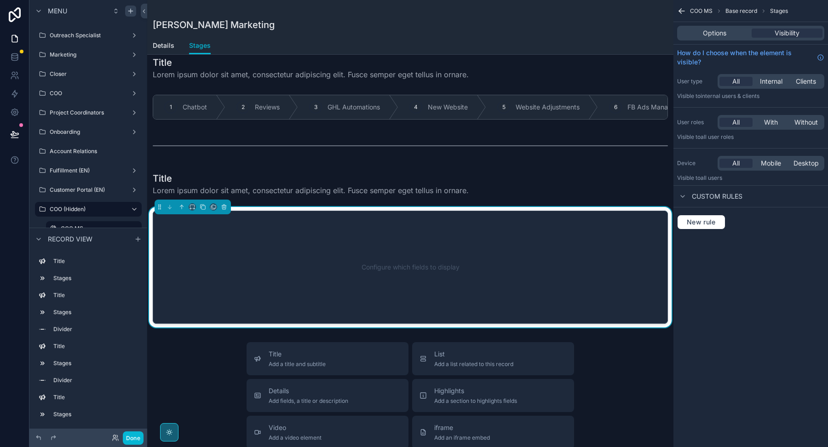
scroll to position [651, 0]
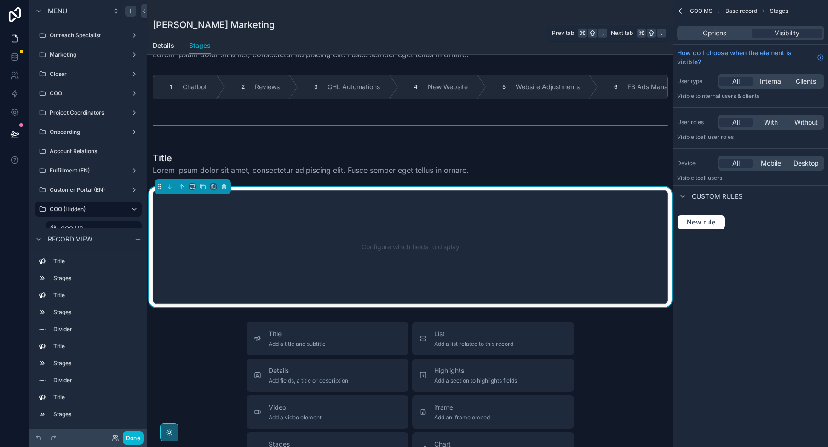
click at [699, 38] on div "Options Visibility" at bounding box center [750, 33] width 147 height 15
click at [710, 32] on span "Options" at bounding box center [714, 33] width 23 height 9
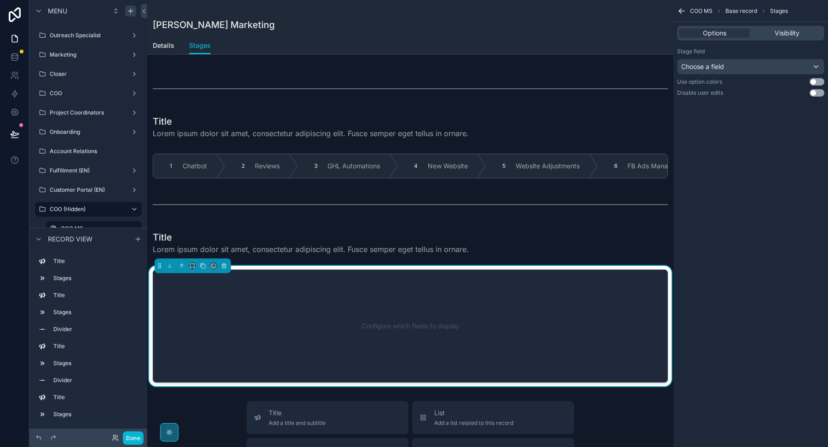
scroll to position [573, 0]
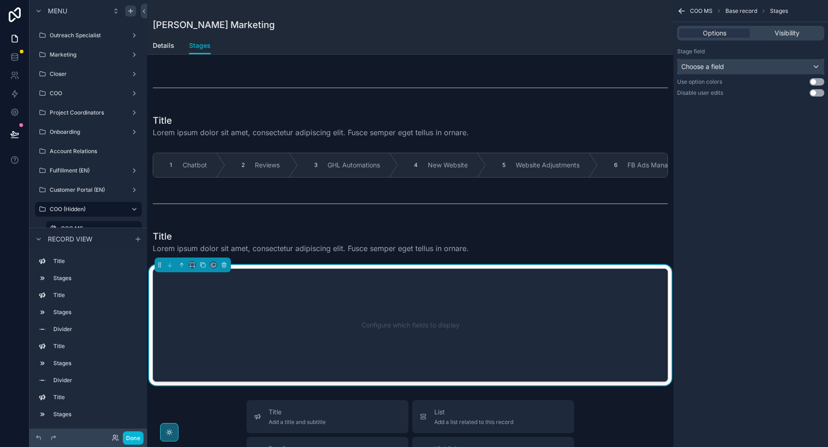
click at [721, 68] on span "Choose a field" at bounding box center [702, 67] width 43 height 8
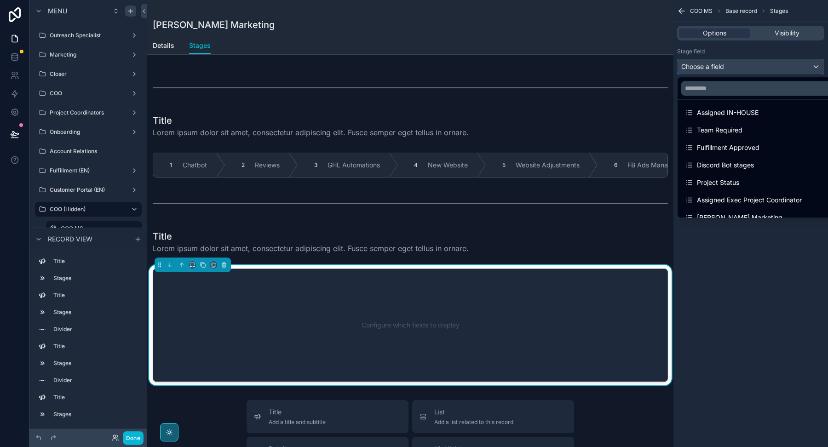
scroll to position [607, 0]
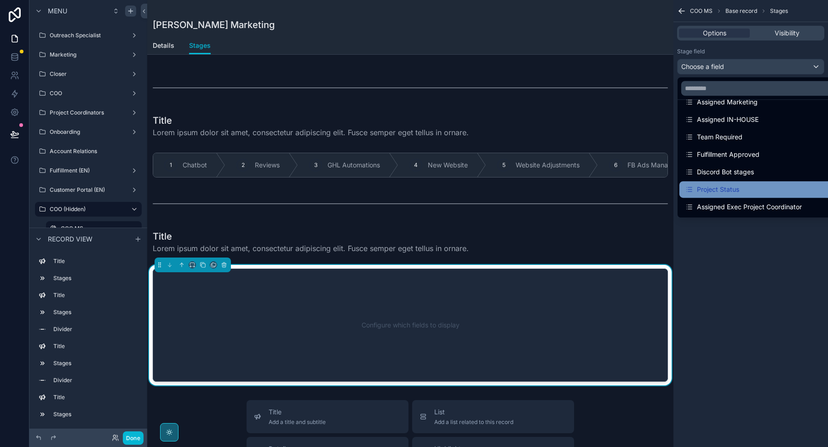
click at [734, 190] on div "Project Status" at bounding box center [712, 189] width 54 height 11
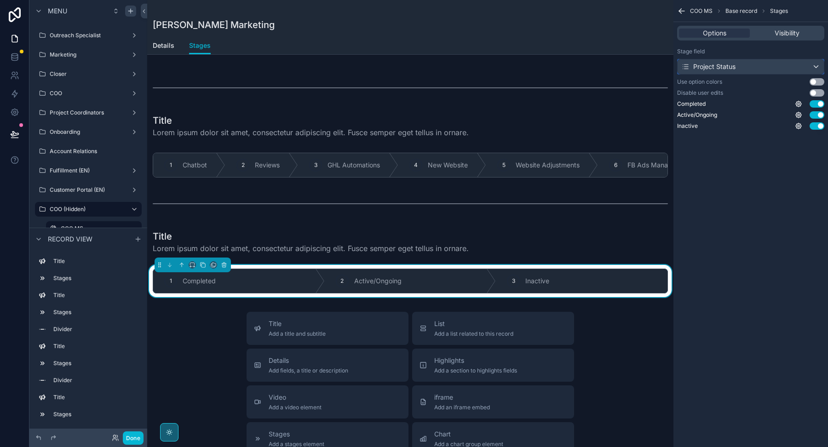
click at [744, 70] on div "Project Status" at bounding box center [750, 66] width 146 height 15
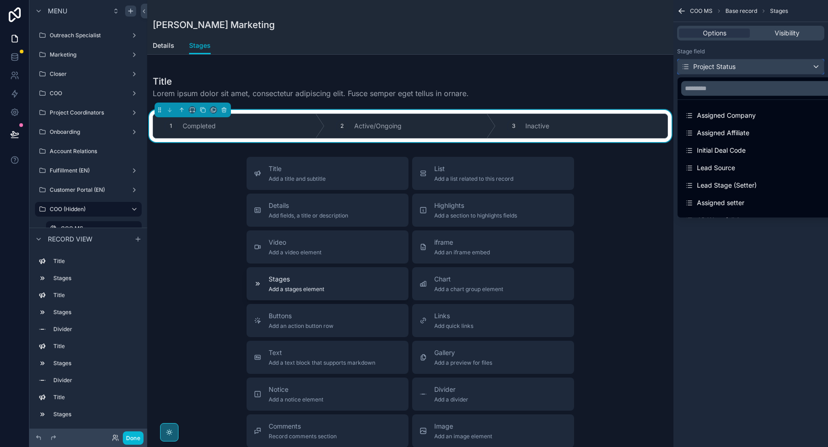
scroll to position [739, 0]
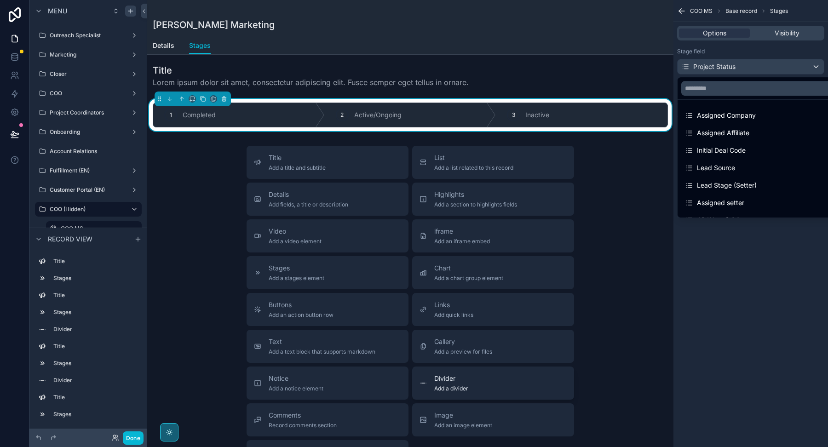
click at [458, 374] on span "Divider" at bounding box center [451, 378] width 34 height 9
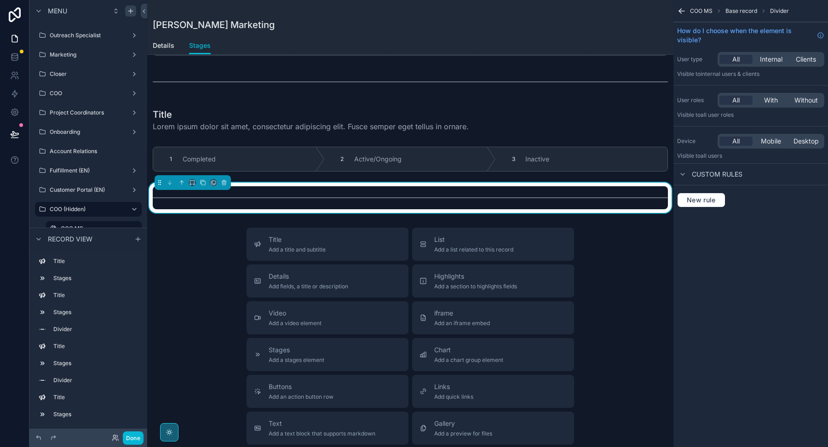
scroll to position [665, 0]
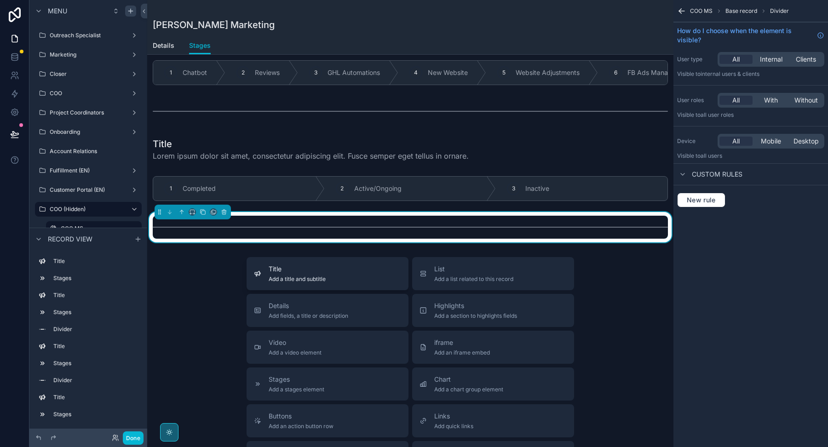
click at [341, 282] on button "Title Add a title and subtitle" at bounding box center [327, 273] width 162 height 33
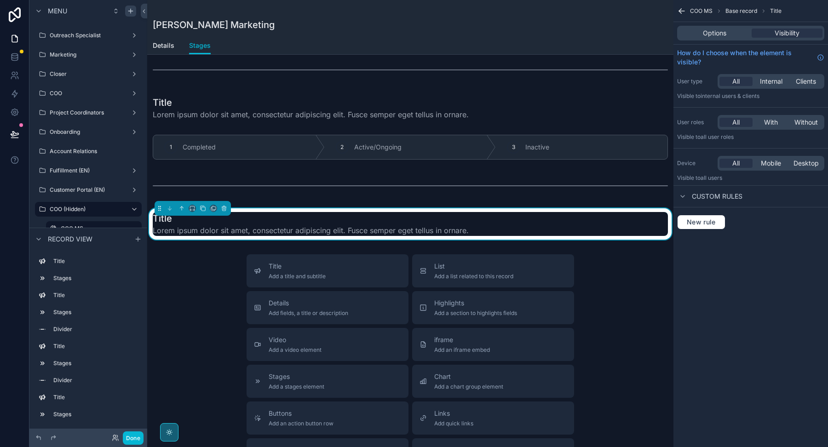
scroll to position [736, 0]
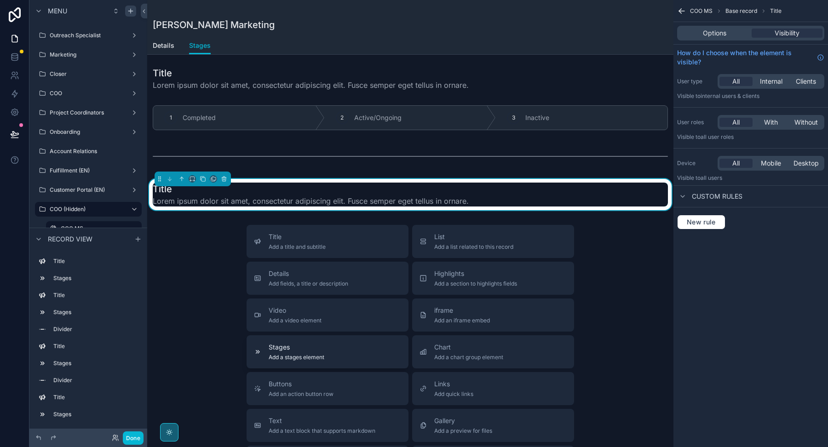
click at [318, 343] on span "Stages" at bounding box center [297, 347] width 56 height 9
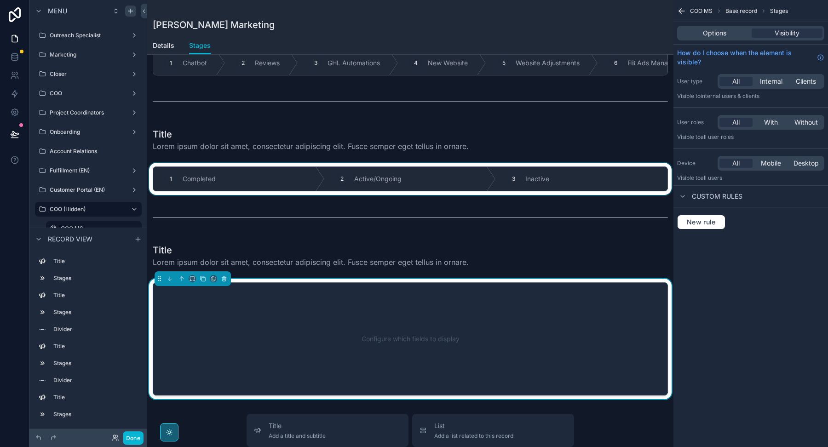
scroll to position [671, 0]
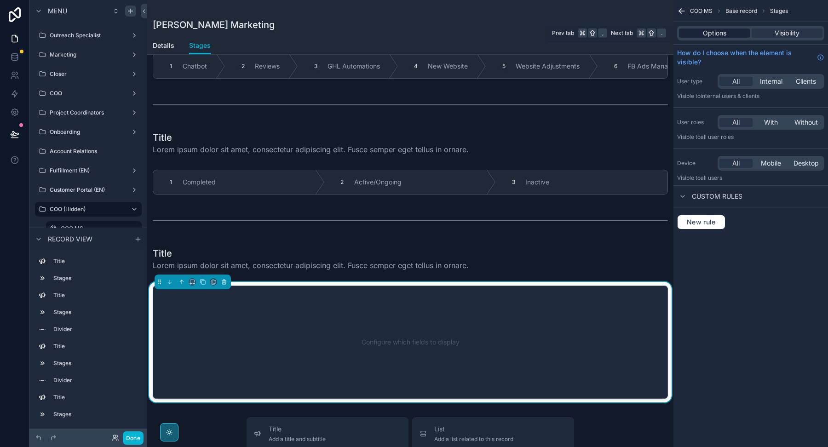
click at [713, 34] on span "Options" at bounding box center [714, 33] width 23 height 9
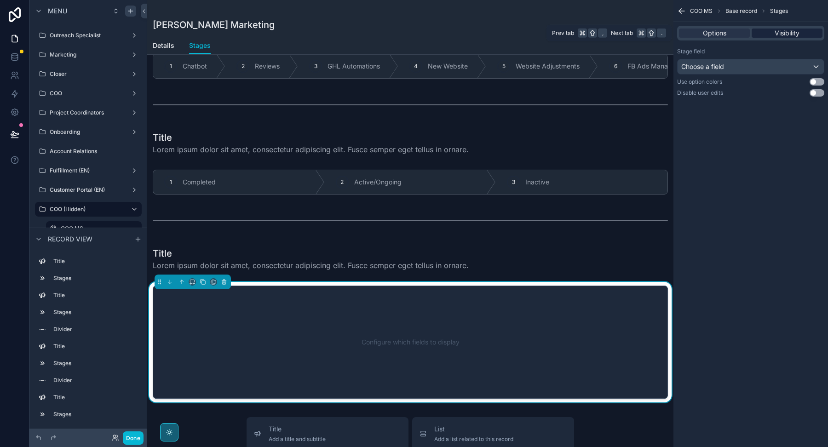
click at [785, 29] on span "Visibility" at bounding box center [786, 33] width 25 height 9
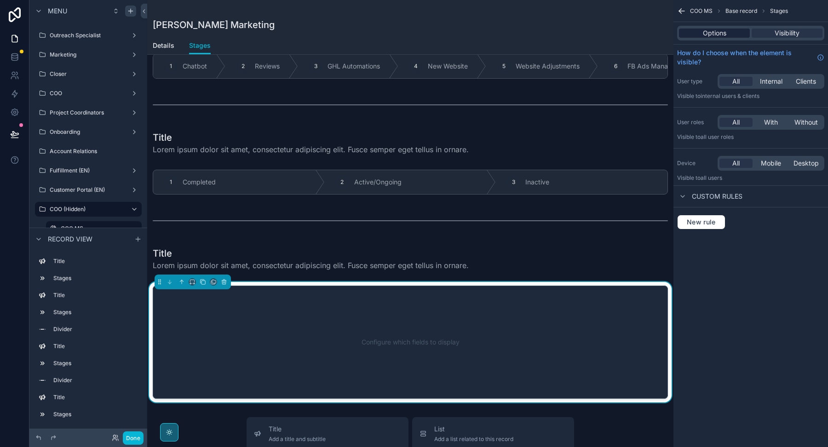
click at [710, 37] on span "Options" at bounding box center [714, 33] width 23 height 9
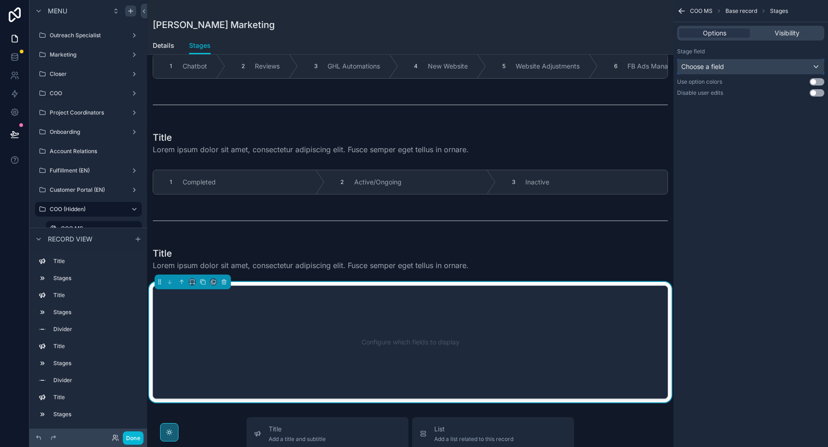
click at [716, 64] on span "Choose a field" at bounding box center [702, 67] width 43 height 8
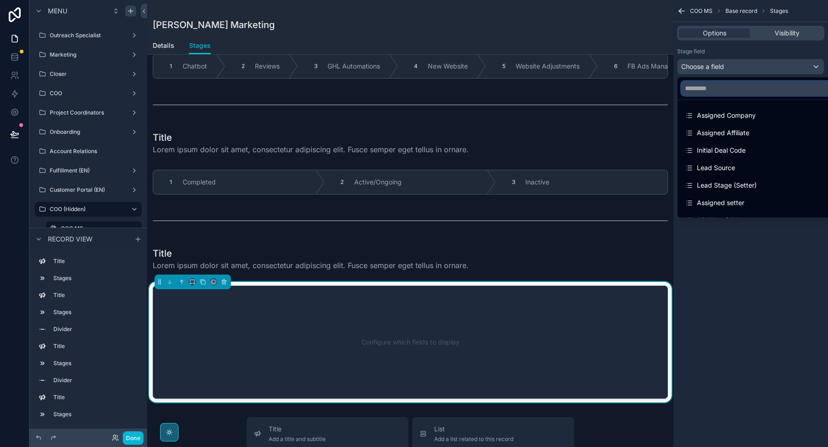
click at [715, 93] on input "text" at bounding box center [761, 88] width 160 height 15
type input "*"
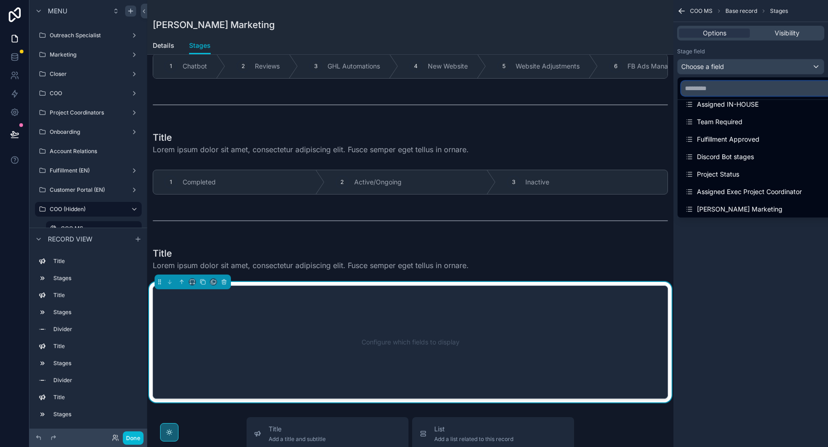
scroll to position [621, 0]
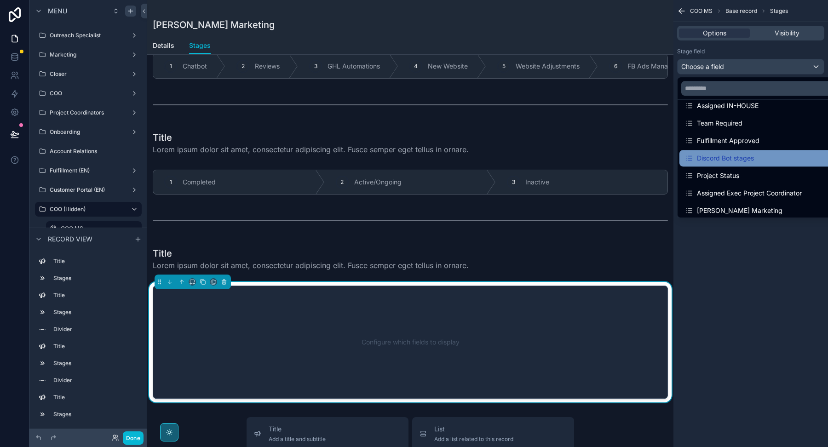
click at [737, 160] on div "Discord Bot stages" at bounding box center [719, 158] width 69 height 11
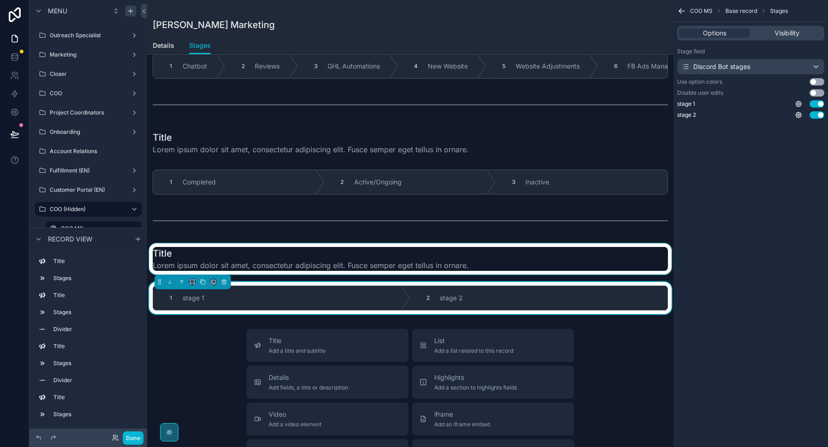
click at [396, 251] on div "scrollable content" at bounding box center [410, 258] width 526 height 31
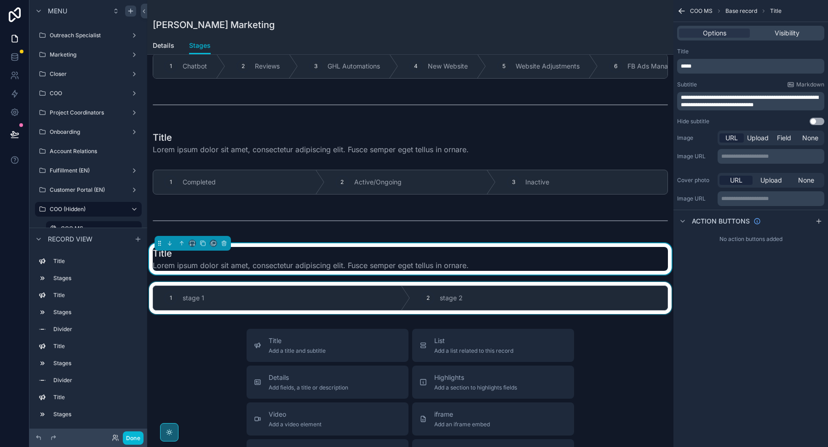
click at [379, 290] on div "scrollable content" at bounding box center [410, 298] width 526 height 32
